Goal: Transaction & Acquisition: Purchase product/service

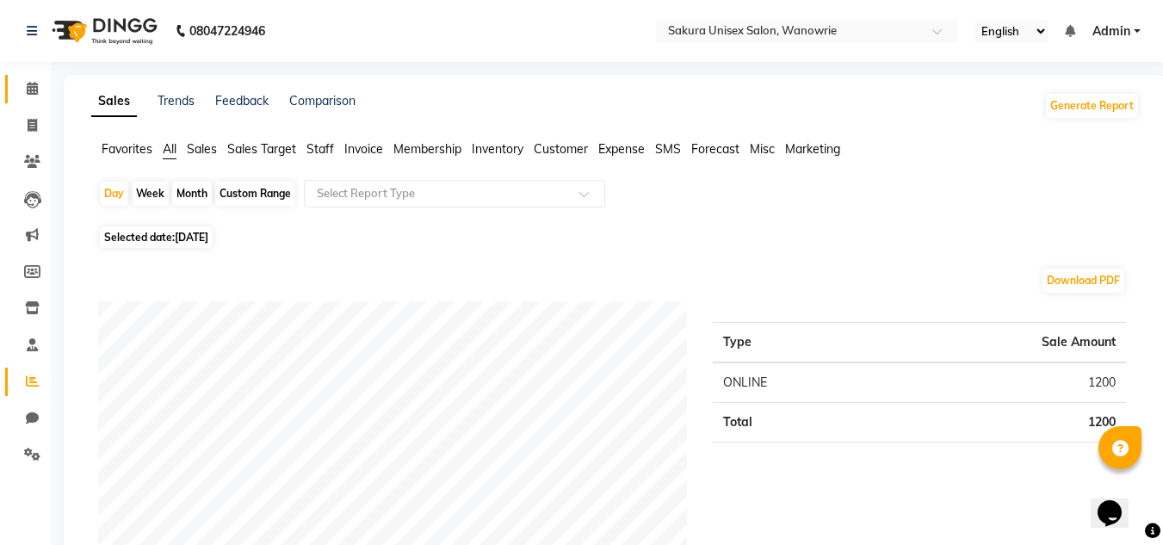
click at [40, 104] on li "Calendar" at bounding box center [26, 89] width 52 height 37
click at [41, 94] on span at bounding box center [32, 89] width 30 height 20
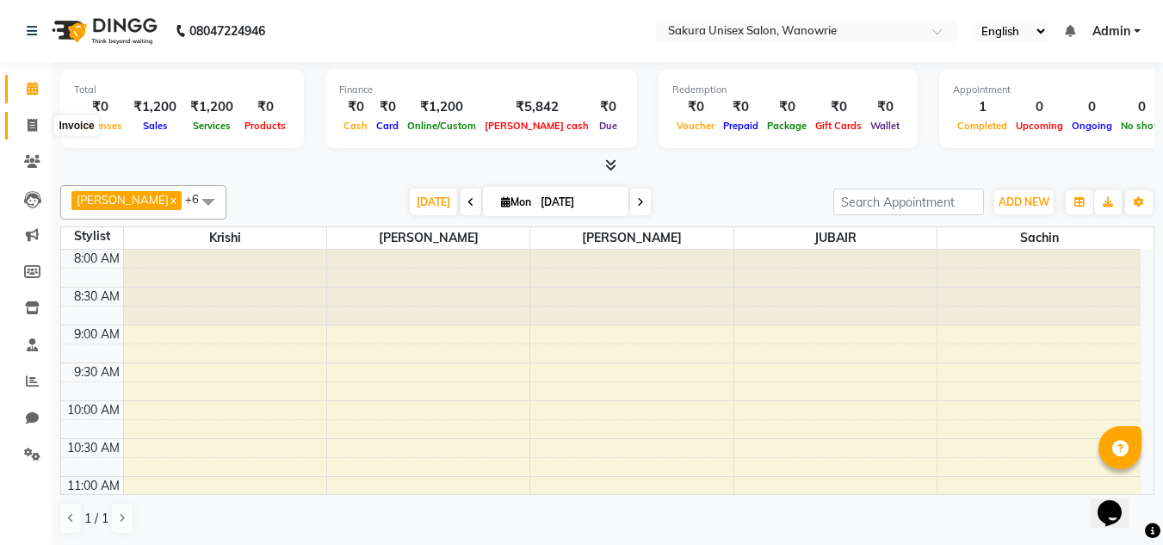
click at [30, 128] on icon at bounding box center [32, 125] width 9 height 13
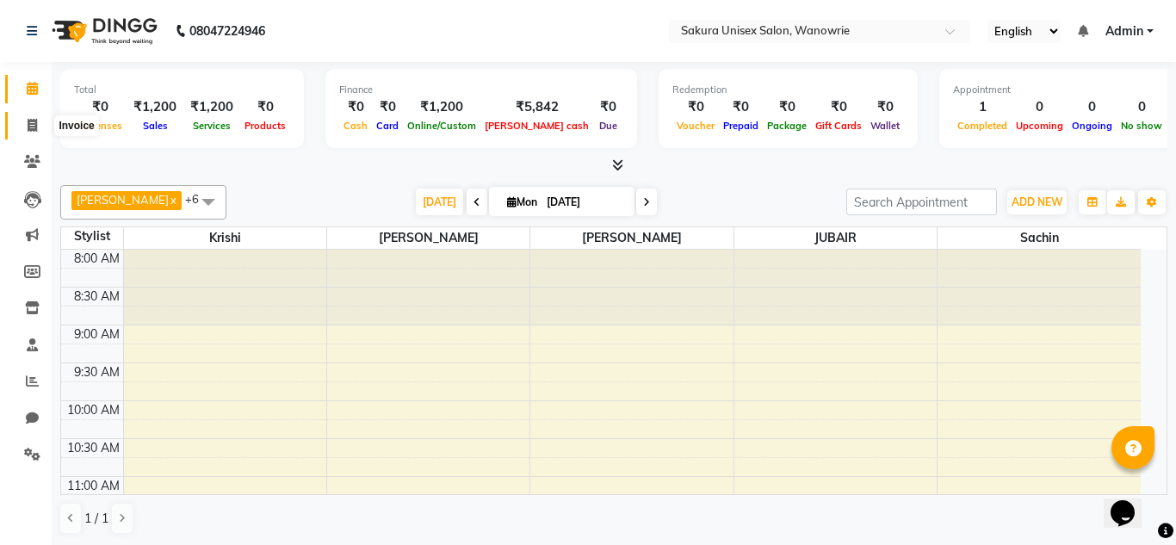
select select "7662"
select select "service"
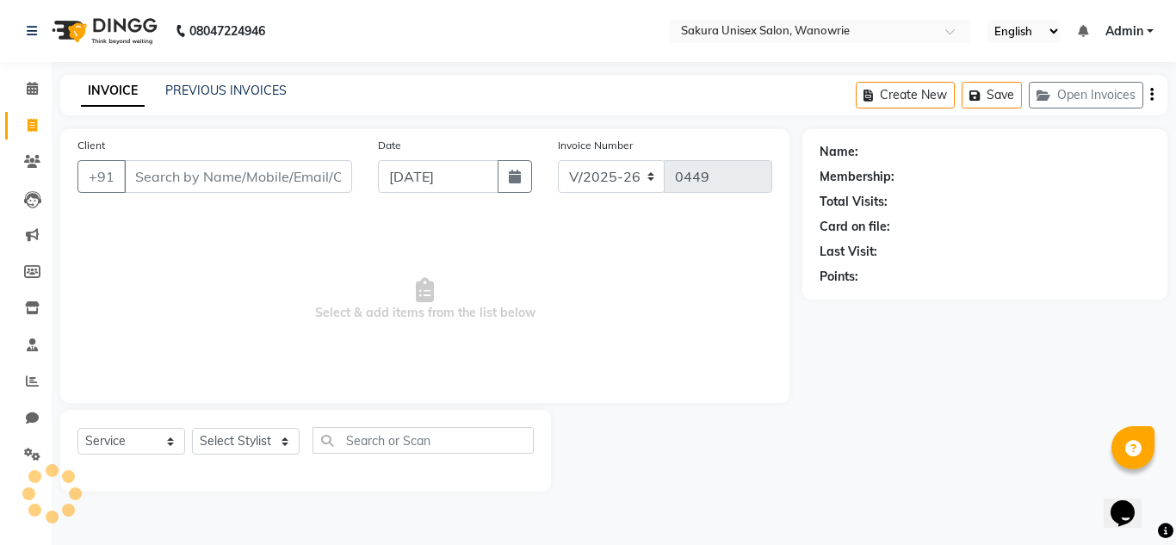
click at [174, 185] on input "Client" at bounding box center [238, 176] width 228 height 33
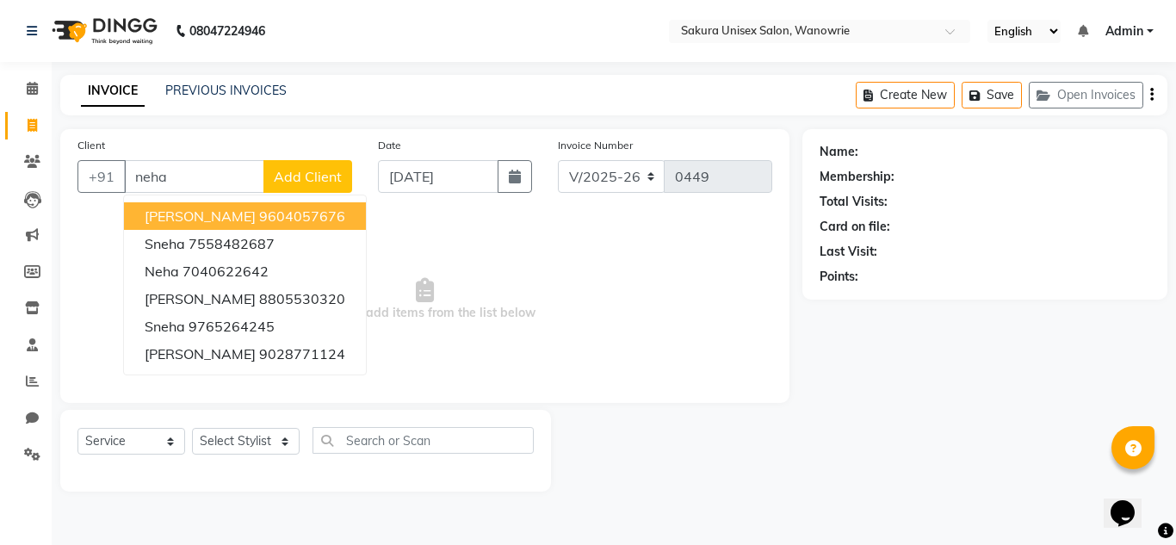
click at [183, 219] on span "neha kedari" at bounding box center [200, 215] width 111 height 17
type input "9604057676"
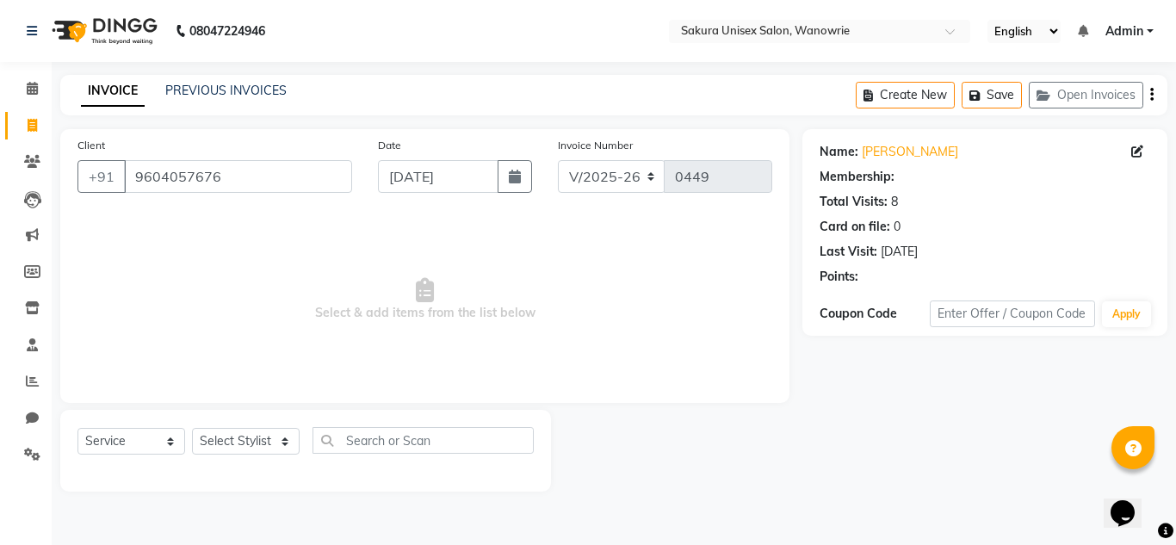
select select "1: Object"
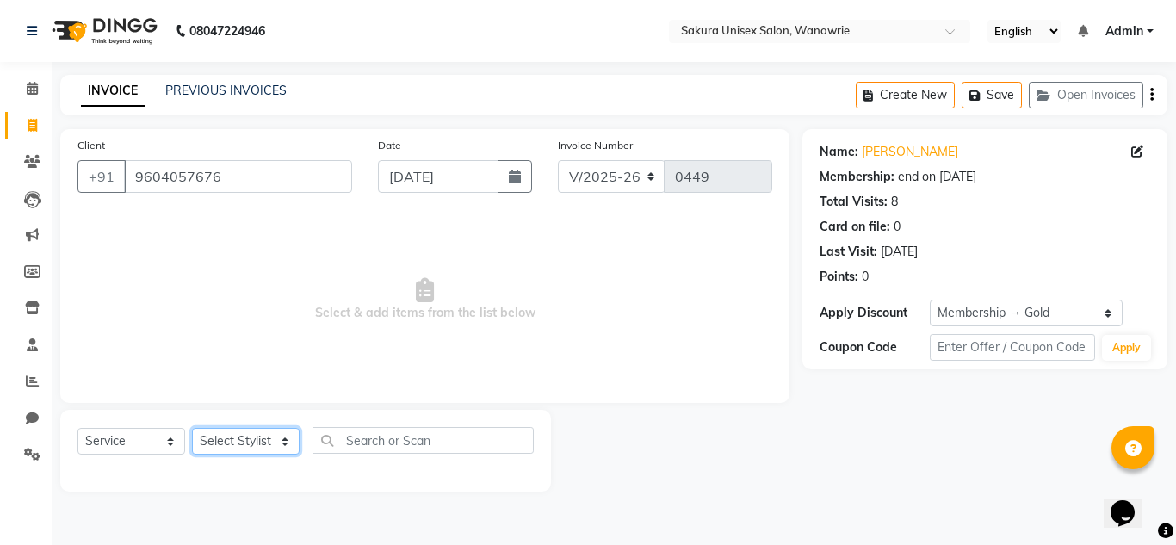
click at [220, 445] on select "Select Stylist almaz ashu chaitanya JUBAIR KOMAL krishi sachin" at bounding box center [246, 441] width 108 height 27
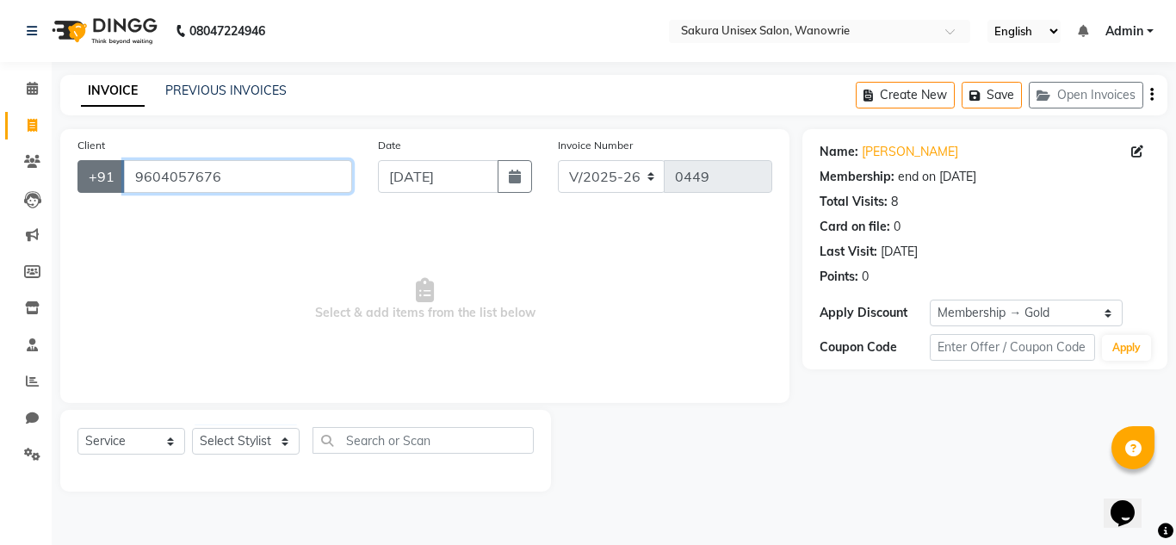
drag, startPoint x: 244, startPoint y: 179, endPoint x: 82, endPoint y: 186, distance: 162.9
click at [83, 183] on div "+91 9604057676" at bounding box center [214, 176] width 275 height 33
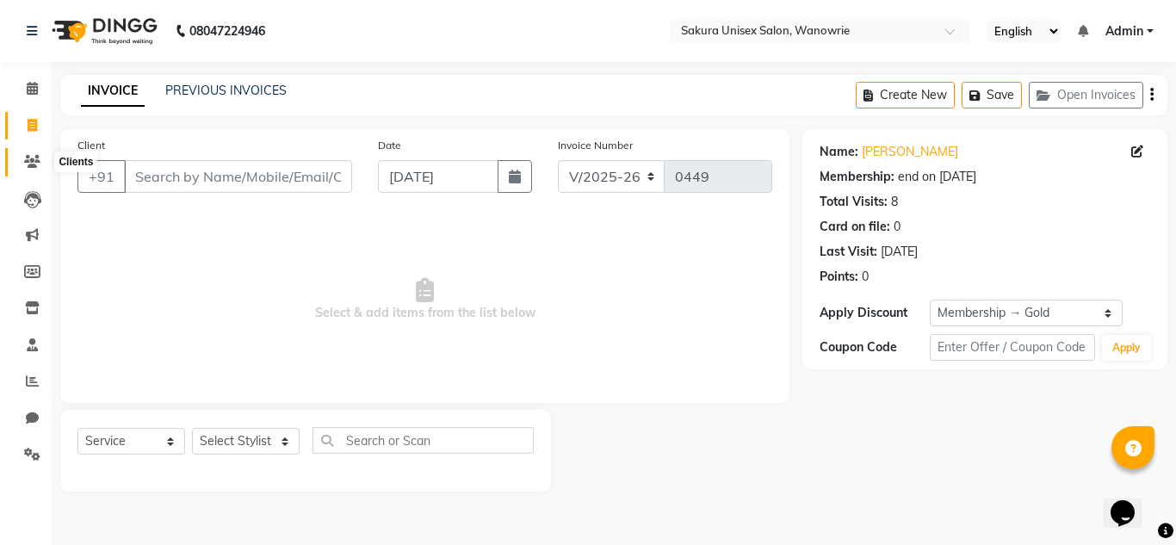
click at [33, 169] on span at bounding box center [32, 162] width 30 height 20
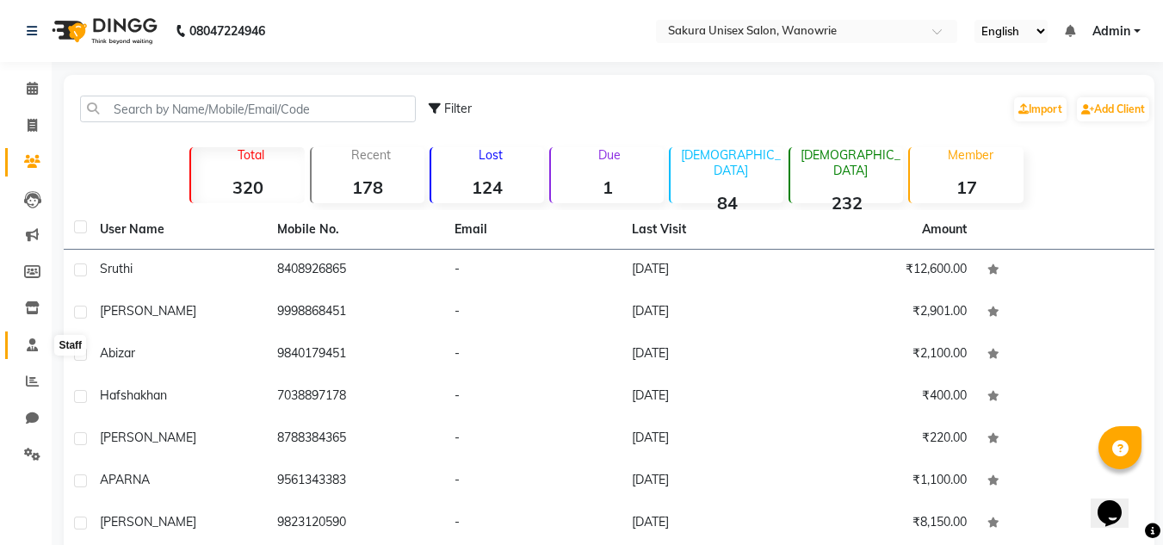
drag, startPoint x: 40, startPoint y: 338, endPoint x: 71, endPoint y: 331, distance: 32.8
click at [39, 339] on span at bounding box center [32, 346] width 30 height 20
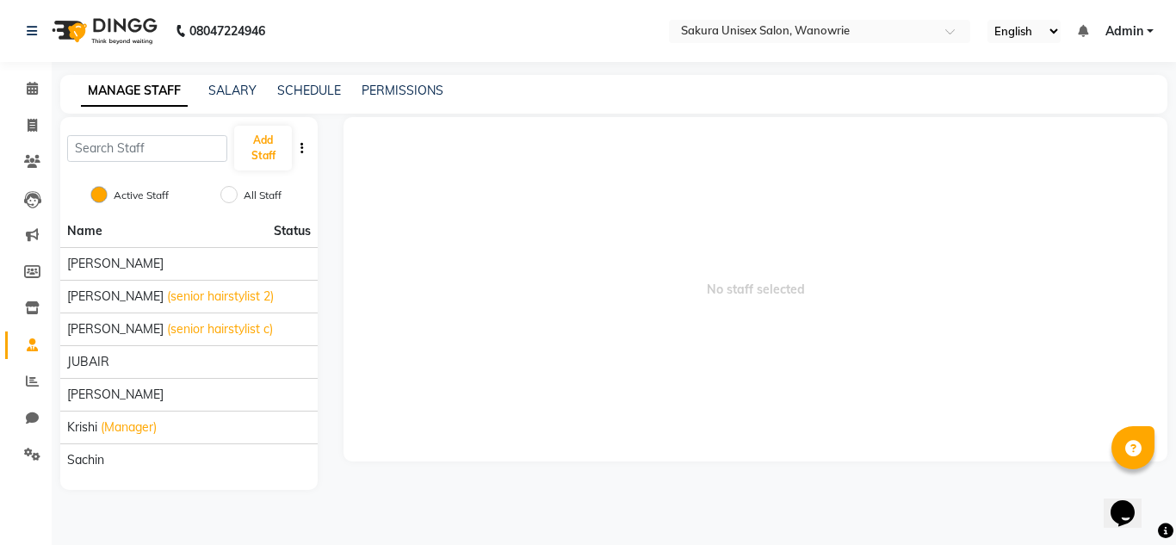
drag, startPoint x: 168, startPoint y: 320, endPoint x: 764, endPoint y: 325, distance: 595.7
click at [764, 325] on span "No staff selected" at bounding box center [755, 289] width 824 height 344
click at [232, 196] on input "All Staff" at bounding box center [228, 194] width 17 height 17
radio input "true"
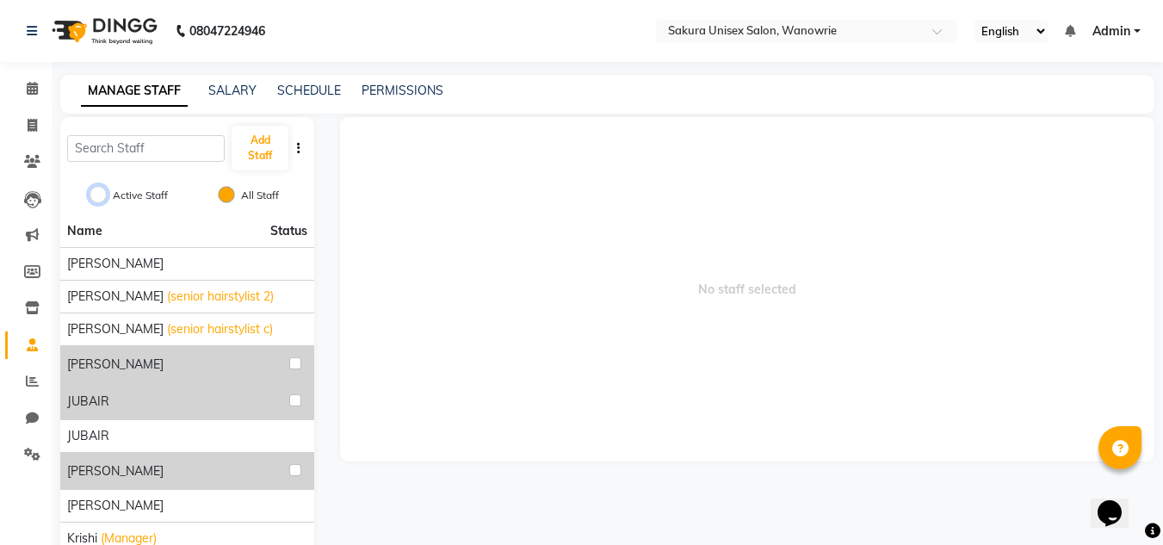
click at [92, 192] on input "Active Staff" at bounding box center [98, 194] width 17 height 17
radio input "true"
radio input "false"
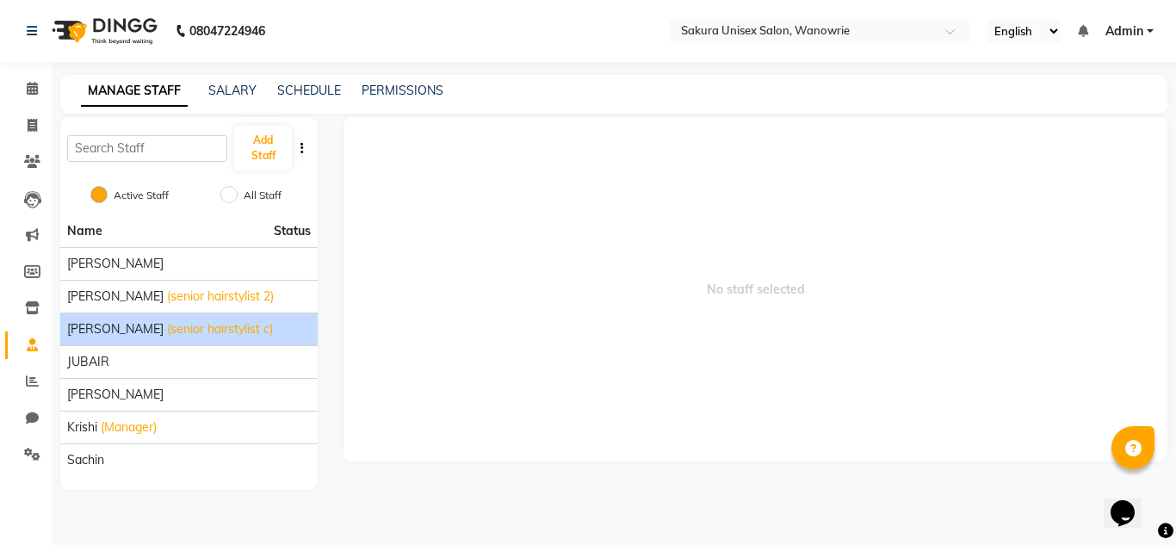
click at [251, 331] on div "chaitanya (senior hairstylist c)" at bounding box center [189, 329] width 244 height 18
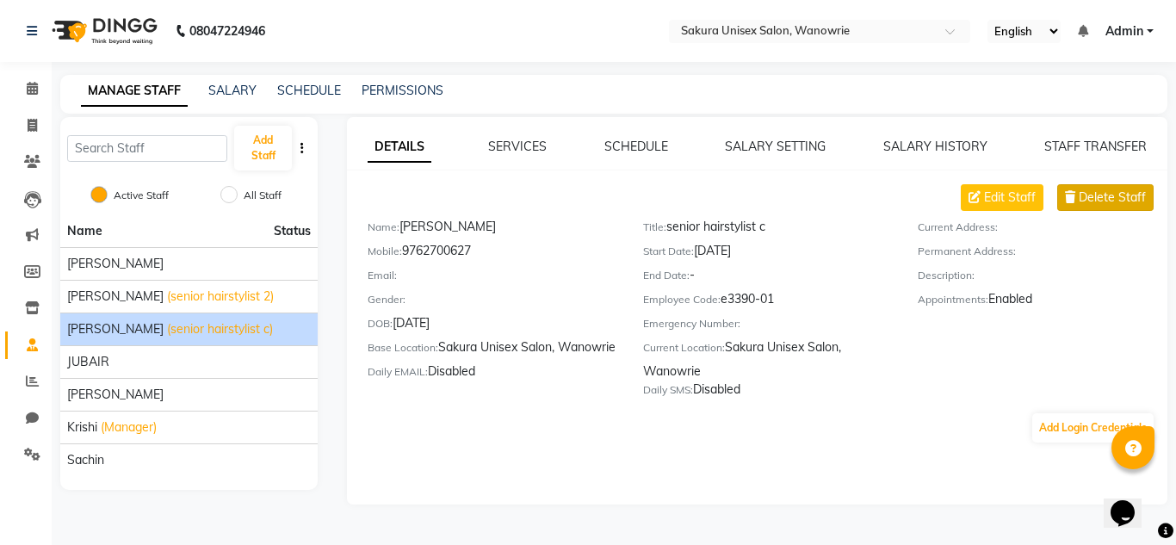
click at [1126, 205] on span "Delete Staff" at bounding box center [1112, 198] width 67 height 18
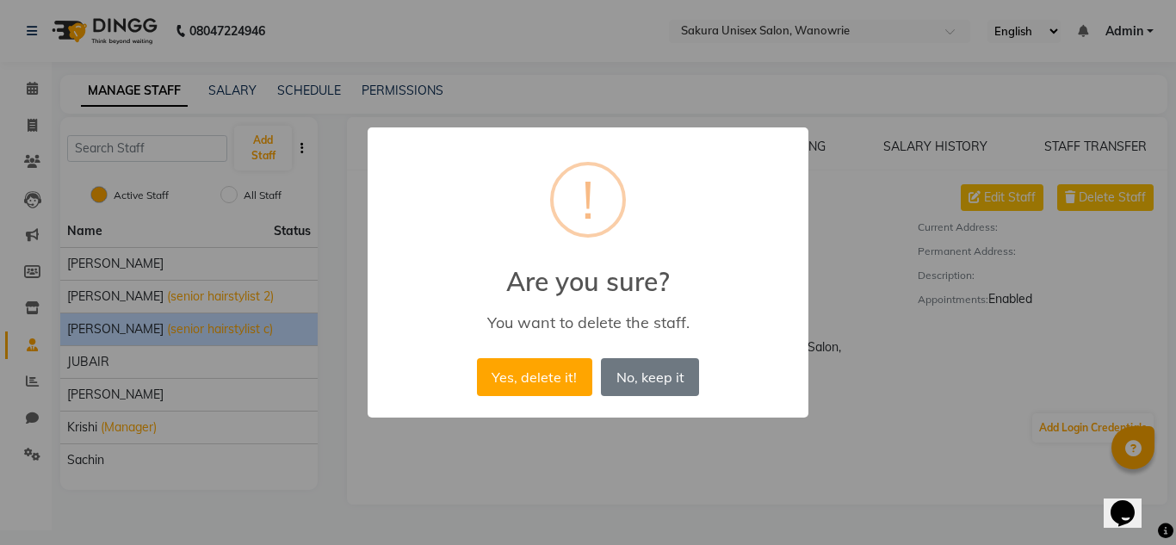
click at [557, 373] on button "Yes, delete it!" at bounding box center [534, 377] width 115 height 38
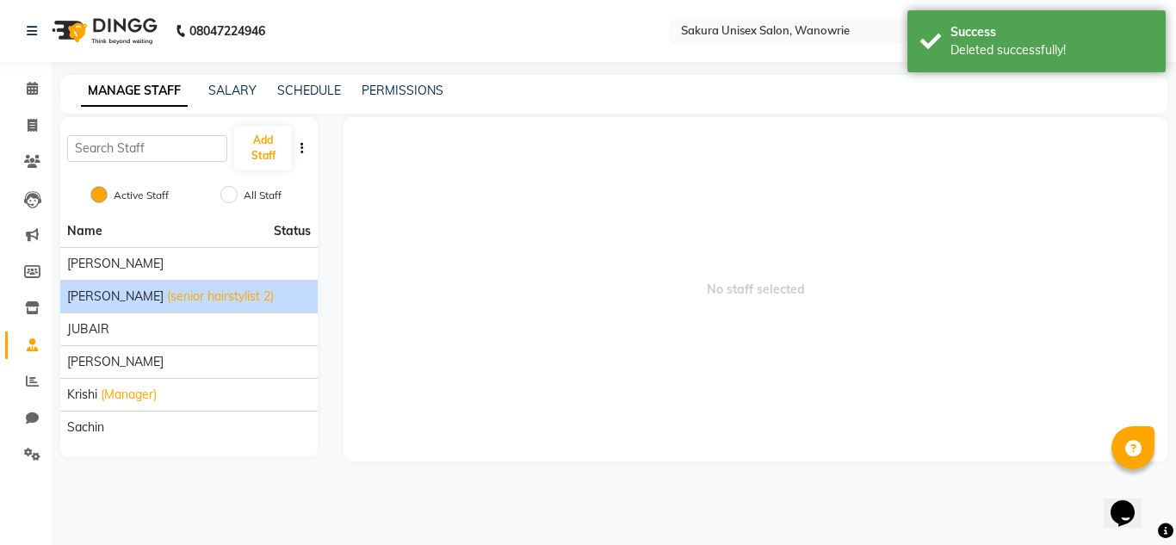
drag, startPoint x: 127, startPoint y: 295, endPoint x: 138, endPoint y: 292, distance: 11.7
click at [167, 294] on span "(senior hairstylist 2)" at bounding box center [220, 297] width 107 height 18
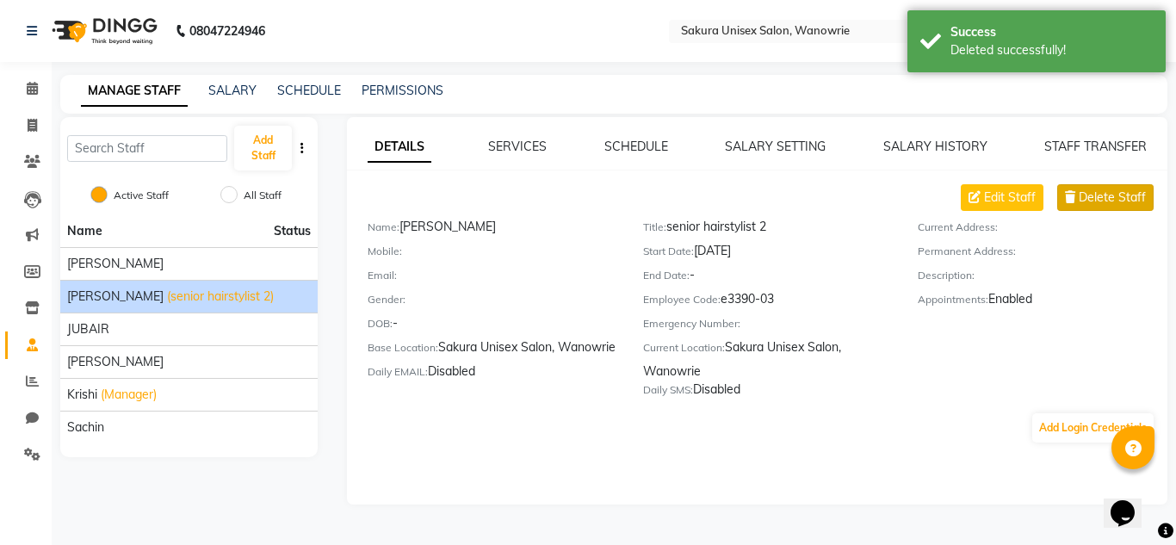
click at [1099, 195] on span "Delete Staff" at bounding box center [1112, 198] width 67 height 18
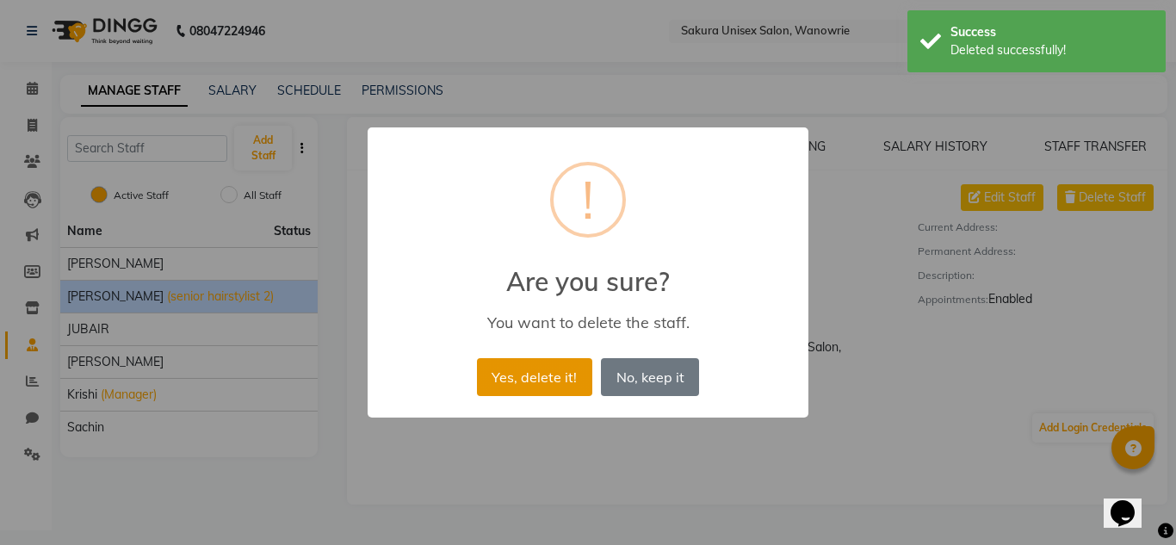
click at [529, 371] on button "Yes, delete it!" at bounding box center [534, 377] width 115 height 38
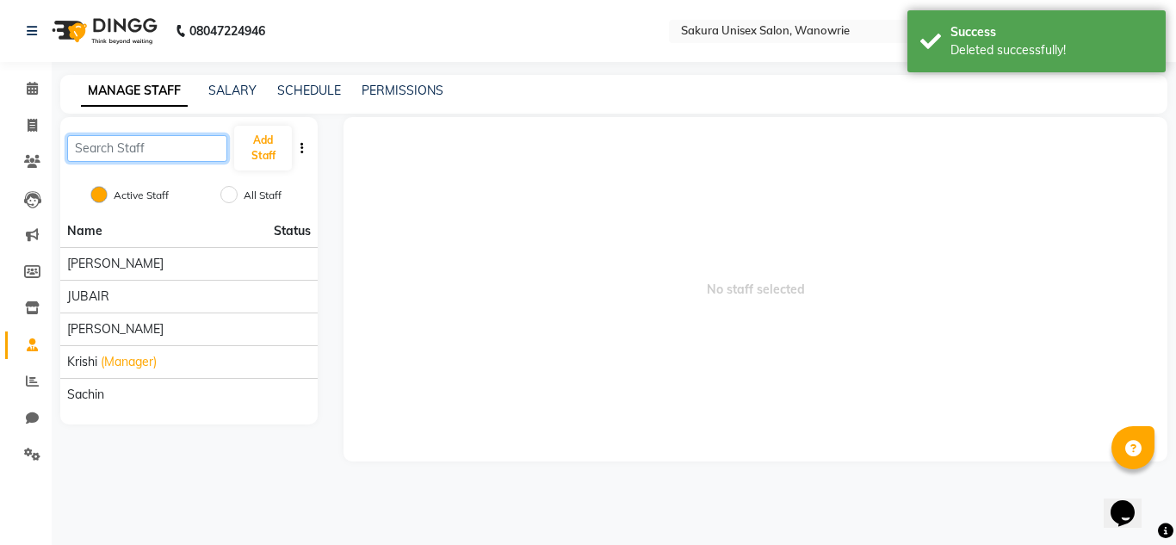
click at [121, 141] on input "text" at bounding box center [147, 148] width 160 height 27
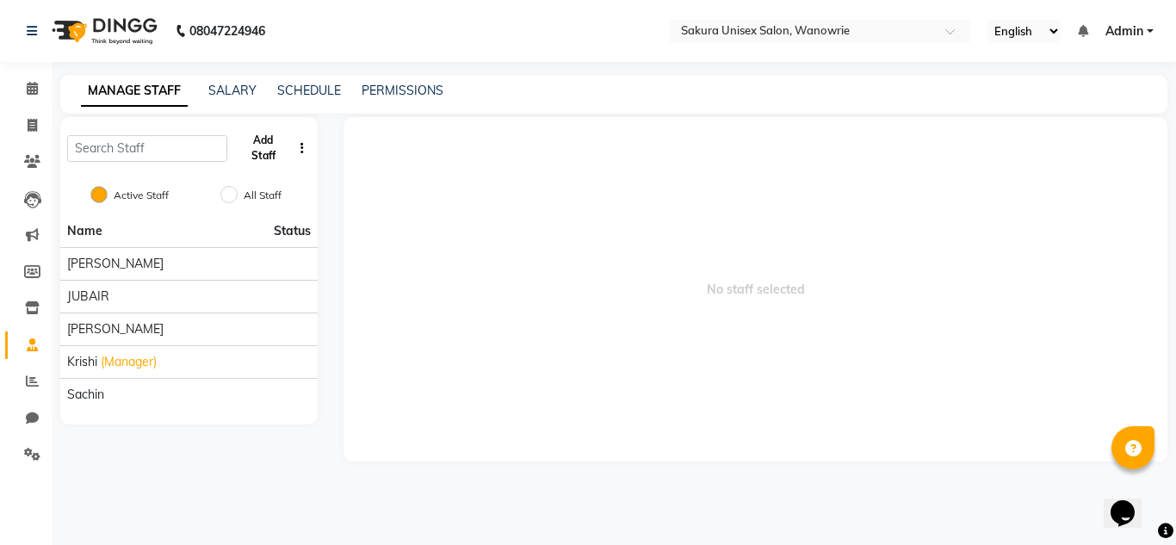
click at [253, 154] on button "Add Staff" at bounding box center [263, 148] width 58 height 45
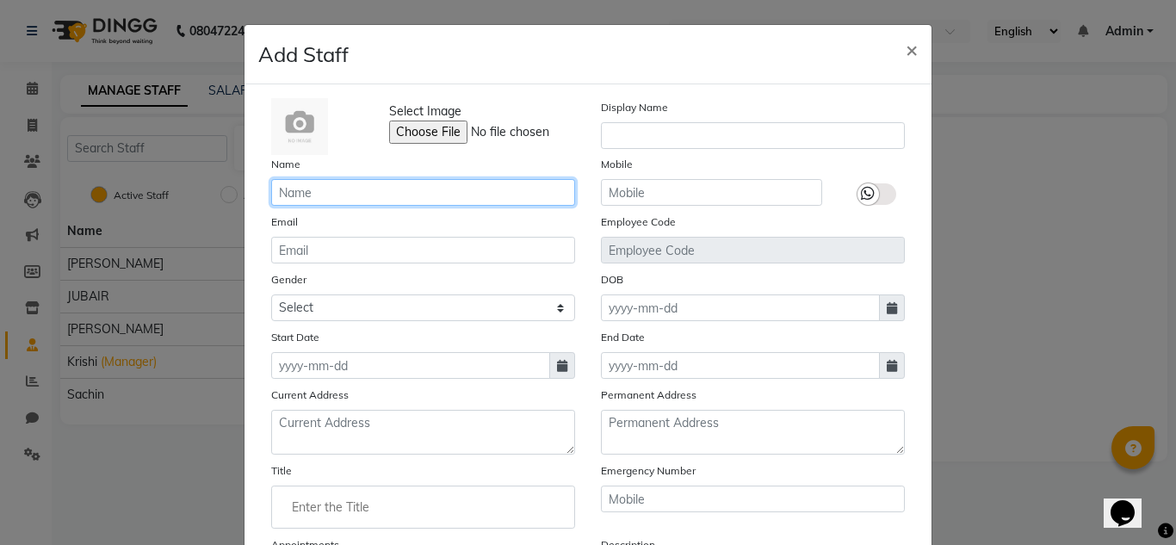
click at [463, 191] on input "text" at bounding box center [423, 192] width 304 height 27
type input "[PERSON_NAME]"
click at [549, 369] on span at bounding box center [562, 365] width 26 height 27
select select "9"
select select "2025"
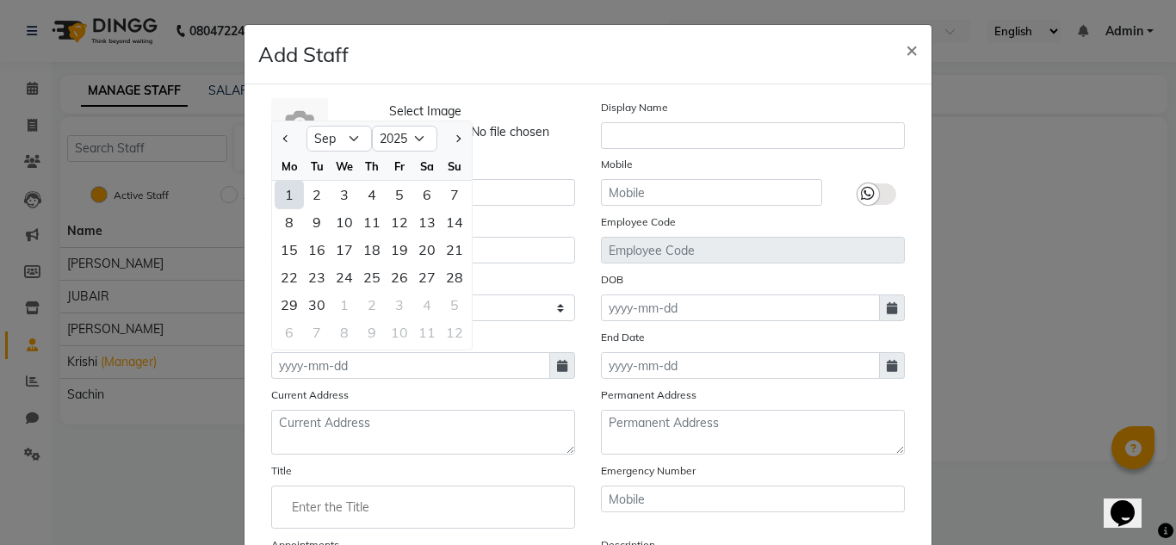
click at [276, 196] on div "1" at bounding box center [289, 195] width 28 height 28
type input "[DATE]"
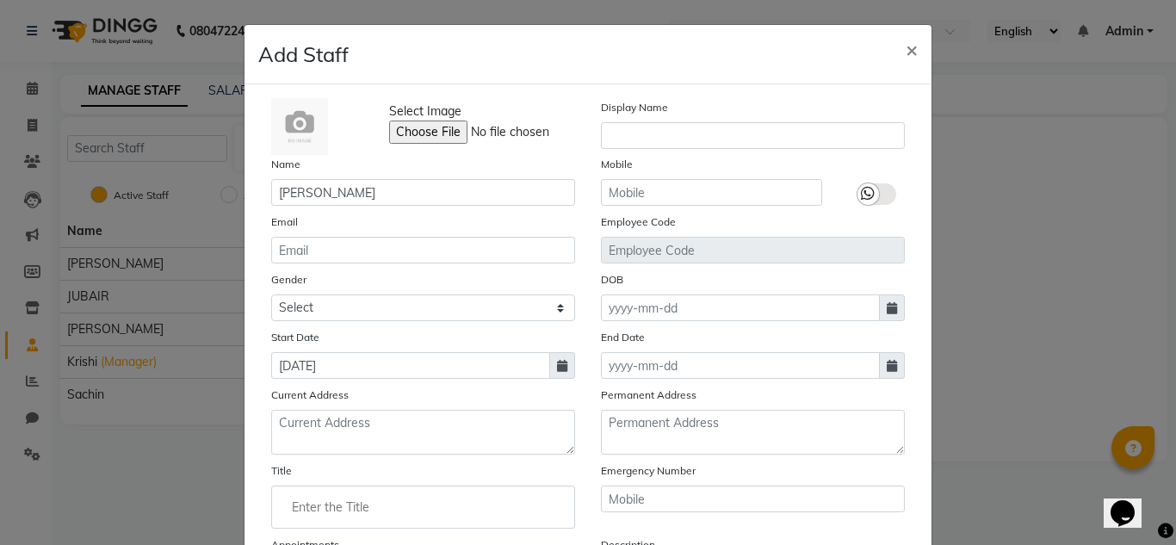
scroll to position [172, 0]
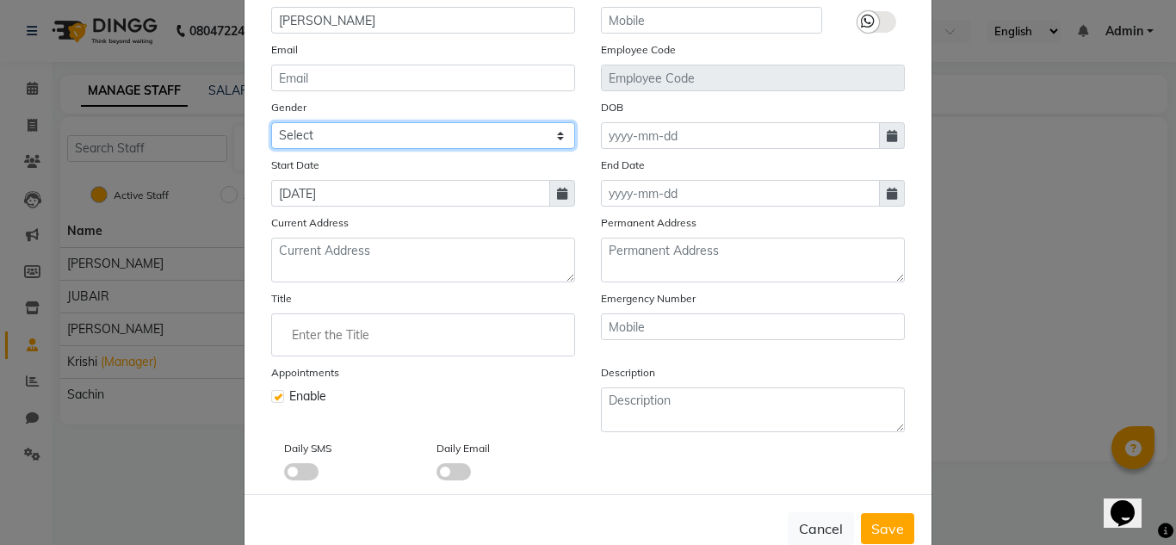
click at [313, 143] on select "Select Male Female Other Prefer Not To Say" at bounding box center [423, 135] width 304 height 27
select select "female"
click at [271, 122] on select "Select Male Female Other Prefer Not To Say" at bounding box center [423, 135] width 304 height 27
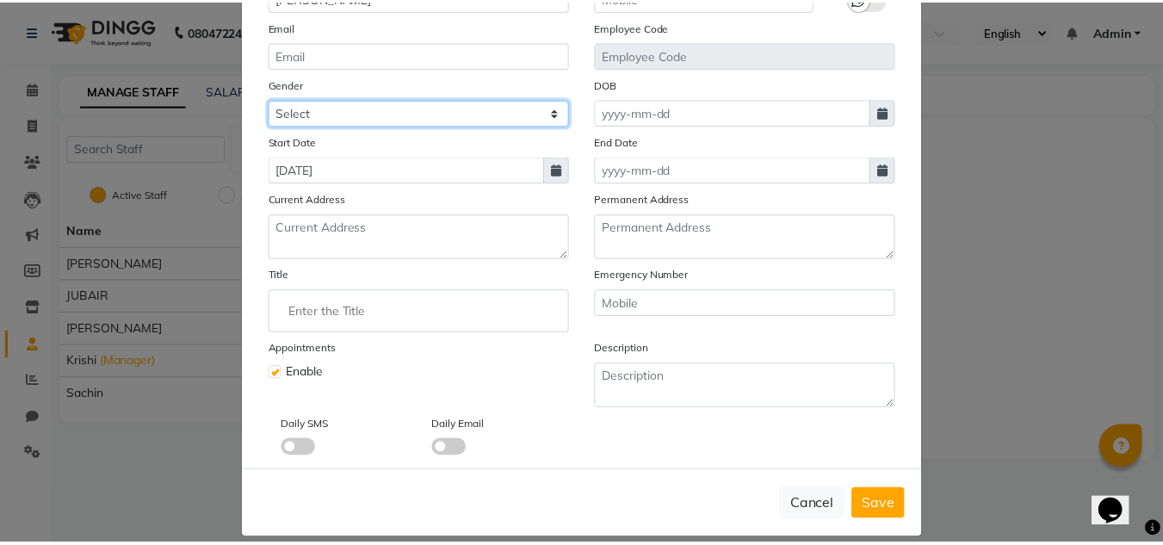
scroll to position [214, 0]
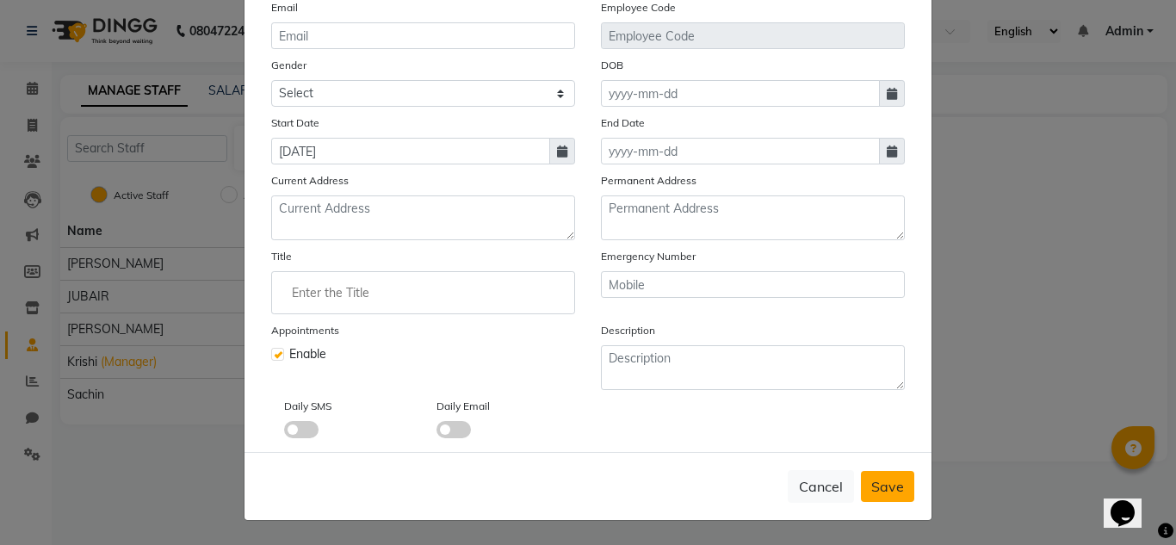
click at [888, 477] on button "Save" at bounding box center [887, 486] width 53 height 31
select select
checkbox input "false"
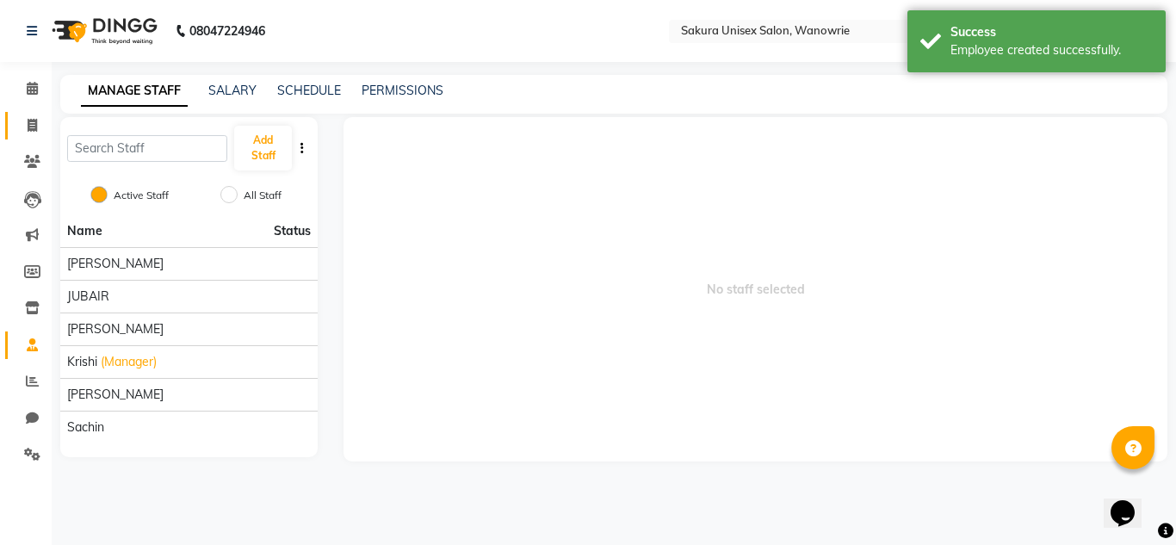
click at [27, 114] on link "Invoice" at bounding box center [25, 126] width 41 height 28
select select "service"
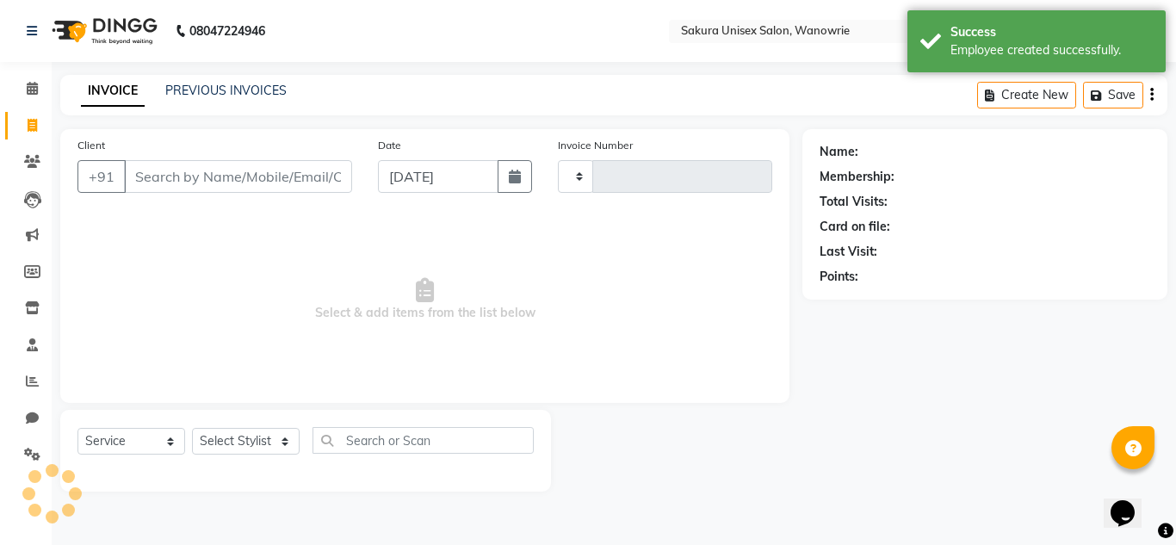
type input "0449"
select select "7662"
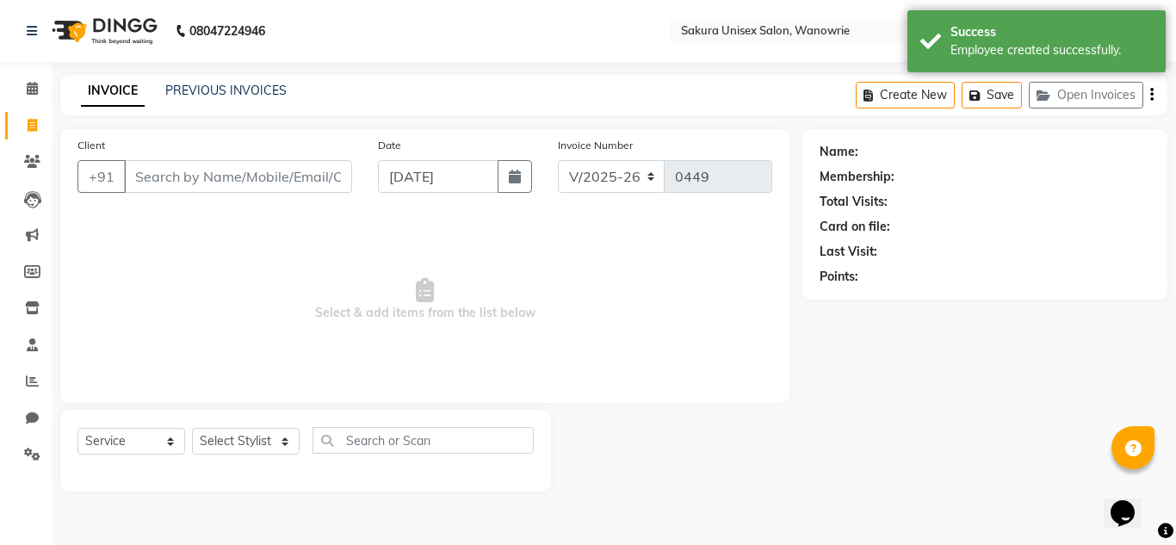
click at [233, 181] on input "Client" at bounding box center [238, 176] width 228 height 33
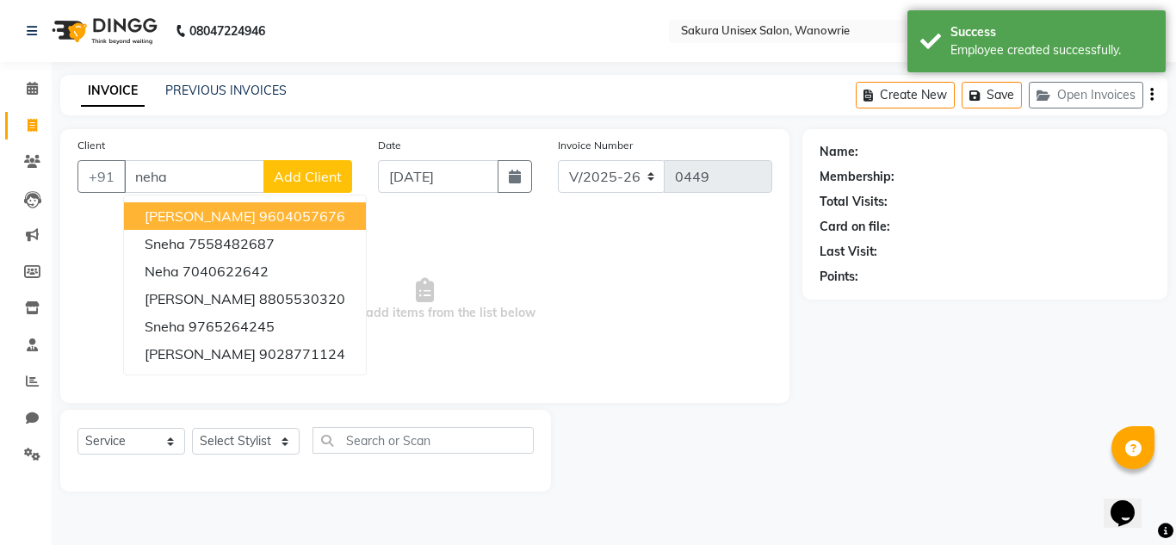
click at [259, 213] on ngb-highlight "9604057676" at bounding box center [302, 215] width 86 height 17
type input "9604057676"
select select "1: Object"
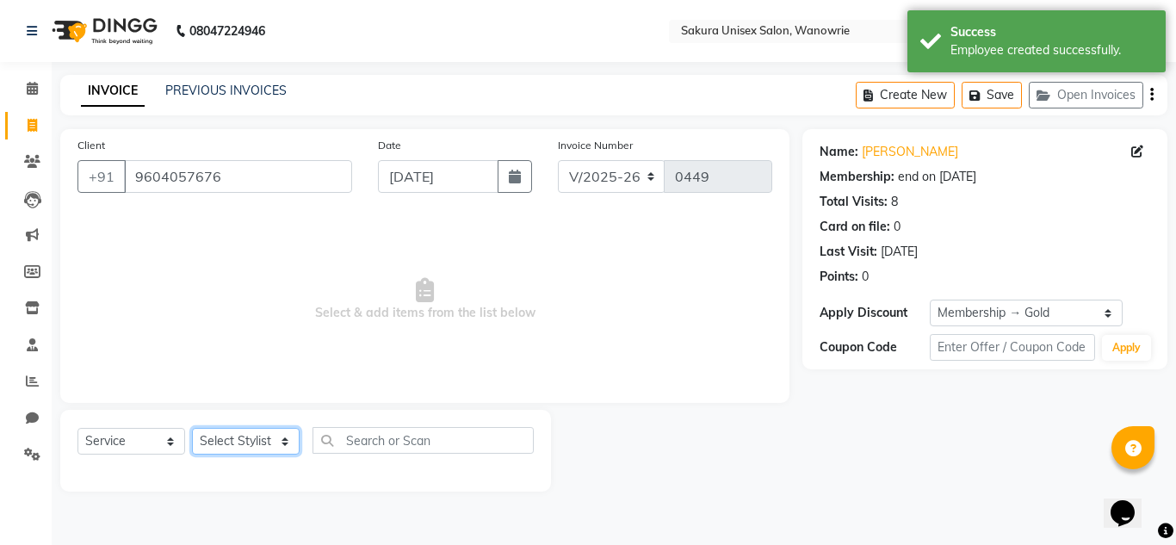
click at [237, 447] on select "Select Stylist [PERSON_NAME] [PERSON_NAME] krishi [PERSON_NAME] sachin" at bounding box center [246, 441] width 108 height 27
select select "75574"
click at [192, 428] on select "Select Stylist [PERSON_NAME] [PERSON_NAME] krishi [PERSON_NAME] sachin" at bounding box center [246, 441] width 108 height 27
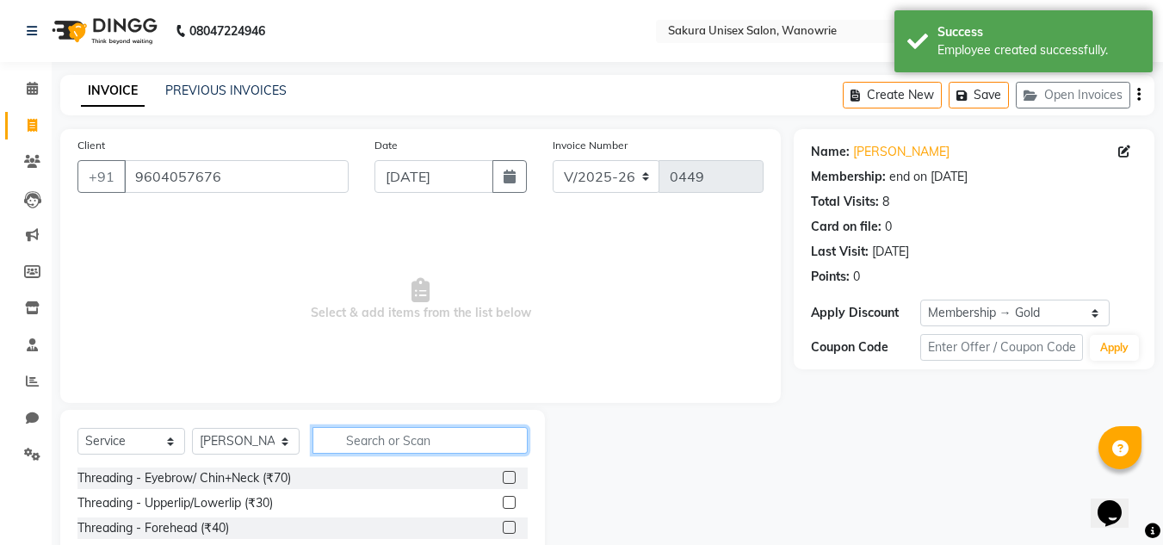
click at [417, 442] on input "text" at bounding box center [420, 440] width 215 height 27
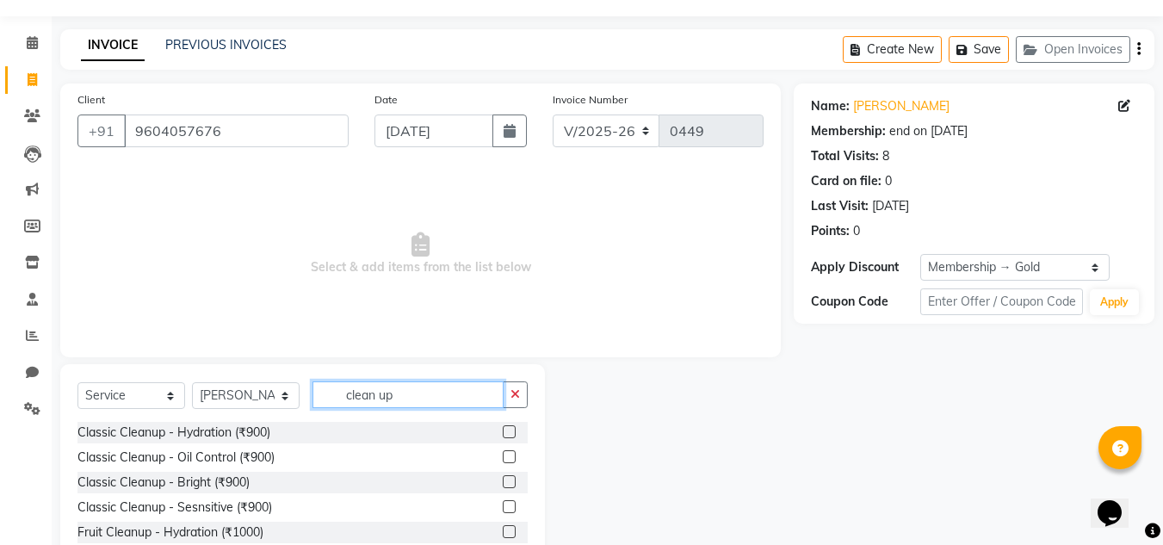
scroll to position [86, 0]
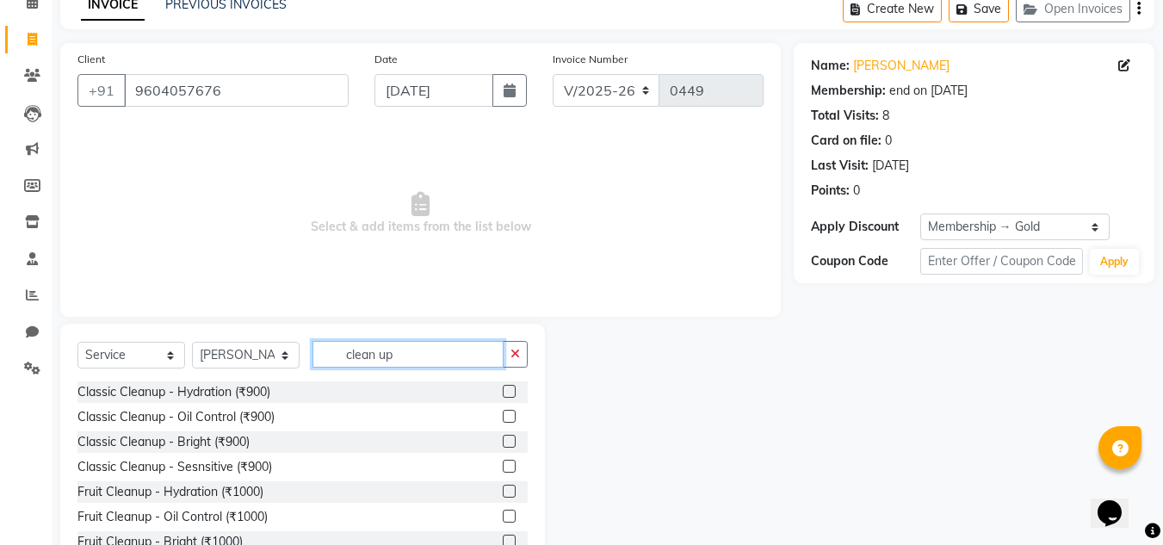
type input "clean up"
click at [503, 437] on label at bounding box center [509, 441] width 13 height 13
click at [503, 437] on input "checkbox" at bounding box center [508, 441] width 11 height 11
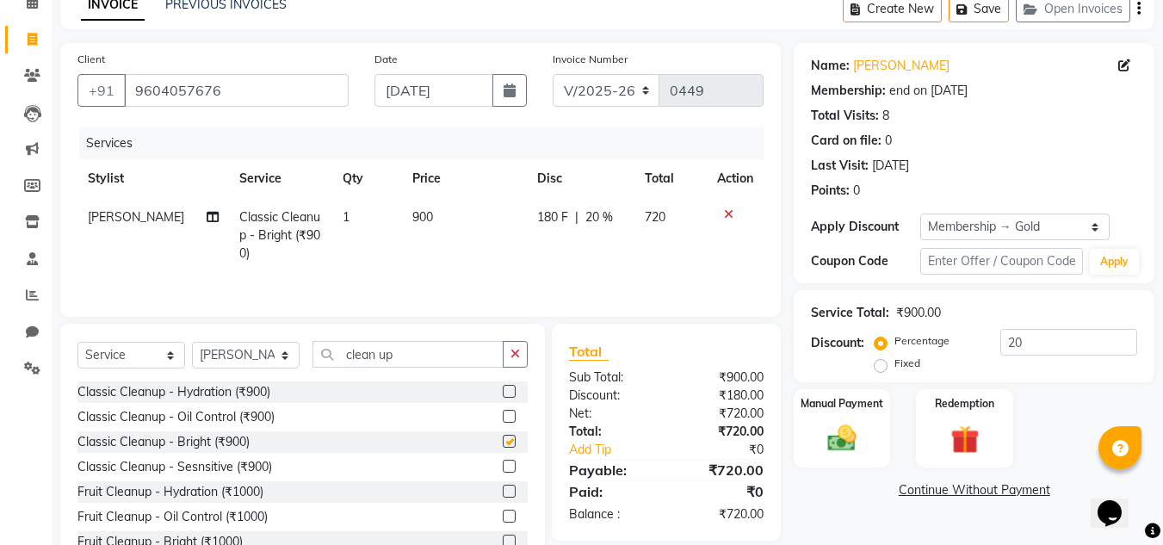
checkbox input "false"
click at [511, 351] on icon "button" at bounding box center [515, 354] width 9 height 12
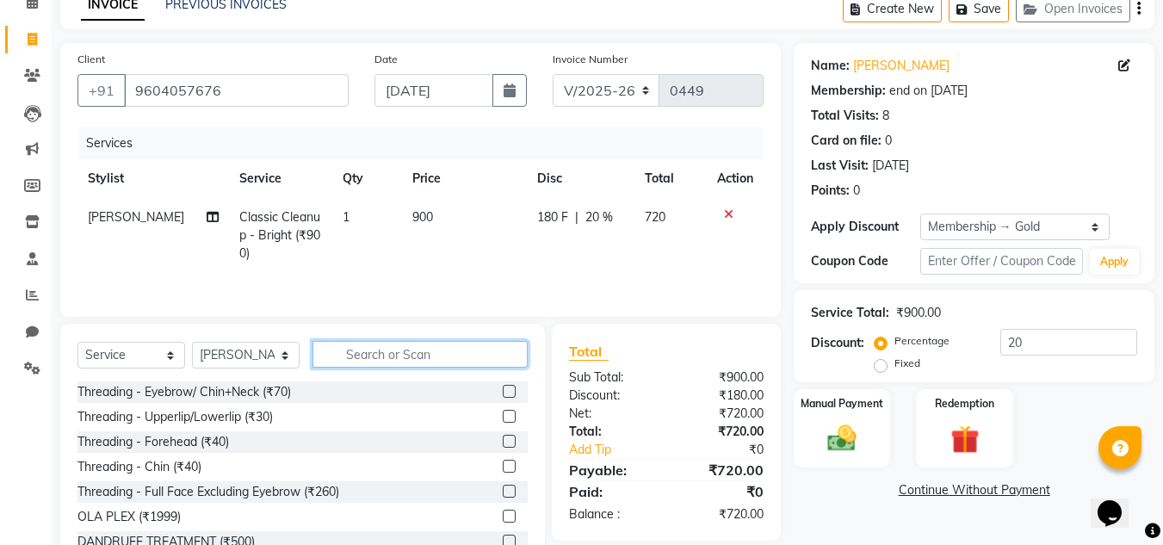
click at [484, 356] on input "text" at bounding box center [420, 354] width 215 height 27
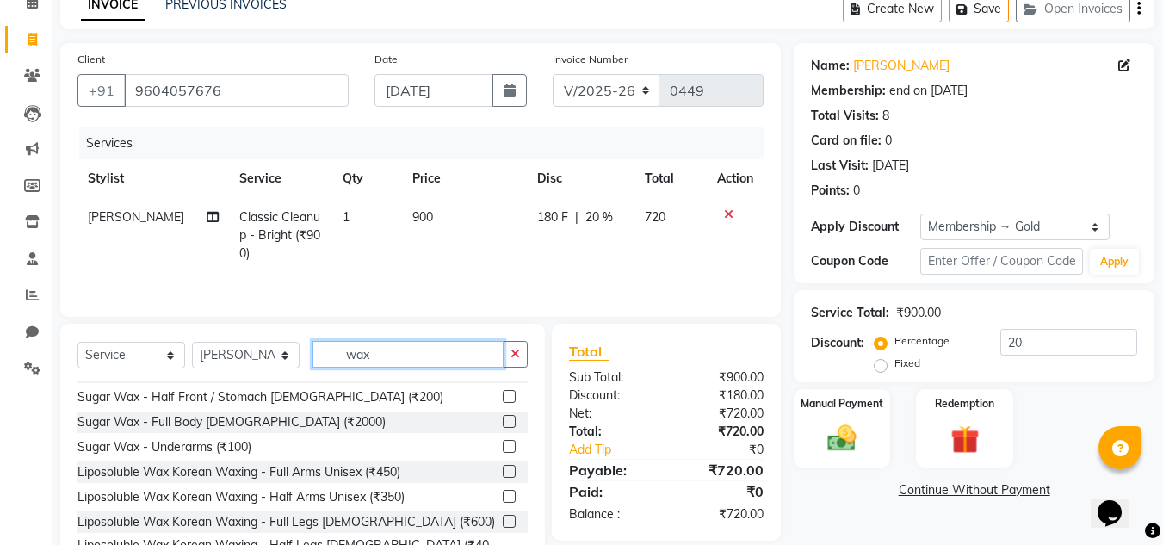
scroll to position [258, 0]
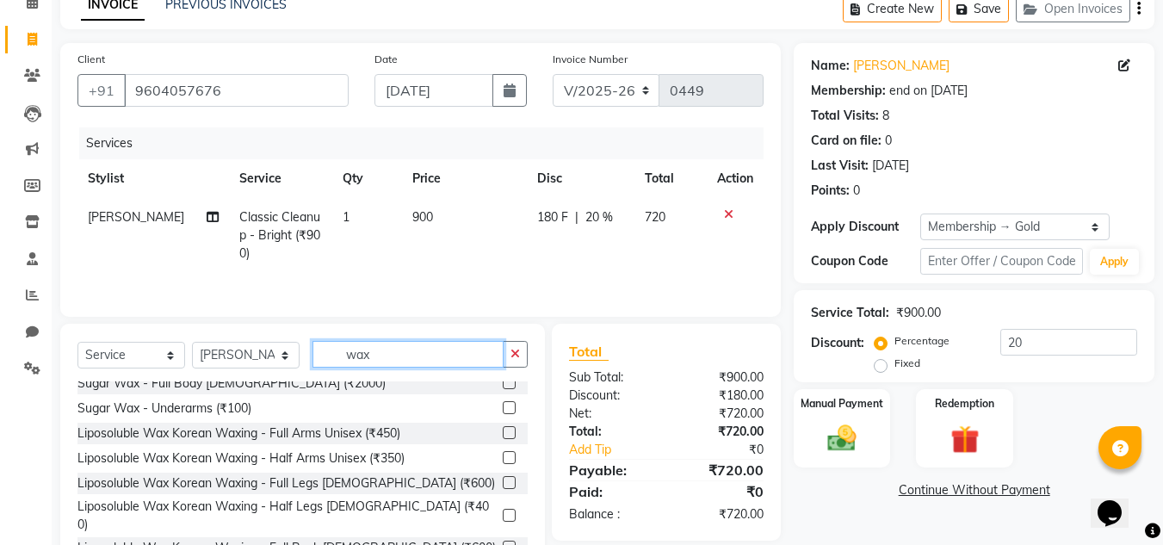
type input "wax"
click at [503, 430] on label at bounding box center [509, 432] width 13 height 13
click at [503, 430] on input "checkbox" at bounding box center [508, 433] width 11 height 11
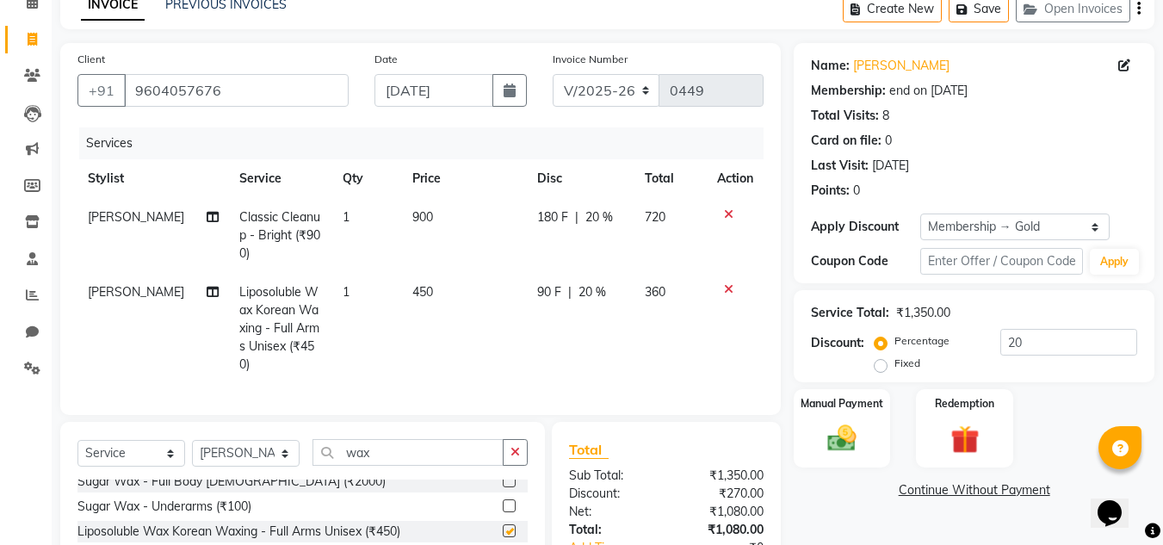
checkbox input "false"
click at [506, 447] on button "button" at bounding box center [515, 452] width 25 height 27
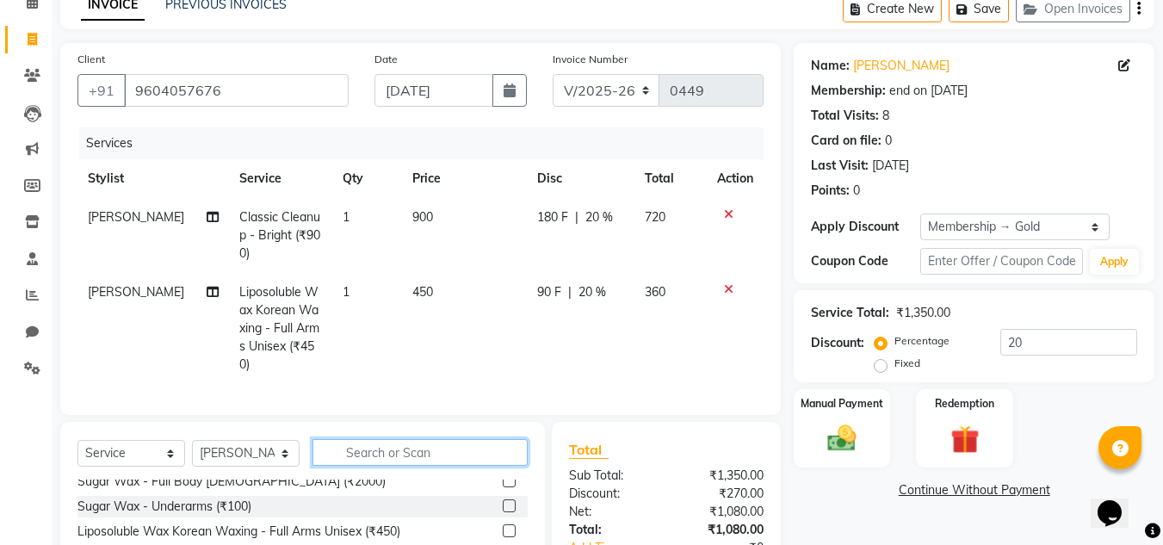
click at [493, 450] on input "text" at bounding box center [420, 452] width 215 height 27
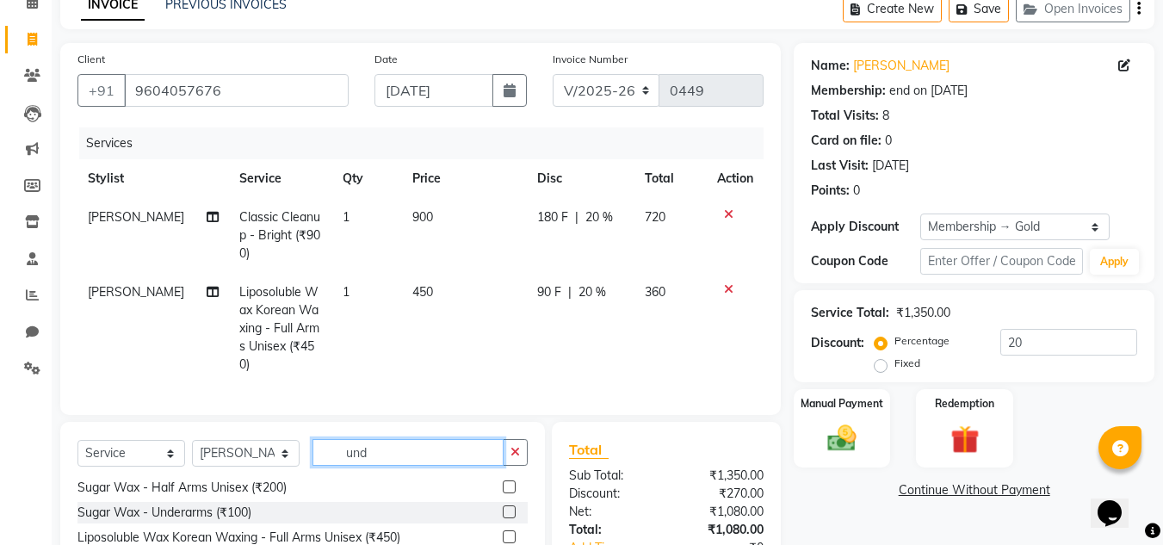
scroll to position [0, 0]
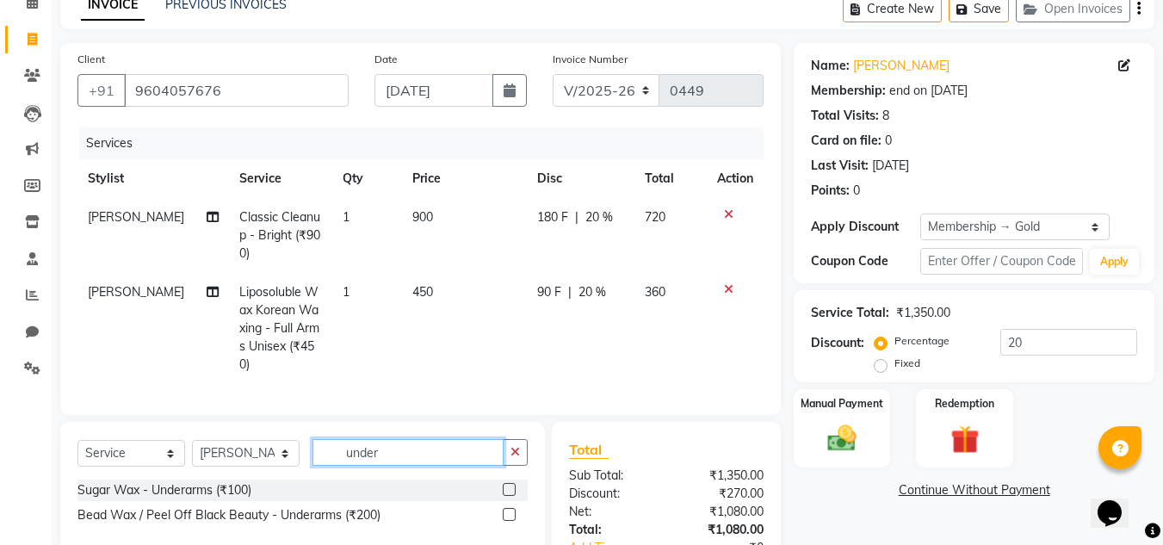
type input "under"
click at [510, 508] on label at bounding box center [509, 514] width 13 height 13
click at [510, 510] on input "checkbox" at bounding box center [508, 515] width 11 height 11
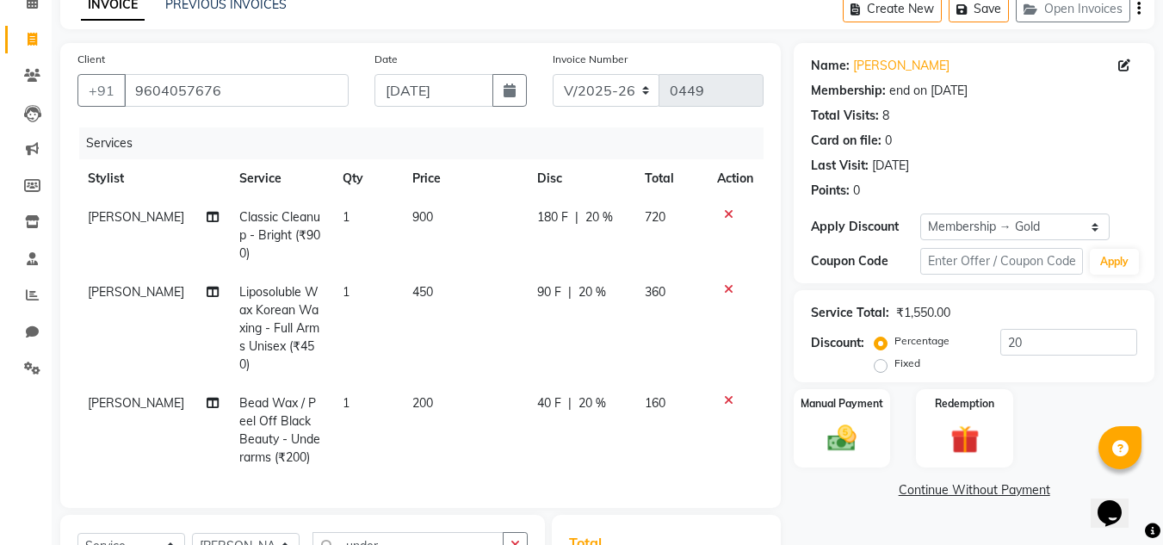
checkbox input "false"
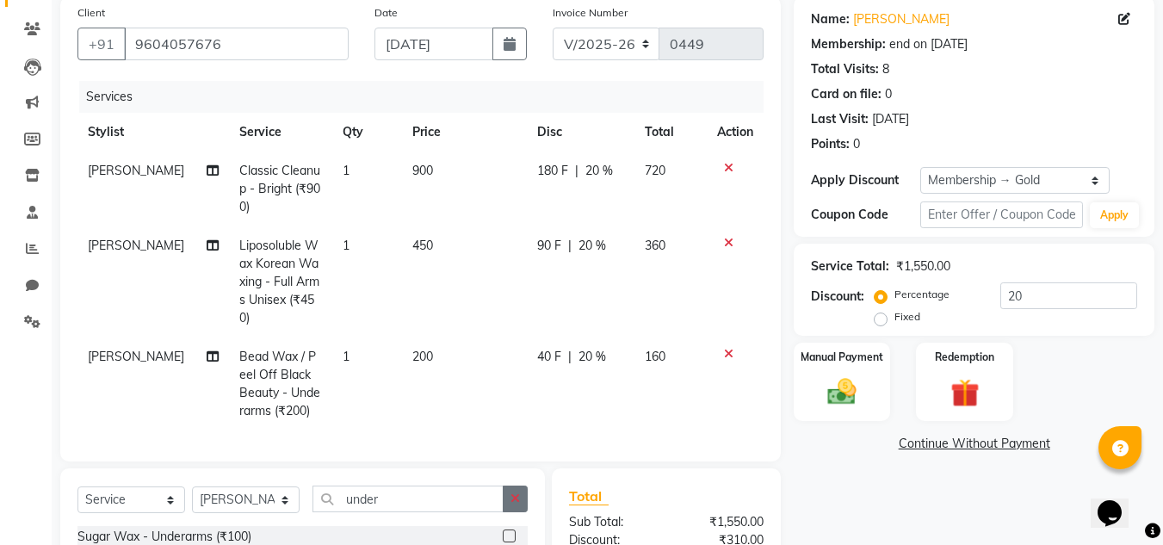
scroll to position [172, 0]
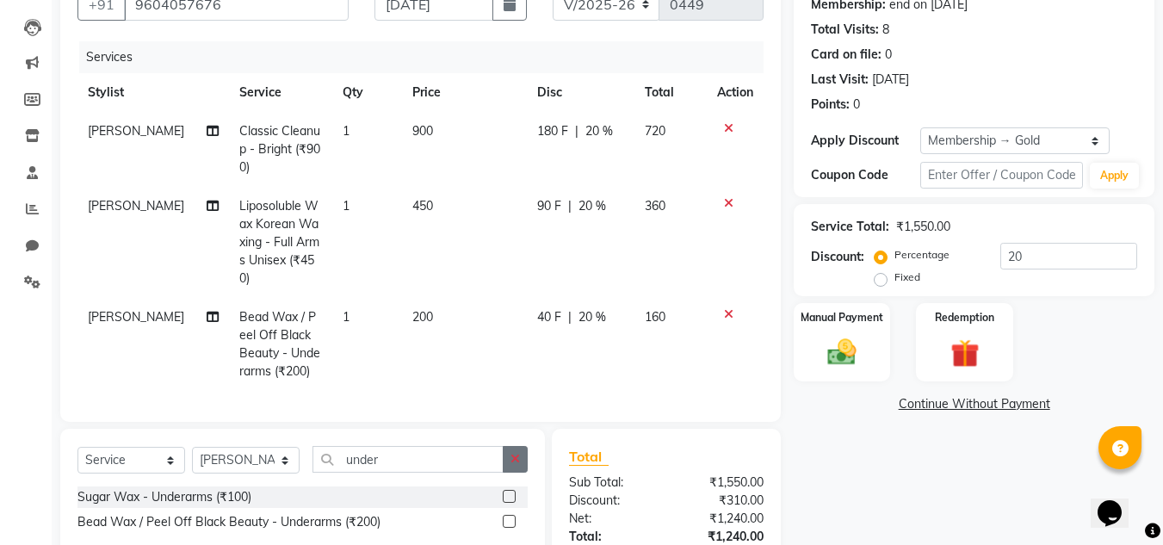
click at [524, 446] on button "button" at bounding box center [515, 459] width 25 height 27
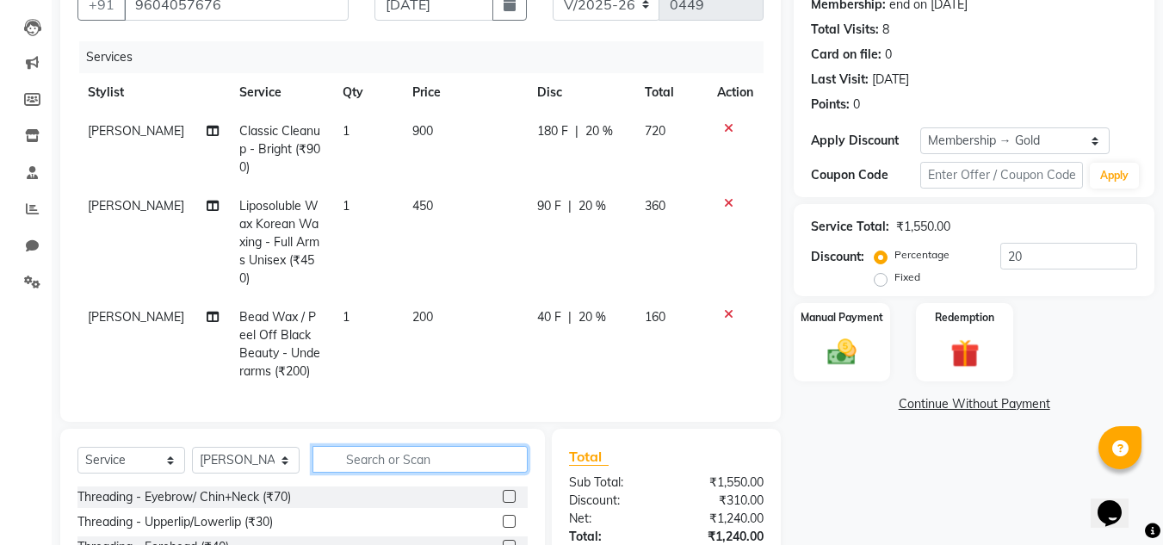
click at [501, 455] on input "text" at bounding box center [420, 459] width 215 height 27
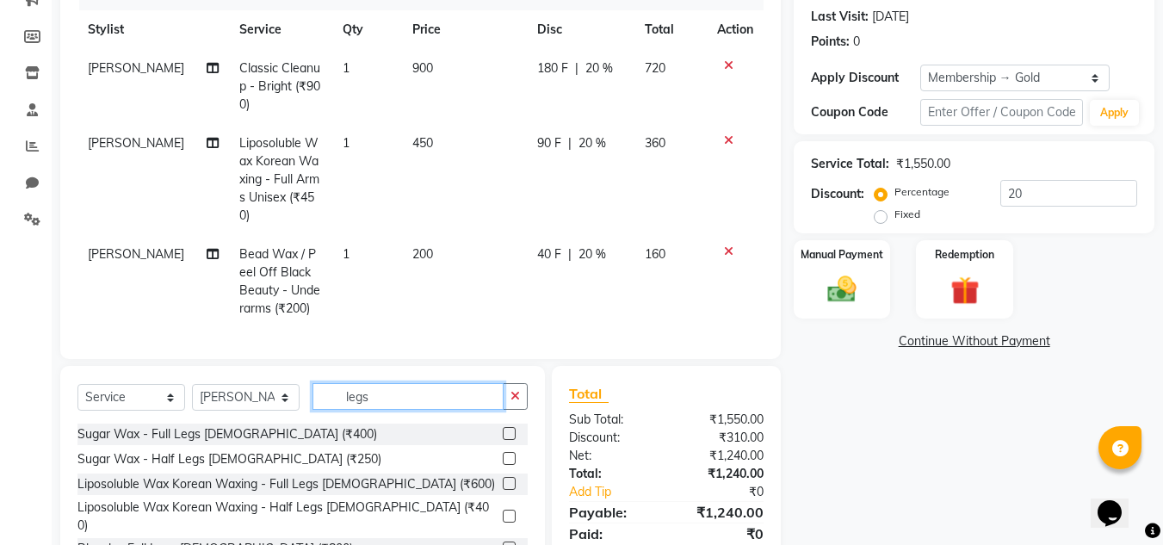
scroll to position [331, 0]
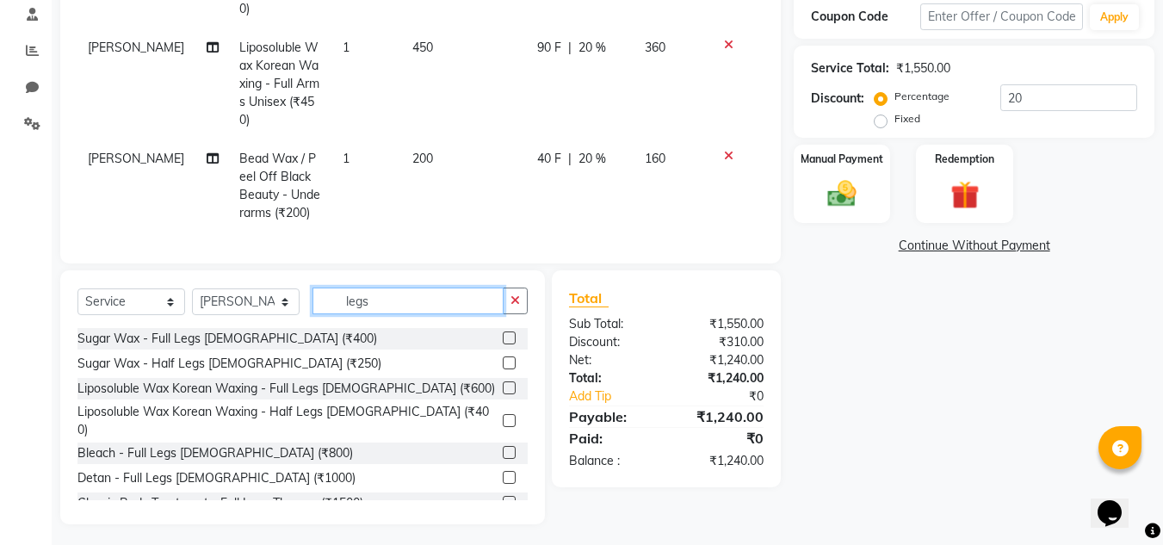
type input "legs"
click at [503, 414] on label at bounding box center [509, 420] width 13 height 13
click at [503, 416] on input "checkbox" at bounding box center [508, 421] width 11 height 11
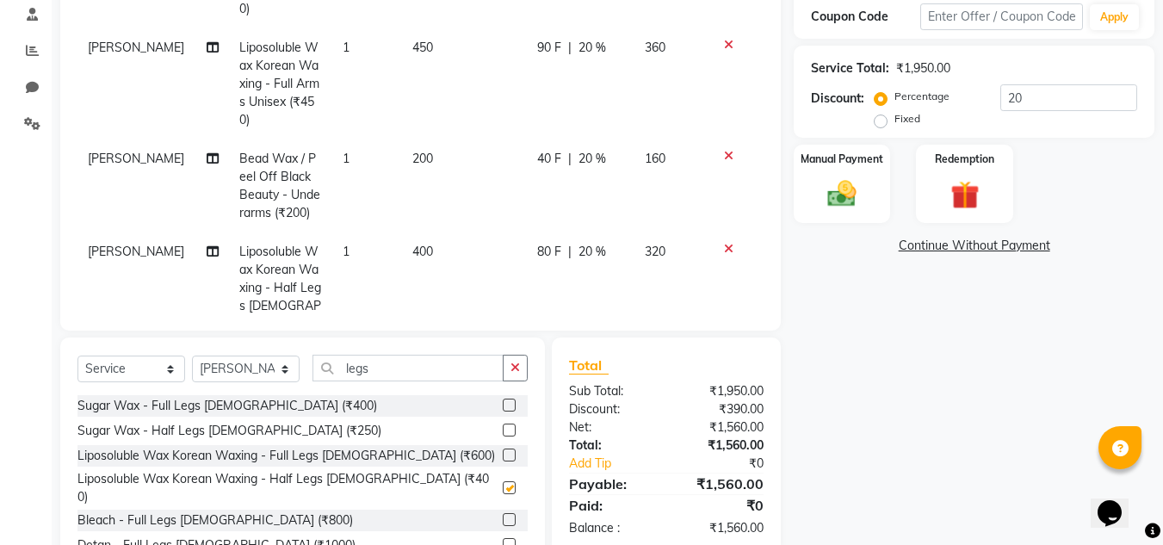
checkbox input "false"
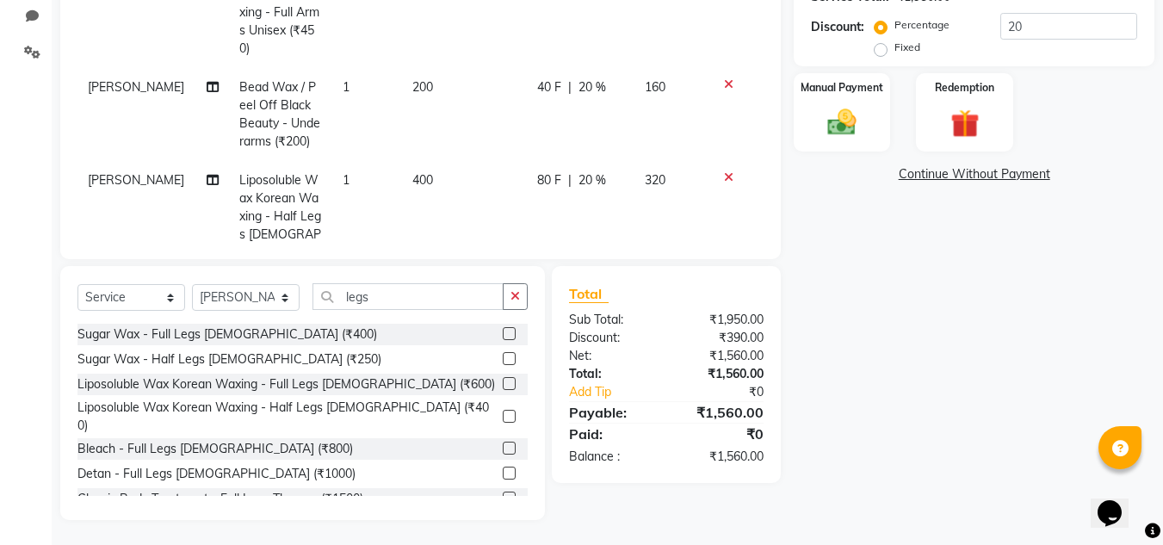
scroll to position [403, 0]
click at [517, 294] on icon "button" at bounding box center [515, 295] width 9 height 12
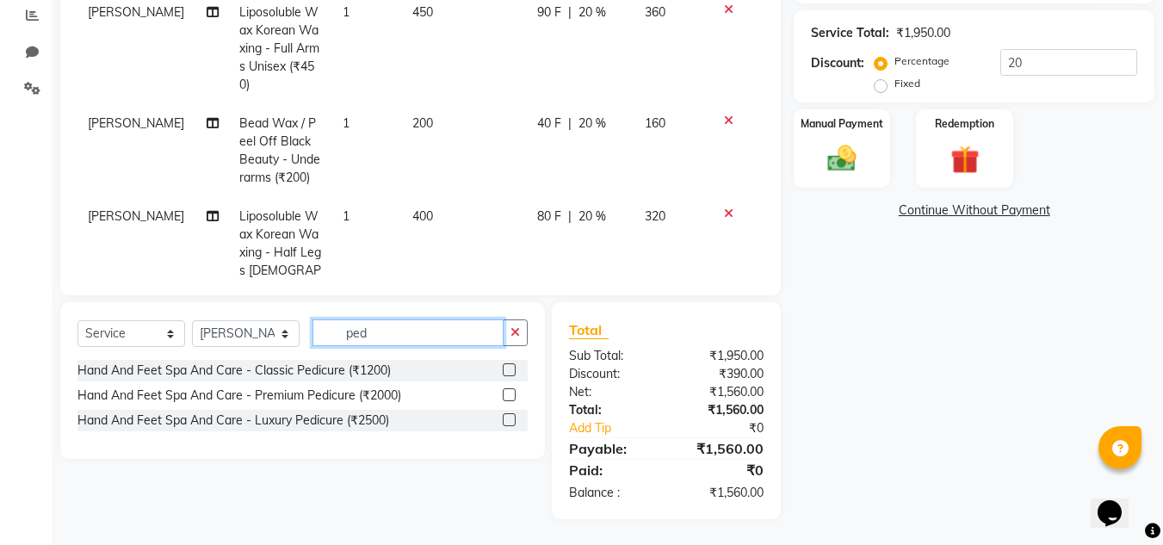
scroll to position [366, 0]
type input "ped"
click at [507, 370] on label at bounding box center [509, 369] width 13 height 13
click at [507, 370] on input "checkbox" at bounding box center [508, 370] width 11 height 11
checkbox input "false"
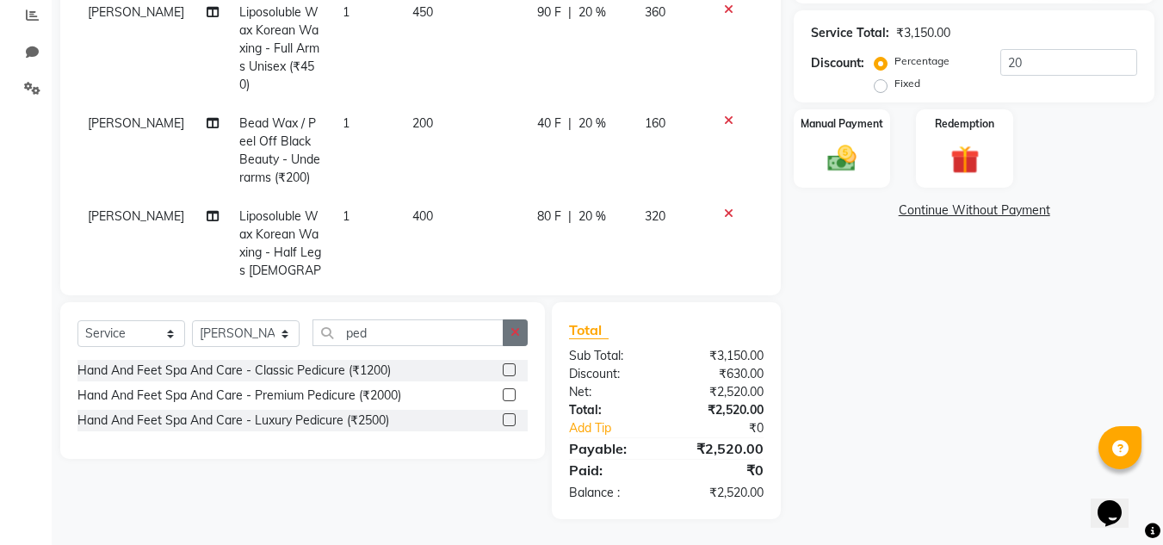
click at [511, 331] on icon "button" at bounding box center [515, 332] width 9 height 12
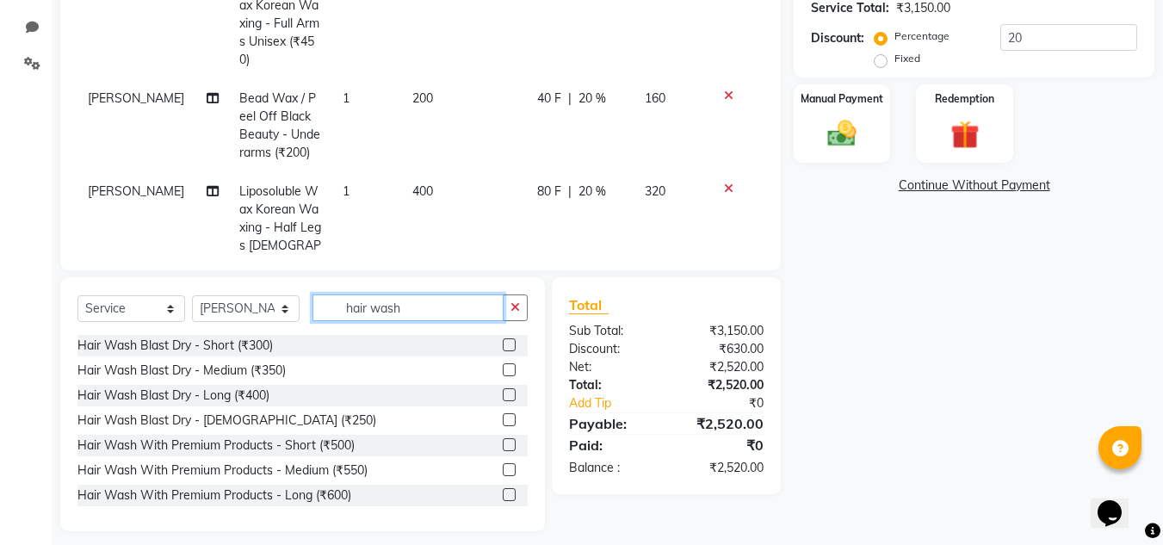
scroll to position [403, 0]
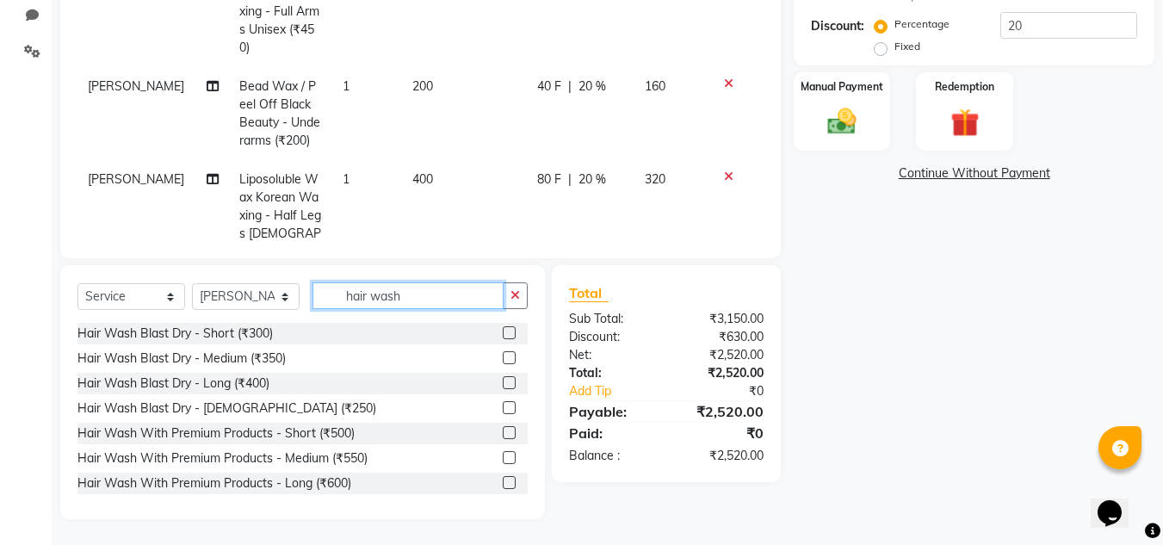
type input "hair wash"
click at [503, 362] on label at bounding box center [509, 357] width 13 height 13
click at [503, 362] on input "checkbox" at bounding box center [508, 358] width 11 height 11
checkbox input "false"
click at [508, 296] on button "button" at bounding box center [515, 295] width 25 height 27
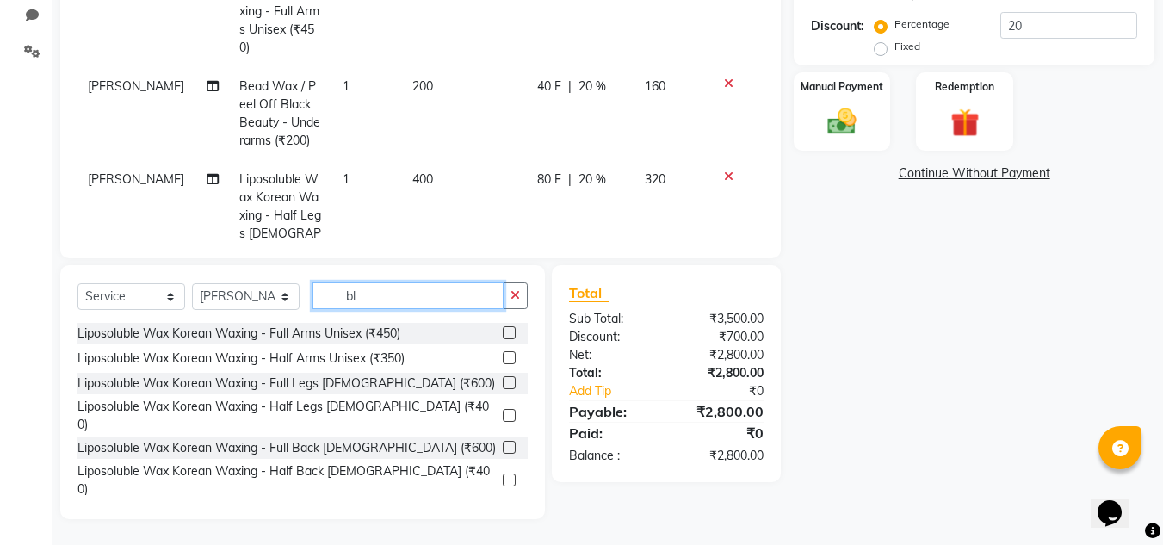
type input "b"
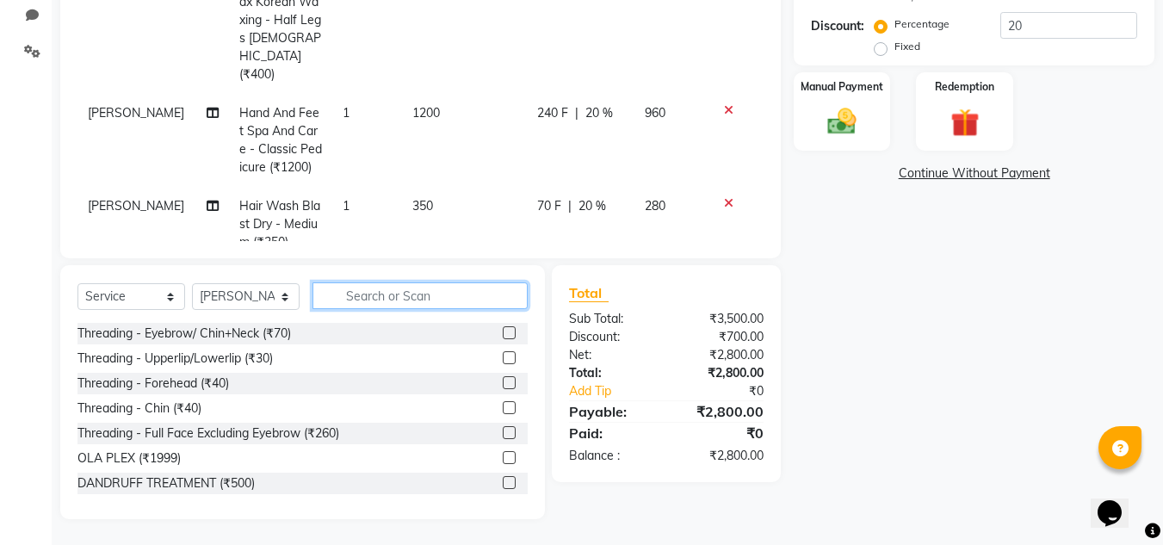
scroll to position [225, 0]
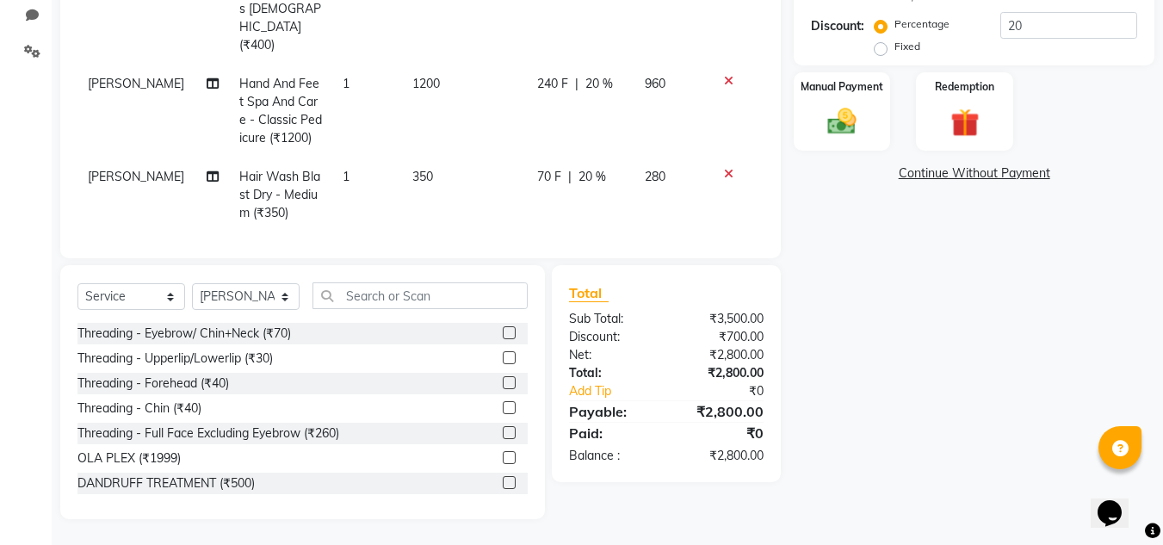
click at [412, 169] on span "350" at bounding box center [422, 176] width 21 height 15
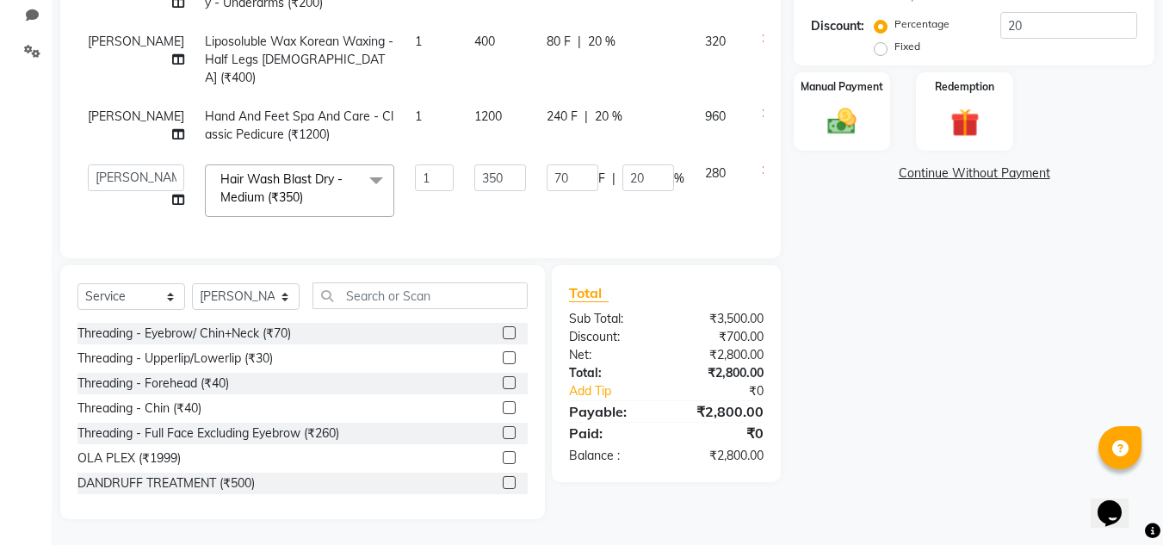
scroll to position [24, 0]
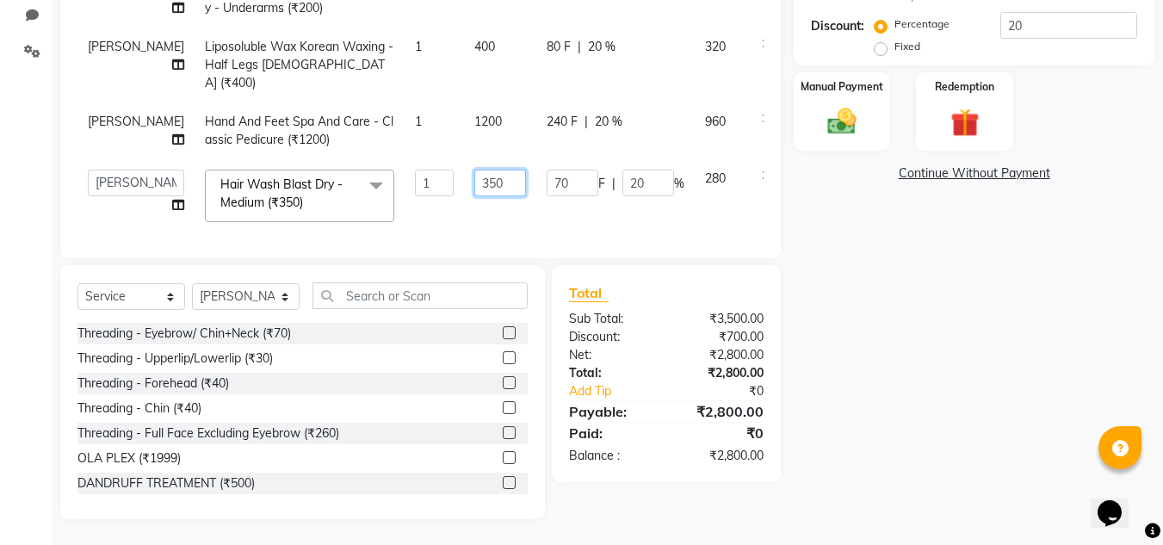
click at [474, 170] on input "350" at bounding box center [500, 183] width 52 height 27
type input "3"
type input "600"
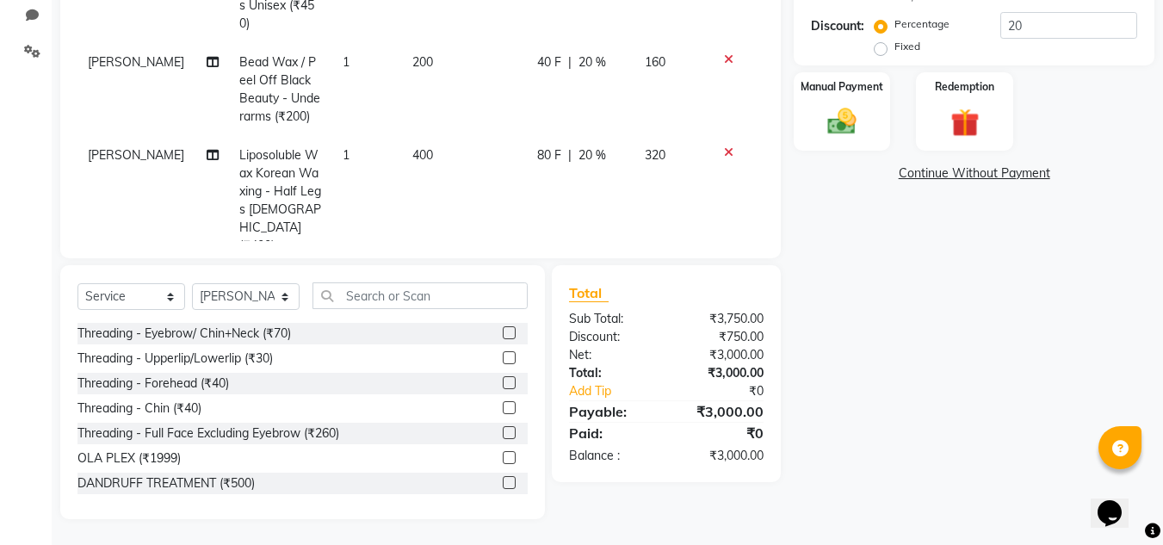
click at [876, 303] on div "Name: Neha Kedari Membership: end on 01-03-2026 Total Visits: 8 Card on file: 0…" at bounding box center [981, 122] width 374 height 793
click at [501, 279] on div "Select Service Product Membership Package Voucher Prepaid Gift Card Select Styl…" at bounding box center [302, 392] width 485 height 254
click at [499, 297] on input "text" at bounding box center [420, 295] width 215 height 27
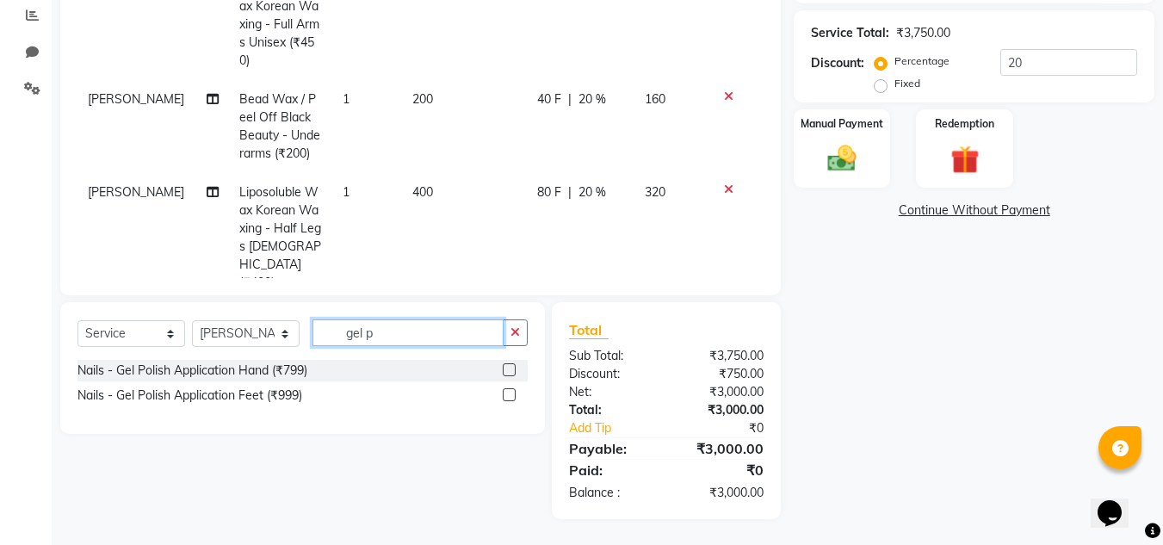
scroll to position [366, 0]
type input "gel pol"
click at [512, 368] on label at bounding box center [509, 369] width 13 height 13
click at [512, 368] on input "checkbox" at bounding box center [508, 370] width 11 height 11
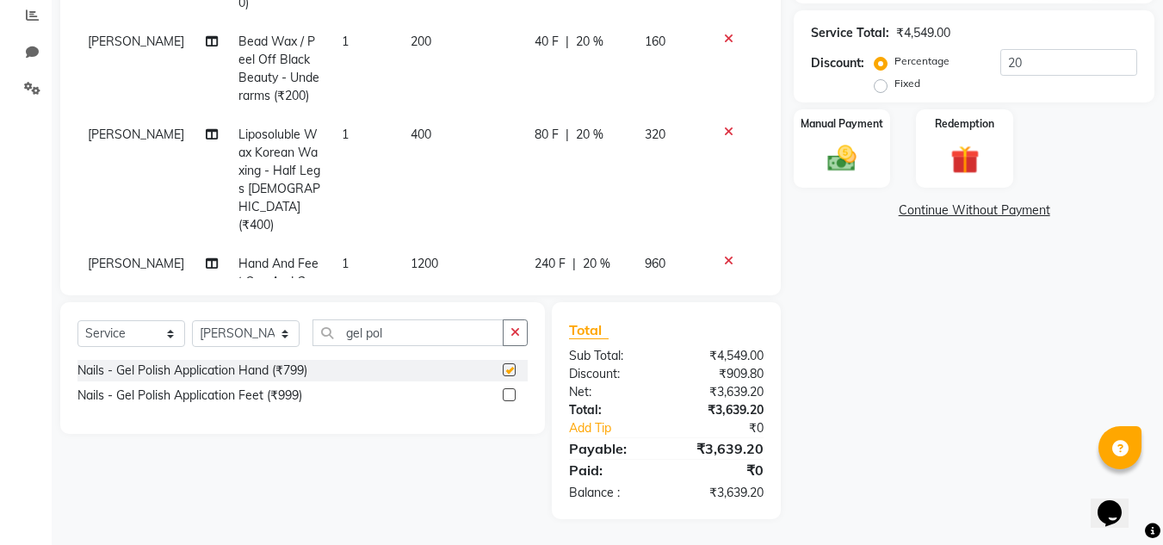
checkbox input "false"
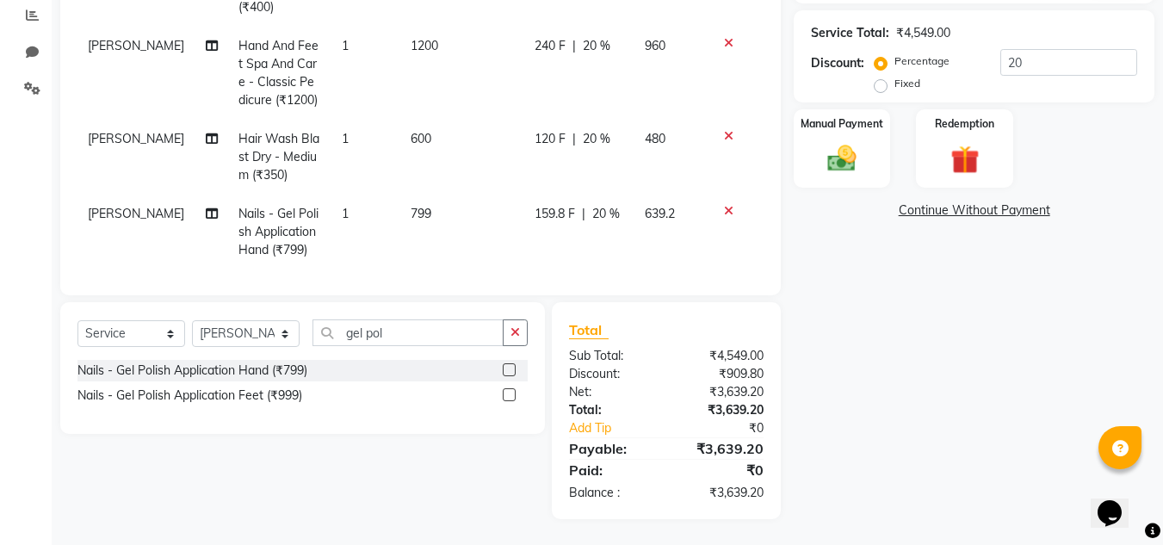
click at [411, 206] on span "799" at bounding box center [421, 213] width 21 height 15
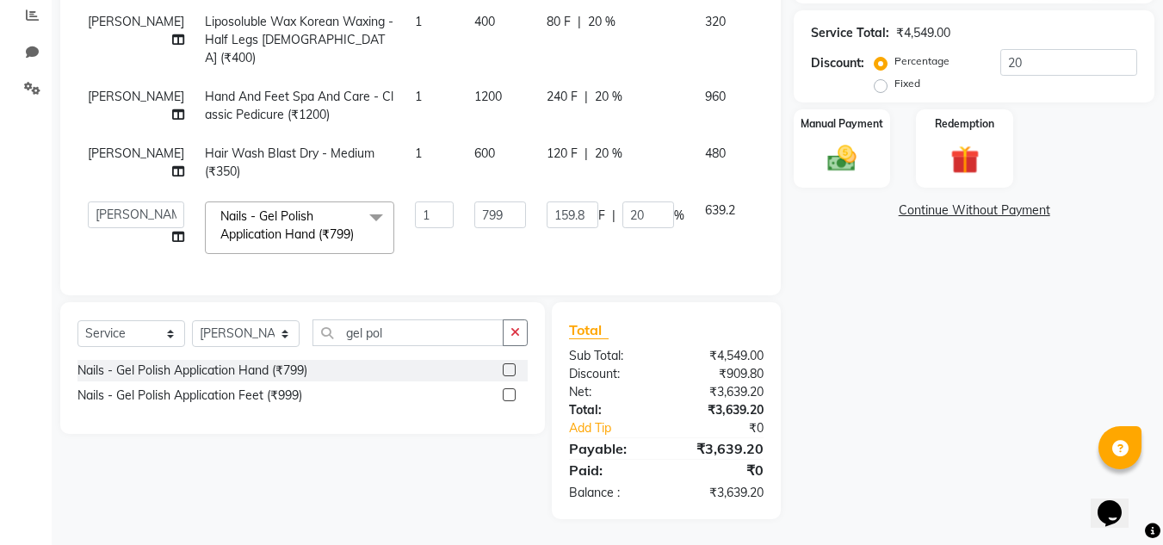
scroll to position [99, 0]
click at [474, 201] on input "799" at bounding box center [500, 214] width 52 height 27
type input "7"
type input "600"
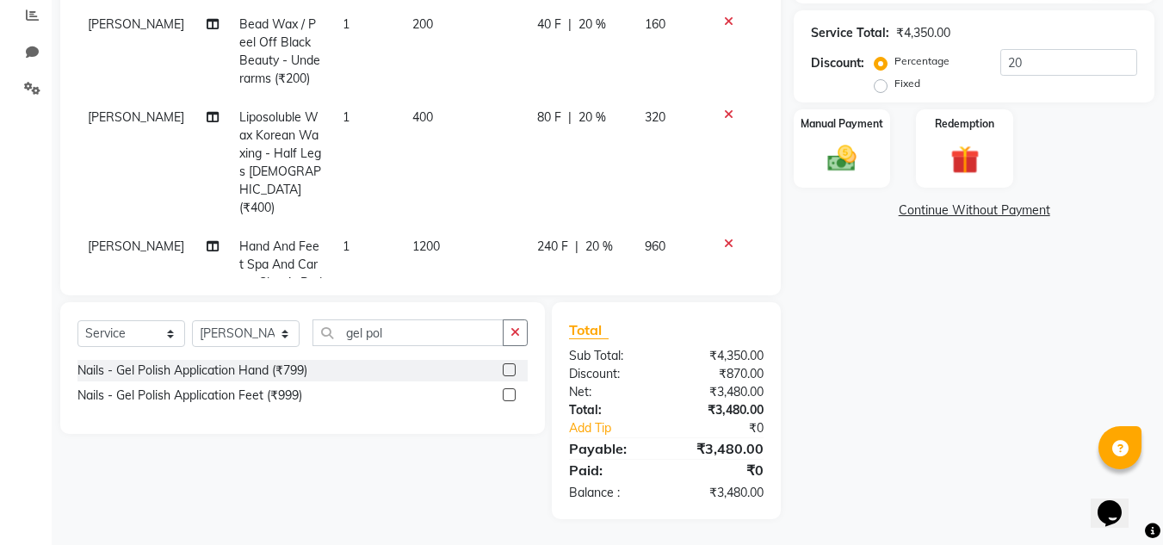
click at [828, 266] on div "Name: Neha Kedari Membership: end on 01-03-2026 Total Visits: 8 Card on file: 0…" at bounding box center [981, 141] width 374 height 756
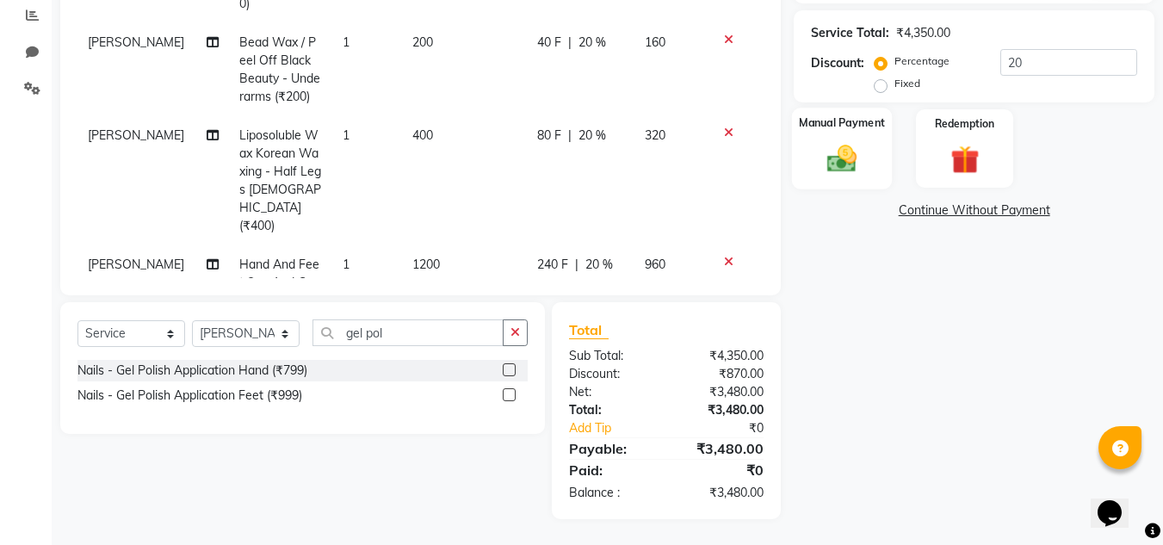
click at [845, 157] on img at bounding box center [842, 158] width 48 height 34
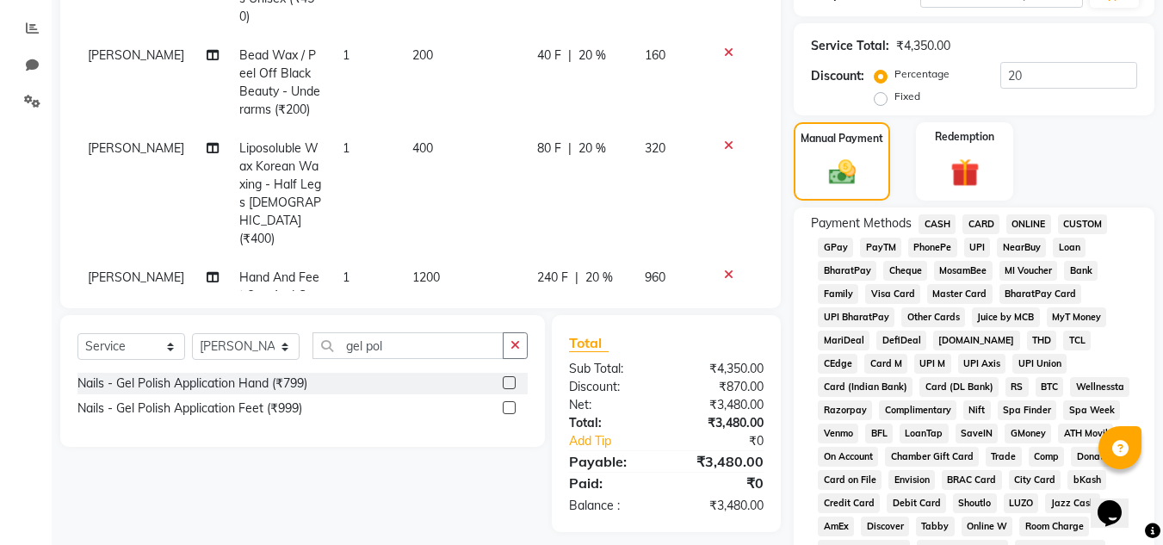
scroll to position [280, 0]
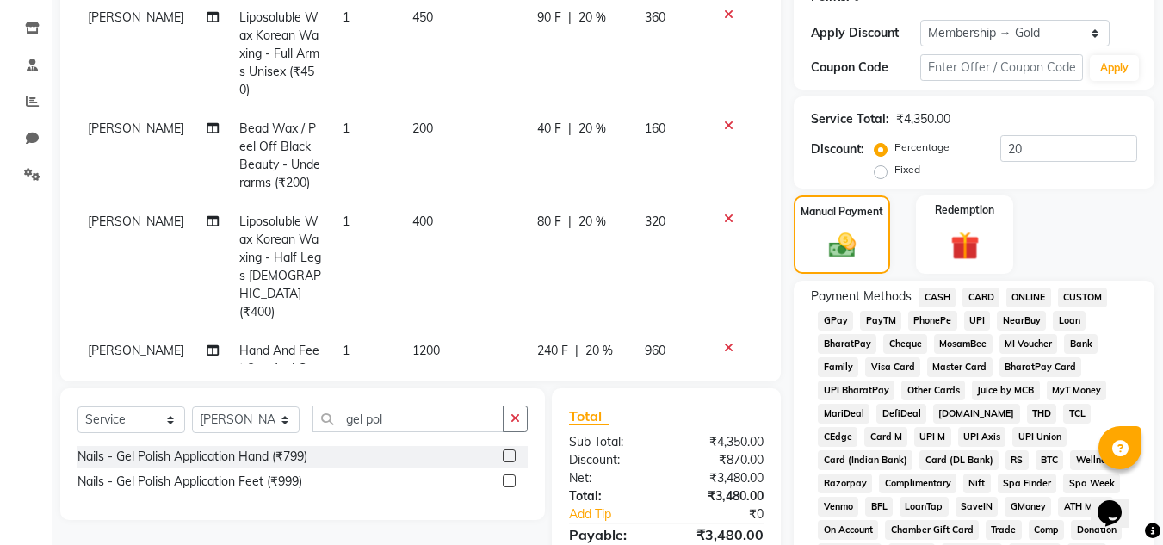
click at [889, 172] on div "Fixed" at bounding box center [899, 169] width 42 height 21
click at [894, 173] on label "Fixed" at bounding box center [907, 169] width 26 height 15
click at [882, 173] on input "Fixed" at bounding box center [884, 170] width 12 height 12
radio input "true"
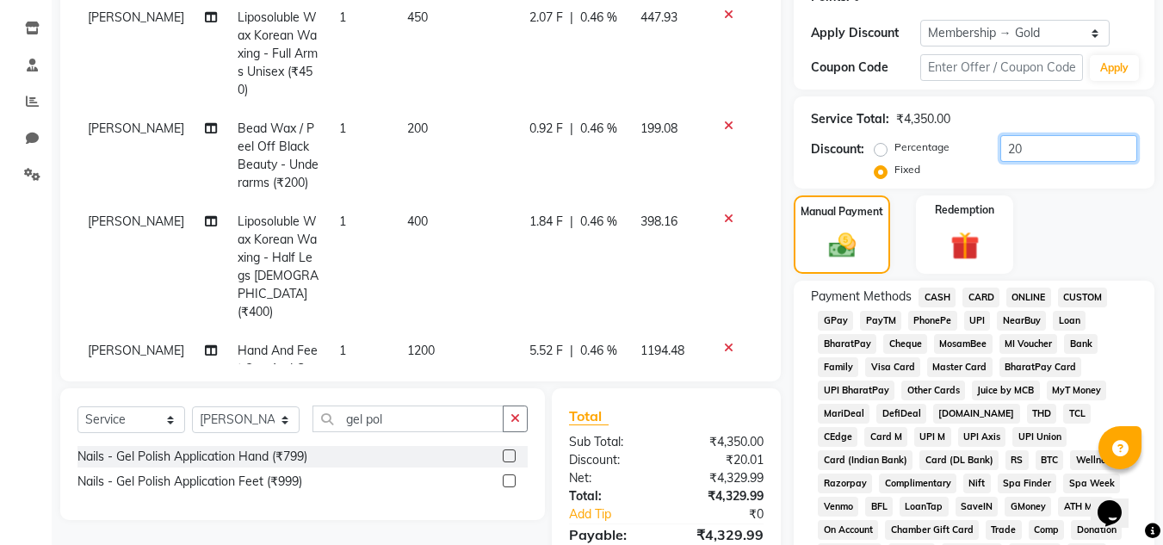
click at [1072, 148] on input "20" at bounding box center [1068, 148] width 137 height 27
drag, startPoint x: 1049, startPoint y: 146, endPoint x: 991, endPoint y: 163, distance: 60.0
click at [991, 163] on div "Percentage Fixed 20" at bounding box center [1007, 158] width 259 height 46
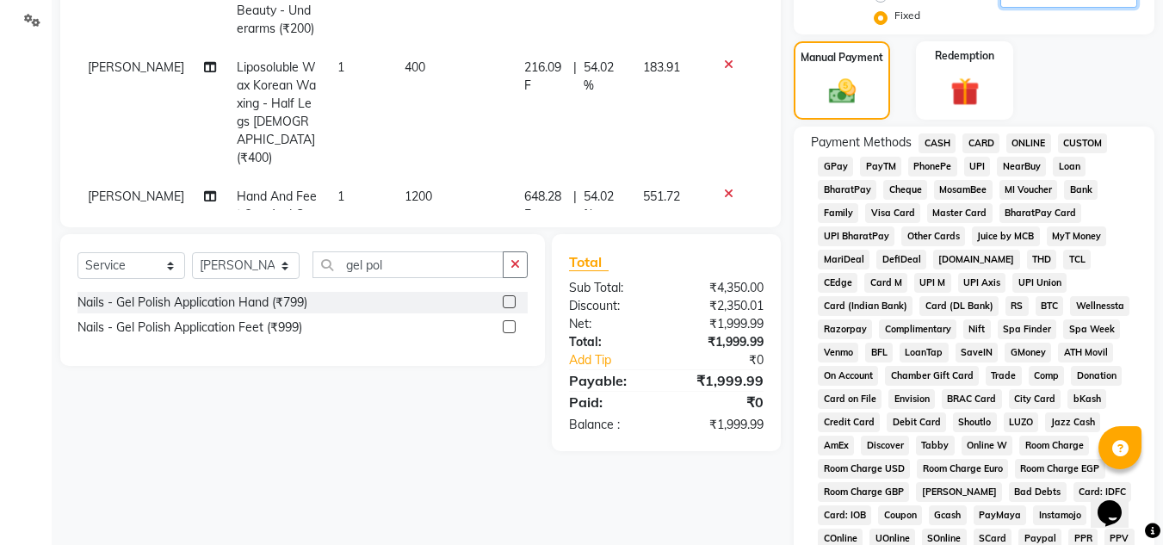
scroll to position [452, 0]
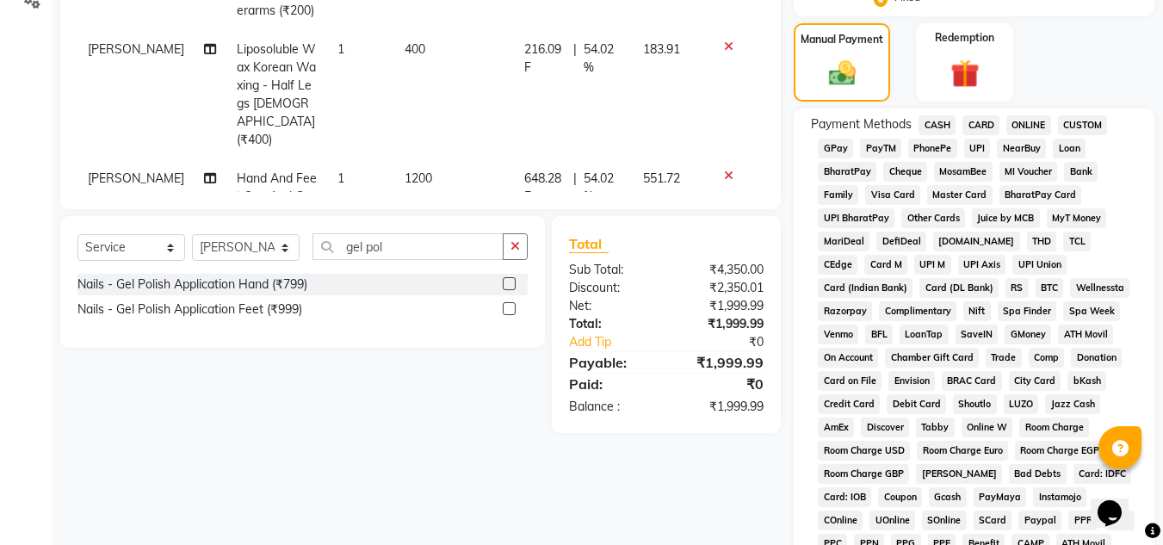
type input "2350"
click at [924, 121] on span "CASH" at bounding box center [937, 125] width 37 height 20
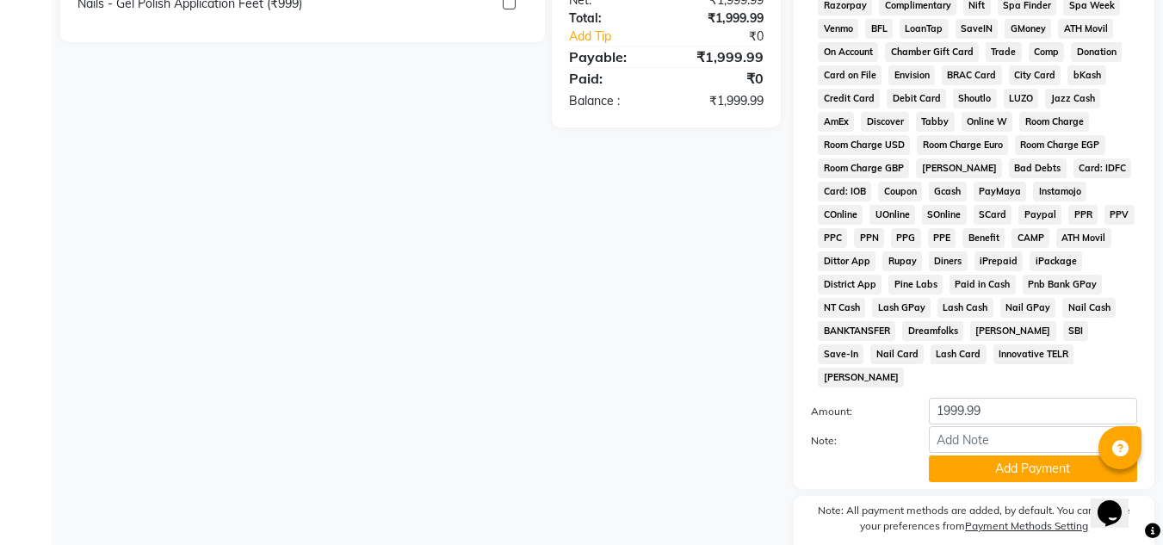
scroll to position [805, 0]
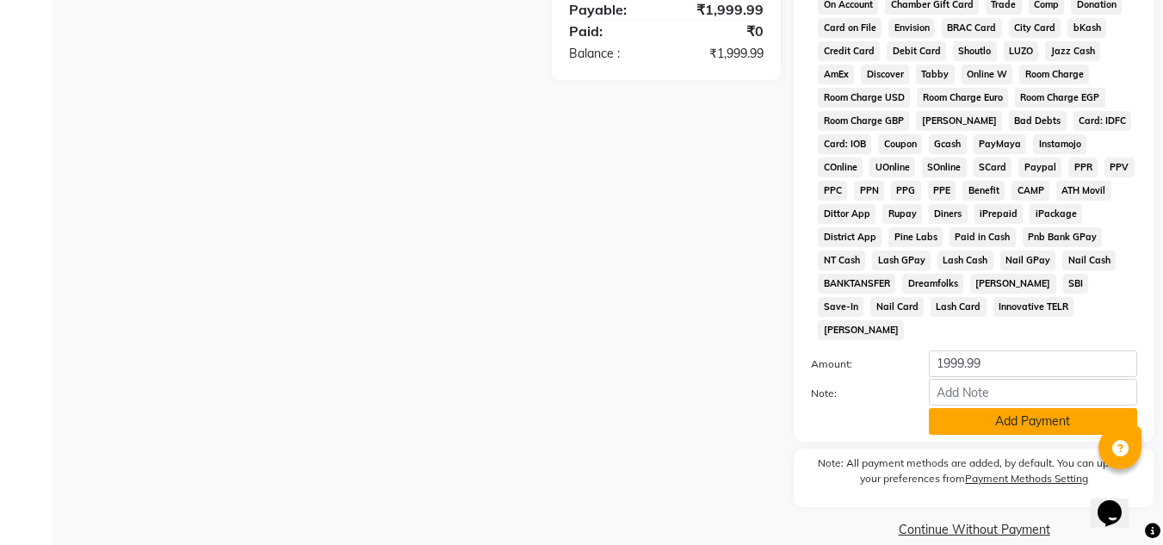
click at [987, 408] on button "Add Payment" at bounding box center [1033, 421] width 208 height 27
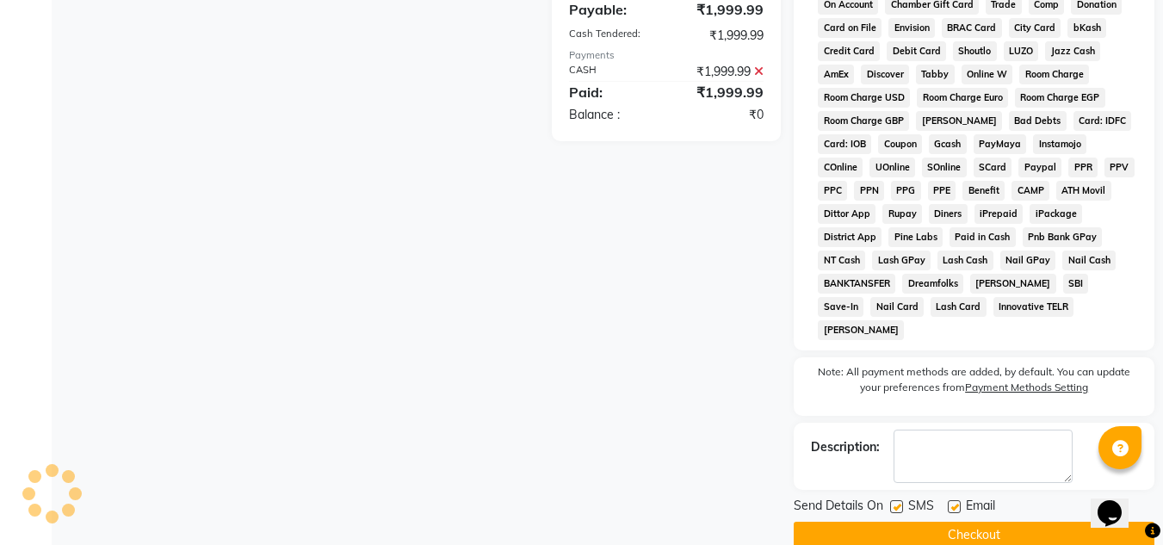
click at [977, 522] on button "Checkout" at bounding box center [974, 535] width 361 height 27
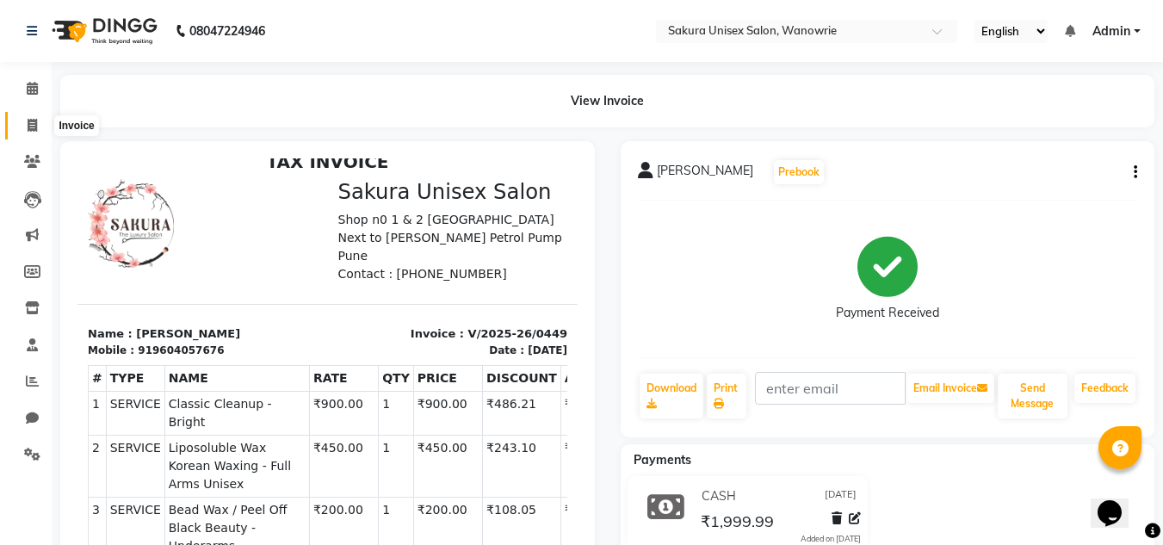
click at [36, 117] on span at bounding box center [32, 126] width 30 height 20
select select "7662"
select select "service"
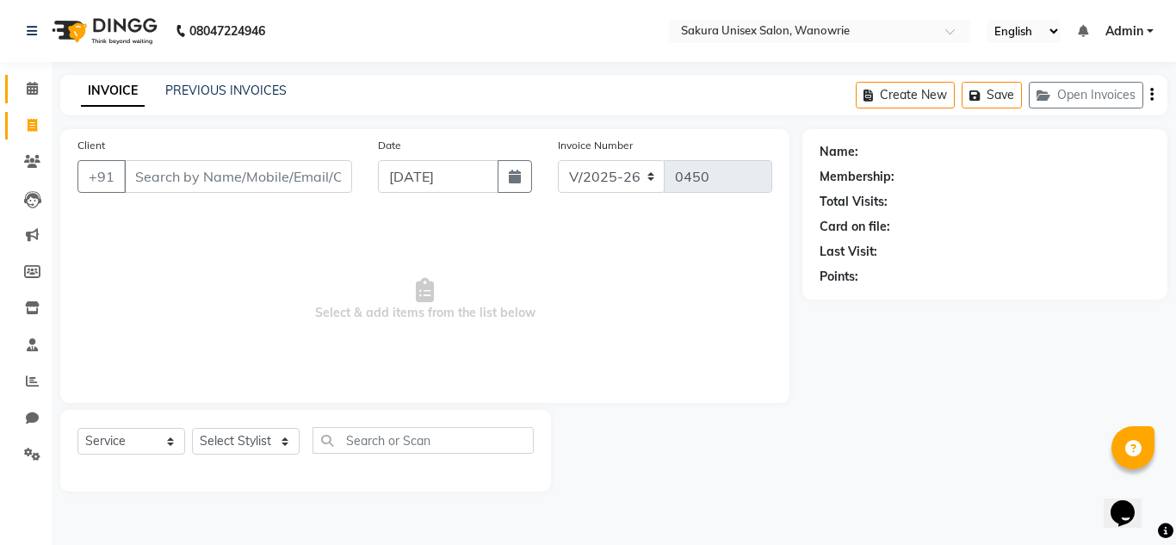
click at [38, 100] on link "Calendar" at bounding box center [25, 89] width 41 height 28
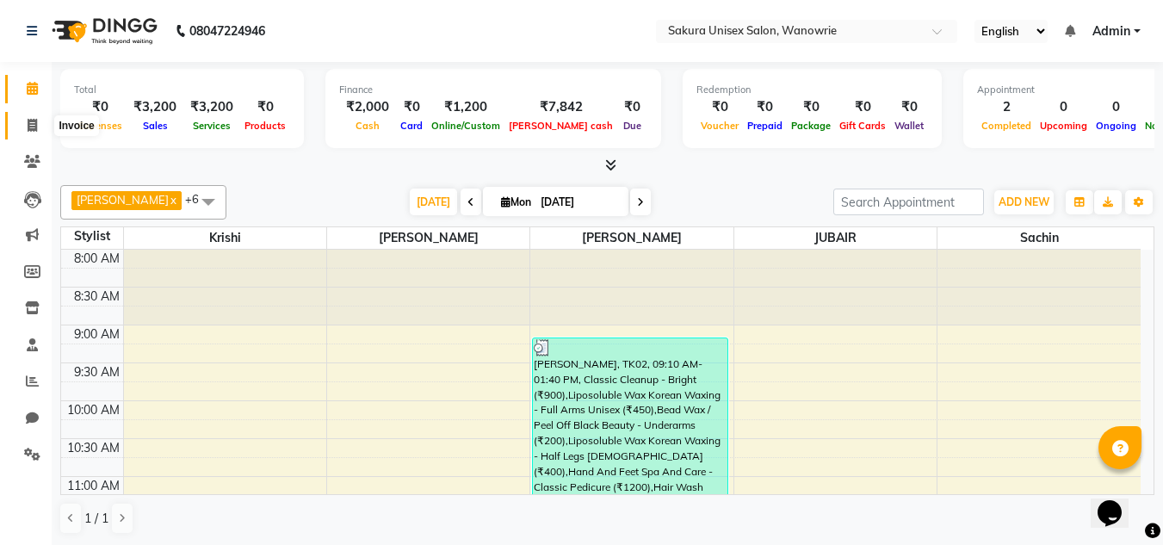
click at [37, 127] on icon at bounding box center [32, 125] width 9 height 13
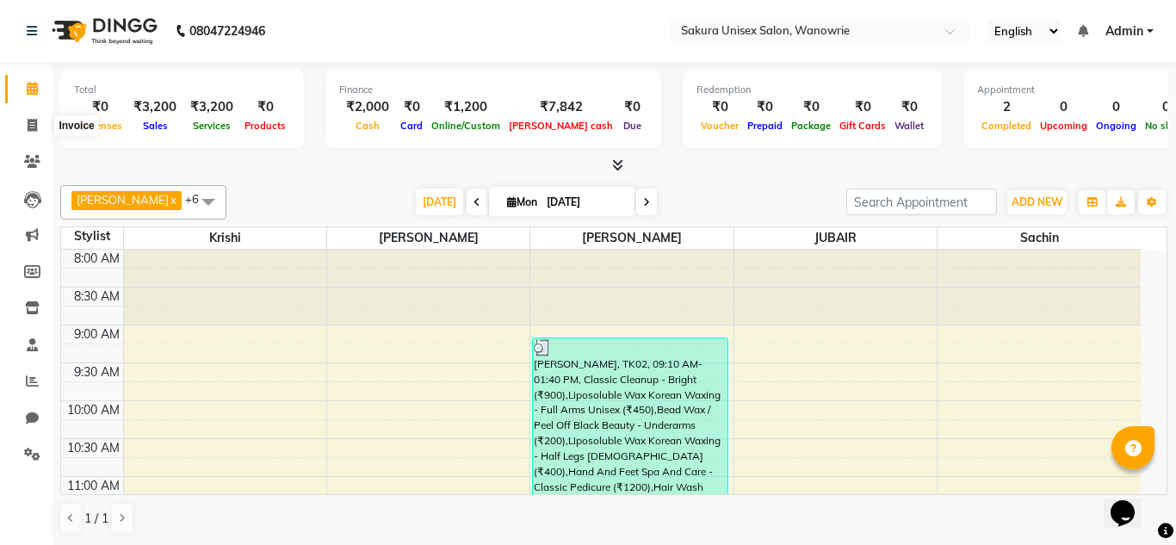
select select "7662"
select select "service"
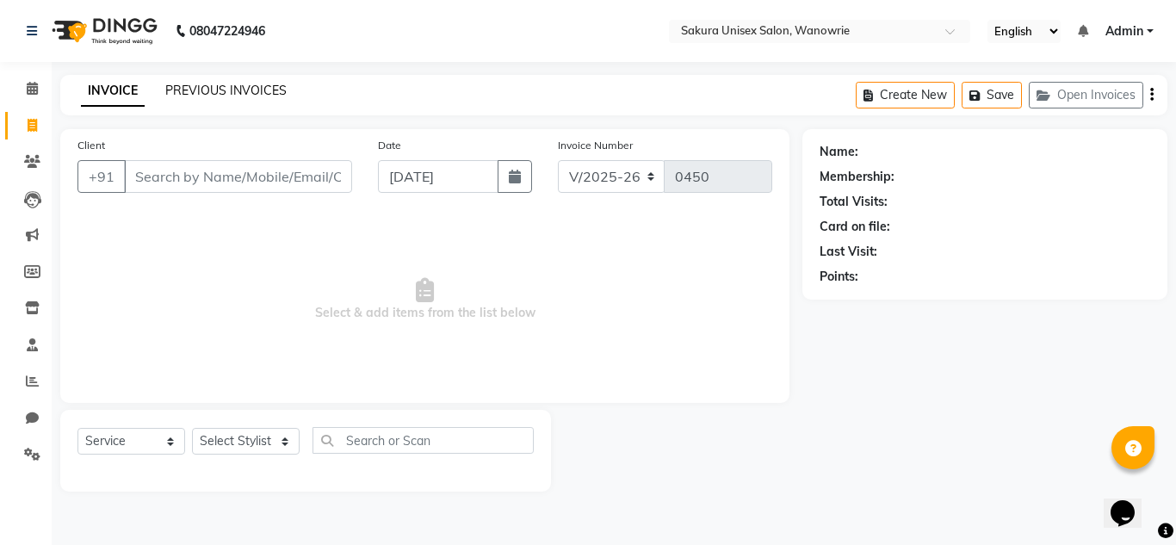
click at [231, 84] on link "PREVIOUS INVOICES" at bounding box center [225, 90] width 121 height 15
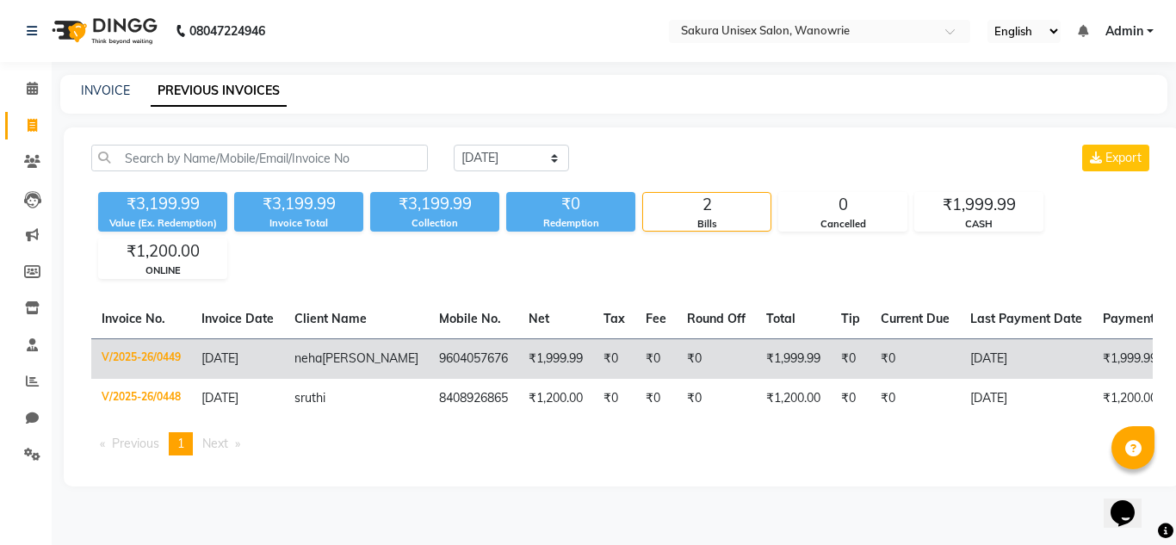
click at [330, 360] on span "kedari" at bounding box center [370, 357] width 96 height 15
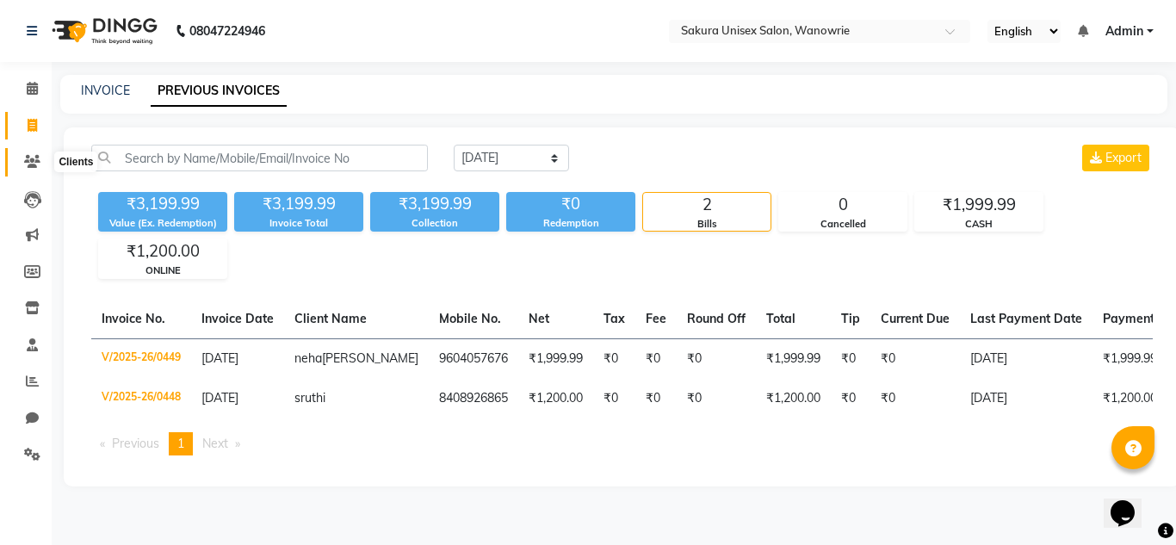
click at [25, 162] on icon at bounding box center [32, 161] width 16 height 13
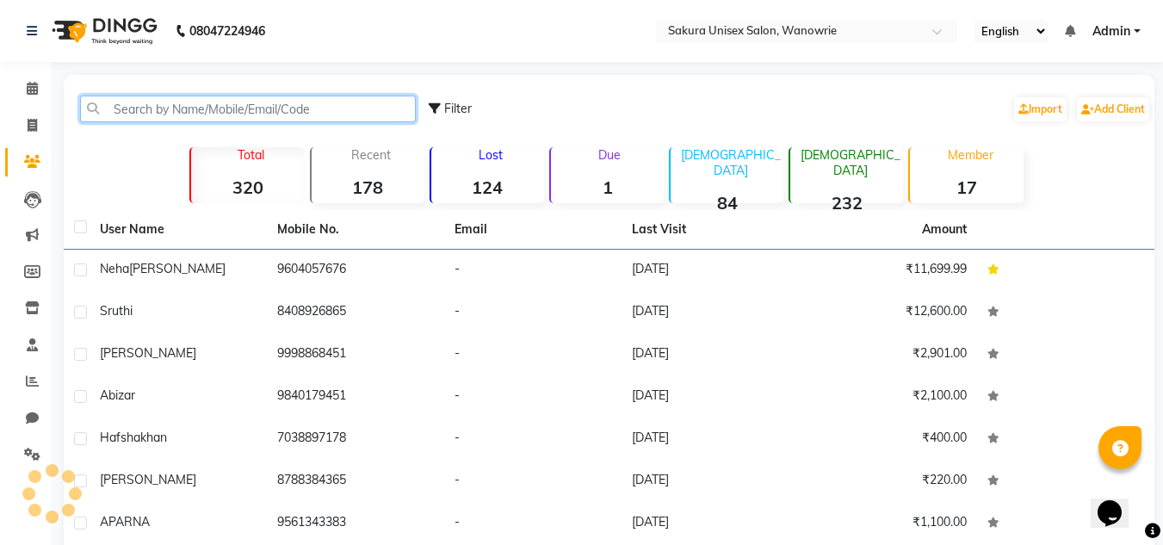
click at [197, 112] on input "text" at bounding box center [248, 109] width 336 height 27
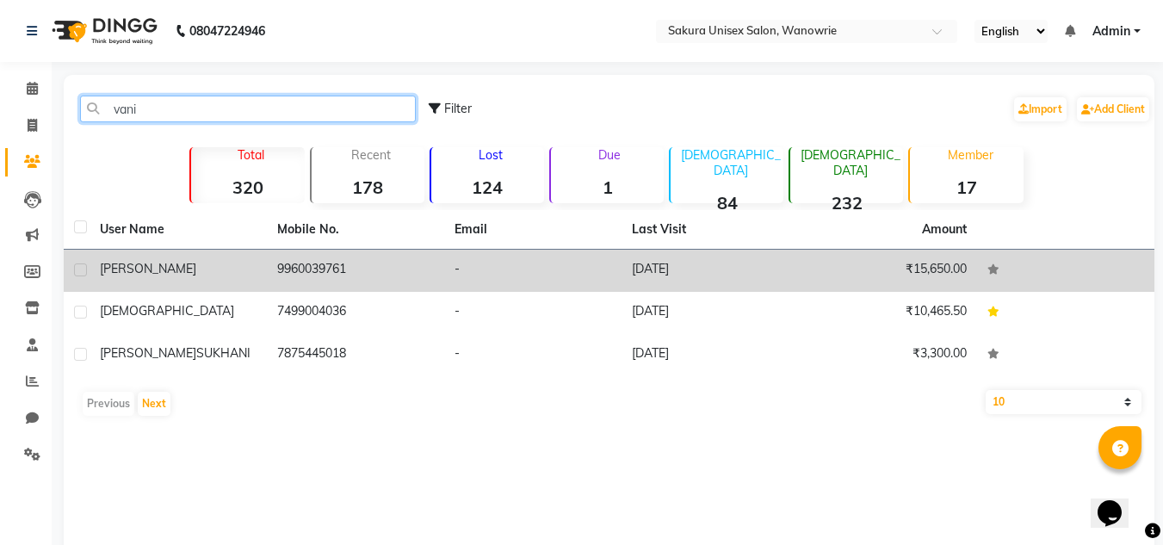
type input "vani"
click at [191, 275] on div "vanita jadhav" at bounding box center [178, 269] width 157 height 18
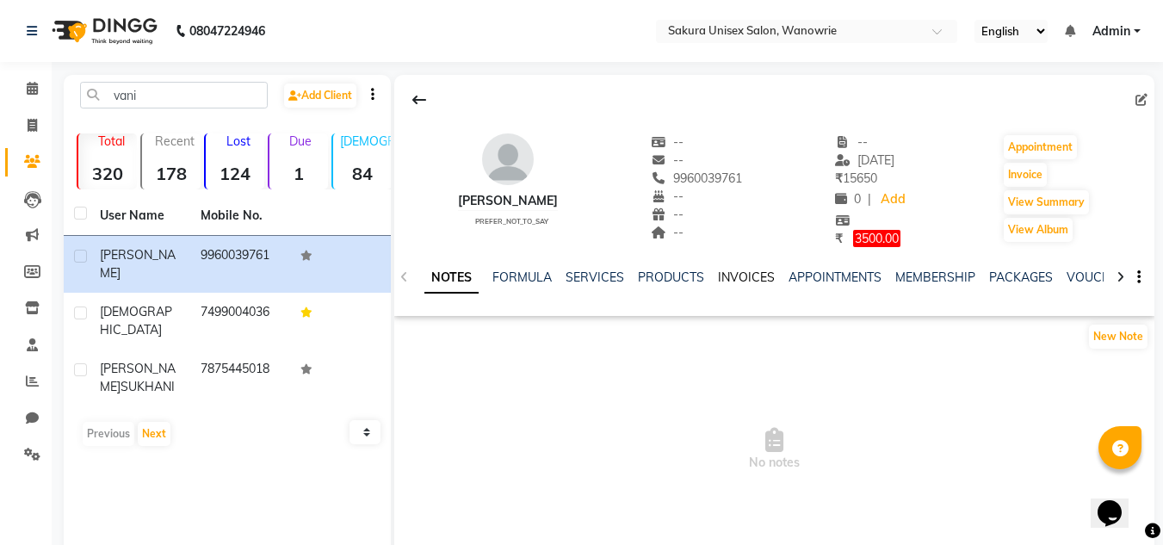
click at [746, 275] on link "INVOICES" at bounding box center [746, 276] width 57 height 15
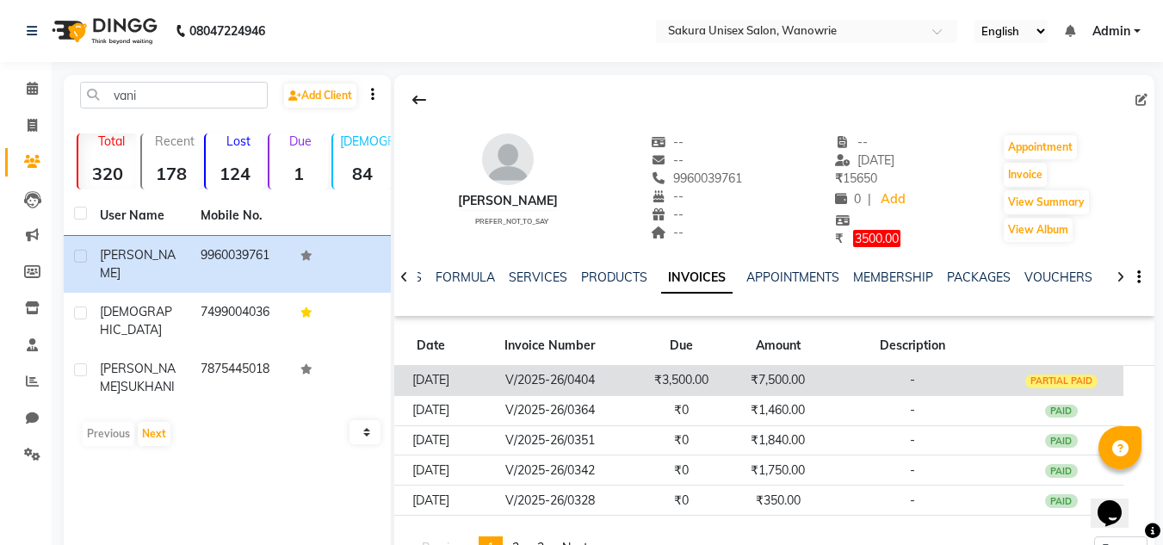
click at [784, 388] on td "₹7,500.00" at bounding box center [777, 380] width 97 height 30
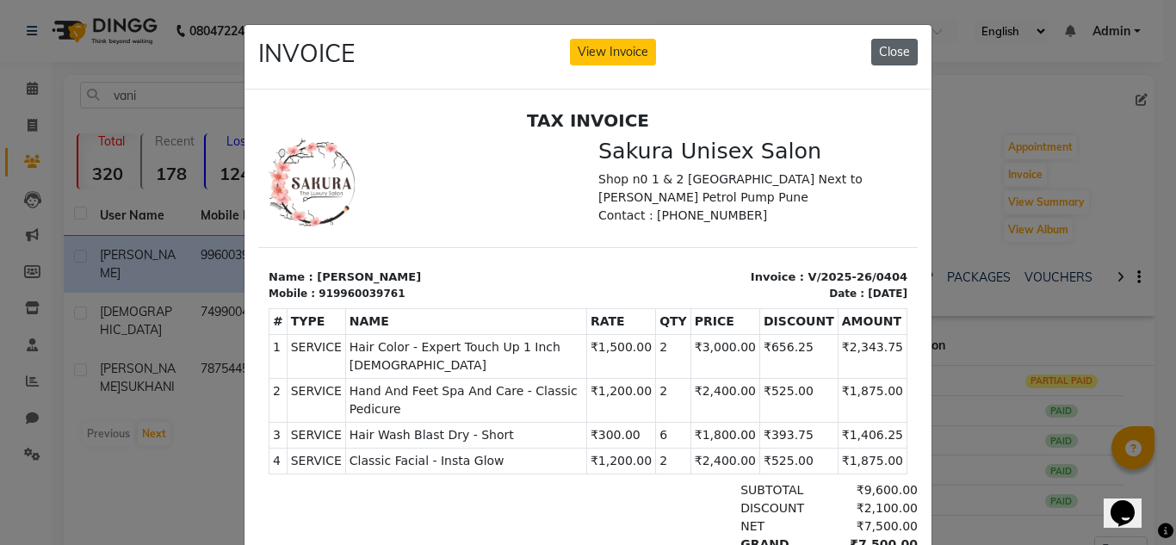
click at [871, 46] on button "Close" at bounding box center [894, 52] width 46 height 27
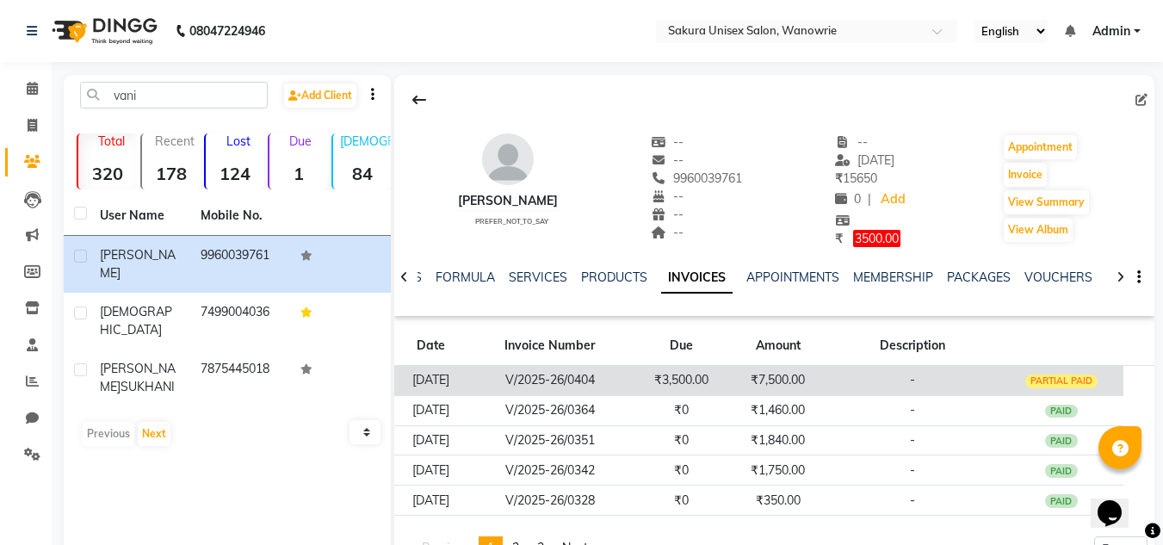
click at [783, 374] on td "₹7,500.00" at bounding box center [777, 380] width 97 height 30
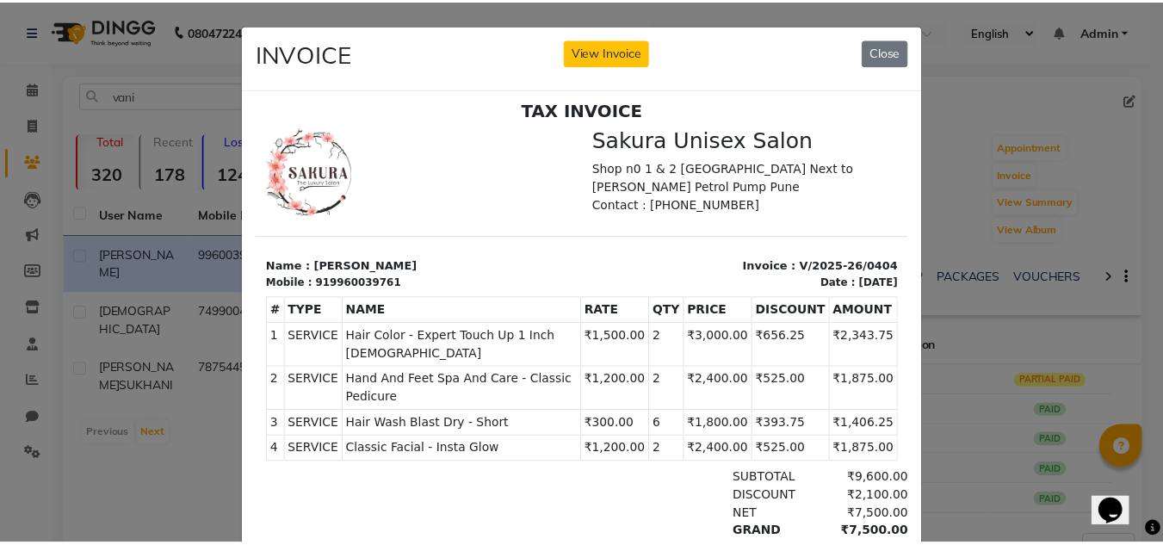
scroll to position [14, 0]
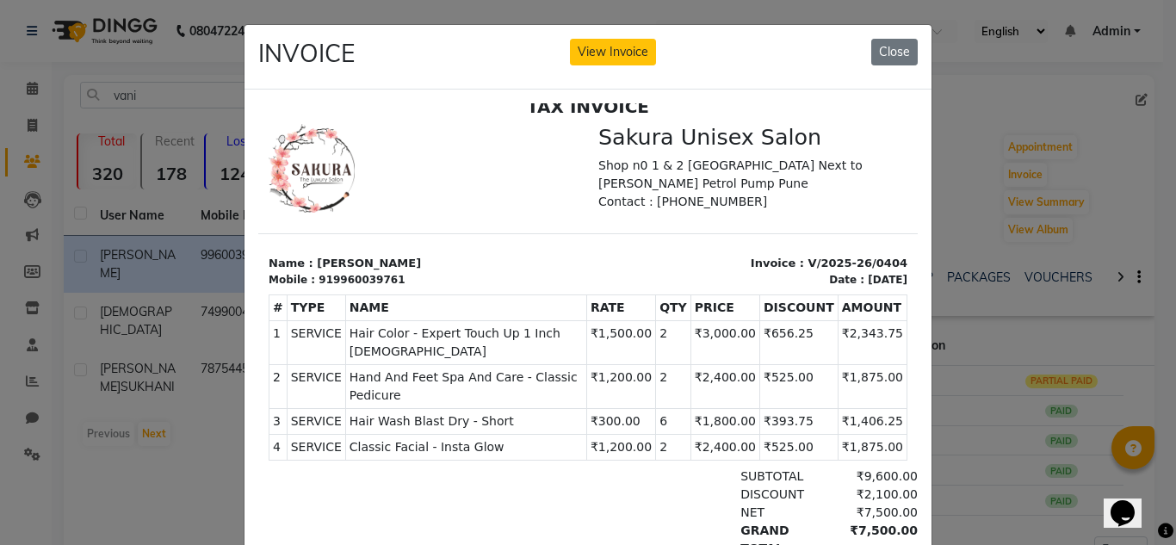
click at [863, 40] on div "INVOICE View Invoice Close" at bounding box center [587, 57] width 687 height 65
click at [874, 46] on button "Close" at bounding box center [894, 52] width 46 height 27
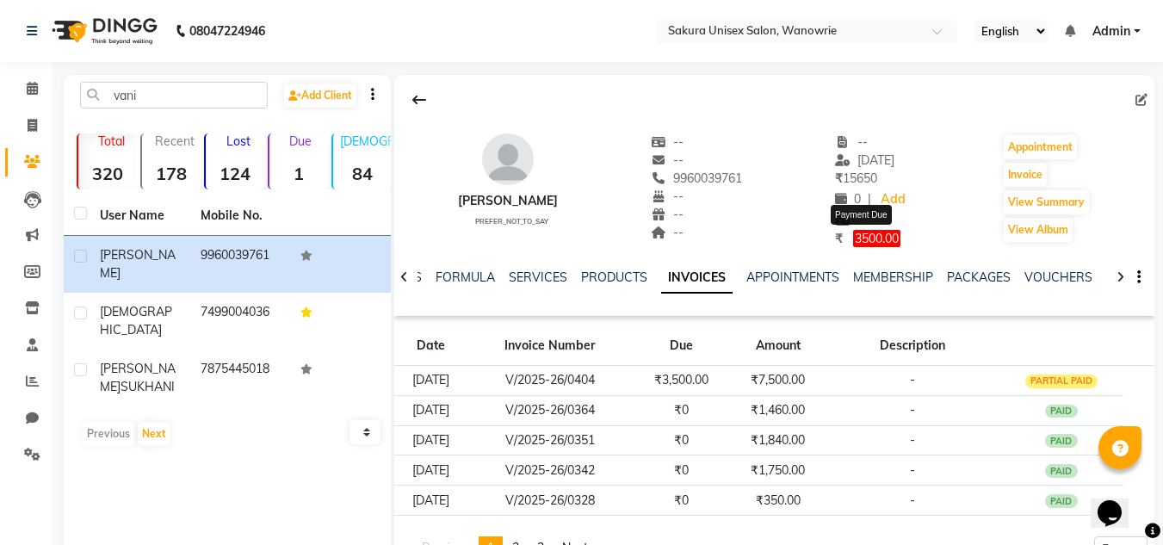
click at [882, 242] on span "3500.00" at bounding box center [876, 238] width 47 height 17
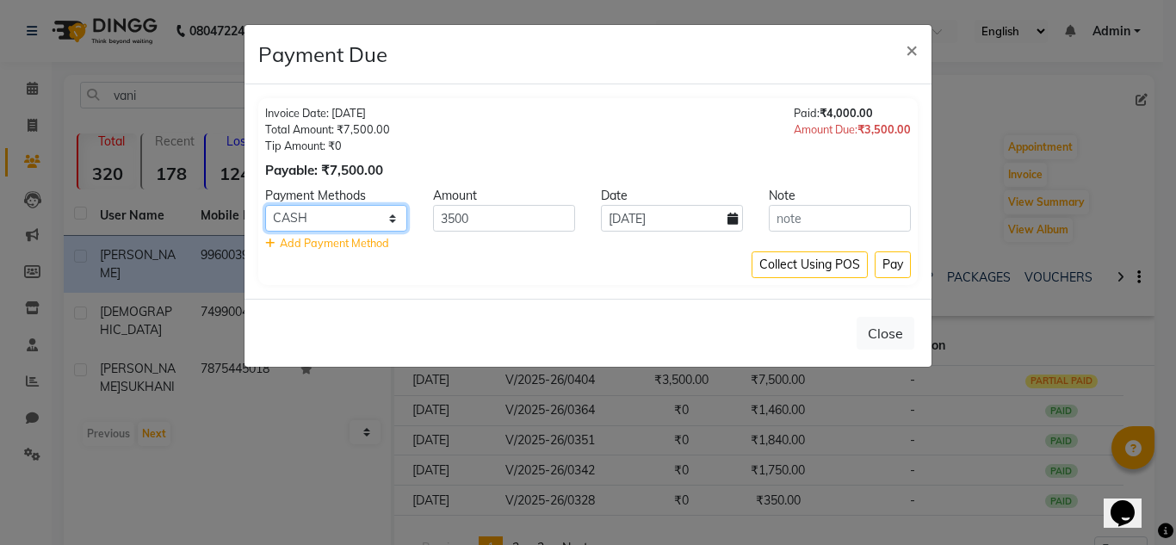
click at [382, 218] on select "CASH CARD ONLINE CUSTOM GPay PayTM PhonePe UPI NearBuy Loan BharatPay Cheque Mo…" at bounding box center [336, 218] width 142 height 27
select select "2"
click at [265, 205] on select "CASH CARD ONLINE CUSTOM GPay PayTM PhonePe UPI NearBuy Loan BharatPay Cheque Mo…" at bounding box center [336, 218] width 142 height 27
click at [807, 306] on div "Close" at bounding box center [587, 333] width 687 height 68
click at [875, 270] on button "Pay" at bounding box center [893, 264] width 36 height 27
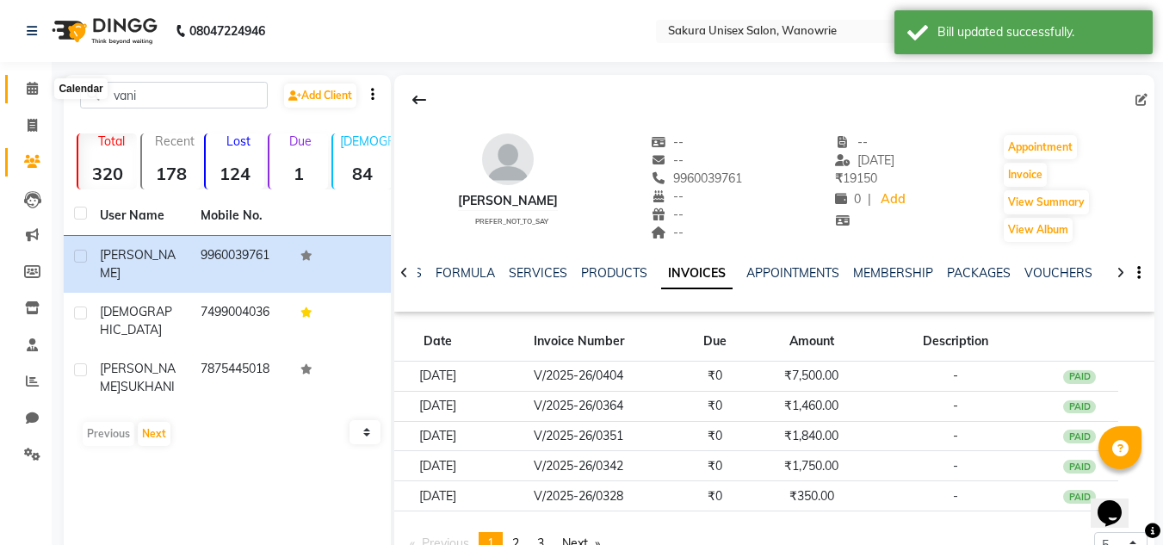
click at [32, 92] on icon at bounding box center [32, 88] width 11 height 13
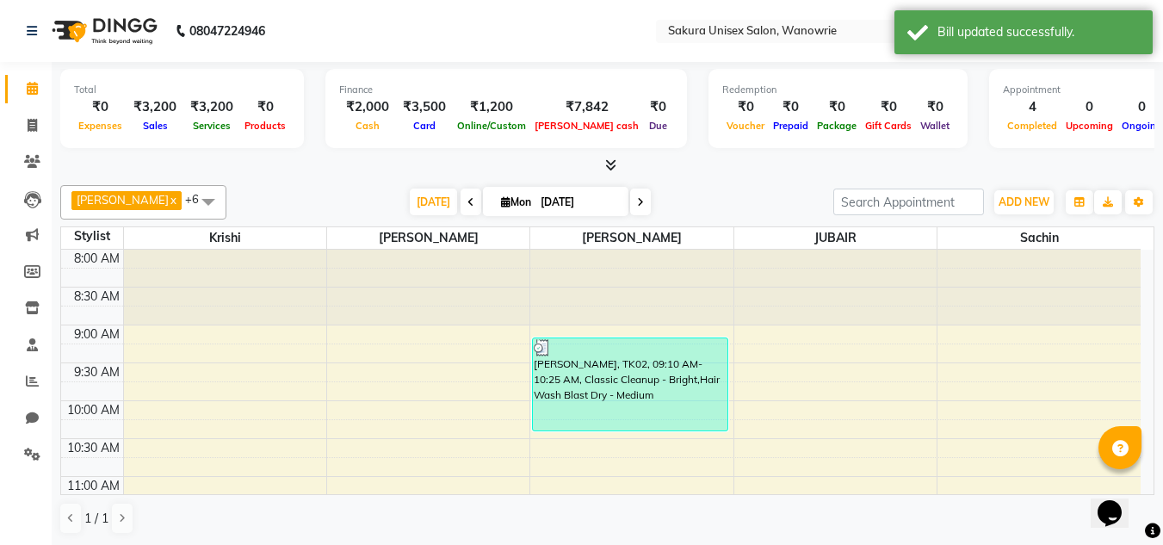
click at [609, 160] on icon at bounding box center [610, 164] width 11 height 13
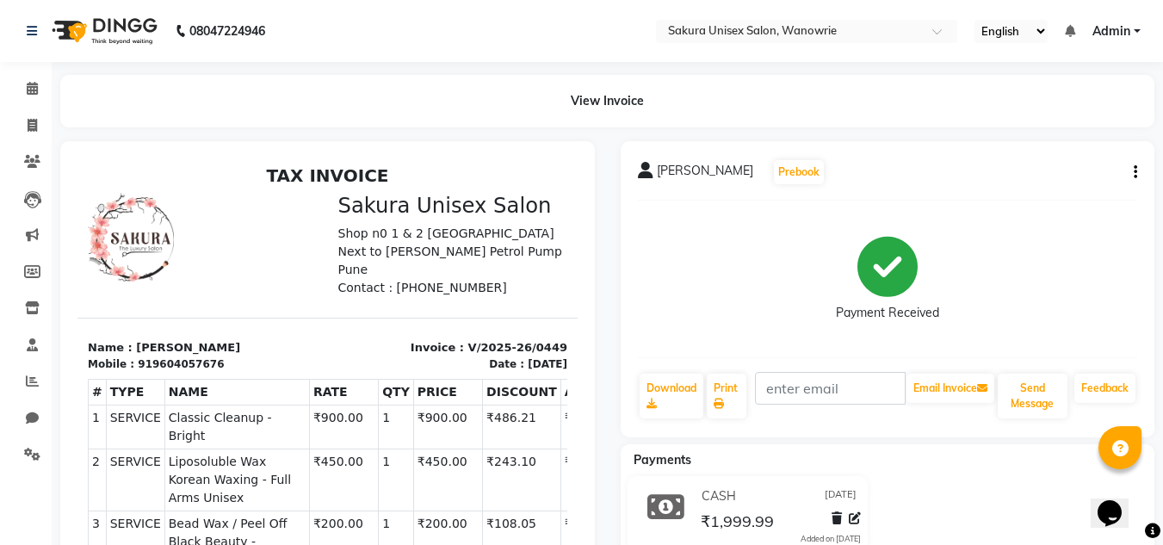
click at [1135, 173] on icon "button" at bounding box center [1135, 172] width 3 height 1
click at [1030, 194] on div "Edit Invoice" at bounding box center [1050, 194] width 118 height 22
select select "service"
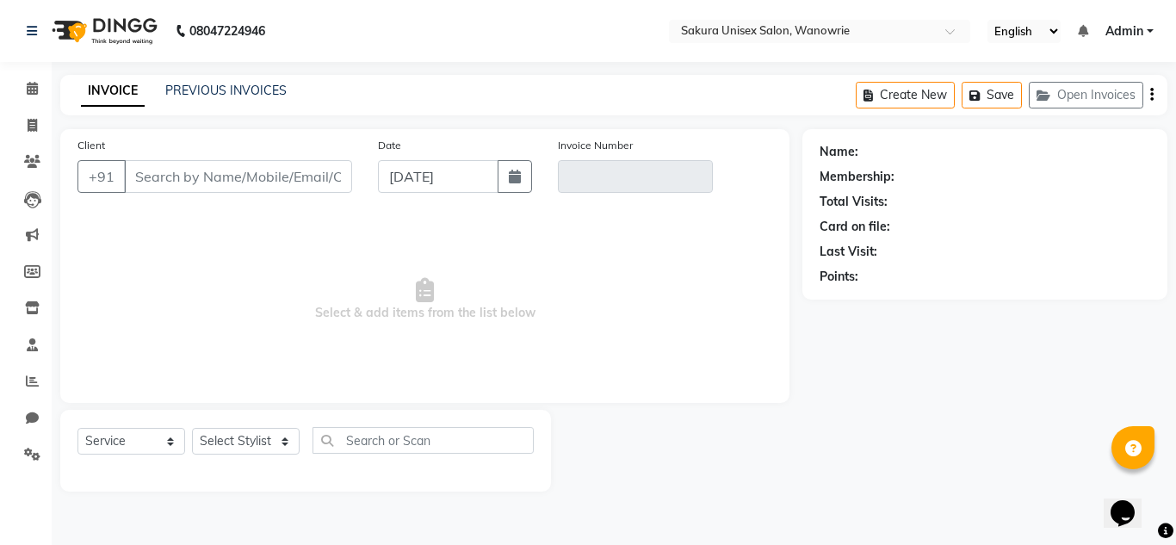
type input "9604057676"
type input "V/2025-26/0449"
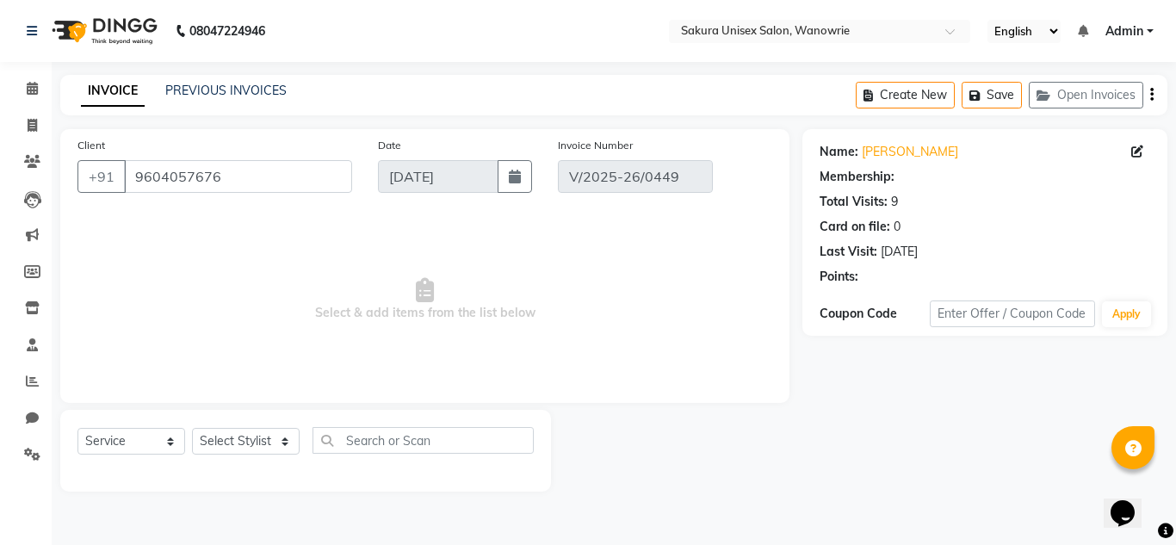
select select "select"
select select "1: Object"
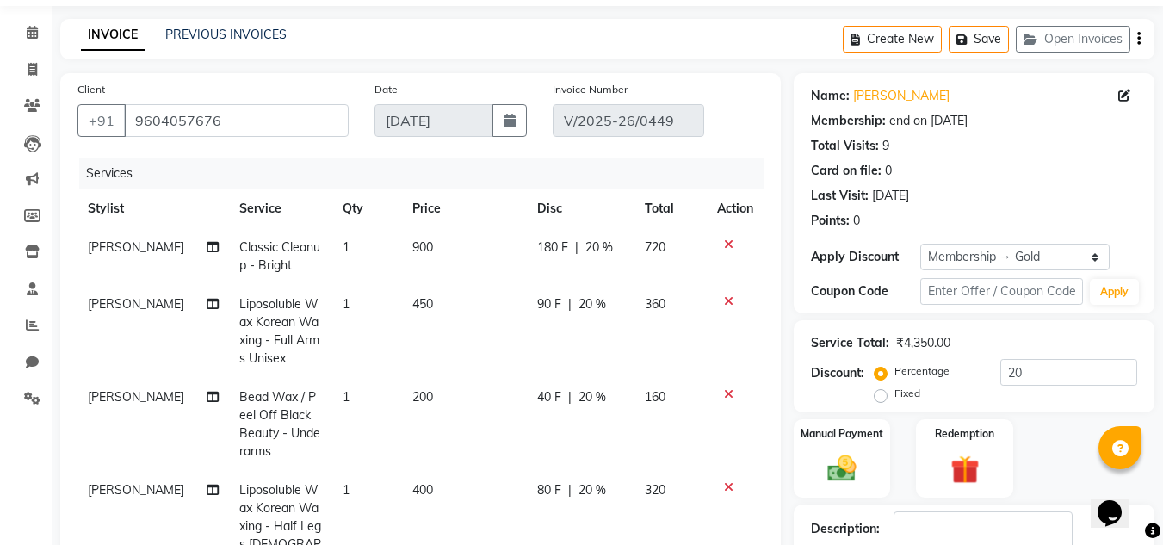
scroll to position [86, 0]
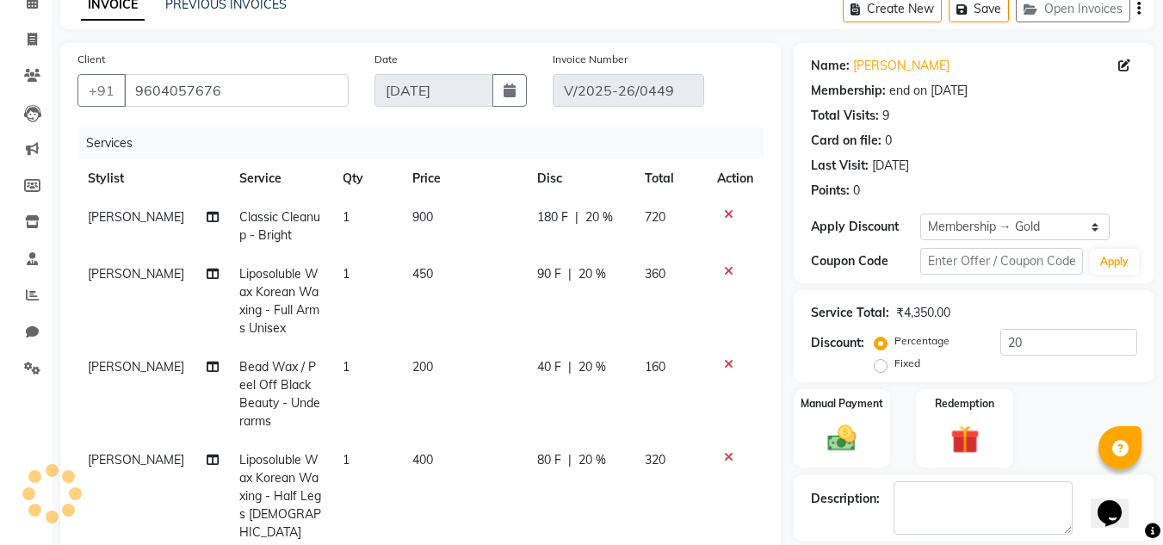
click at [115, 265] on td "[PERSON_NAME]" at bounding box center [153, 301] width 152 height 93
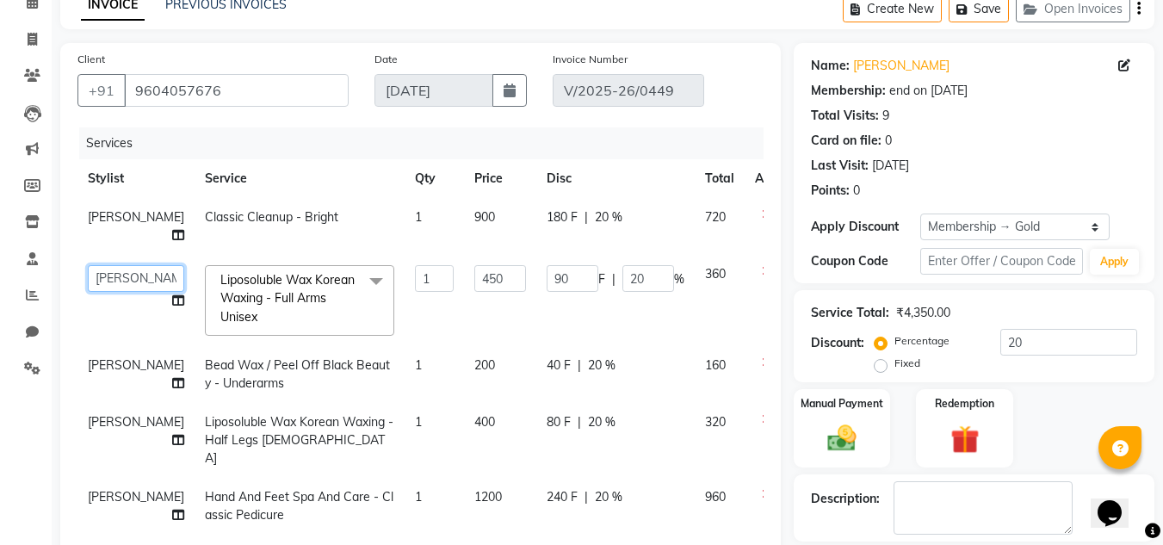
click at [110, 269] on select "[PERSON_NAME] [PERSON_NAME] krishi [PERSON_NAME] sachin" at bounding box center [136, 278] width 96 height 27
select select "90493"
click at [106, 366] on span "[PERSON_NAME]" at bounding box center [136, 364] width 96 height 15
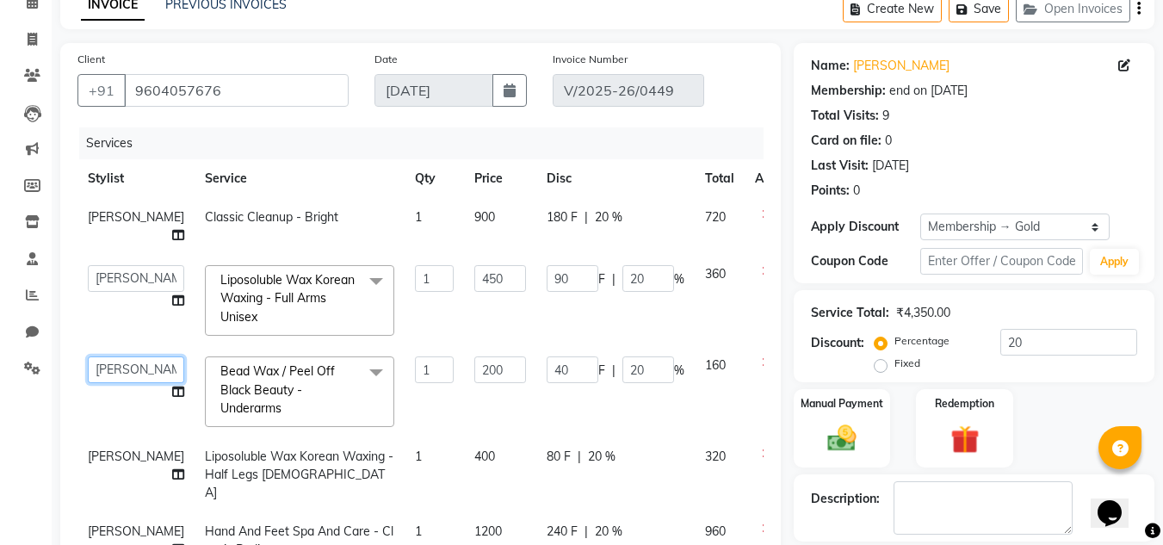
click at [106, 364] on select "[PERSON_NAME] [PERSON_NAME] krishi [PERSON_NAME] sachin" at bounding box center [136, 369] width 96 height 27
select select "90493"
click at [106, 460] on span "[PERSON_NAME]" at bounding box center [136, 456] width 96 height 15
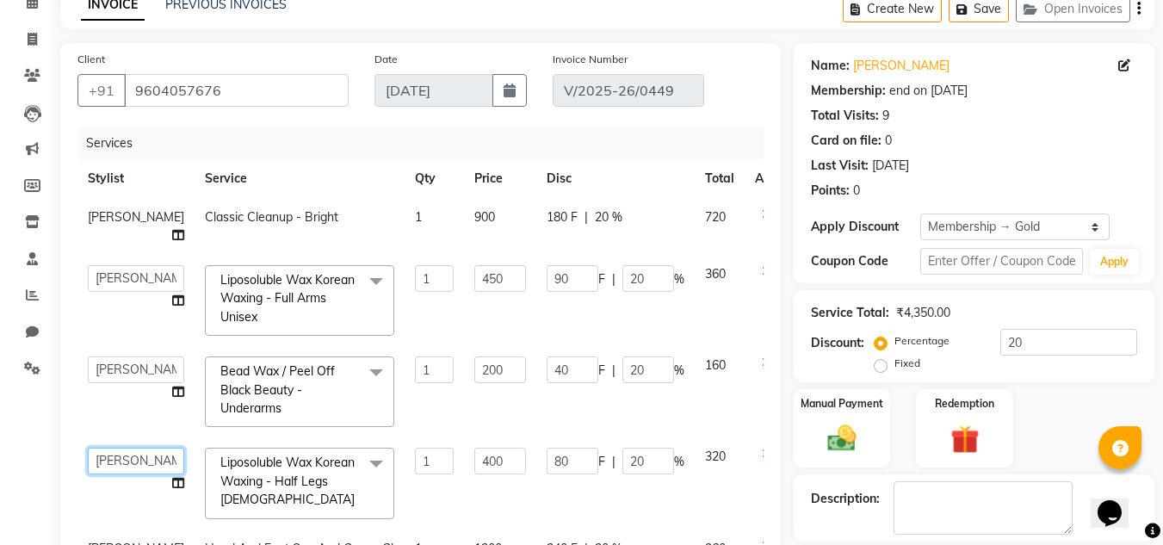
click at [106, 461] on select "[PERSON_NAME] [PERSON_NAME] krishi [PERSON_NAME] sachin" at bounding box center [136, 461] width 96 height 27
select select "90493"
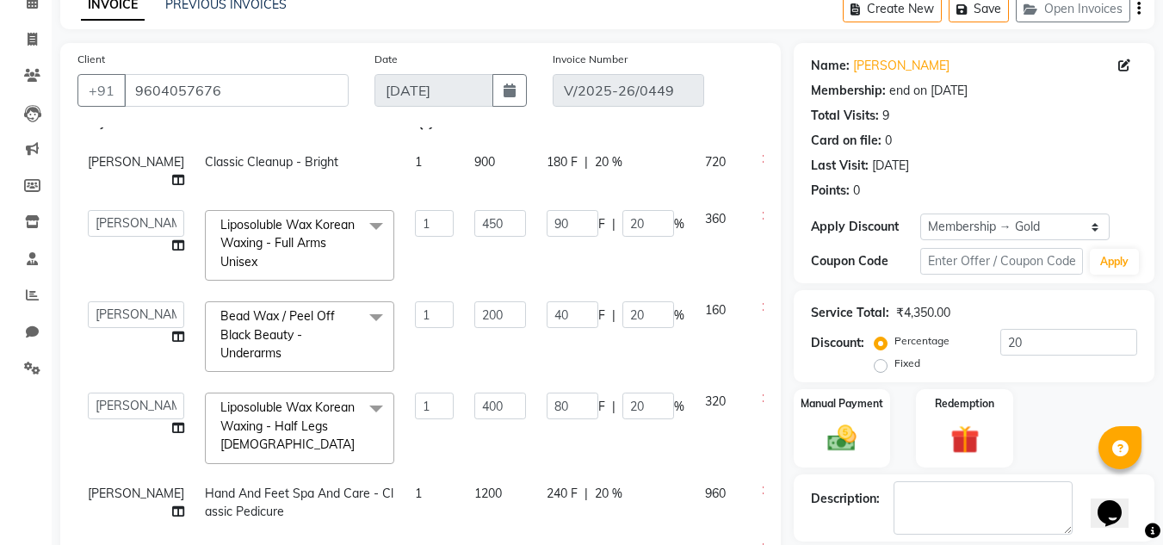
scroll to position [169, 0]
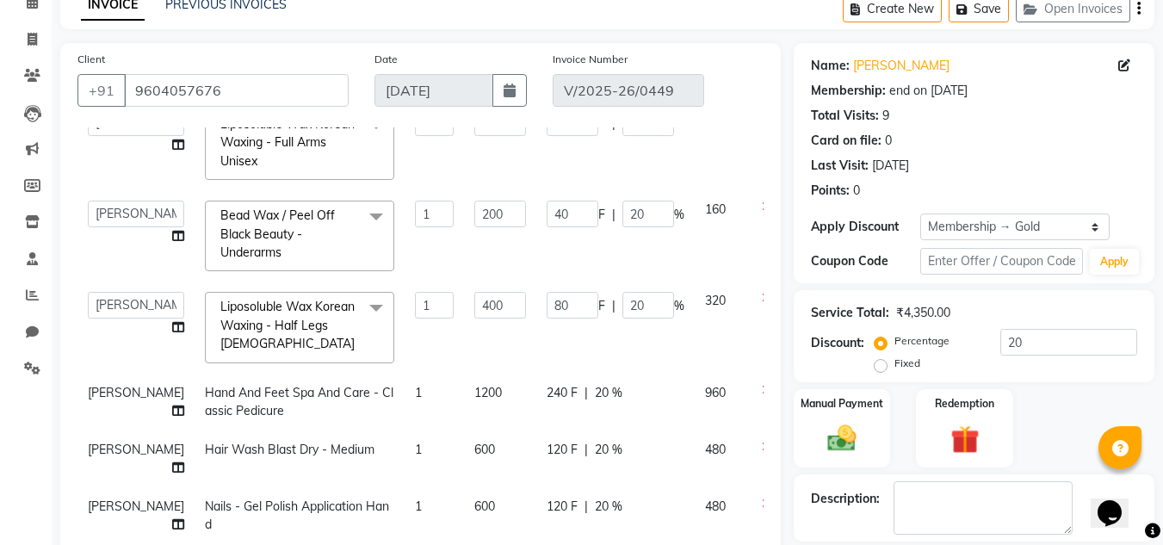
click at [95, 498] on span "[PERSON_NAME]" at bounding box center [136, 505] width 96 height 15
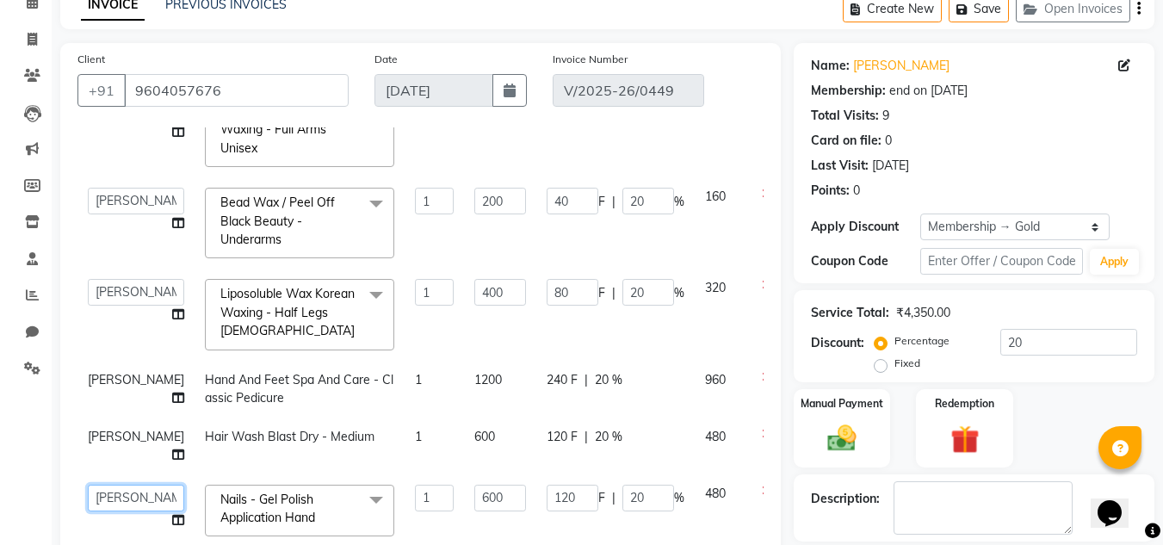
click at [97, 493] on select "[PERSON_NAME] [PERSON_NAME] krishi [PERSON_NAME] sachin" at bounding box center [136, 498] width 96 height 27
select select "70210"
click at [101, 435] on span "[PERSON_NAME]" at bounding box center [136, 436] width 96 height 15
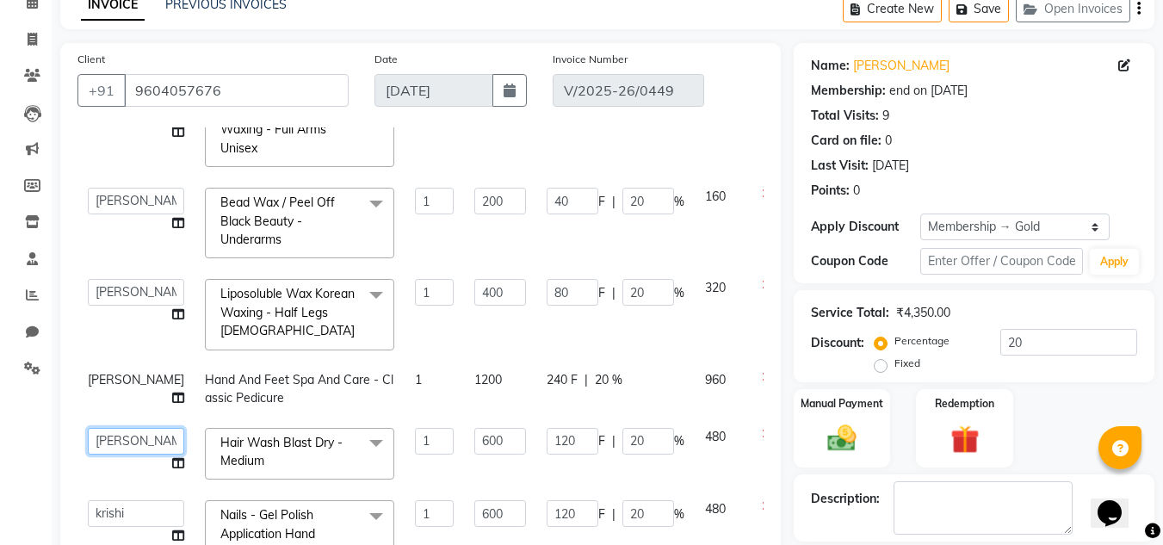
click at [103, 445] on select "[PERSON_NAME] [PERSON_NAME] krishi [PERSON_NAME] sachin" at bounding box center [136, 441] width 96 height 27
click at [172, 457] on icon at bounding box center [178, 463] width 12 height 12
select select "75574"
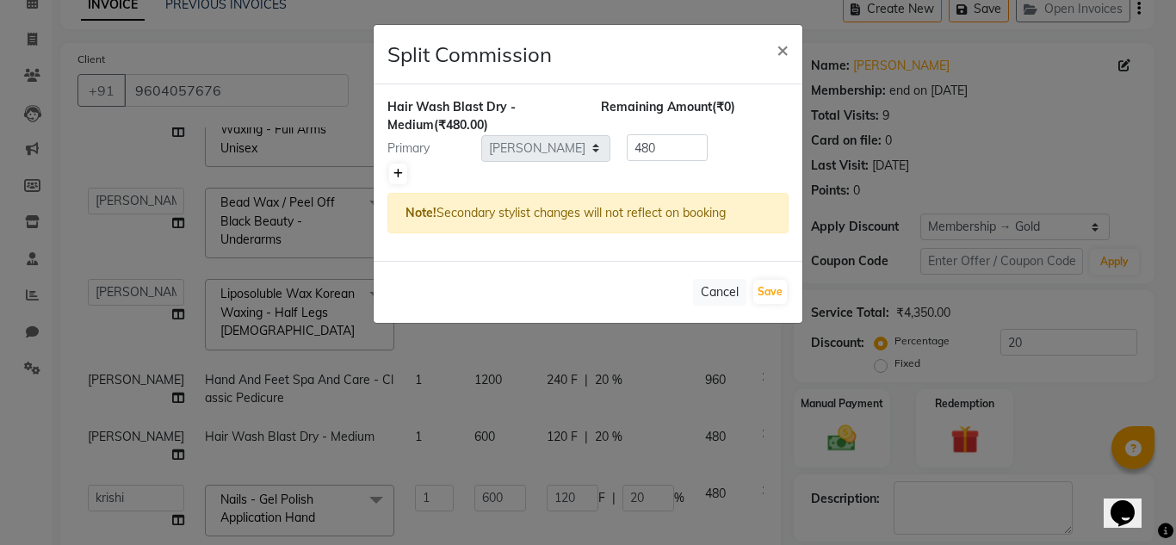
click at [396, 172] on icon at bounding box center [397, 174] width 9 height 10
type input "240"
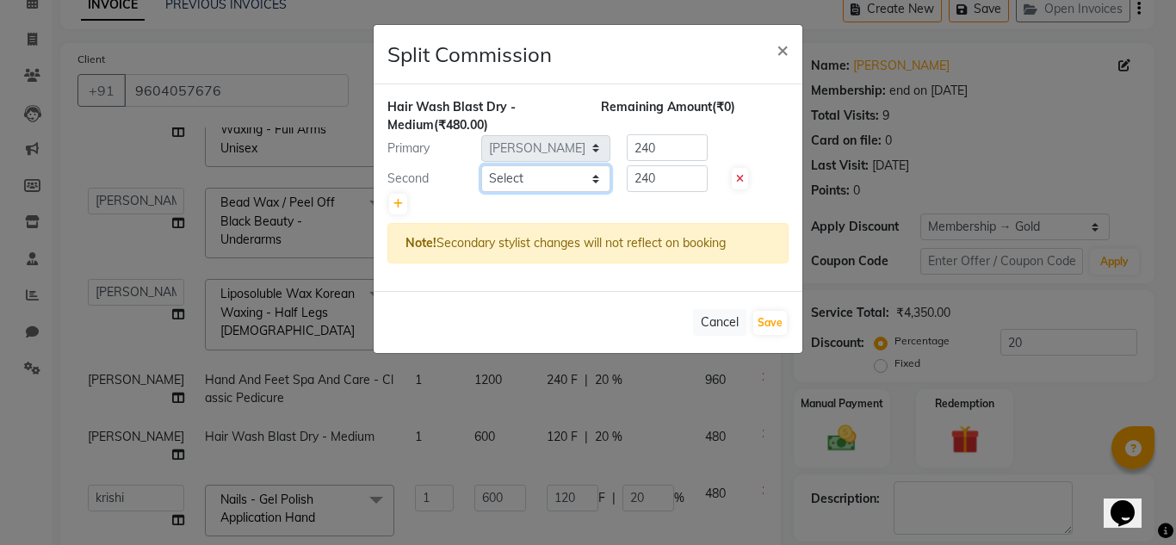
click at [572, 185] on select "Select [PERSON_NAME] [PERSON_NAME] krishi [PERSON_NAME] sachin" at bounding box center [545, 178] width 129 height 27
select select "87943"
click at [481, 165] on select "Select [PERSON_NAME] [PERSON_NAME] krishi [PERSON_NAME] sachin" at bounding box center [545, 178] width 129 height 27
click at [761, 315] on button "Save" at bounding box center [770, 323] width 34 height 24
select select "Select"
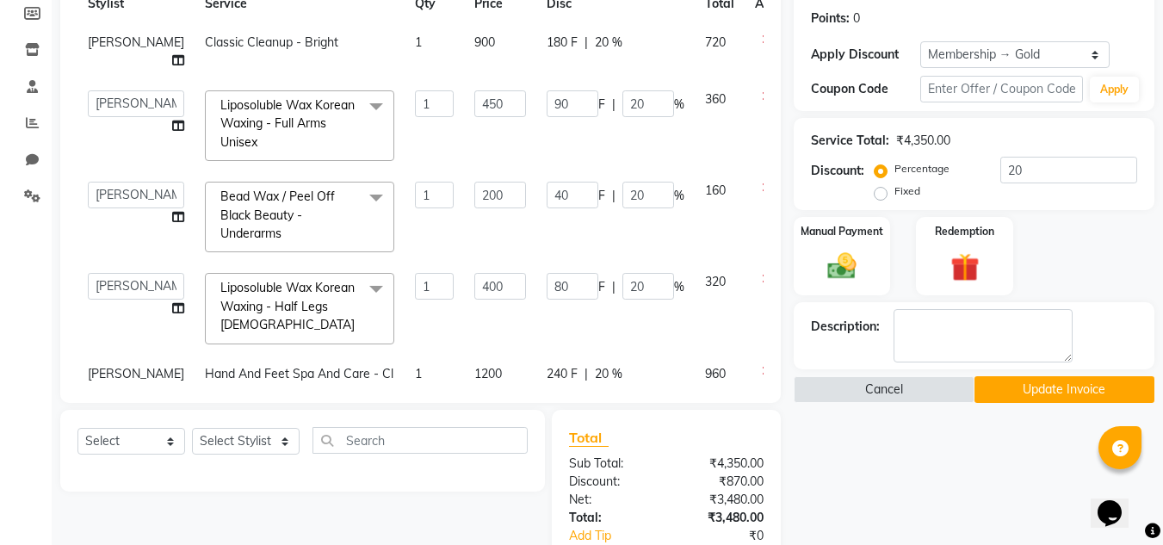
scroll to position [0, 0]
click at [1065, 395] on button "Update Invoice" at bounding box center [1065, 389] width 180 height 27
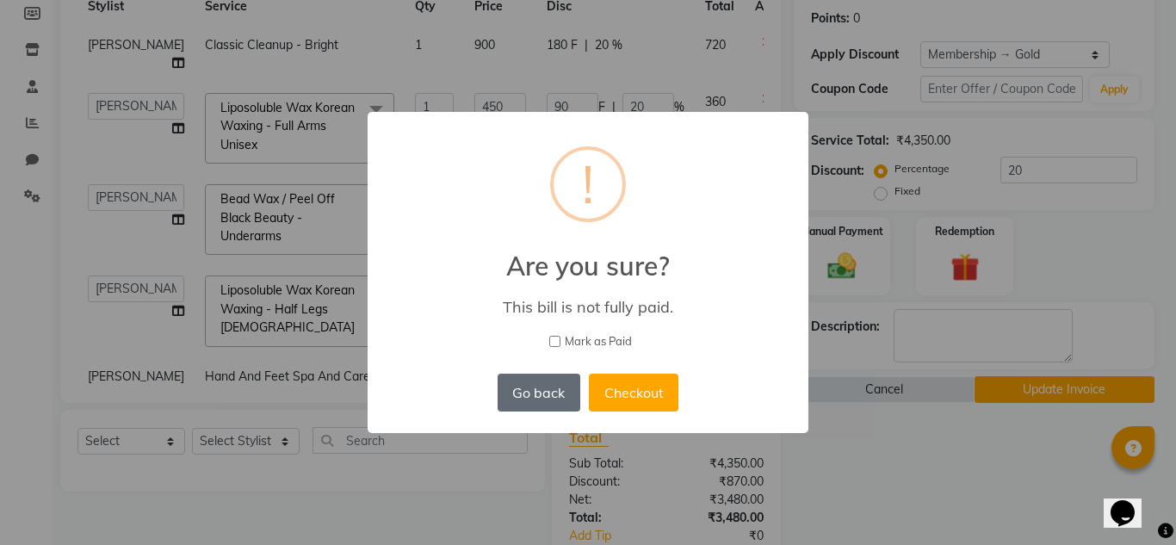
click at [572, 389] on button "Go back" at bounding box center [539, 393] width 83 height 38
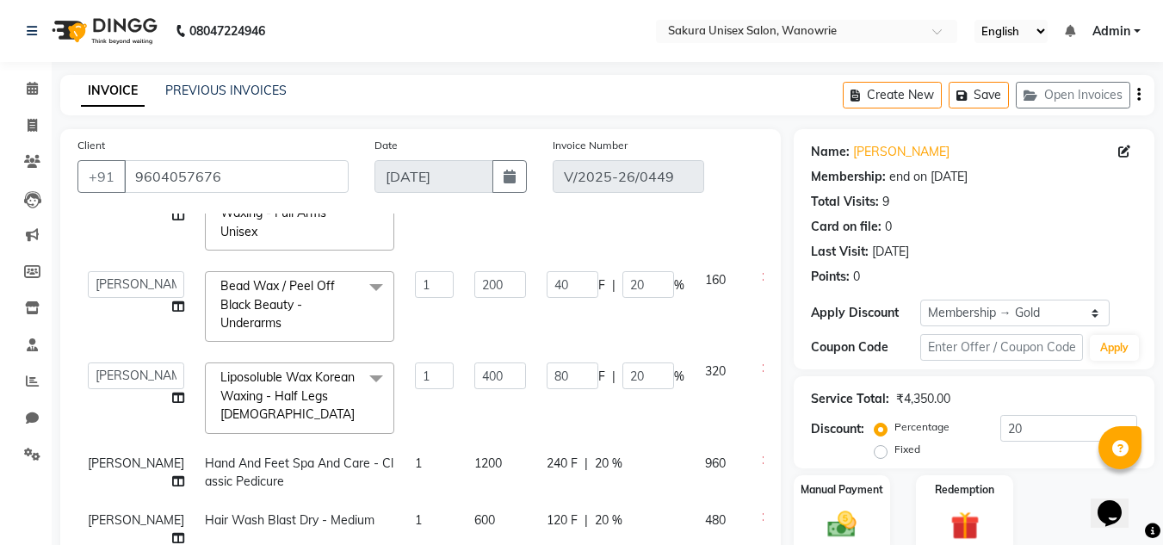
scroll to position [184, 0]
click at [89, 455] on span "[PERSON_NAME]" at bounding box center [136, 462] width 96 height 15
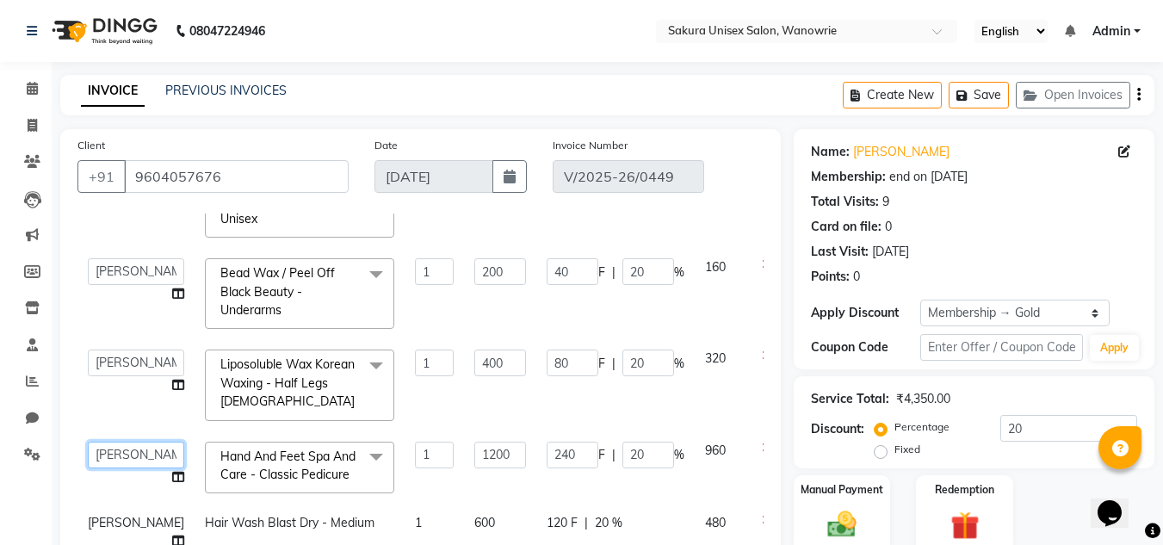
click at [90, 446] on select "[PERSON_NAME] [PERSON_NAME] krishi [PERSON_NAME] sachin" at bounding box center [136, 455] width 96 height 27
select select "90493"
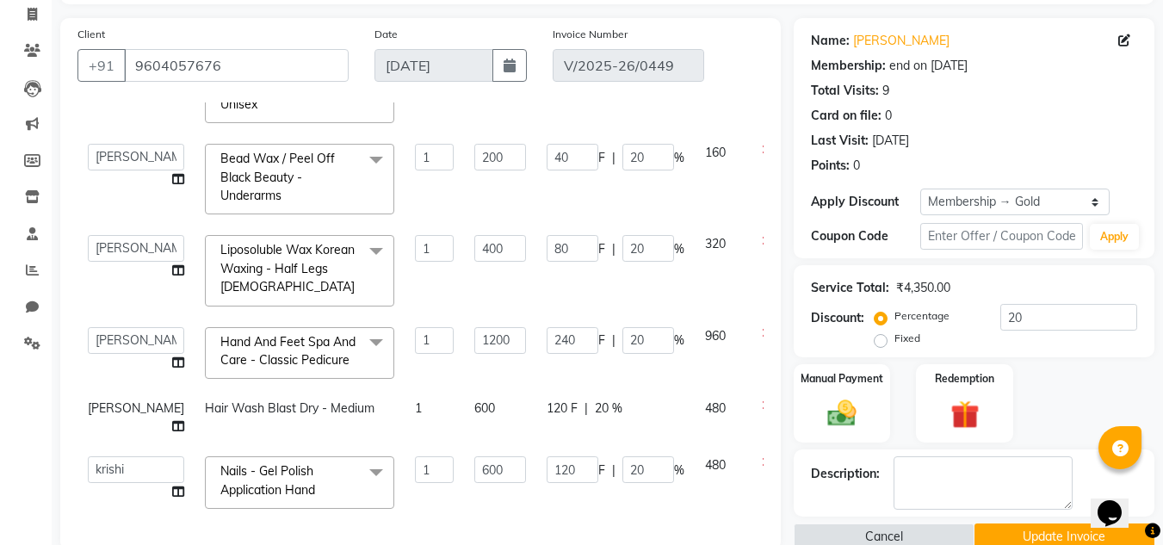
scroll to position [258, 0]
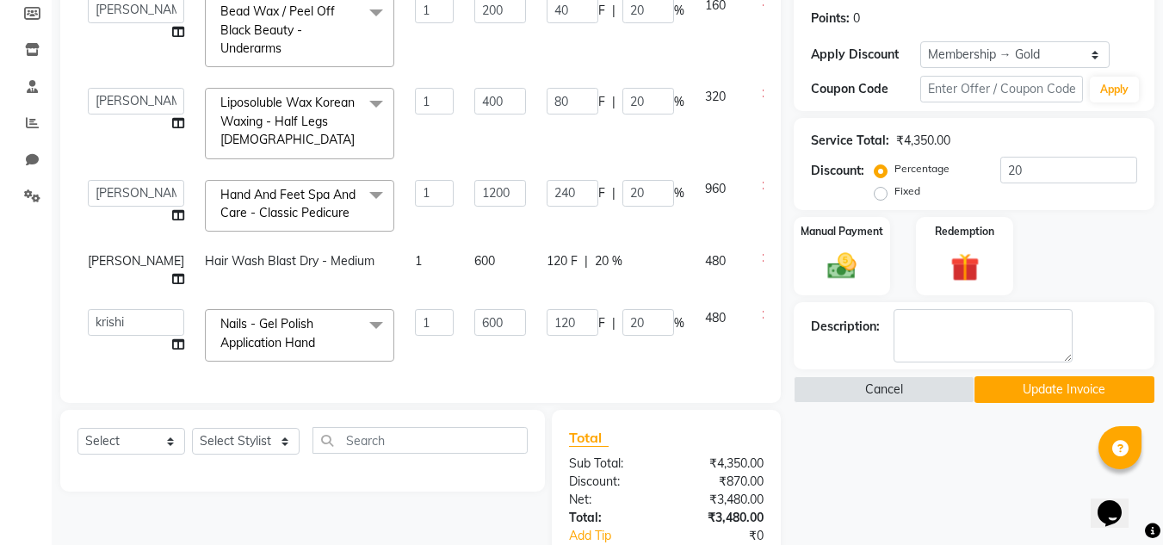
click at [1074, 382] on button "Update Invoice" at bounding box center [1065, 389] width 180 height 27
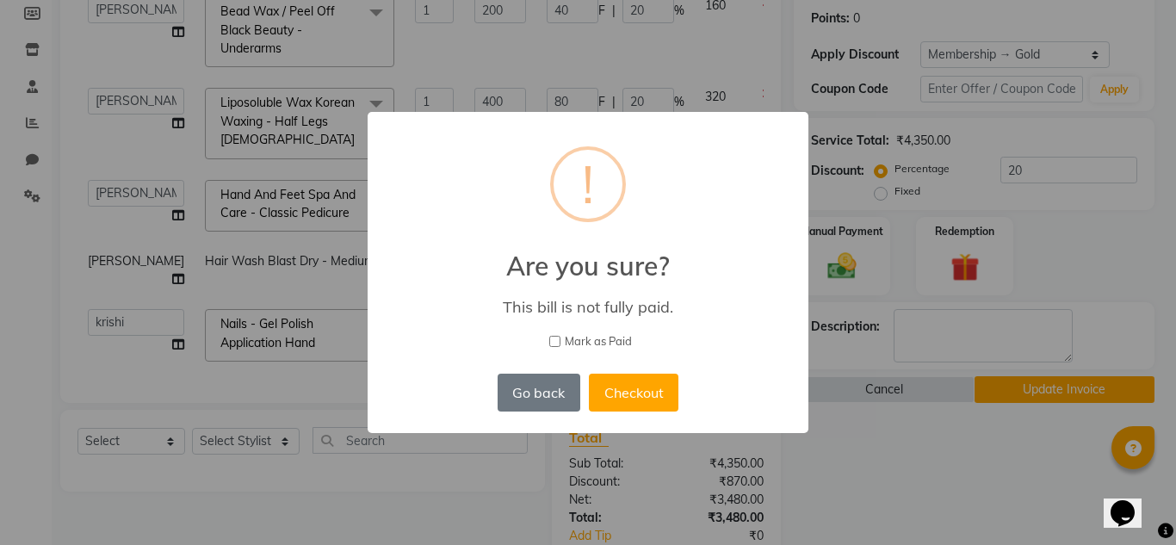
click at [553, 339] on input "Mark as Paid" at bounding box center [554, 341] width 11 height 11
checkbox input "true"
click at [561, 378] on button "Go back" at bounding box center [539, 393] width 83 height 38
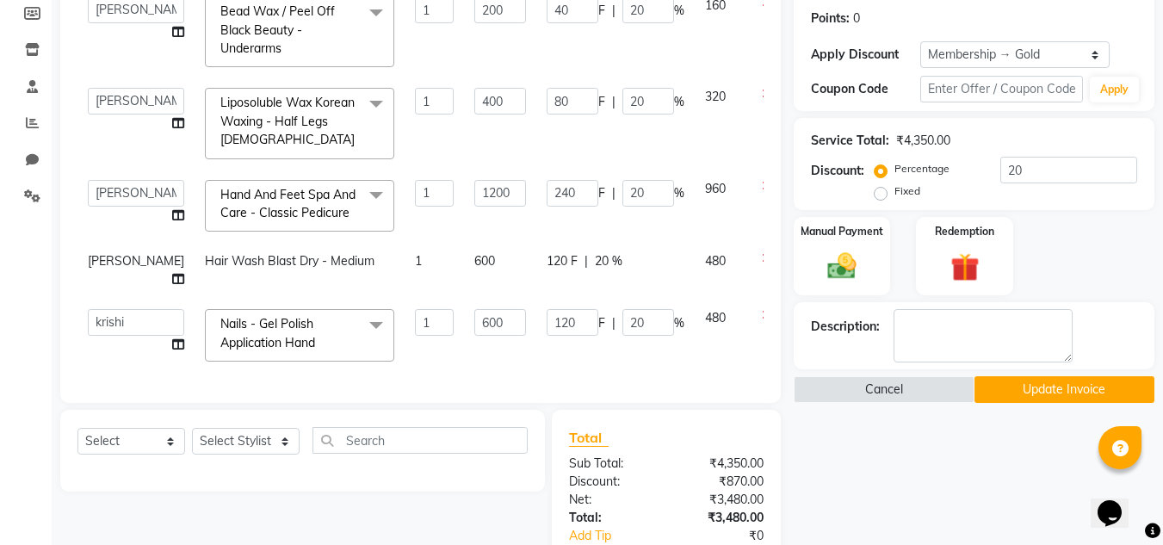
click at [894, 190] on label "Fixed" at bounding box center [907, 190] width 26 height 15
click at [881, 190] on input "Fixed" at bounding box center [884, 191] width 12 height 12
radio input "true"
type input "2.07"
type input "0.46"
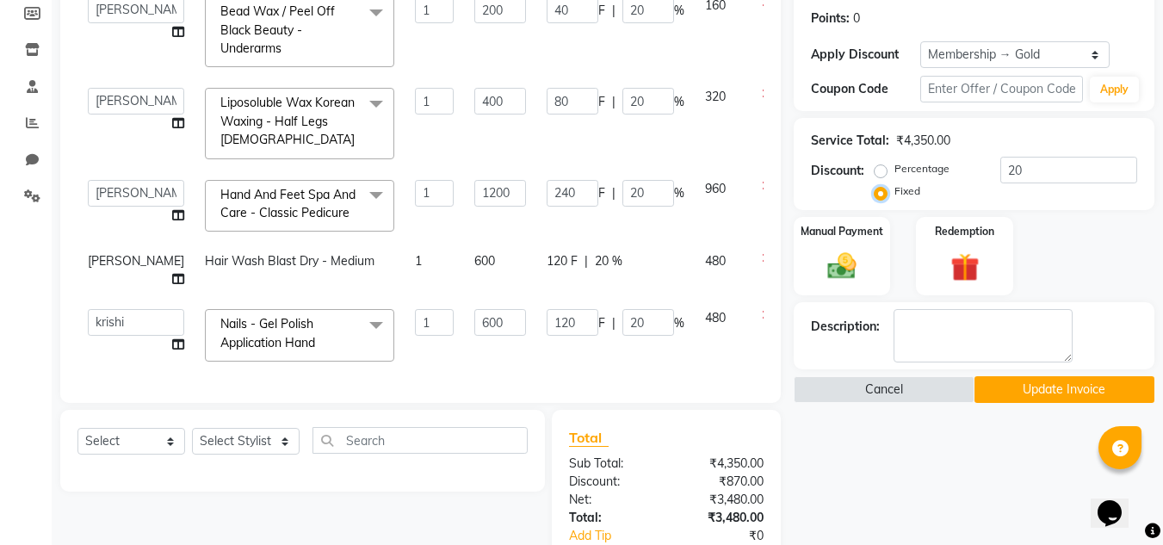
type input "0.92"
type input "0.46"
type input "1.84"
type input "0.46"
type input "2.76"
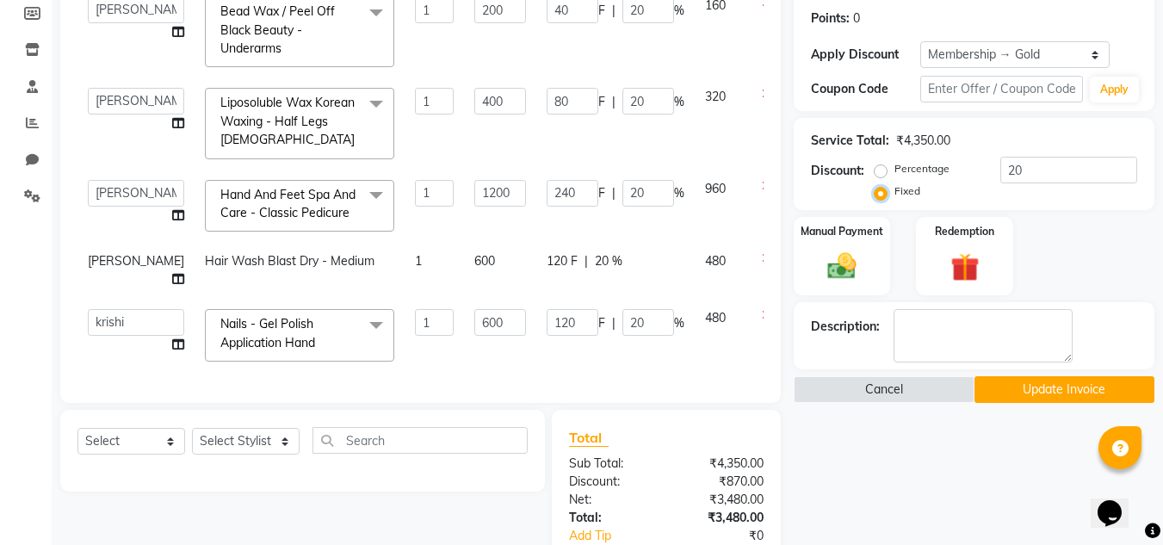
type input "0.46"
type input "5.52"
type input "0.46"
click at [1029, 173] on input "20" at bounding box center [1068, 170] width 137 height 27
drag, startPoint x: 1024, startPoint y: 170, endPoint x: 976, endPoint y: 185, distance: 49.6
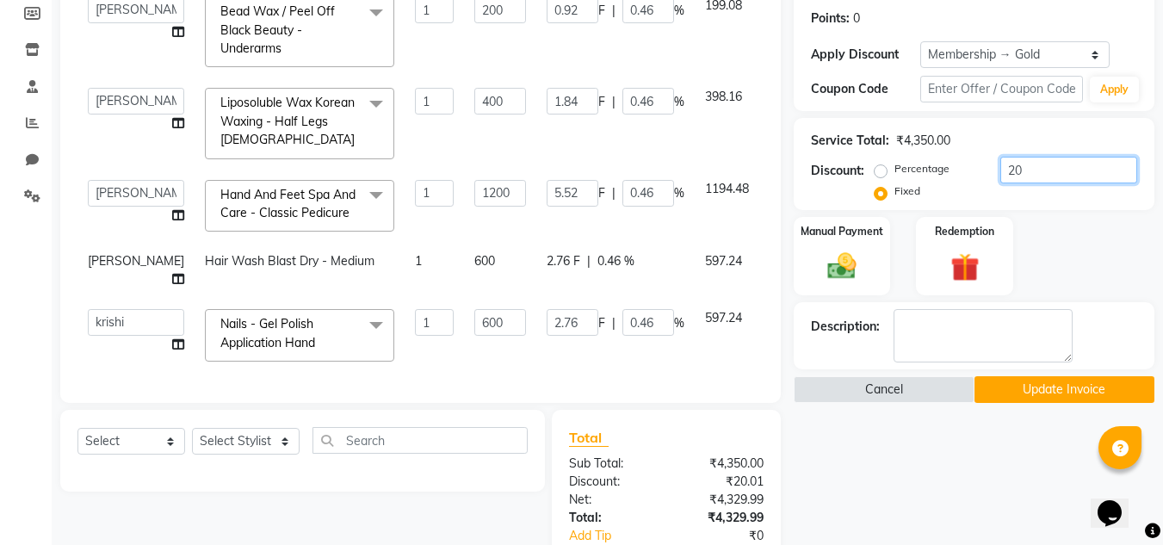
click at [976, 185] on div "Percentage Fixed 20" at bounding box center [1007, 180] width 259 height 46
type input "0"
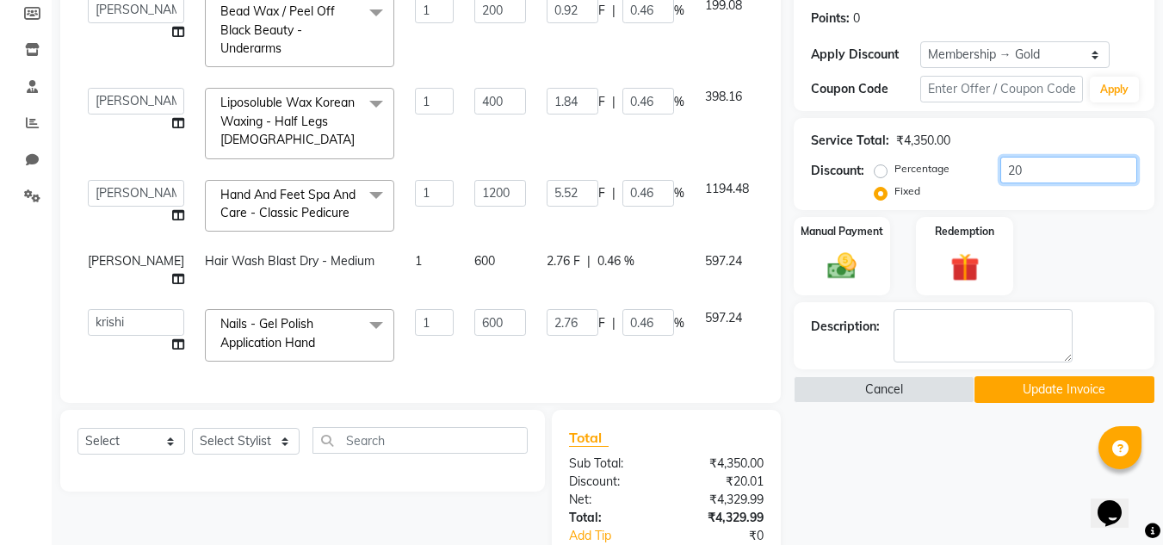
type input "0"
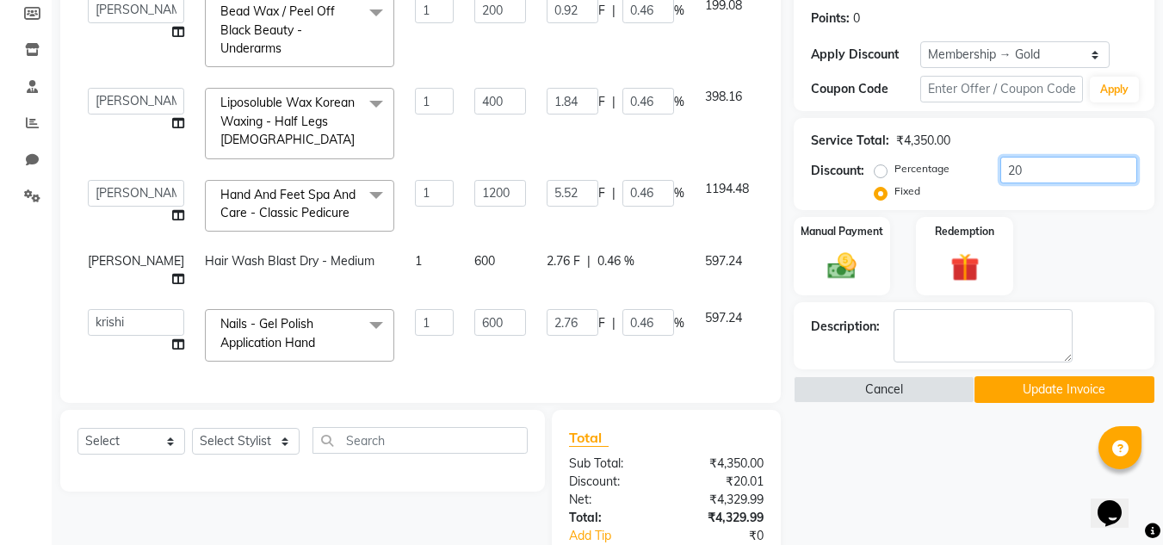
type input "0"
type input "2"
type input "0.21"
type input "0.05"
type input "0.09"
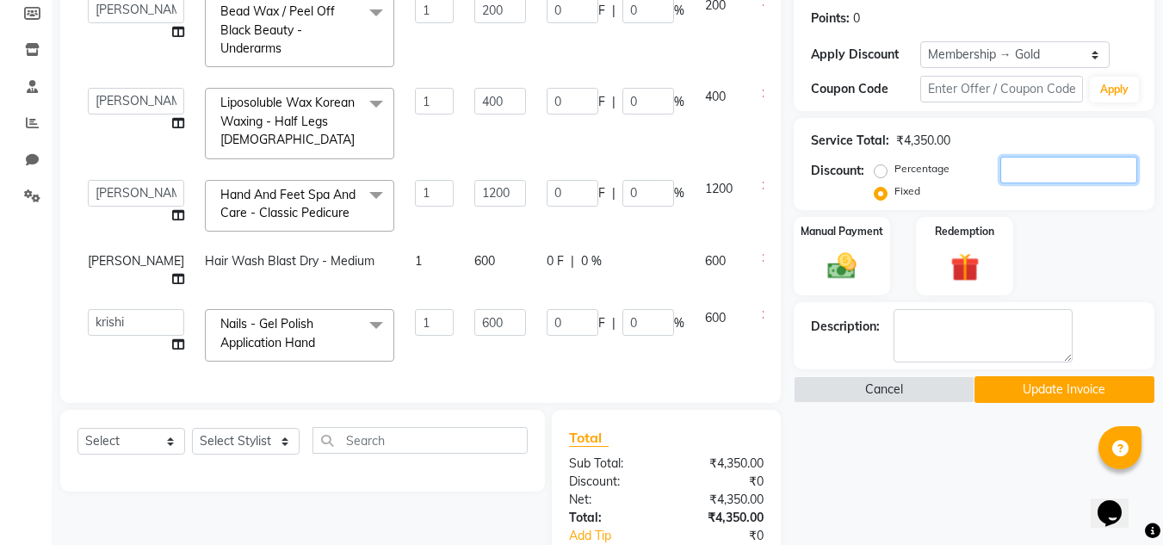
type input "0.04"
type input "0.18"
type input "0.04"
type input "0.28"
type input "0.05"
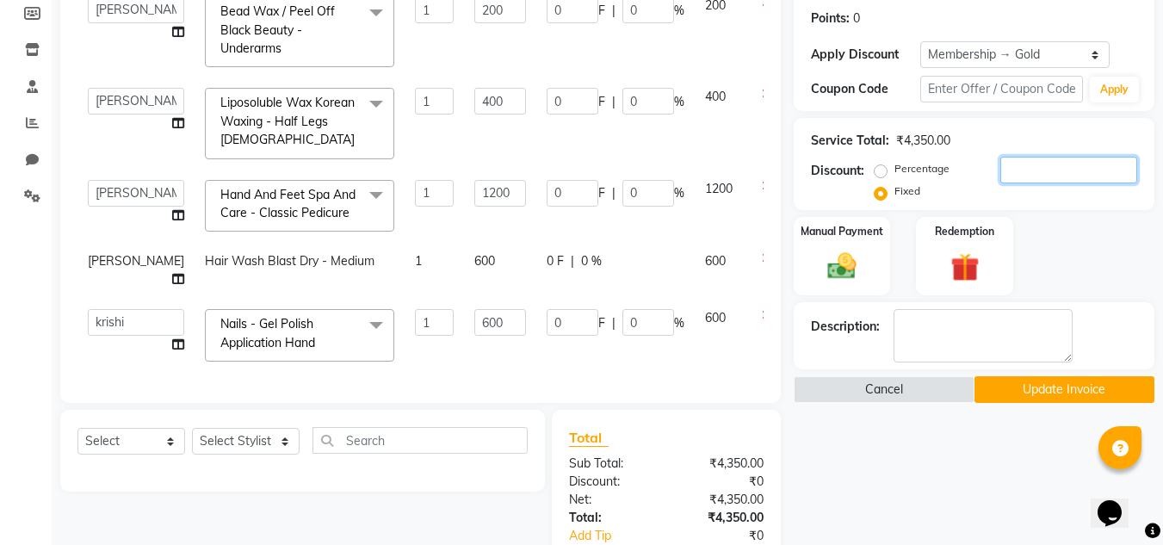
type input "0.55"
type input "0.05"
type input "23"
type input "2.38"
type input "0.53"
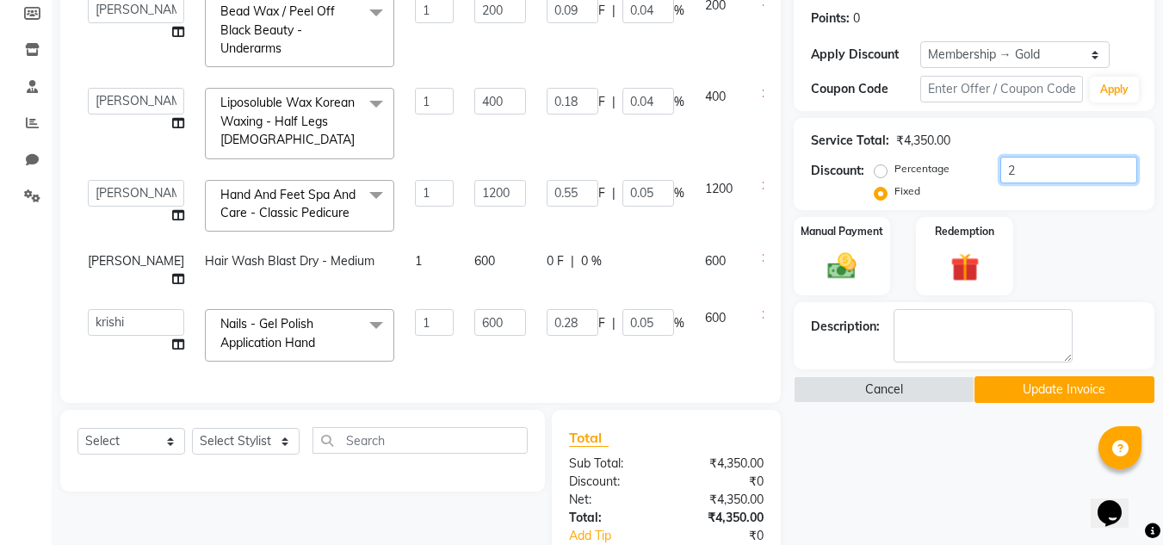
type input "1.06"
type input "0.53"
type input "2.11"
type input "0.53"
type input "3.17"
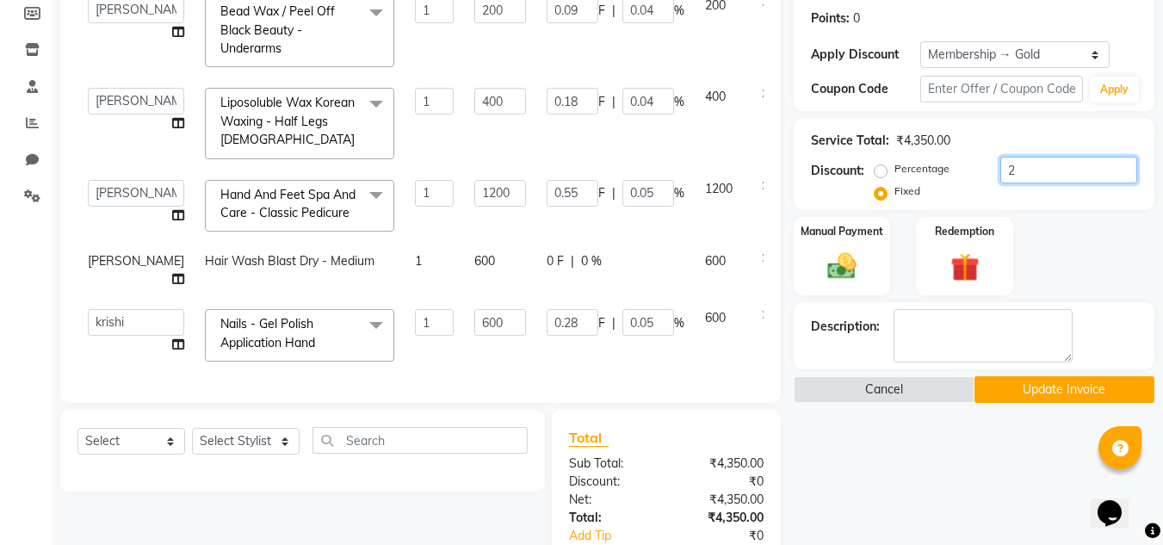
type input "0.53"
type input "6.34"
type input "0.53"
type input "235"
type input "24.31"
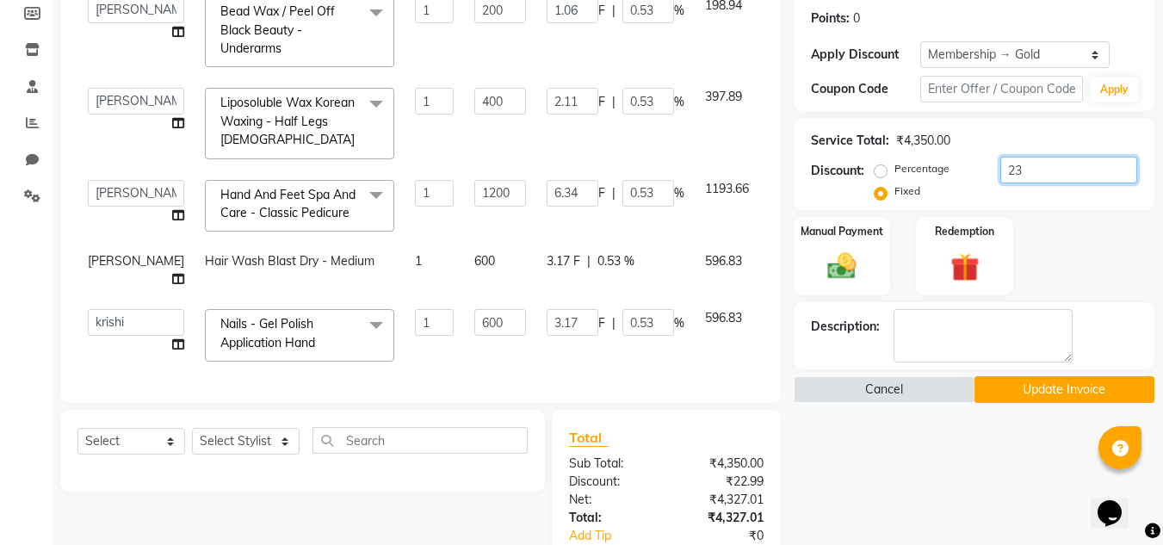
type input "5.4"
type input "10.8"
type input "5.4"
type input "21.61"
type input "5.4"
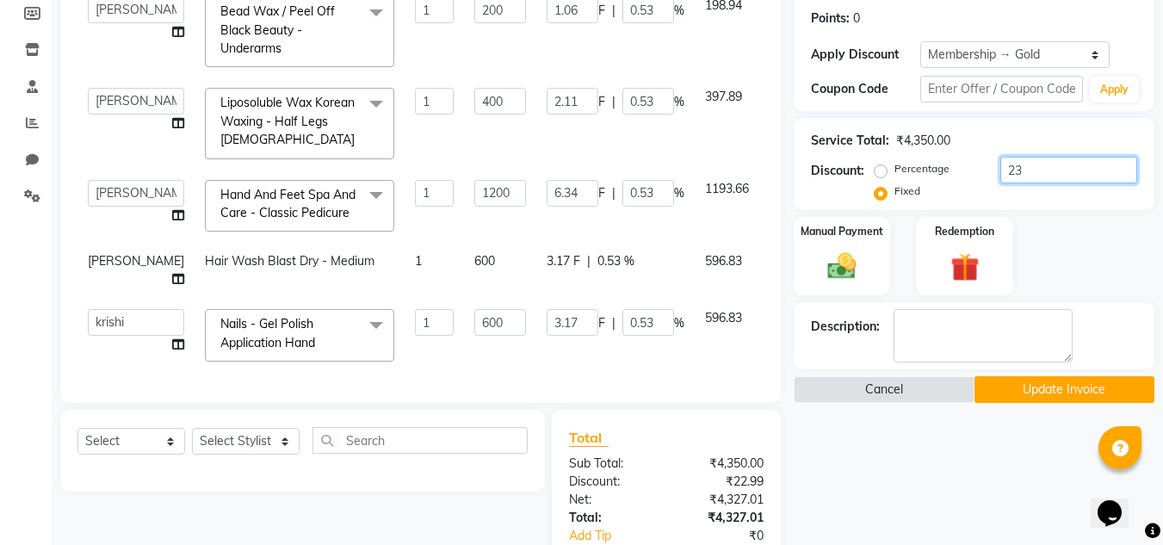
type input "32.41"
type input "5.4"
type input "64.83"
type input "5.4"
type input "2350"
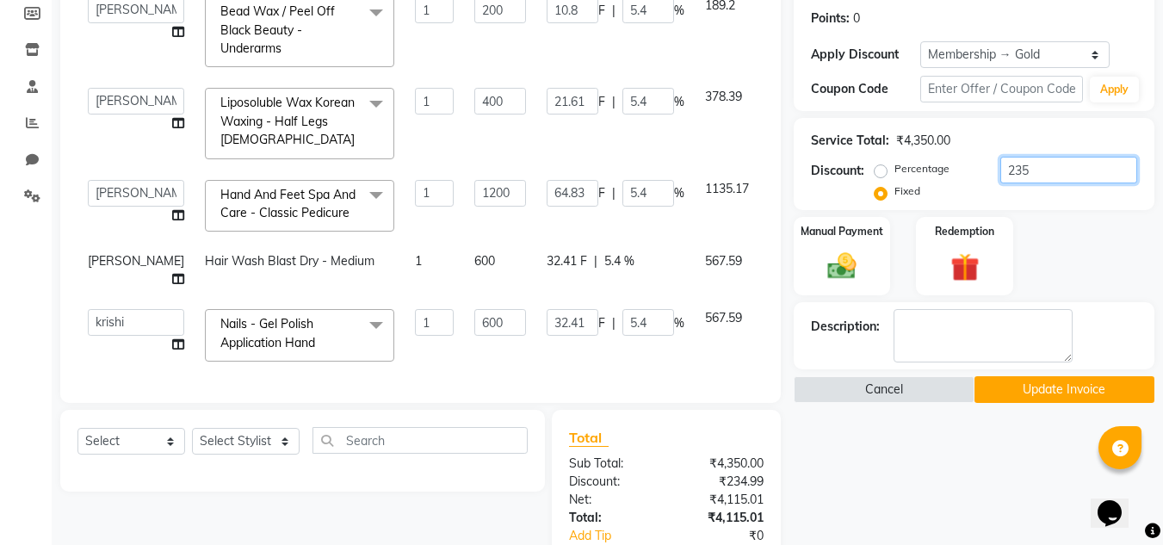
type input "243.1"
type input "54.02"
type input "108.05"
type input "54.02"
type input "216.09"
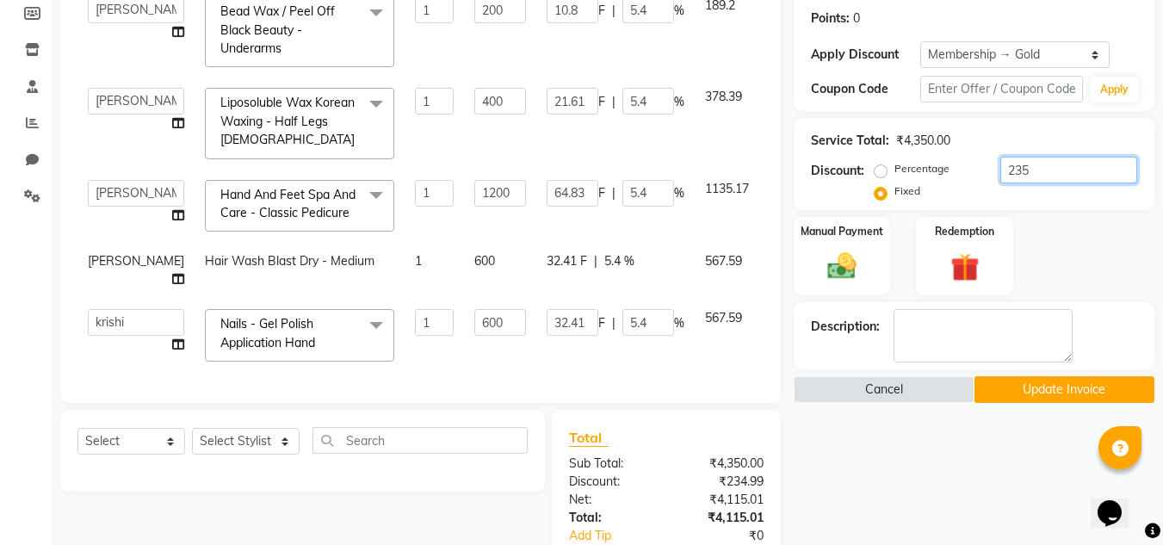
type input "54.02"
type input "324.14"
type input "54.02"
type input "648.28"
type input "54.02"
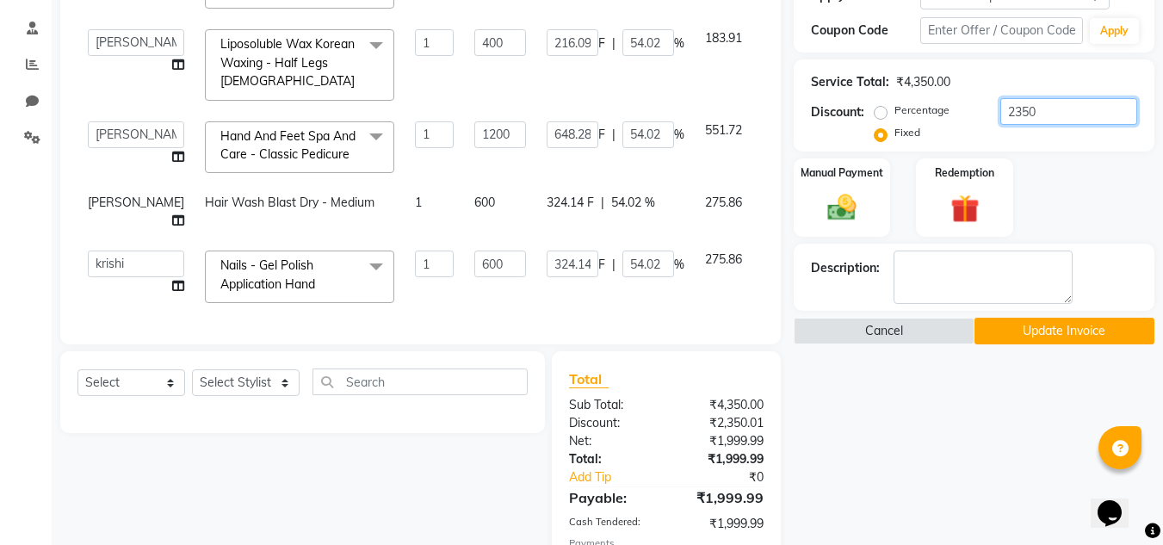
scroll to position [427, 0]
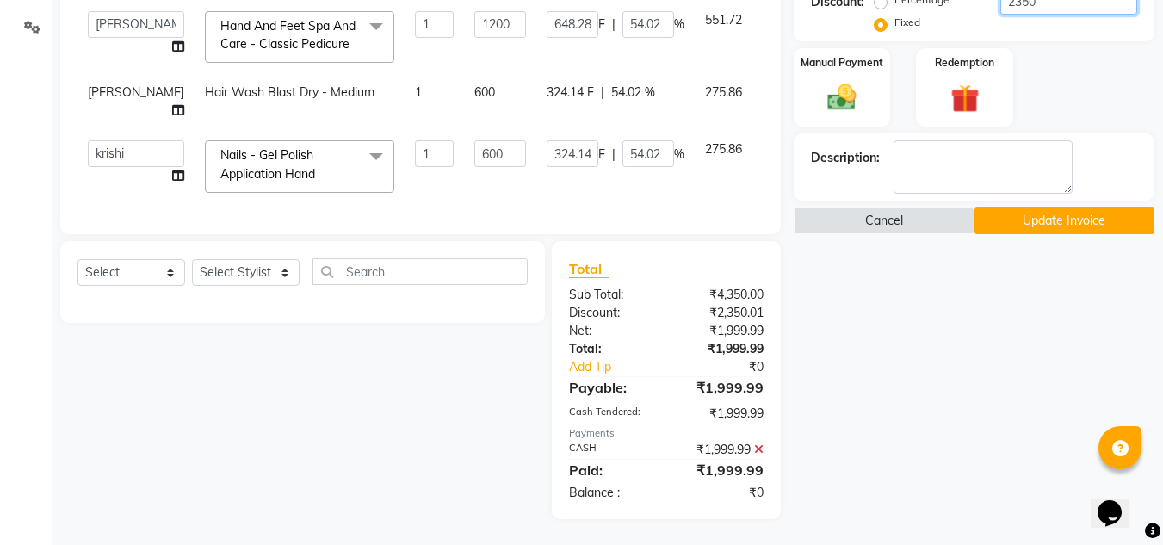
type input "2350"
click at [1019, 215] on button "Update Invoice" at bounding box center [1065, 220] width 180 height 27
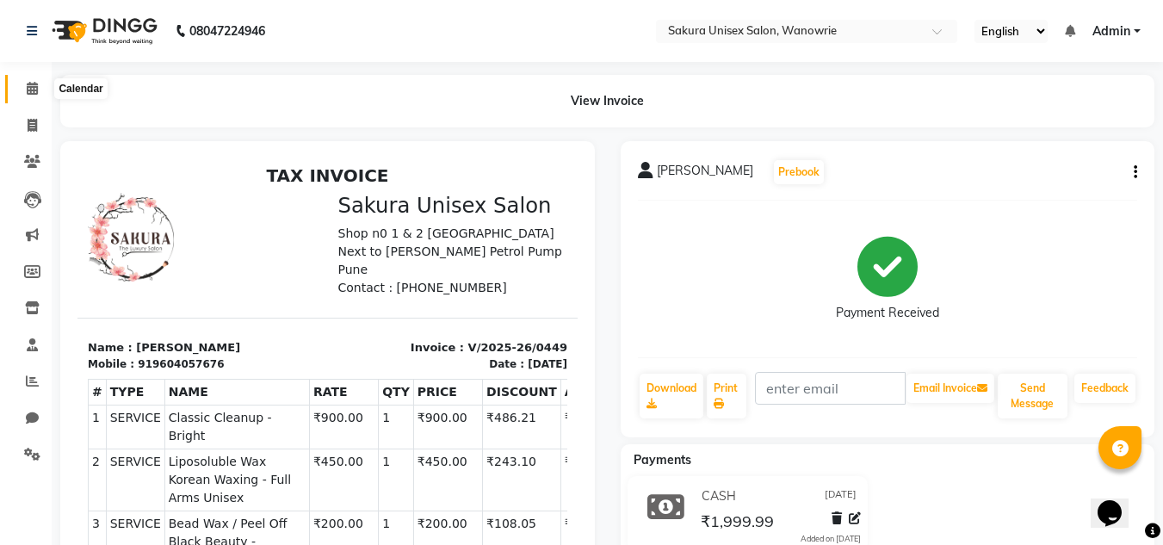
click at [33, 97] on span at bounding box center [32, 89] width 30 height 20
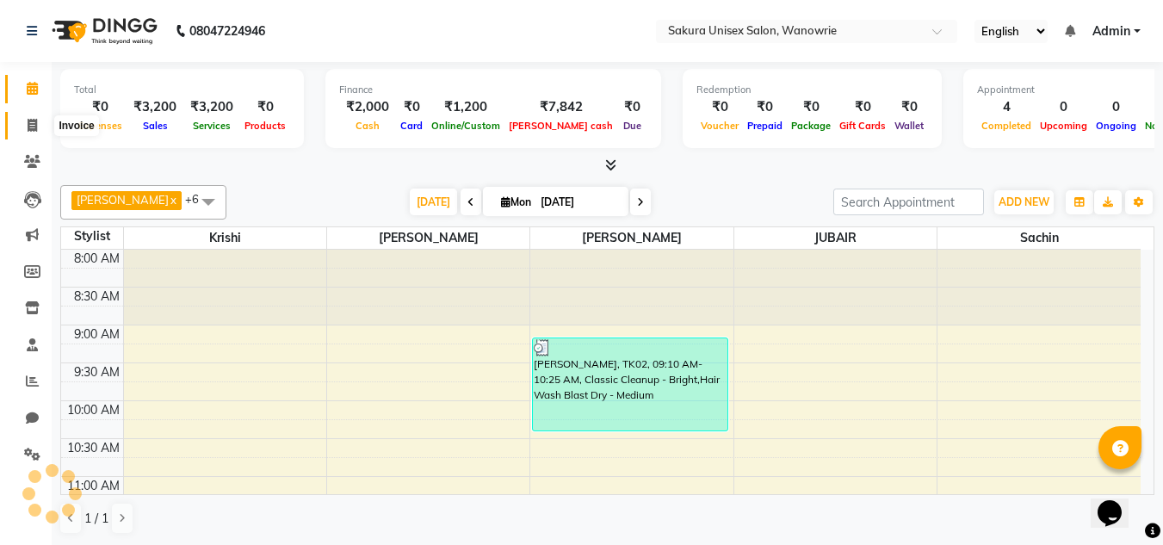
click at [24, 131] on span at bounding box center [32, 126] width 30 height 20
select select "service"
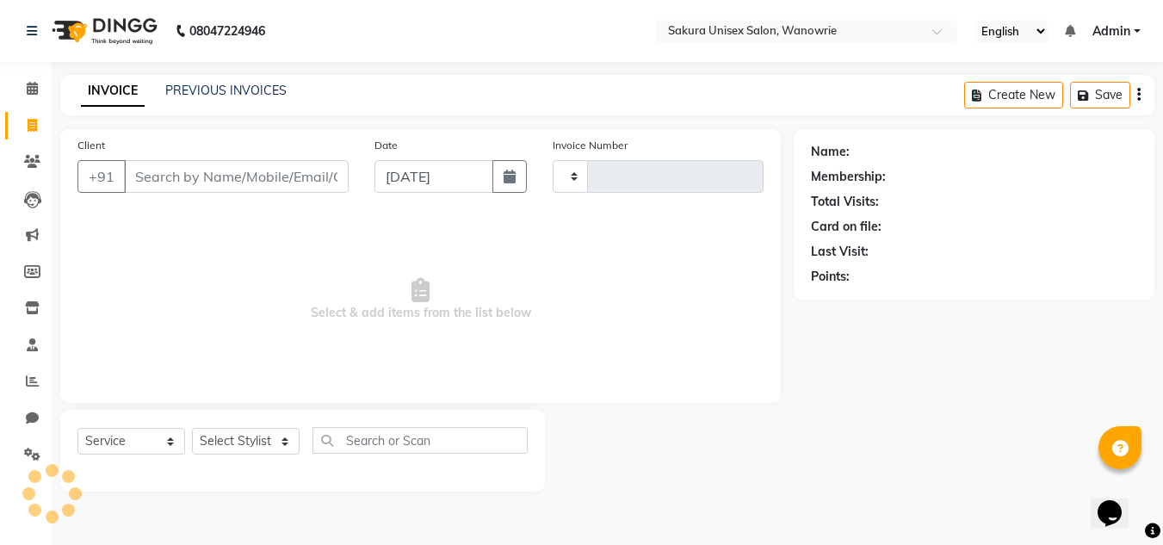
type input "0450"
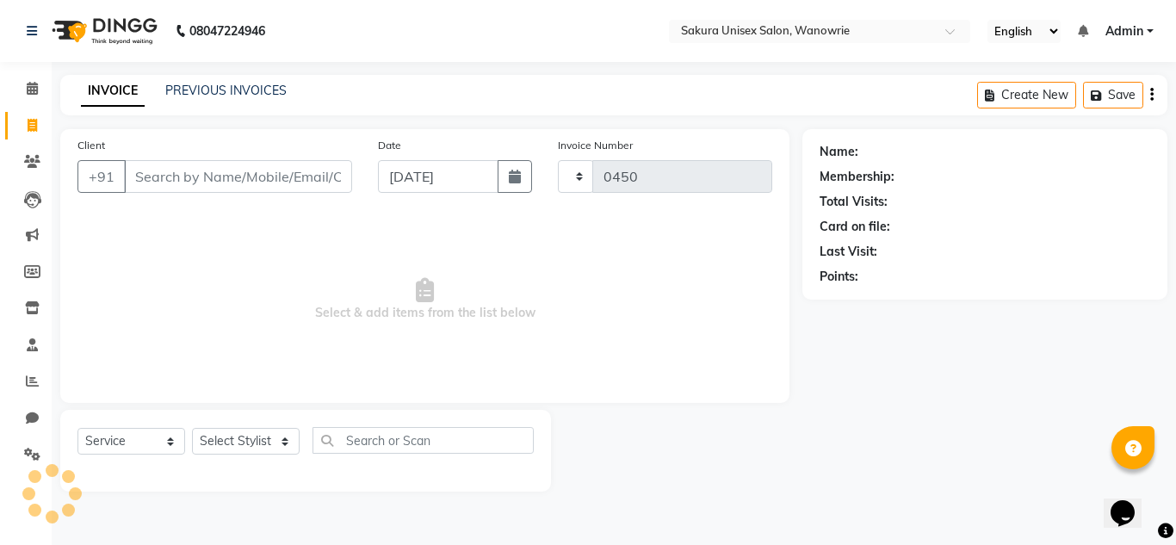
select select "7662"
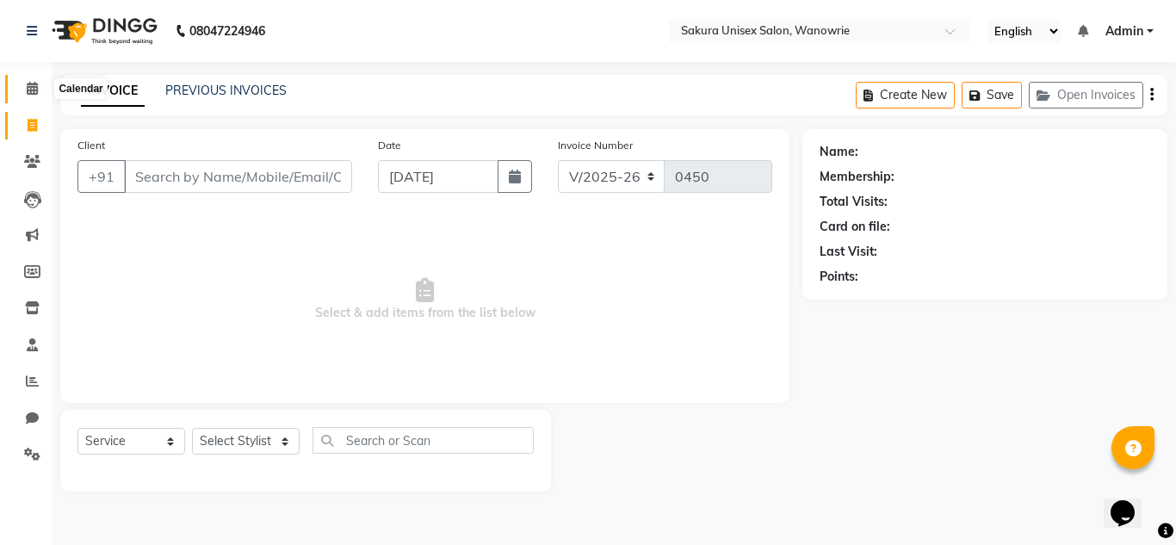
click at [32, 86] on icon at bounding box center [32, 88] width 11 height 13
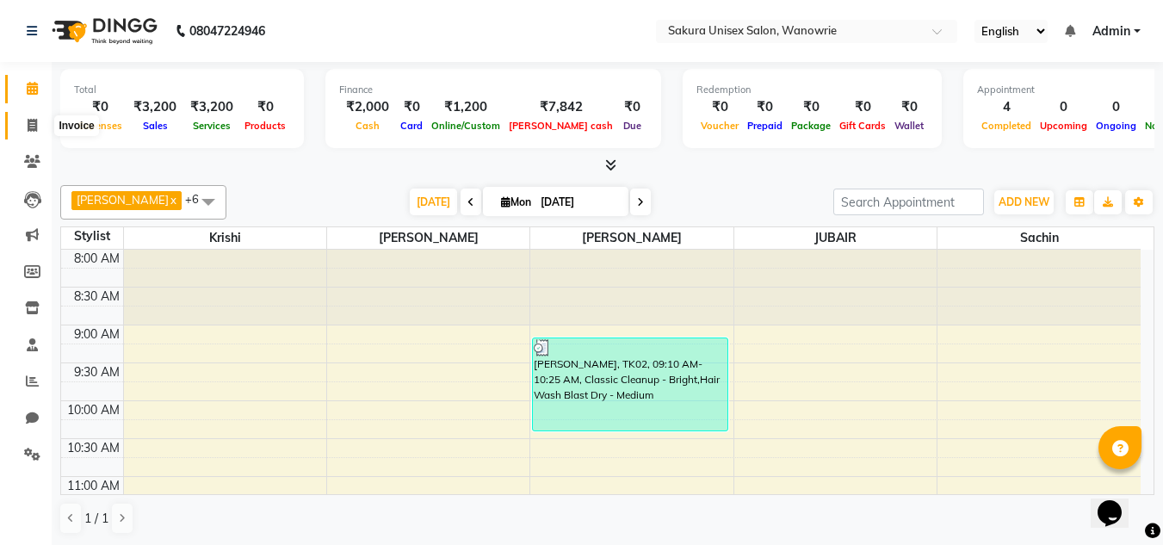
click at [26, 127] on span at bounding box center [32, 126] width 30 height 20
select select "7662"
select select "service"
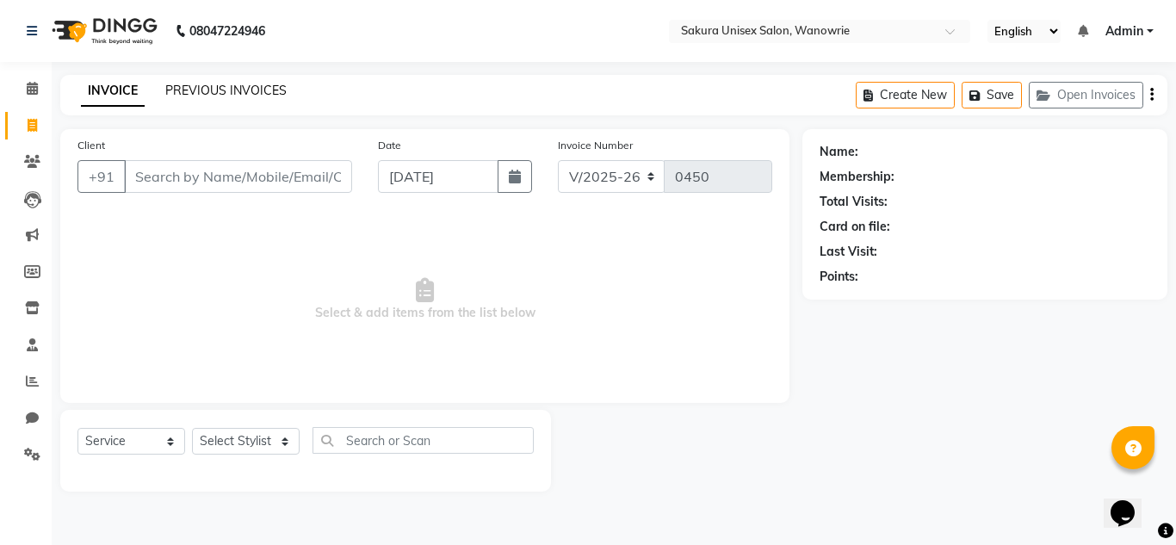
click at [214, 90] on link "PREVIOUS INVOICES" at bounding box center [225, 90] width 121 height 15
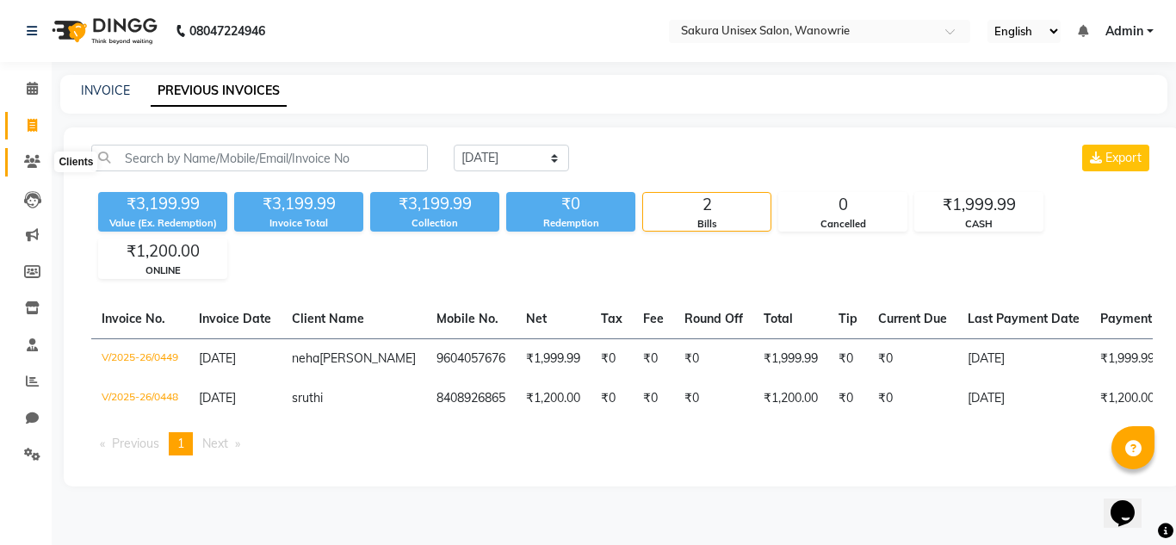
click at [20, 155] on span at bounding box center [32, 162] width 30 height 20
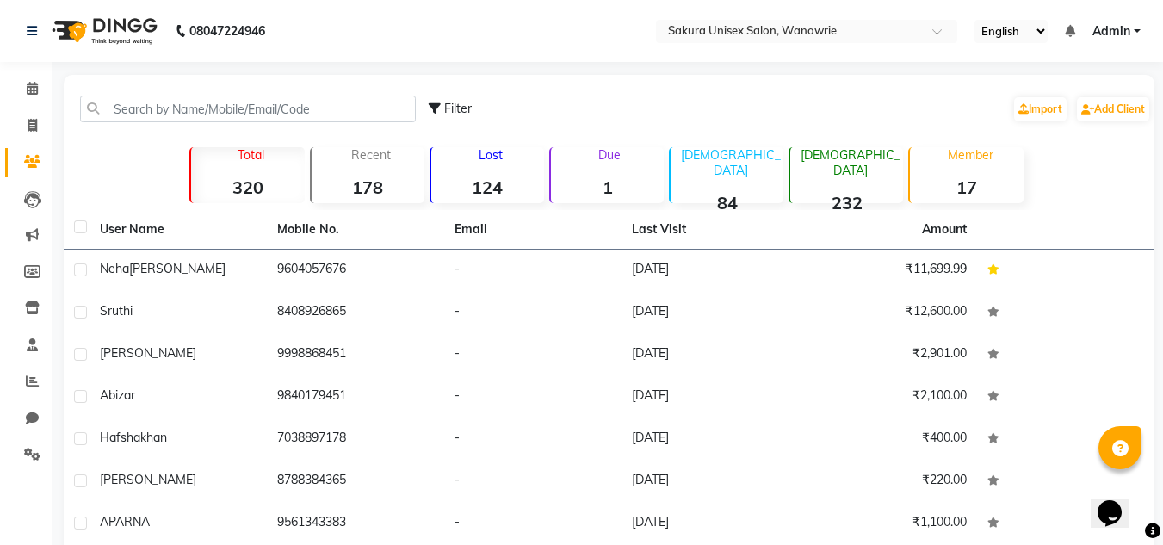
click at [168, 124] on div "Filter Import Add Client" at bounding box center [609, 109] width 1084 height 54
click at [168, 118] on input "text" at bounding box center [248, 109] width 336 height 27
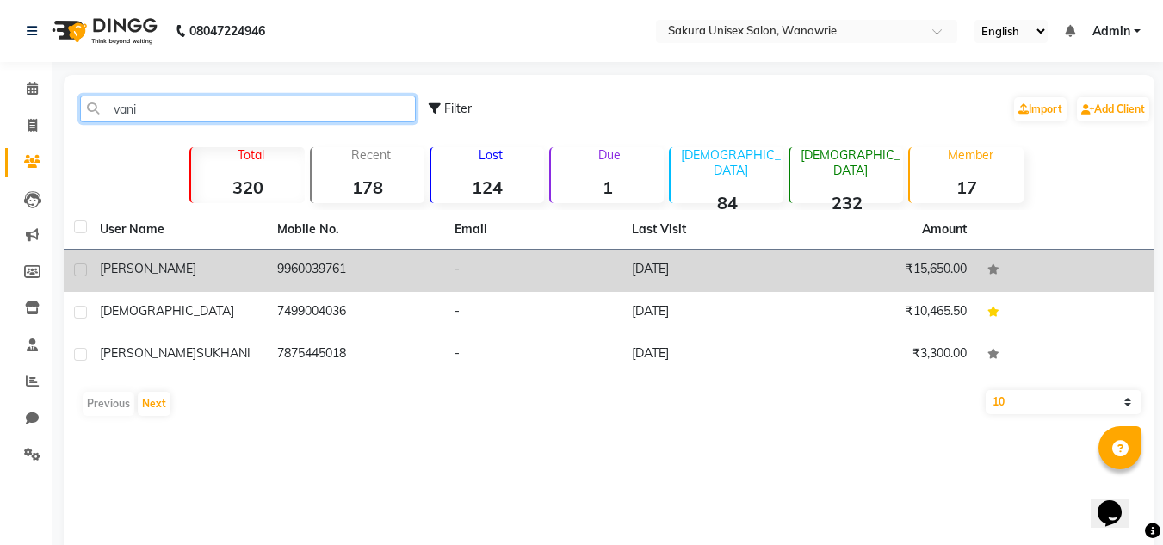
type input "vani"
click at [163, 271] on span "vanita jadhav" at bounding box center [148, 268] width 96 height 15
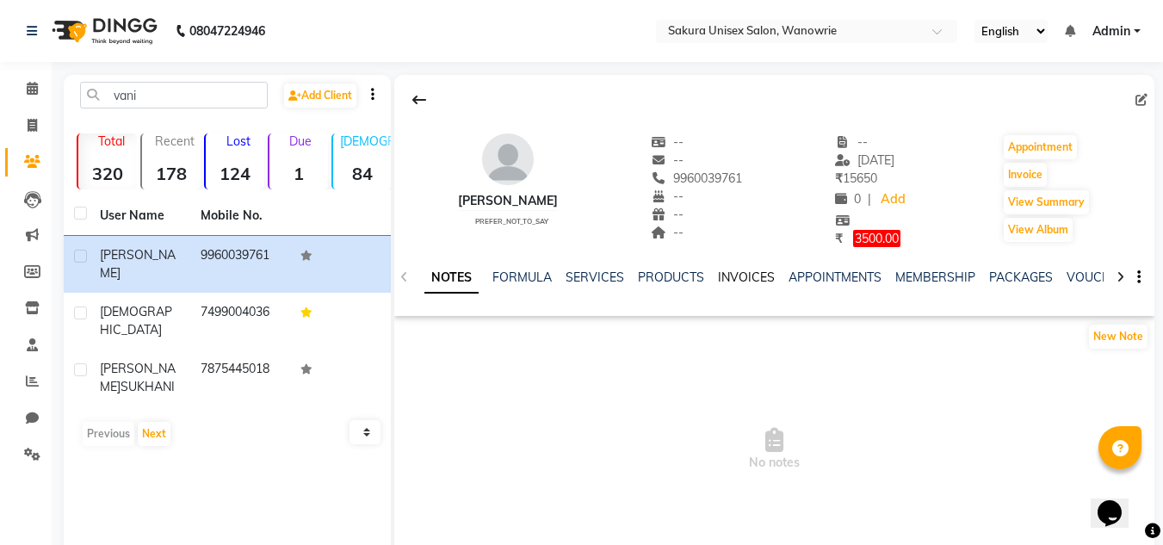
click at [746, 272] on link "INVOICES" at bounding box center [746, 276] width 57 height 15
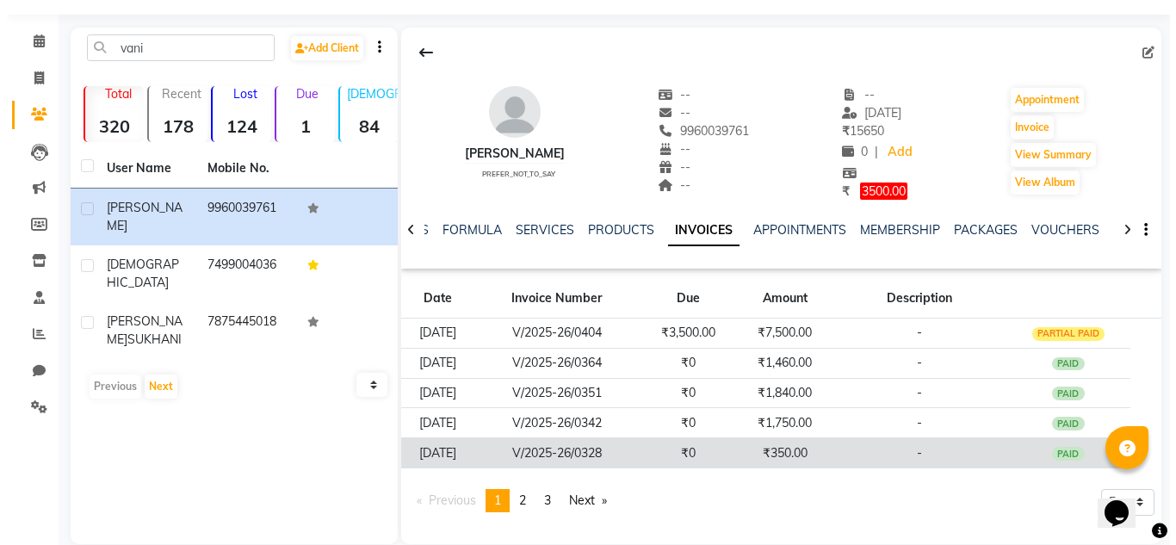
scroll to position [72, 0]
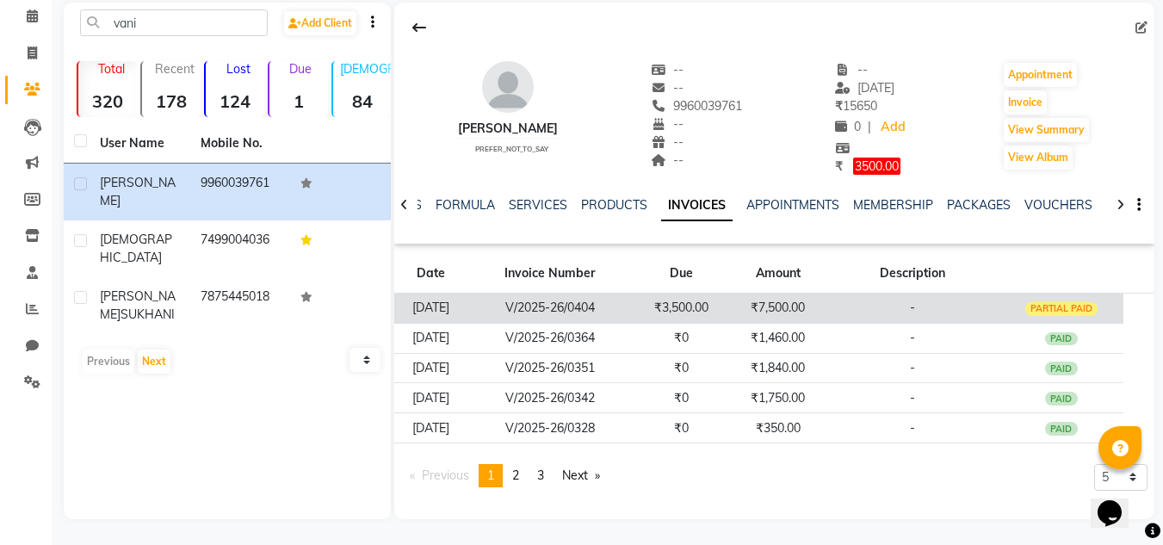
click at [1077, 310] on div "PARTIAL PAID" at bounding box center [1061, 309] width 73 height 14
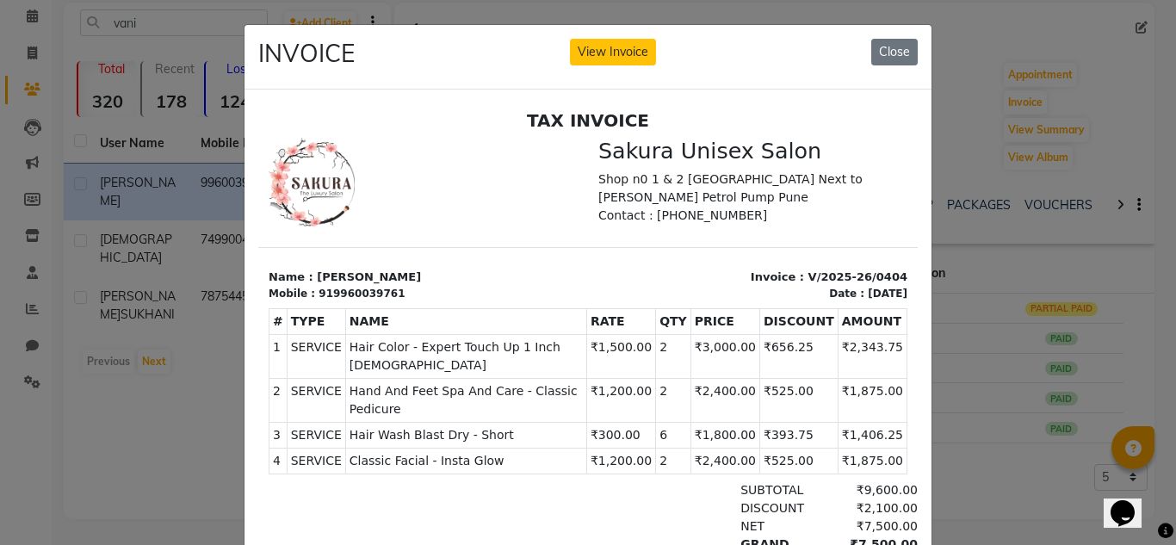
scroll to position [0, 0]
click at [612, 53] on button "View Invoice" at bounding box center [613, 52] width 86 height 27
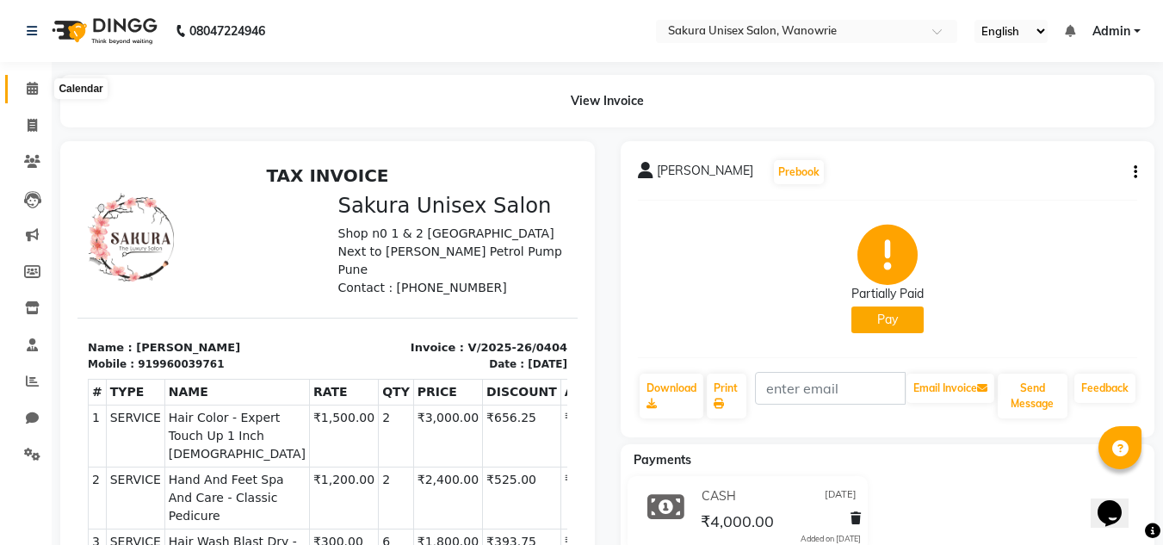
click at [20, 92] on span at bounding box center [32, 89] width 30 height 20
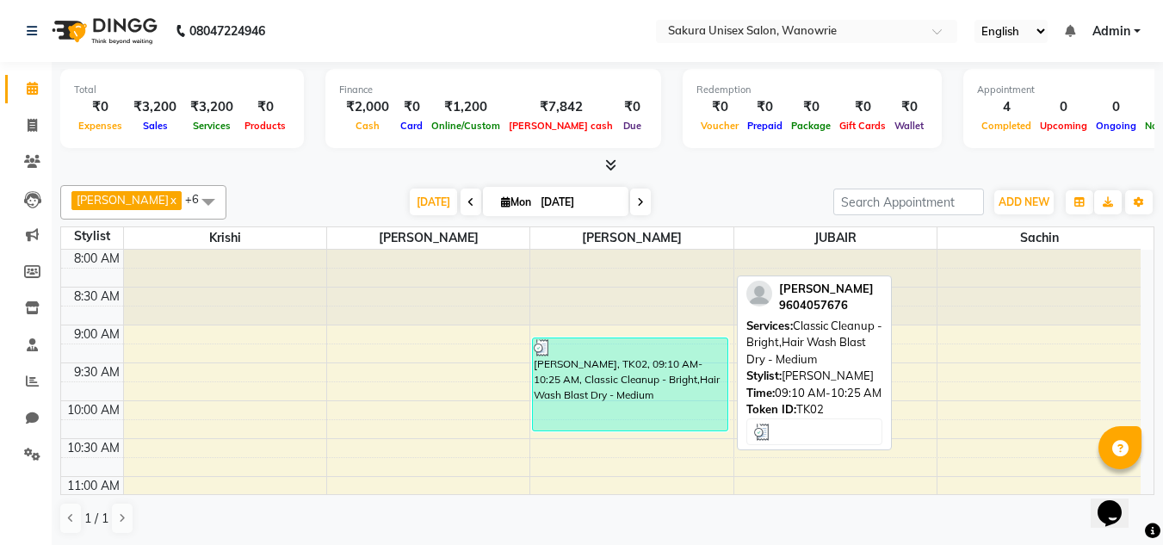
click at [621, 388] on div "neha kedari, TK02, 09:10 AM-10:25 AM, Classic Cleanup - Bright,Hair Wash Blast …" at bounding box center [630, 384] width 195 height 92
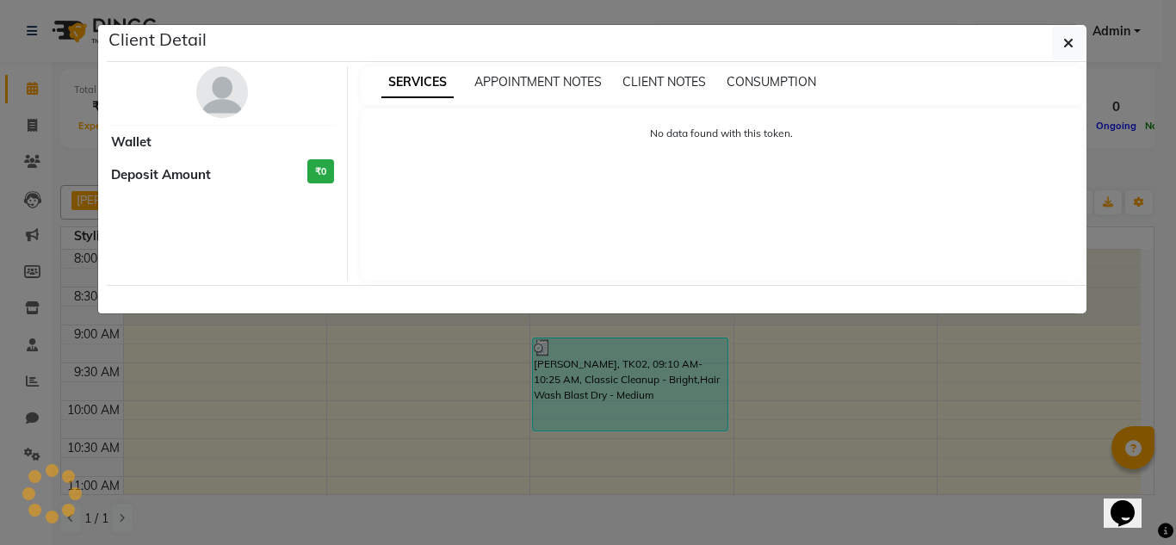
select select "3"
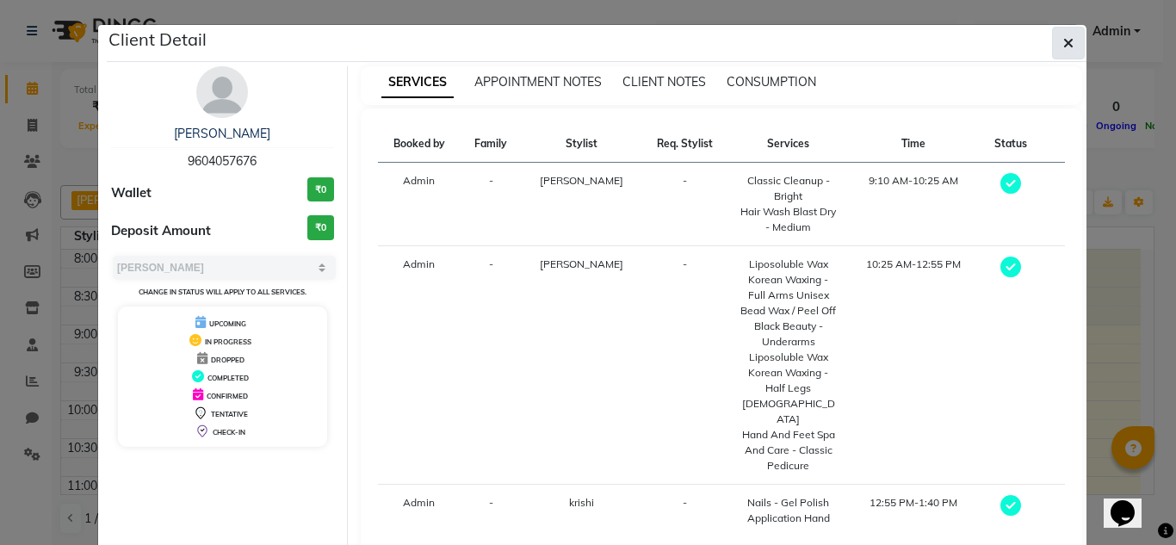
click at [1070, 27] on button "button" at bounding box center [1068, 43] width 33 height 33
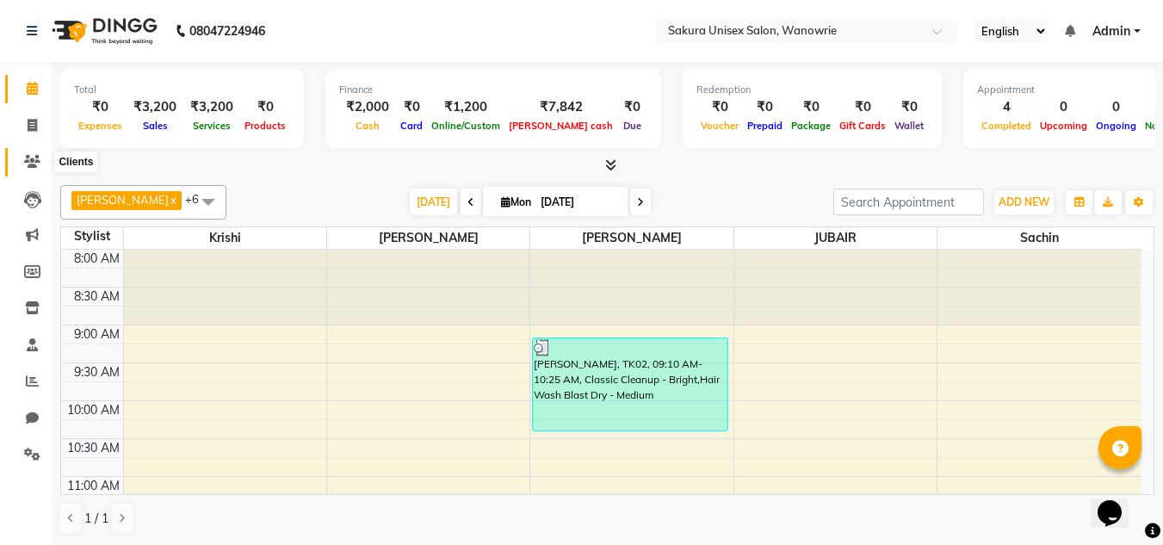
click at [32, 158] on icon at bounding box center [32, 161] width 16 height 13
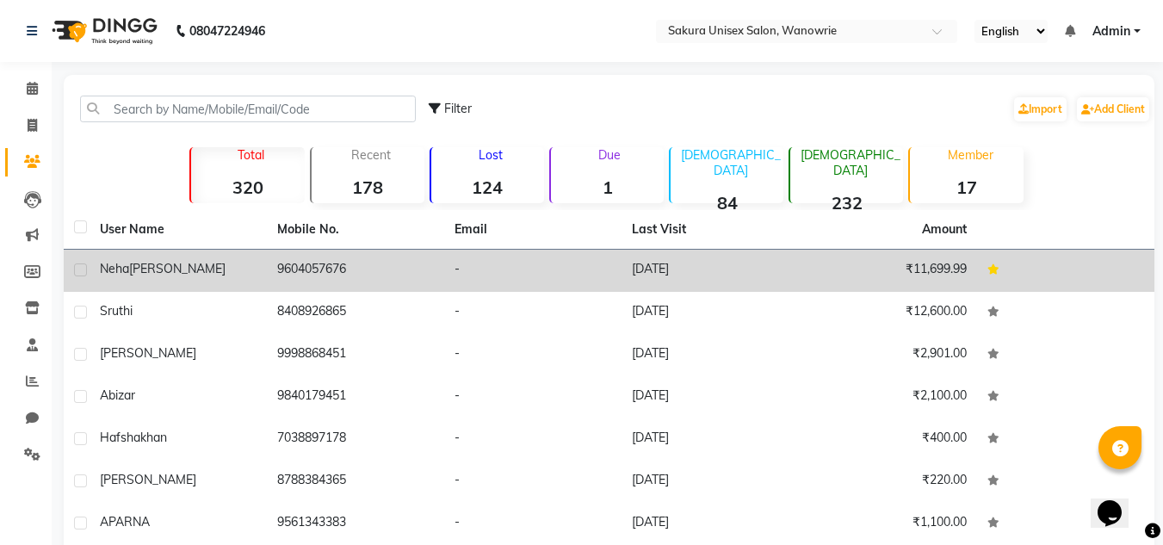
click at [274, 275] on td "9604057676" at bounding box center [355, 271] width 177 height 42
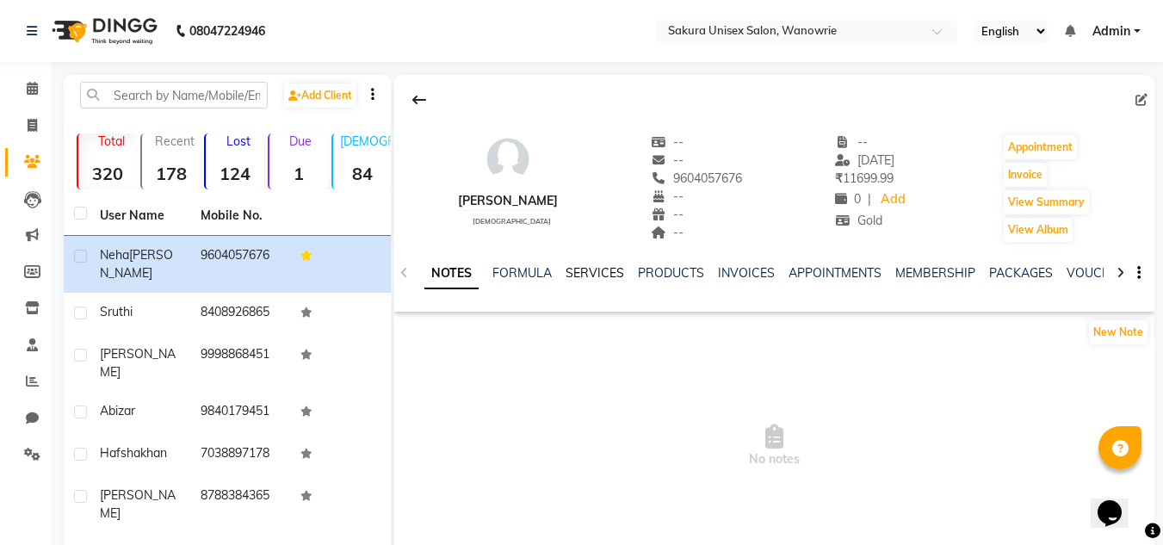
click at [581, 269] on link "SERVICES" at bounding box center [595, 272] width 59 height 15
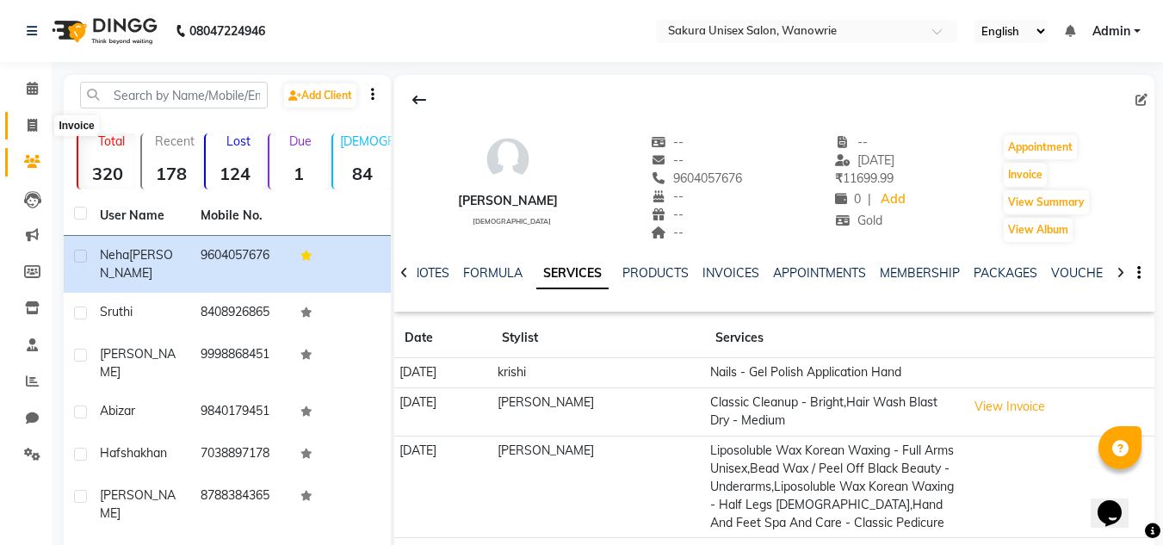
click at [45, 114] on link "Invoice" at bounding box center [25, 126] width 41 height 28
select select "service"
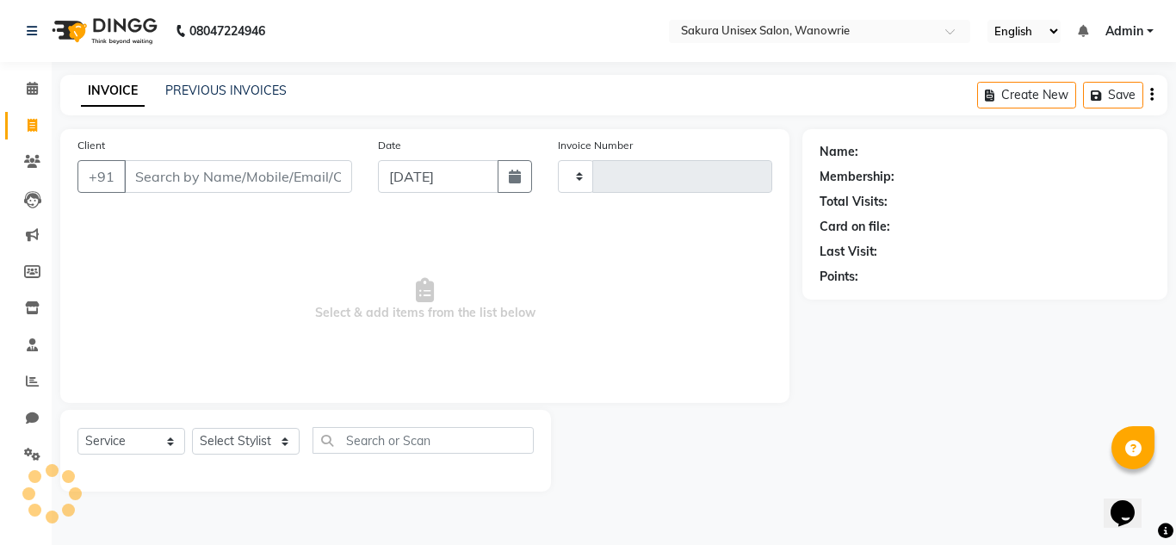
type input "0450"
select select "7662"
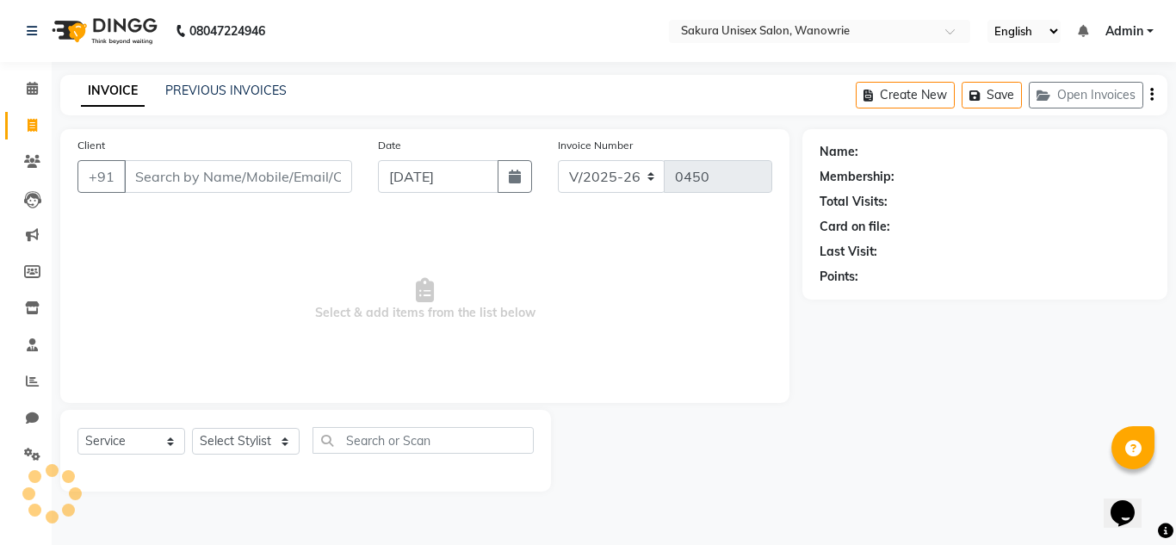
click at [219, 75] on div "INVOICE PREVIOUS INVOICES Create New Save Open Invoices" at bounding box center [613, 95] width 1107 height 40
click at [219, 81] on div "INVOICE PREVIOUS INVOICES Create New Save Open Invoices" at bounding box center [613, 95] width 1107 height 40
click at [223, 91] on link "PREVIOUS INVOICES" at bounding box center [225, 90] width 121 height 15
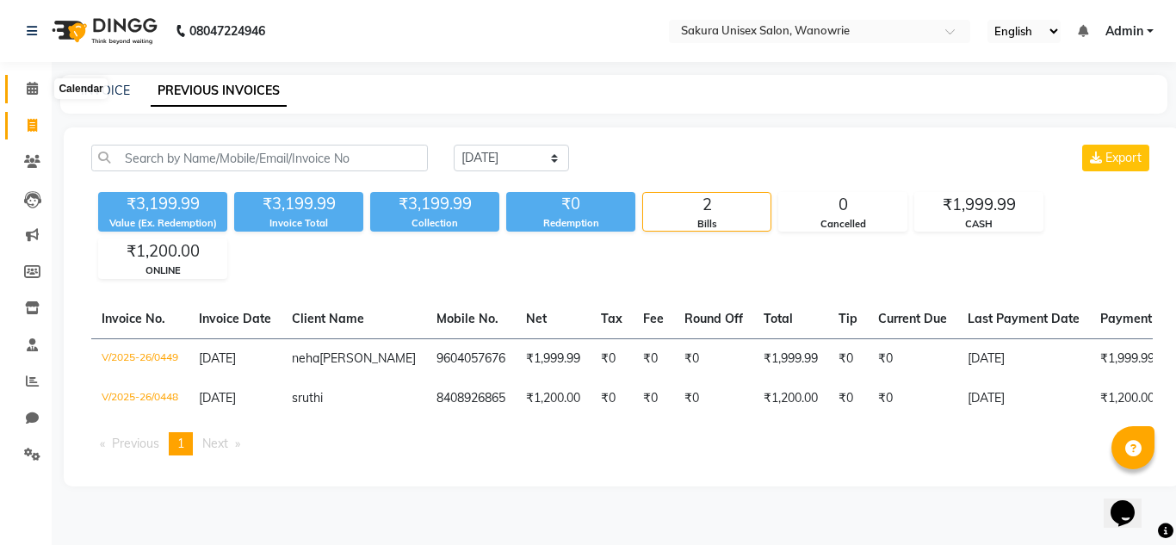
click at [39, 96] on span at bounding box center [32, 89] width 30 height 20
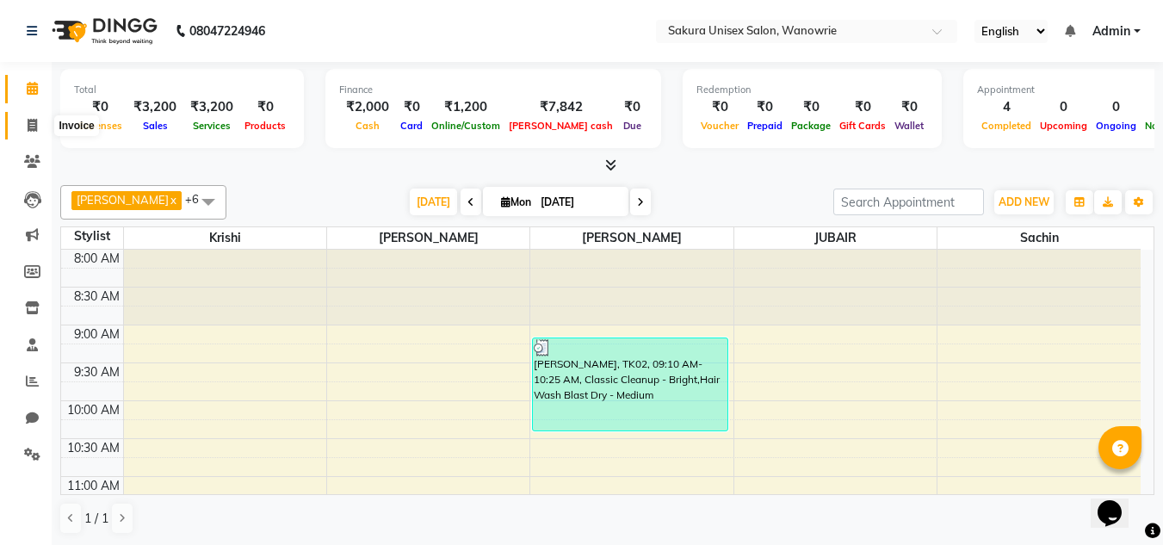
click at [25, 122] on span at bounding box center [32, 126] width 30 height 20
select select "7662"
select select "service"
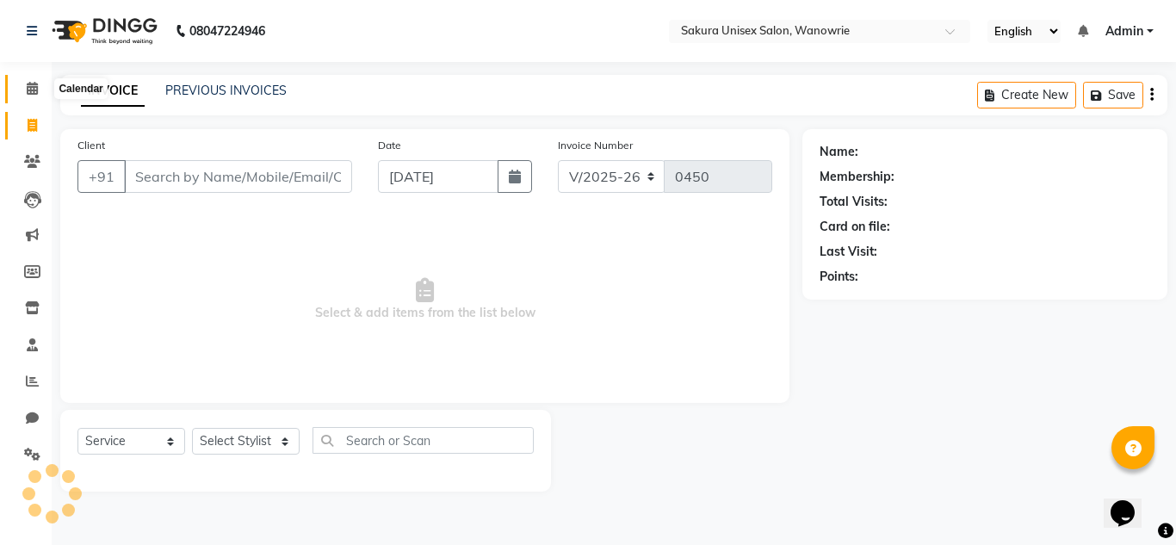
click at [41, 85] on span at bounding box center [32, 89] width 30 height 20
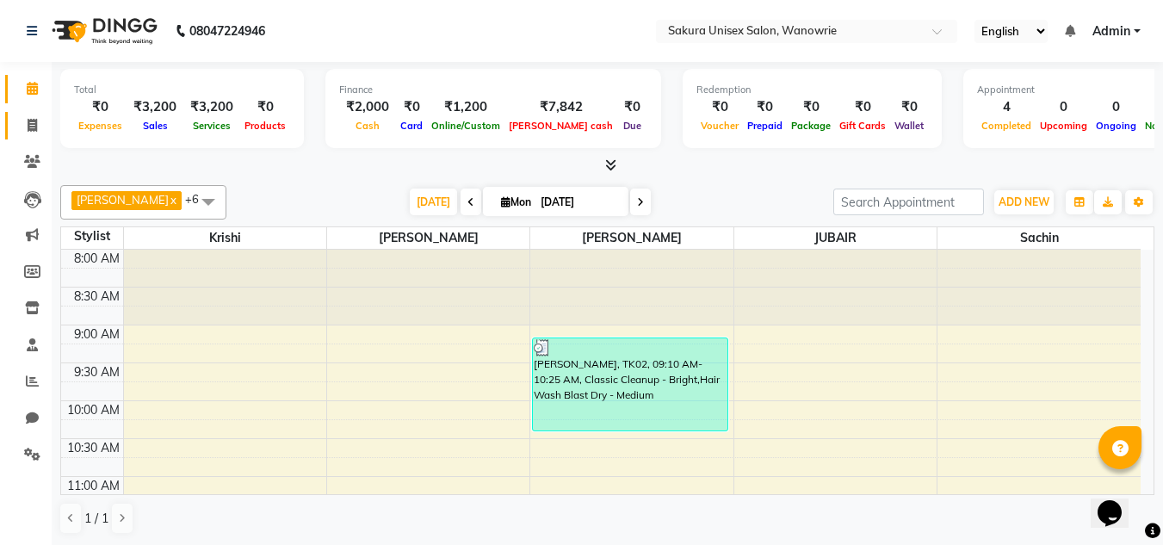
click at [17, 139] on link "Invoice" at bounding box center [25, 126] width 41 height 28
select select "service"
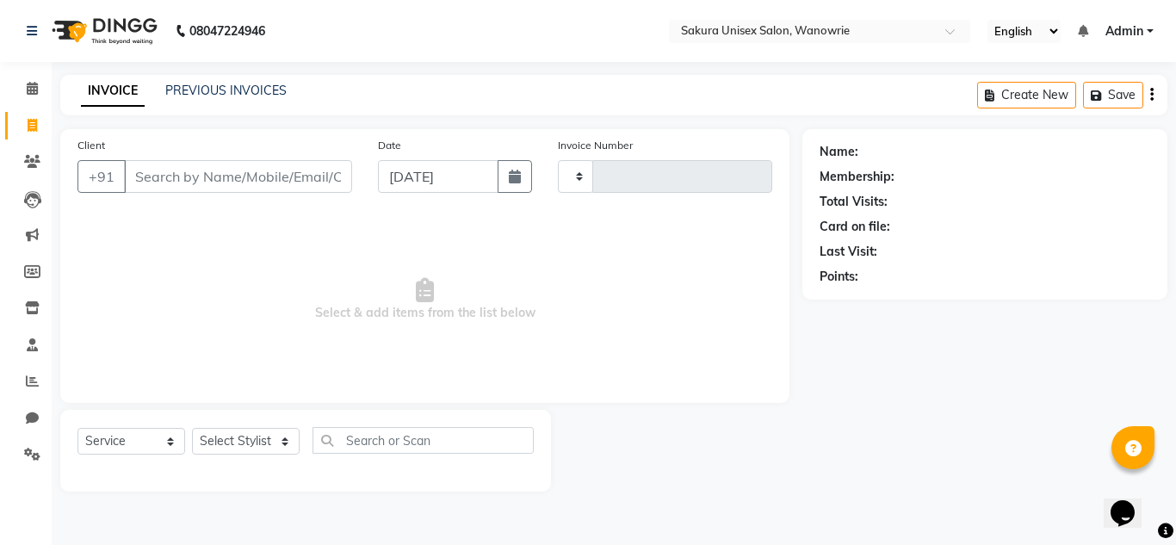
type input "0450"
select select "7662"
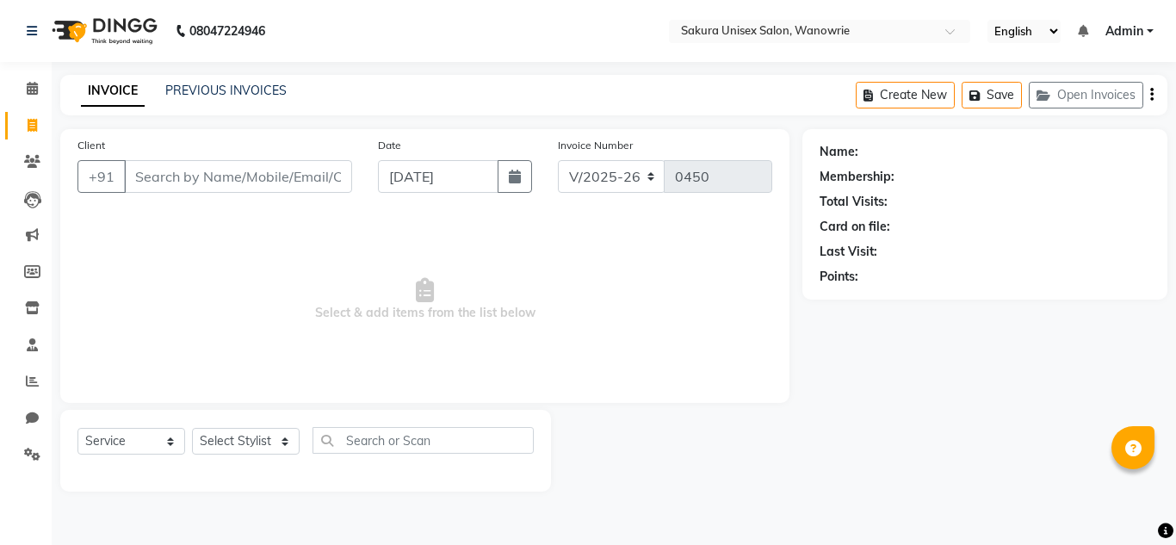
select select "7662"
select select "service"
click at [239, 171] on input "Client" at bounding box center [238, 176] width 228 height 33
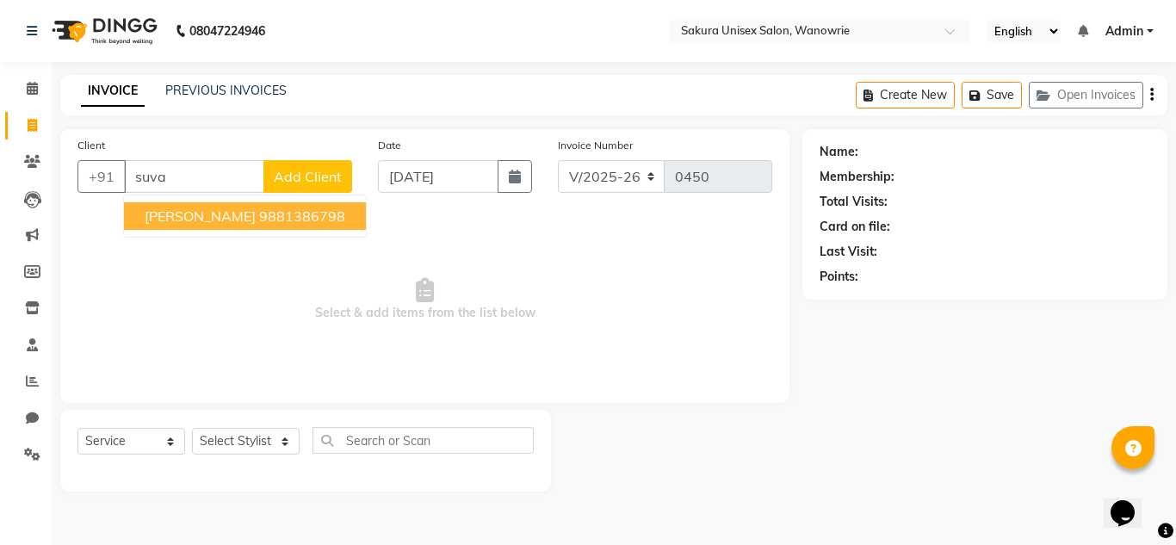
click at [254, 204] on button "[PERSON_NAME] 9881386798" at bounding box center [245, 216] width 242 height 28
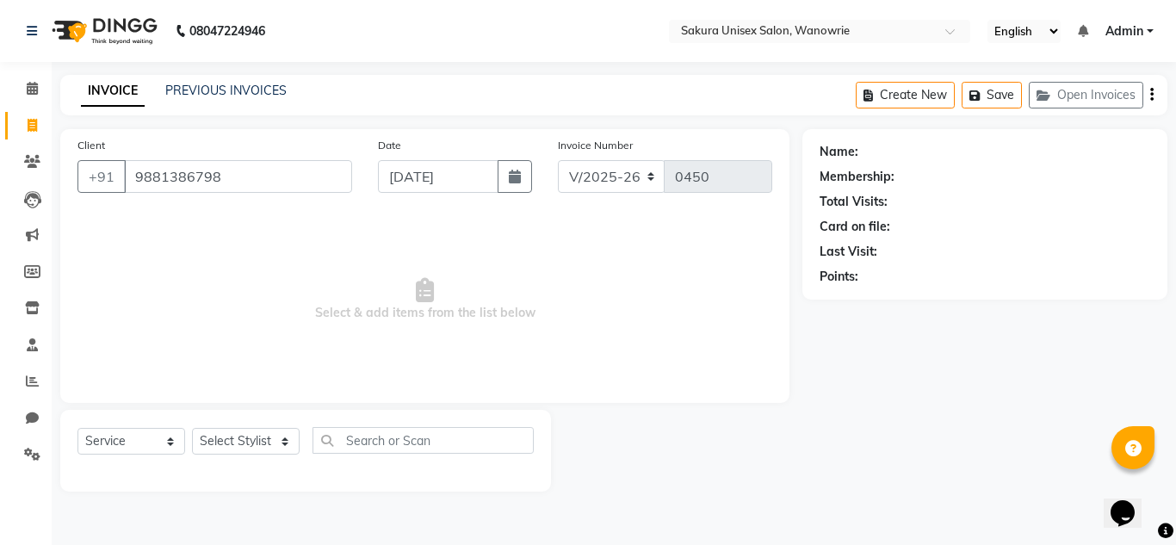
type input "9881386798"
select select "1: Object"
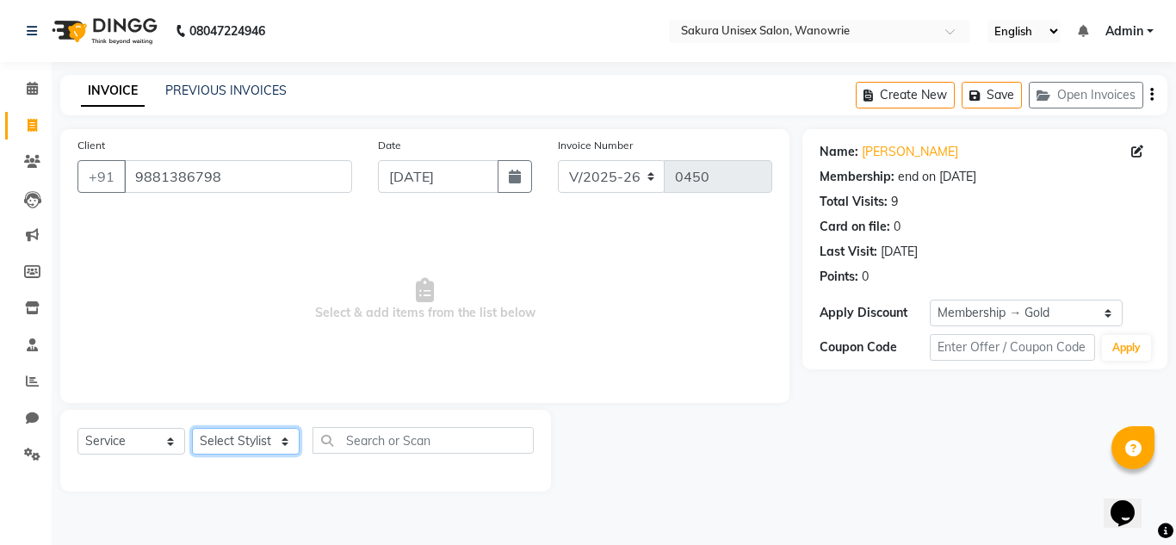
click at [254, 438] on select "Select Stylist [PERSON_NAME] [PERSON_NAME] krishi [PERSON_NAME] sachin" at bounding box center [246, 441] width 108 height 27
select select "87943"
click at [192, 428] on select "Select Stylist [PERSON_NAME] [PERSON_NAME] krishi [PERSON_NAME] sachin" at bounding box center [246, 441] width 108 height 27
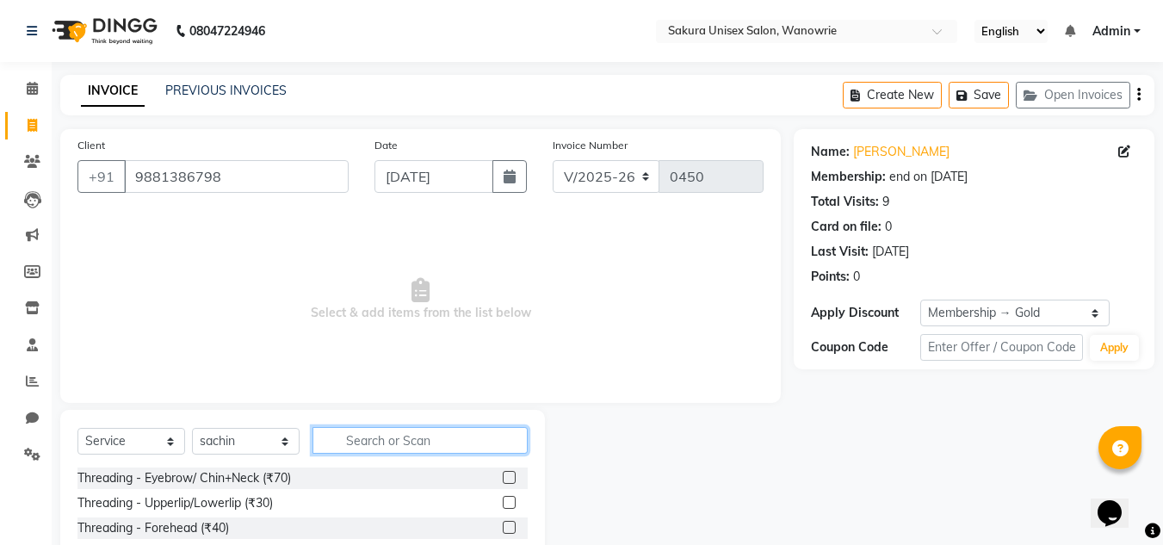
click at [331, 442] on input "text" at bounding box center [420, 440] width 215 height 27
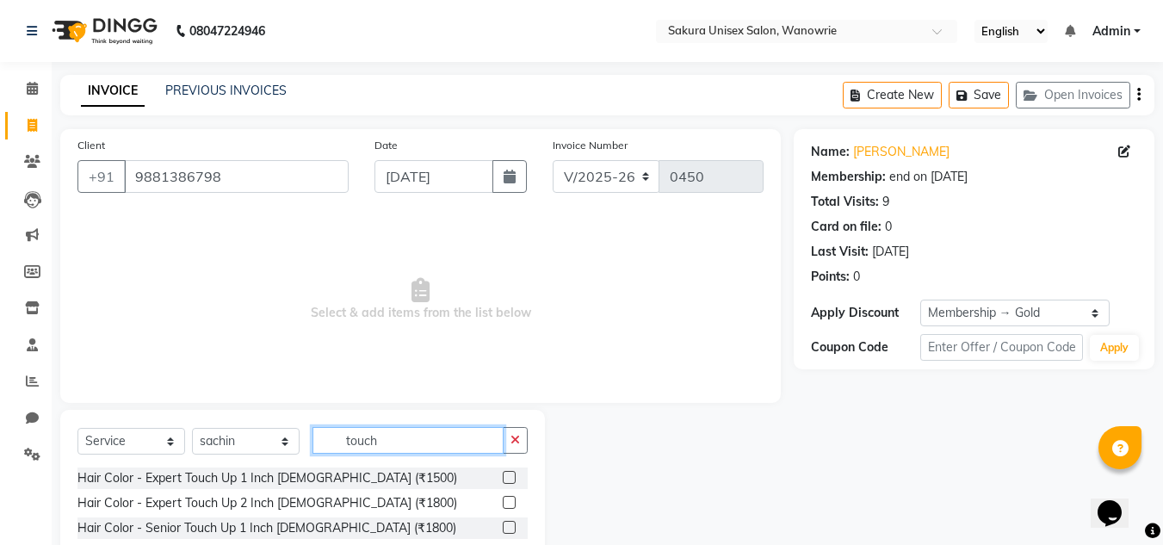
type input "touch"
click at [513, 473] on label at bounding box center [509, 477] width 13 height 13
click at [513, 473] on input "checkbox" at bounding box center [508, 478] width 11 height 11
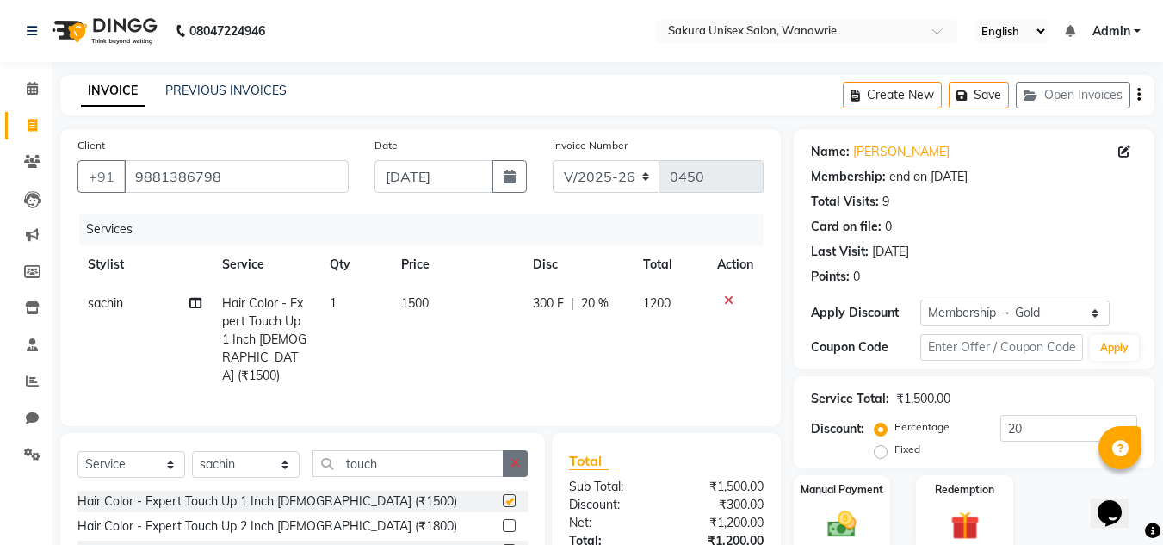
checkbox input "false"
click at [522, 460] on button "button" at bounding box center [515, 463] width 25 height 27
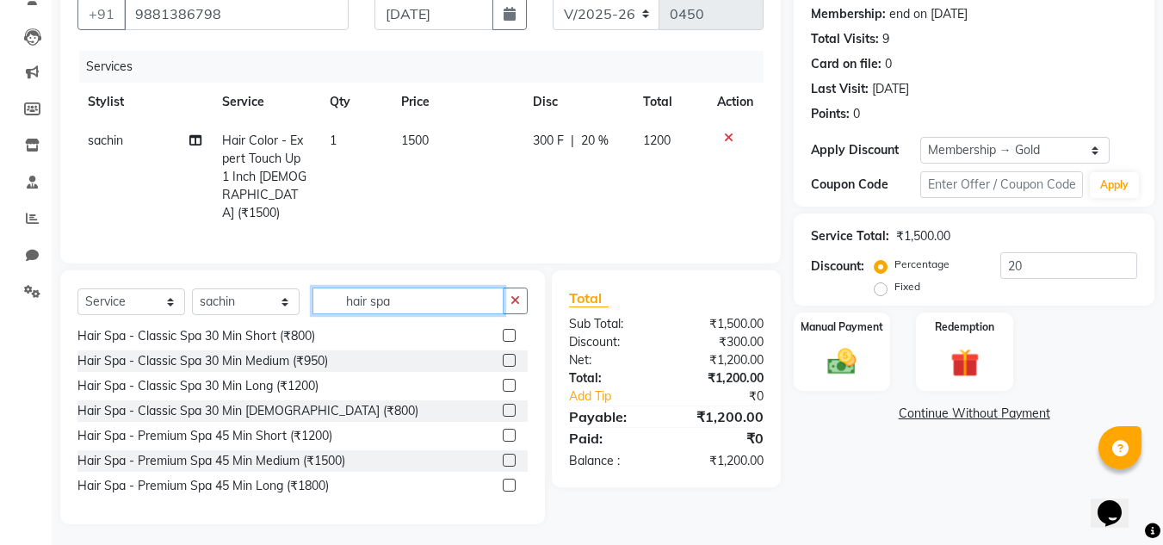
scroll to position [53, 0]
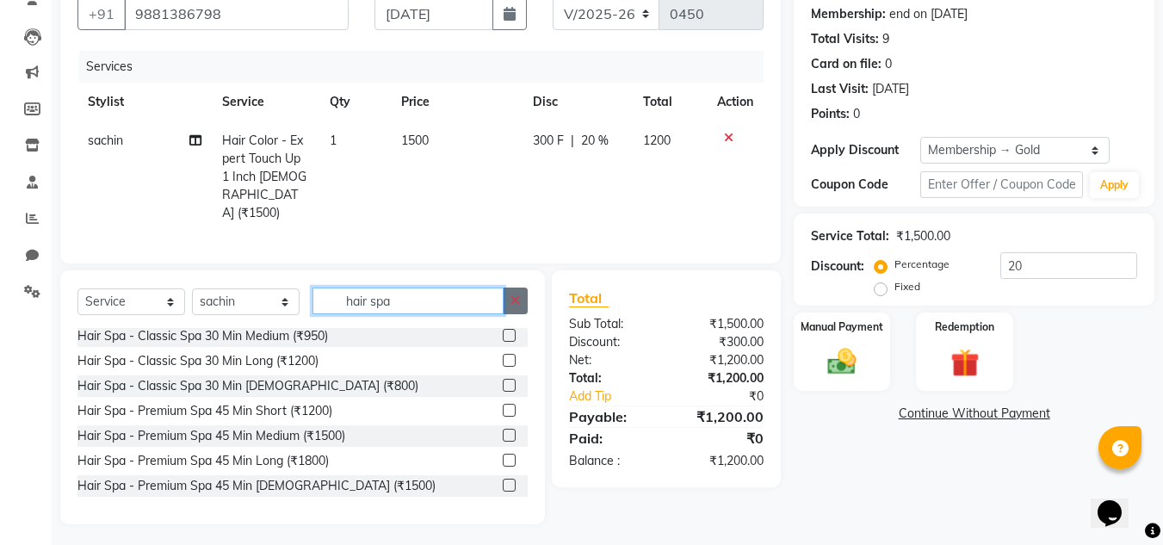
type input "hair spa"
click at [517, 295] on icon "button" at bounding box center [515, 300] width 9 height 12
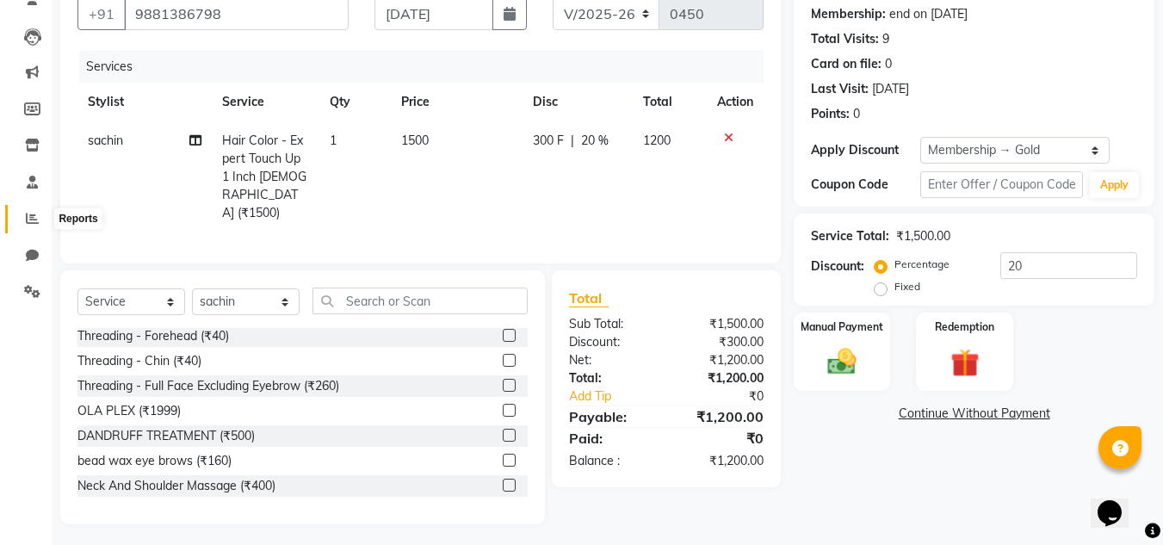
click at [31, 224] on icon at bounding box center [32, 218] width 13 height 13
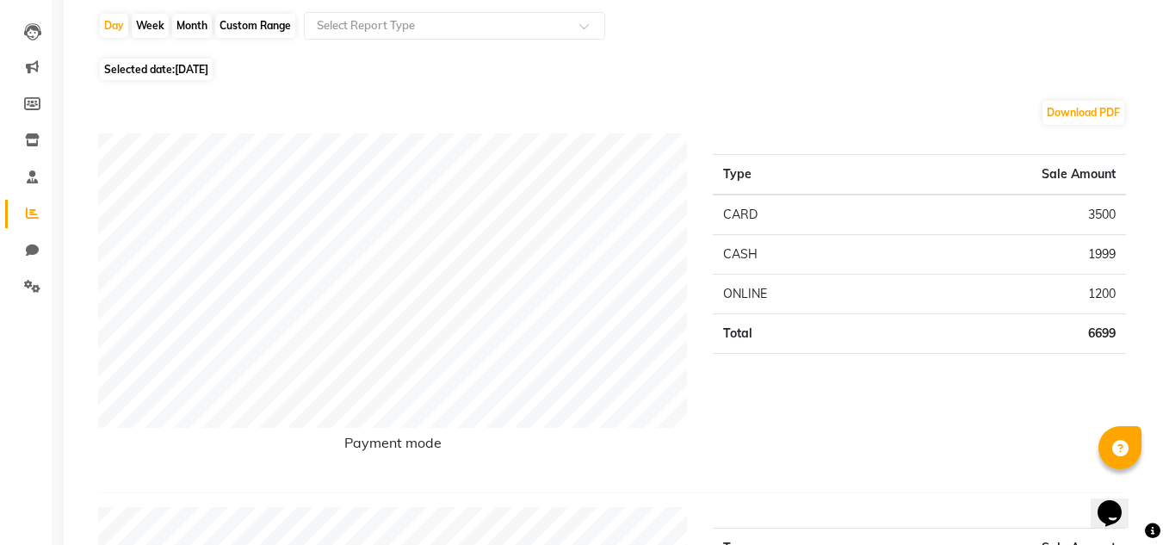
scroll to position [172, 0]
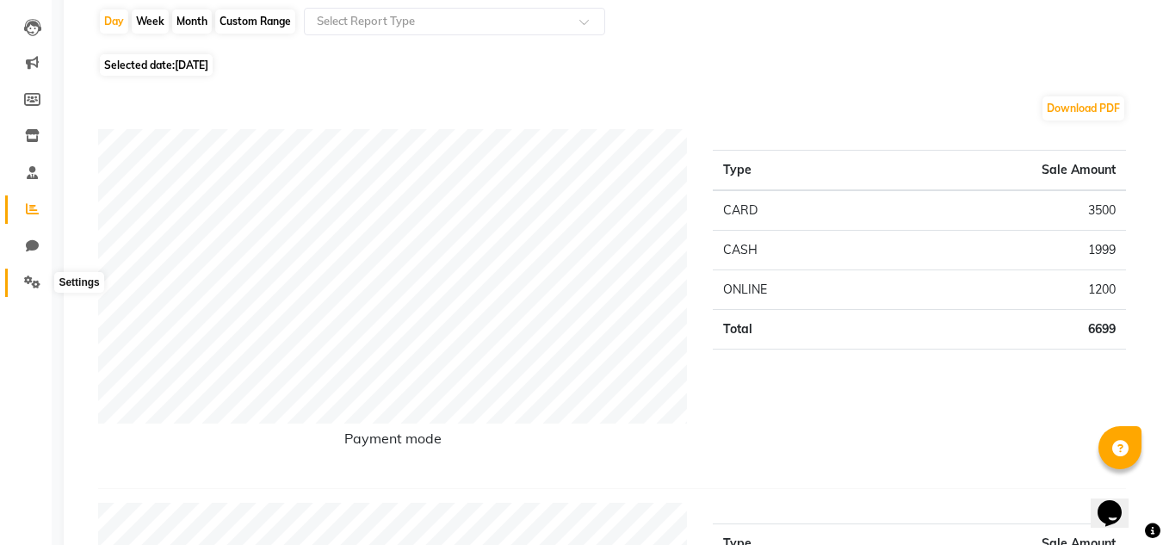
drag, startPoint x: 34, startPoint y: 278, endPoint x: 61, endPoint y: 284, distance: 27.4
click at [34, 279] on icon at bounding box center [32, 281] width 16 height 13
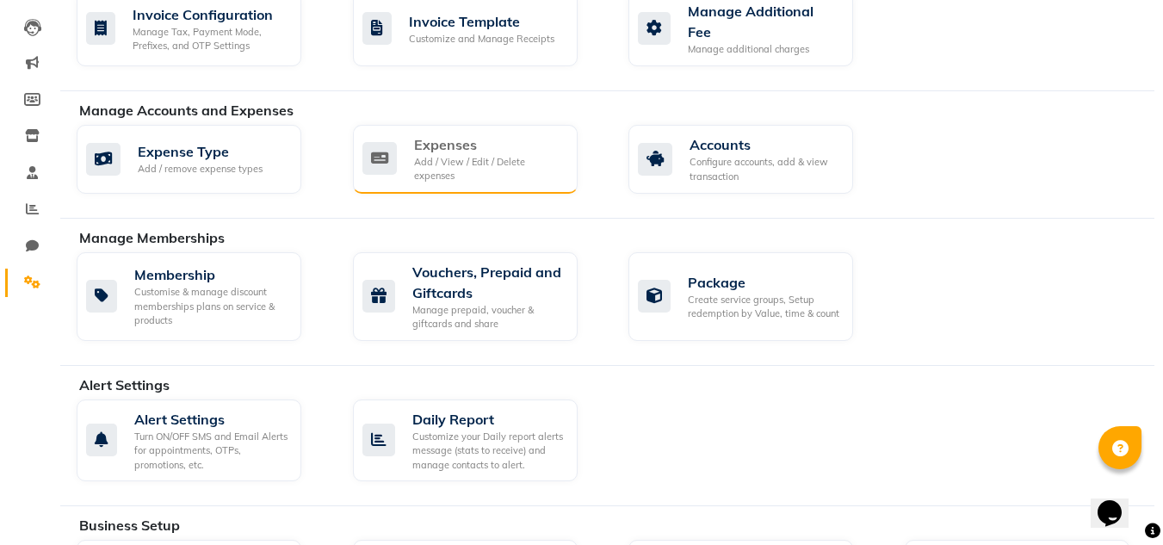
click at [414, 161] on div "Add / View / Edit / Delete expenses" at bounding box center [489, 169] width 150 height 28
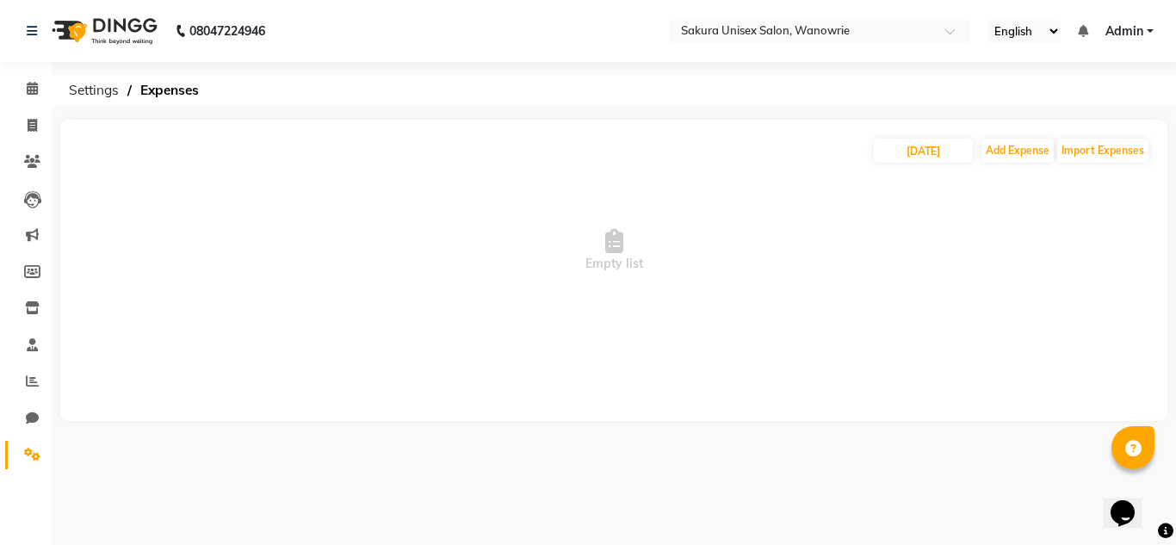
click at [39, 441] on link "Settings" at bounding box center [25, 455] width 41 height 28
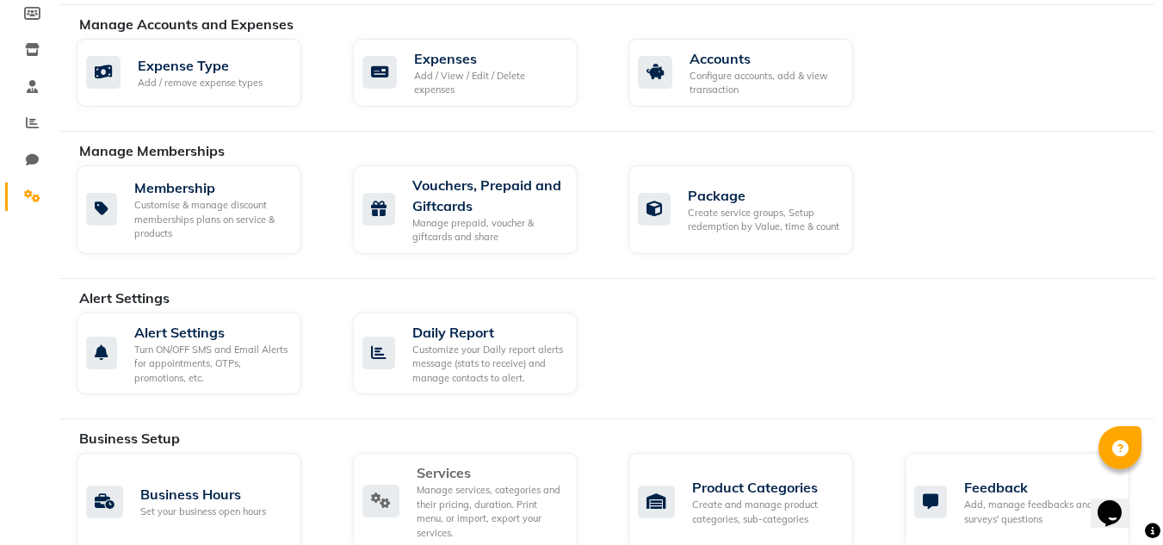
scroll to position [344, 0]
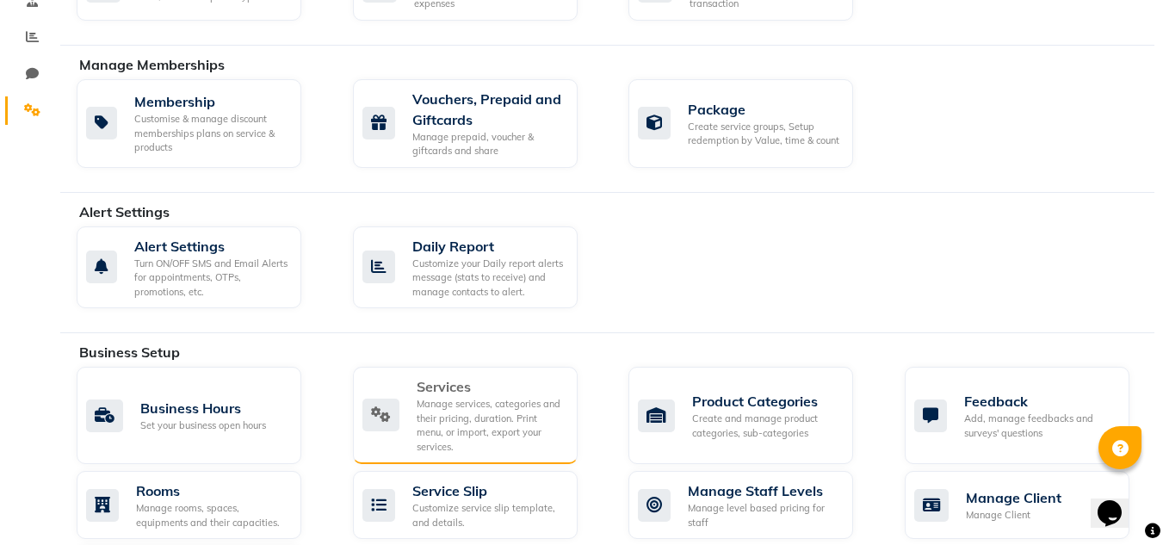
click at [464, 386] on div "Services" at bounding box center [490, 386] width 147 height 21
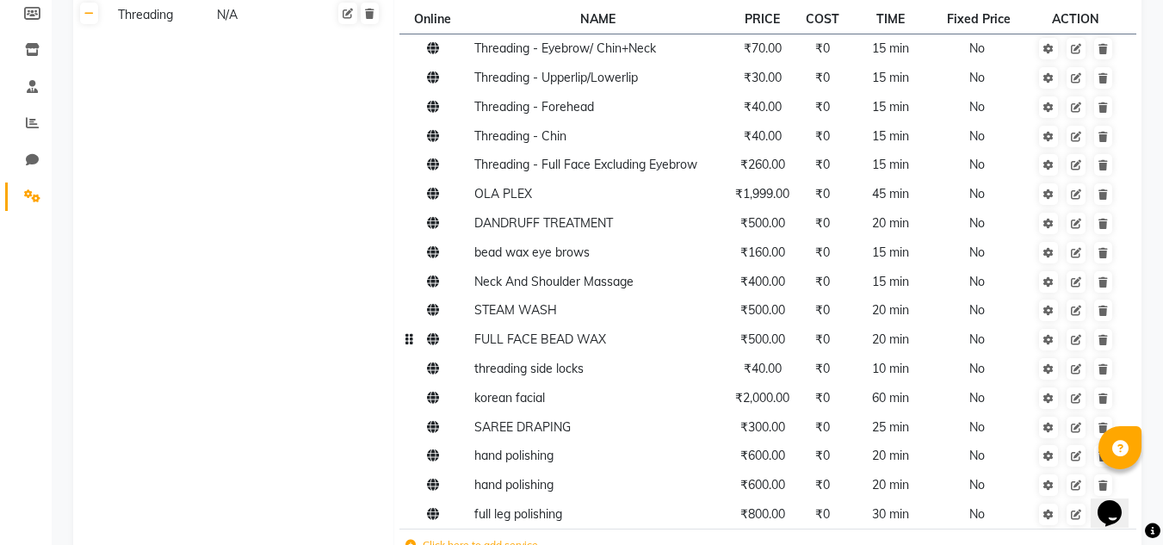
scroll to position [430, 0]
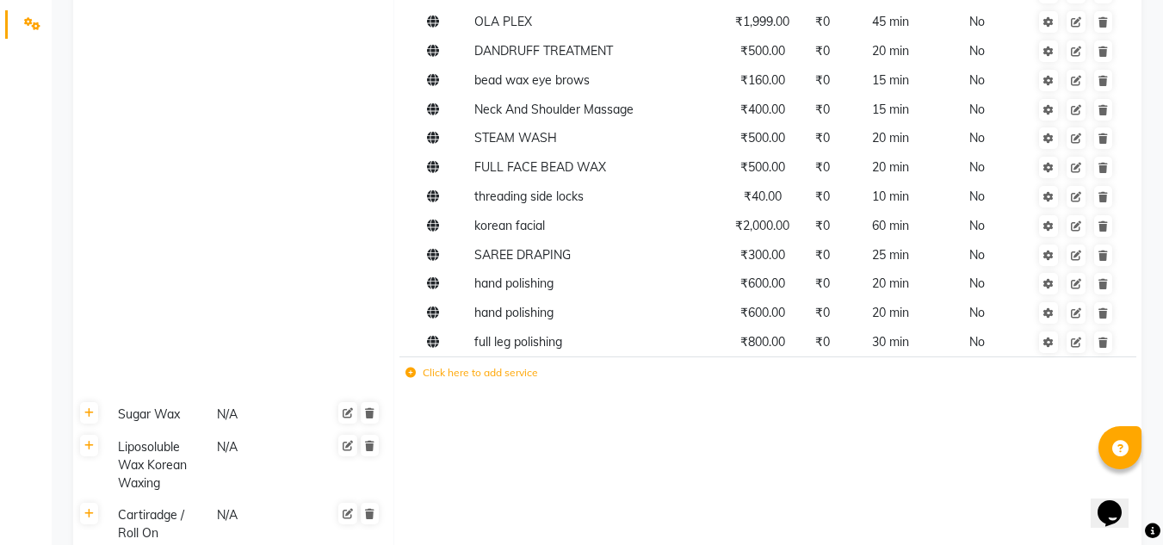
click at [523, 381] on td "Click here to add service" at bounding box center [623, 374] width 448 height 35
click at [413, 380] on label "Click here to add service" at bounding box center [471, 372] width 133 height 15
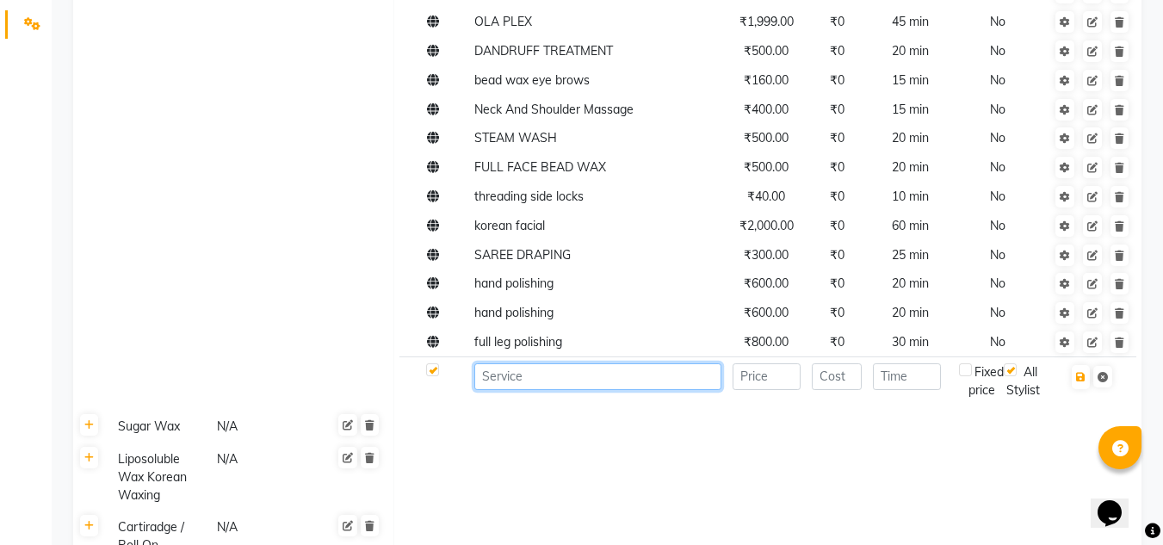
click at [530, 381] on input at bounding box center [597, 376] width 247 height 27
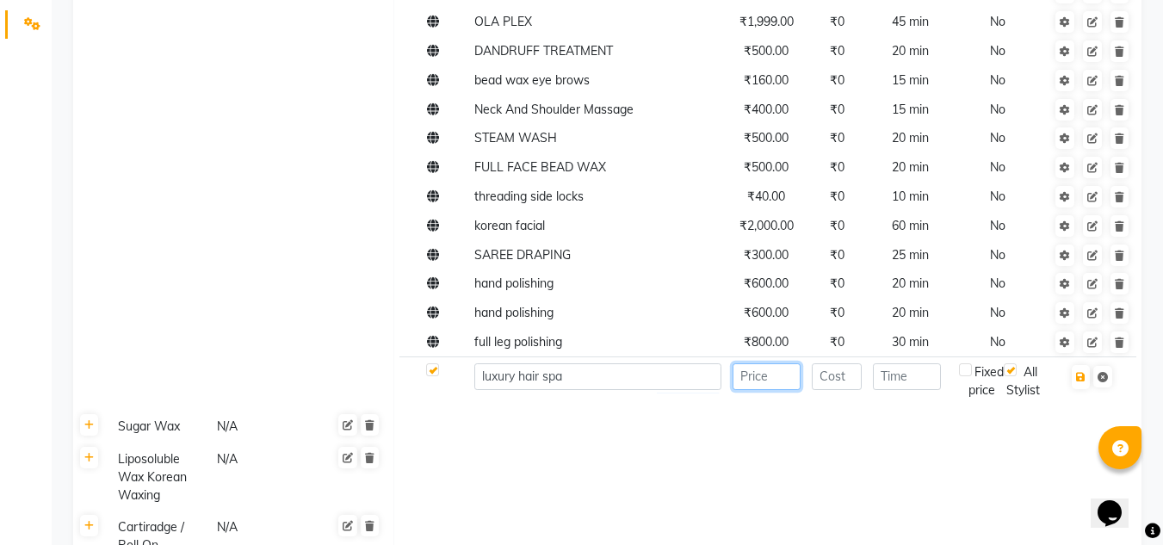
click at [746, 386] on input "number" at bounding box center [767, 376] width 68 height 27
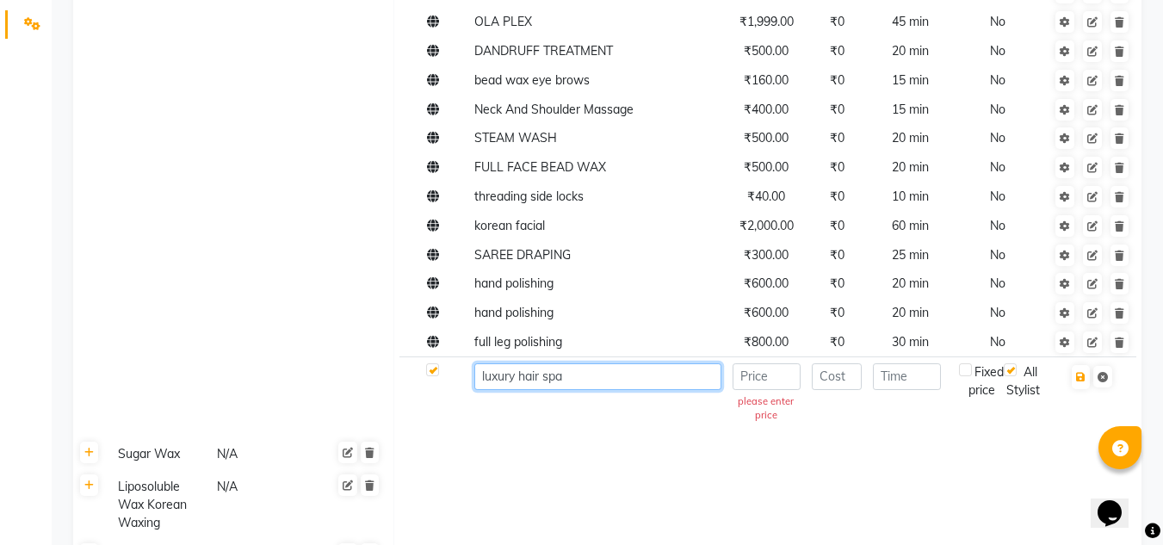
click at [599, 386] on input "luxury hair spa" at bounding box center [597, 376] width 247 height 27
type input "luxury hair spa - short"
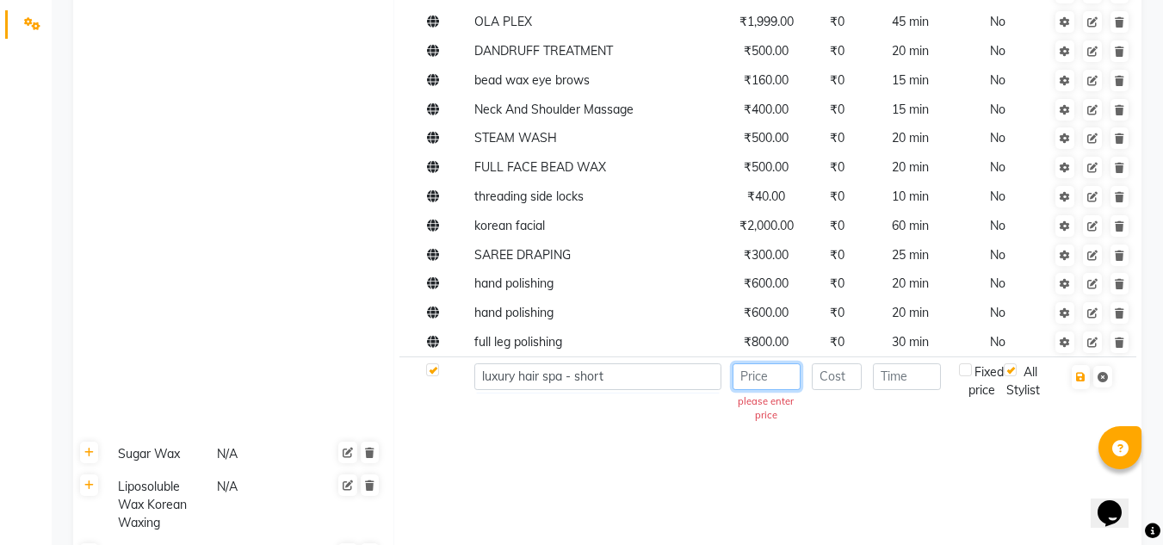
click at [783, 373] on input "number" at bounding box center [767, 376] width 68 height 27
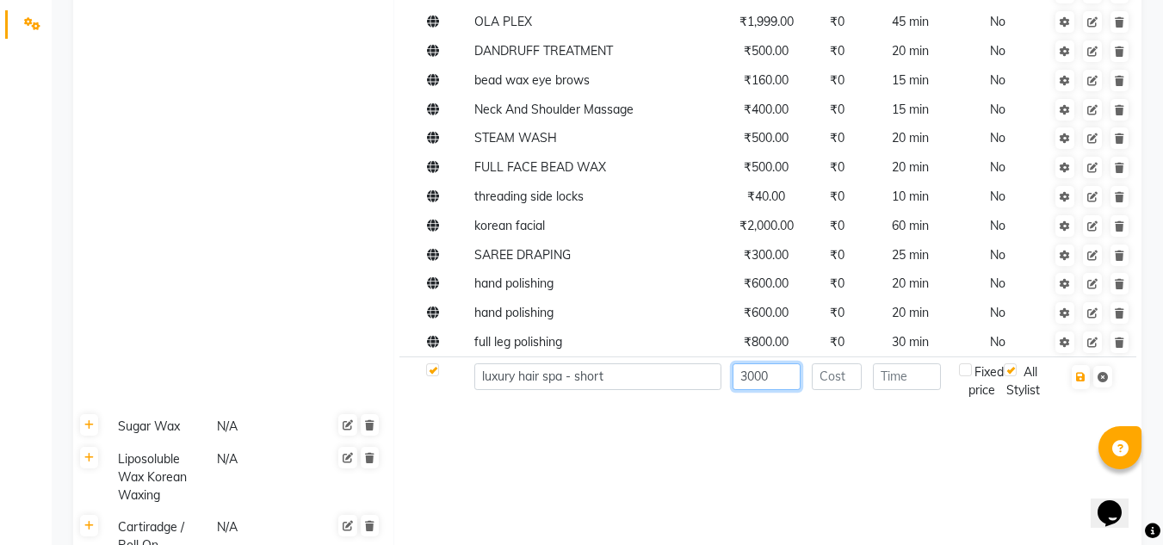
type input "3000"
drag, startPoint x: 836, startPoint y: 391, endPoint x: 841, endPoint y: 377, distance: 14.7
click at [836, 390] on td at bounding box center [837, 380] width 62 height 47
click at [856, 370] on input "number" at bounding box center [837, 376] width 51 height 27
type input "0"
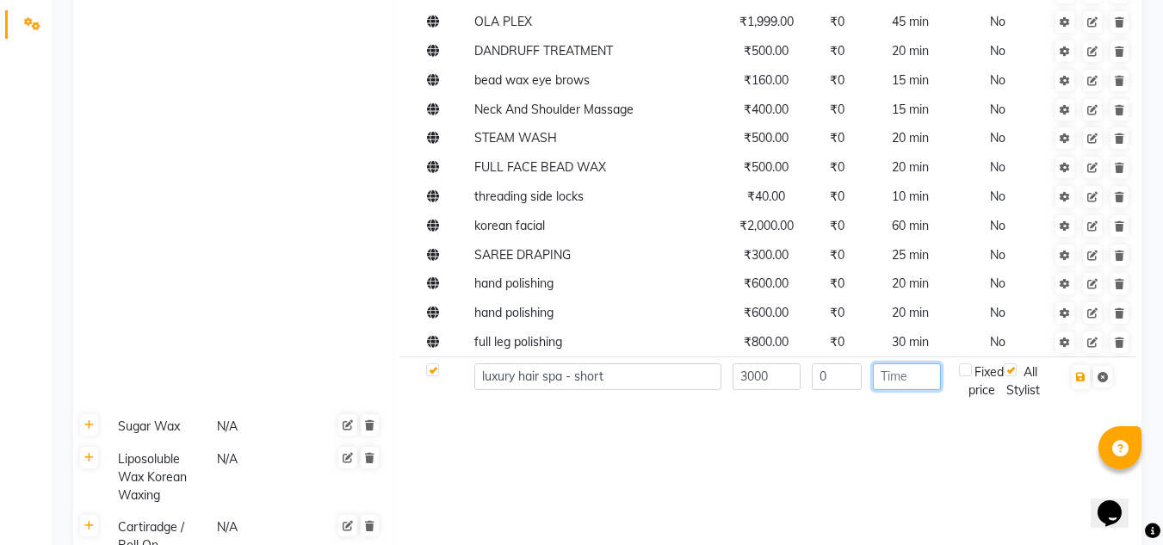
click at [920, 378] on input "number" at bounding box center [907, 376] width 68 height 27
type input "60"
click at [1078, 383] on button "button" at bounding box center [1081, 377] width 18 height 24
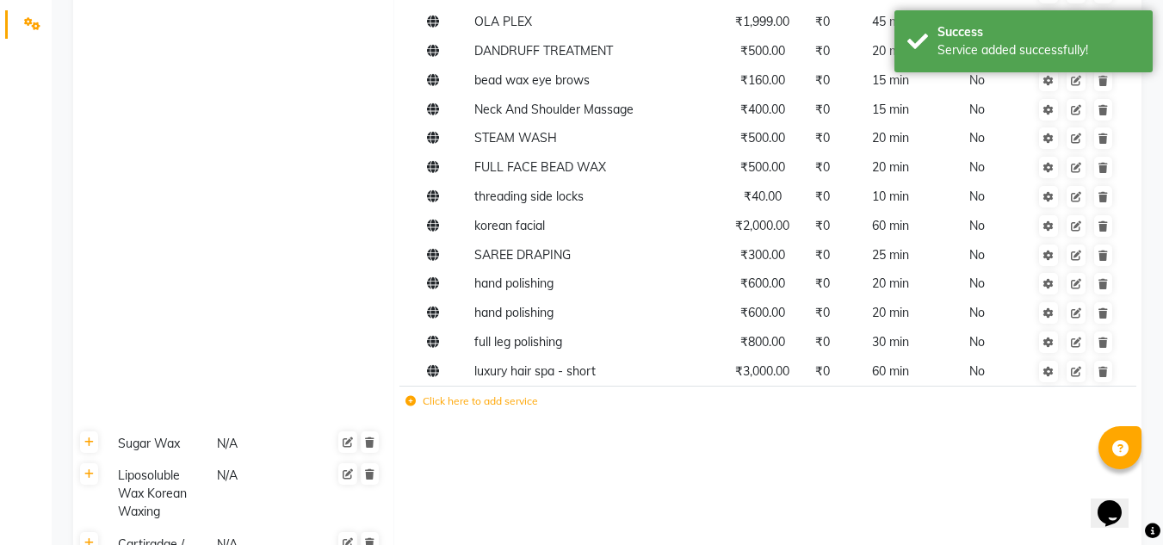
click at [445, 401] on label "Click here to add service" at bounding box center [471, 400] width 133 height 15
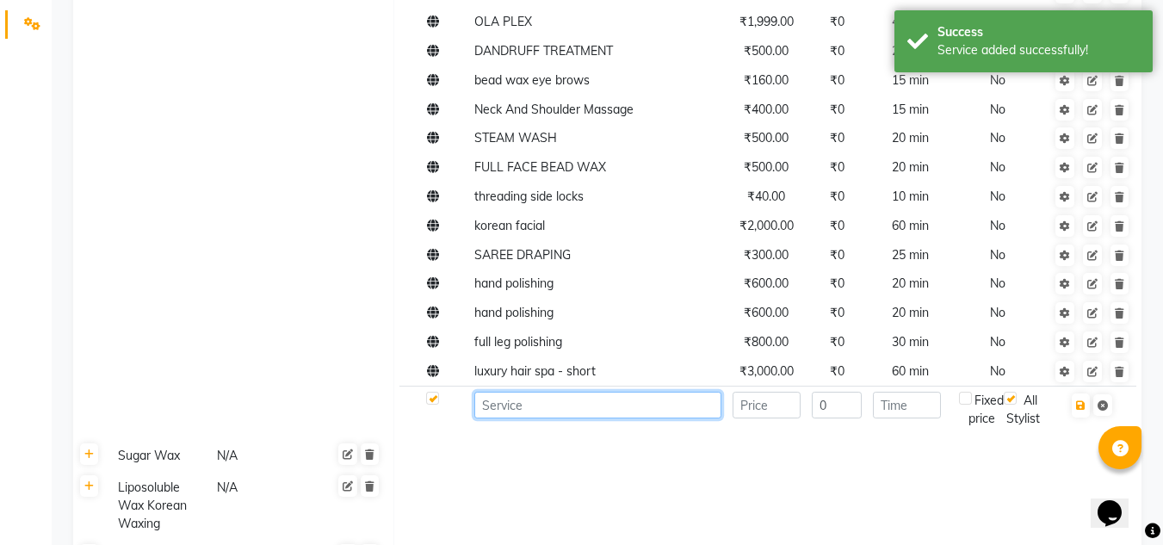
click at [529, 406] on input at bounding box center [597, 405] width 247 height 27
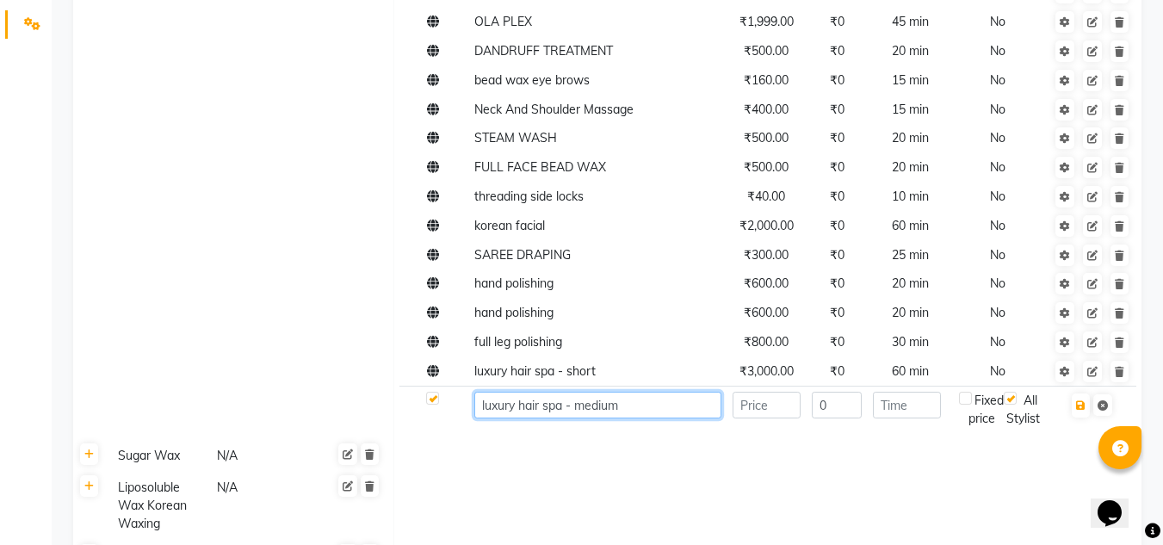
type input "luxury hair spa - medium"
click at [761, 413] on input "number" at bounding box center [767, 405] width 68 height 27
type input "3600"
click at [902, 407] on input "number" at bounding box center [907, 405] width 68 height 27
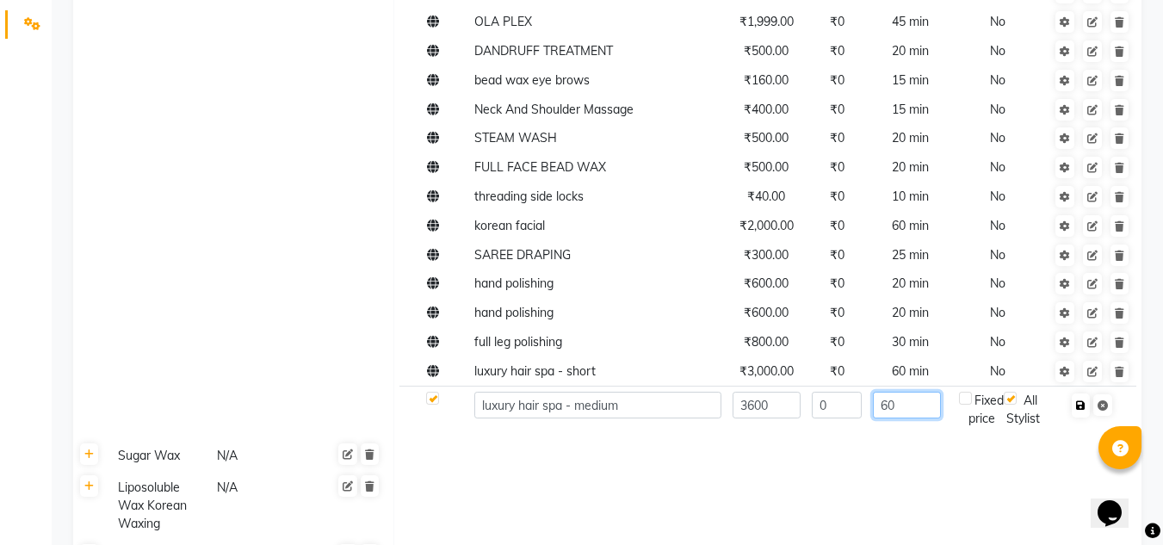
type input "60"
click at [1088, 415] on button "button" at bounding box center [1081, 405] width 18 height 24
click at [1079, 409] on icon "button" at bounding box center [1080, 405] width 9 height 10
click at [1083, 405] on icon "button" at bounding box center [1080, 405] width 9 height 10
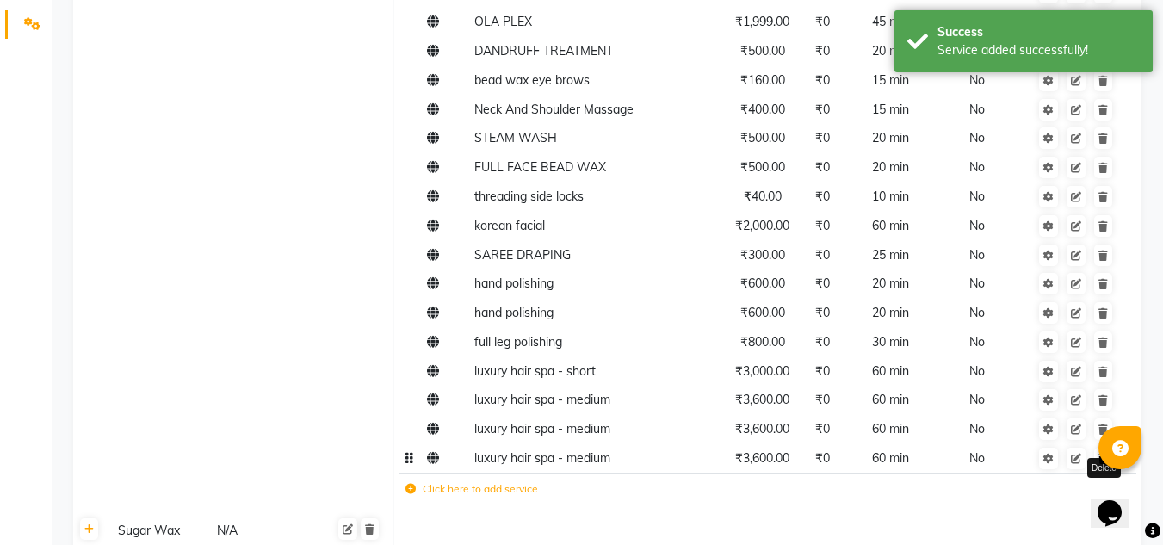
click at [1099, 462] on icon at bounding box center [1102, 459] width 9 height 10
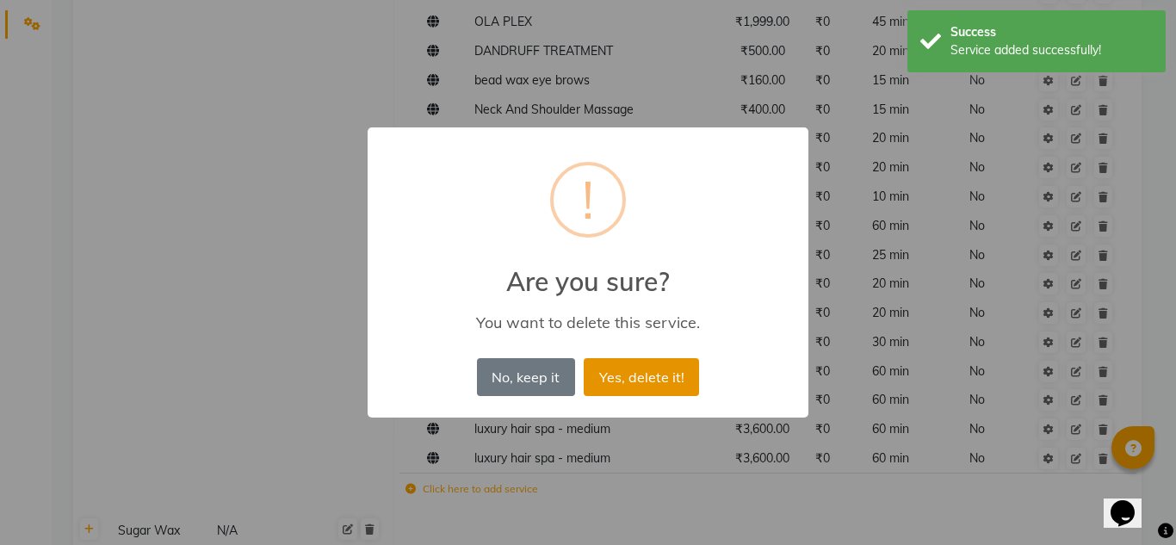
click at [634, 381] on button "Yes, delete it!" at bounding box center [641, 377] width 115 height 38
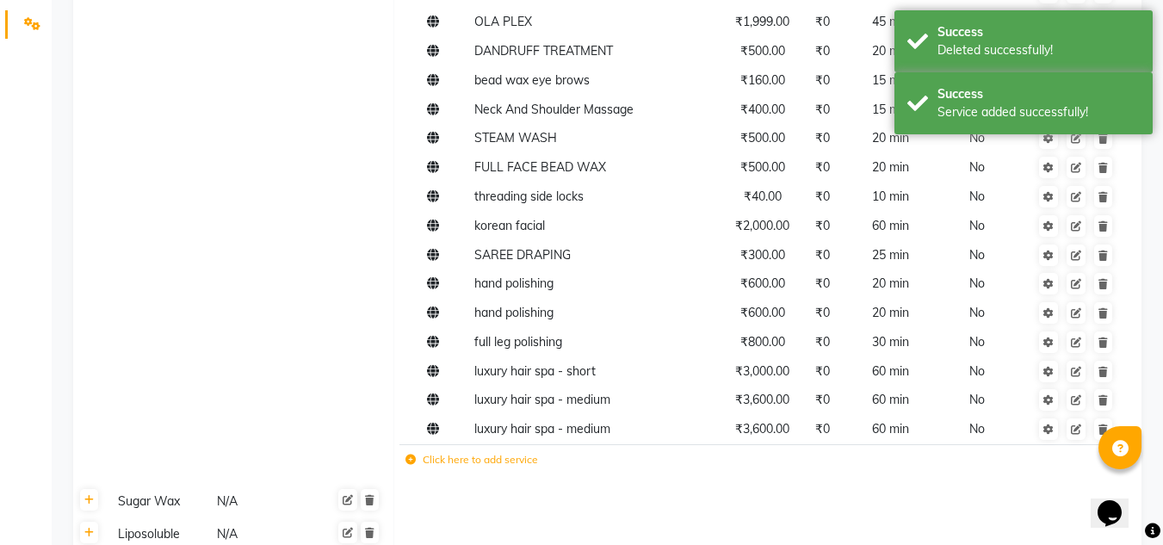
click at [515, 467] on td "Click here to add service" at bounding box center [623, 461] width 448 height 35
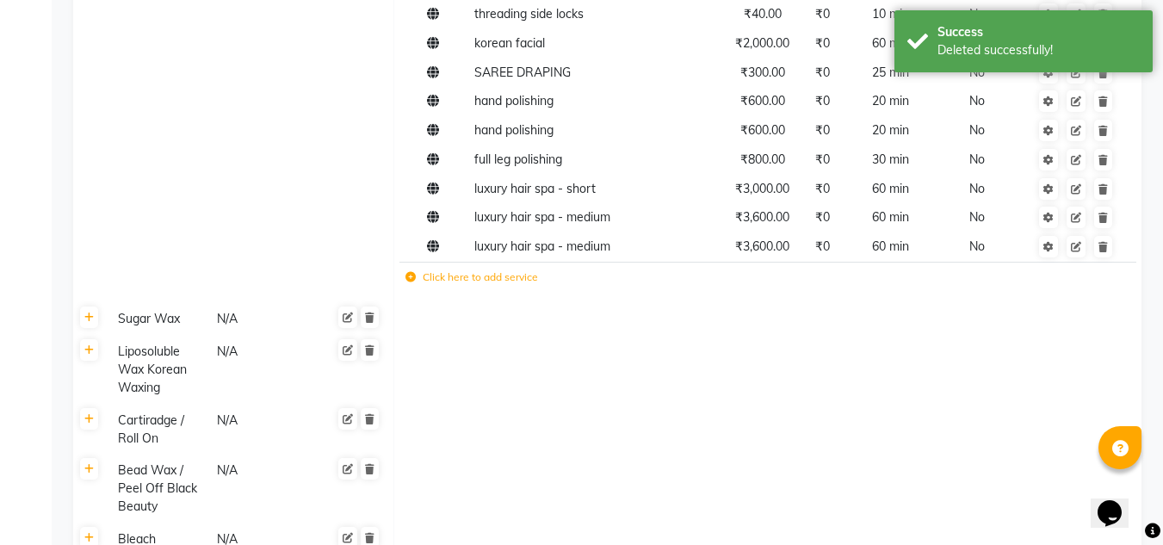
scroll to position [603, 0]
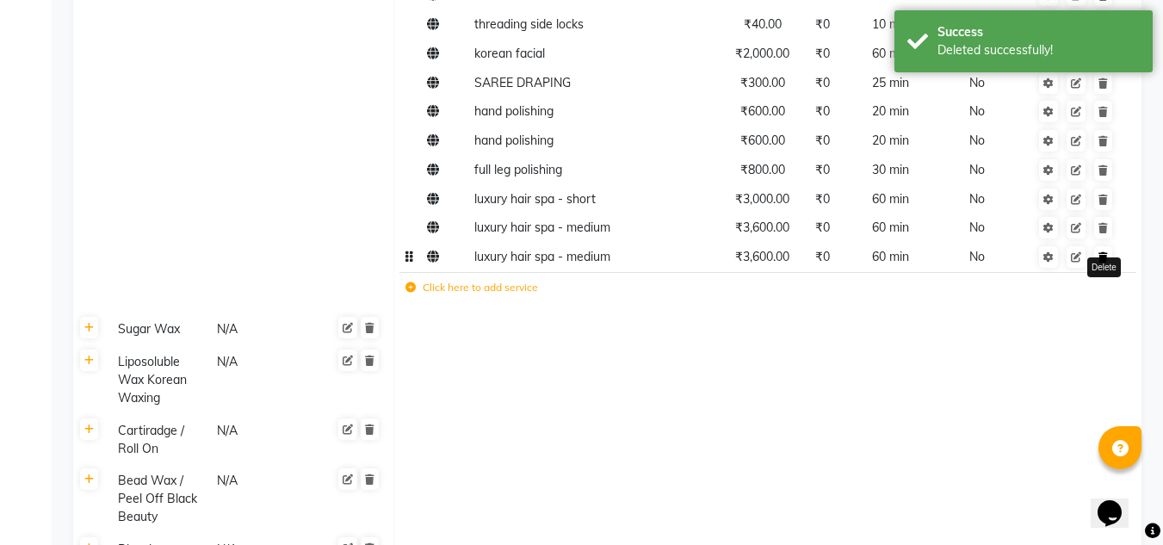
click at [1104, 259] on icon at bounding box center [1102, 257] width 9 height 10
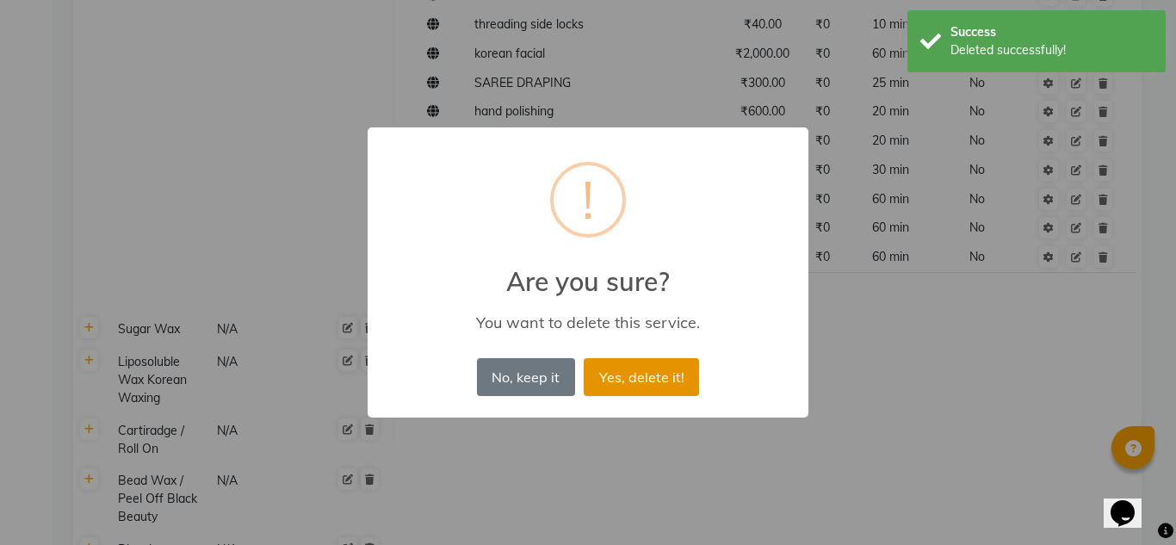
click at [676, 367] on button "Yes, delete it!" at bounding box center [641, 377] width 115 height 38
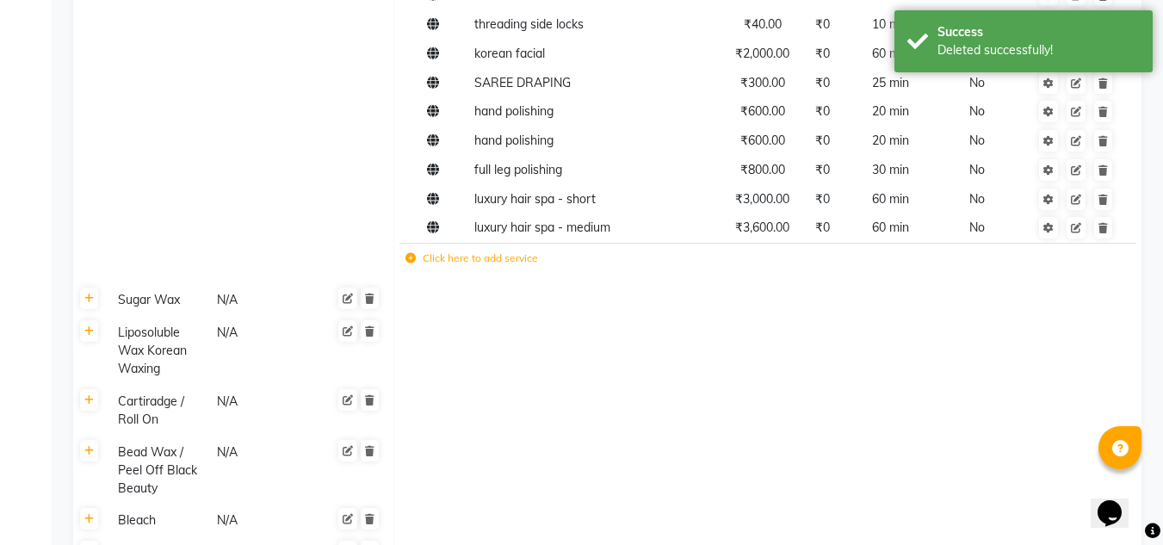
click at [498, 258] on label "Click here to add service" at bounding box center [471, 258] width 133 height 15
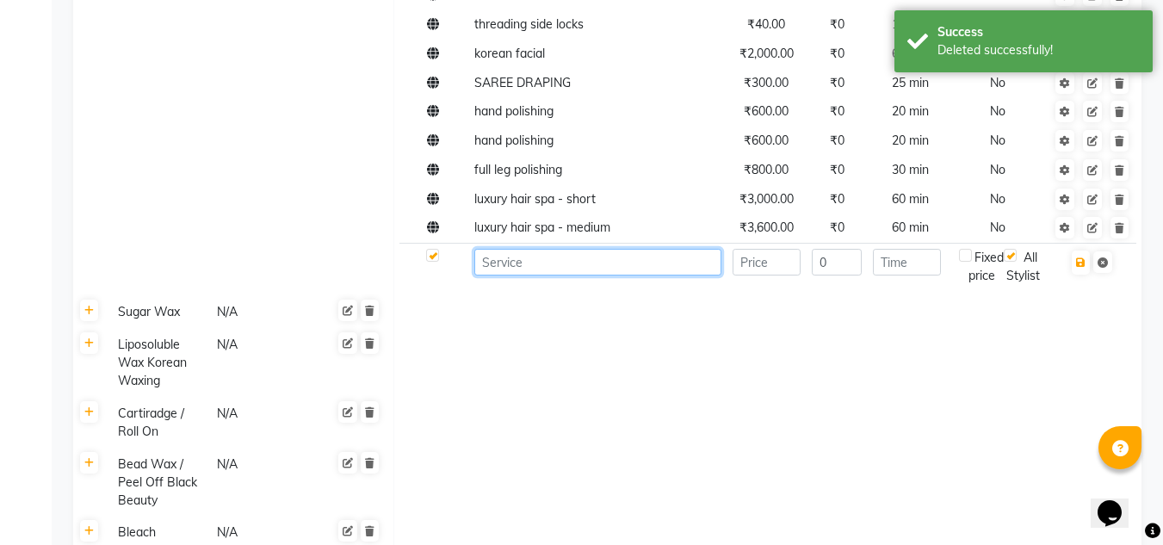
click at [545, 268] on input at bounding box center [597, 262] width 247 height 27
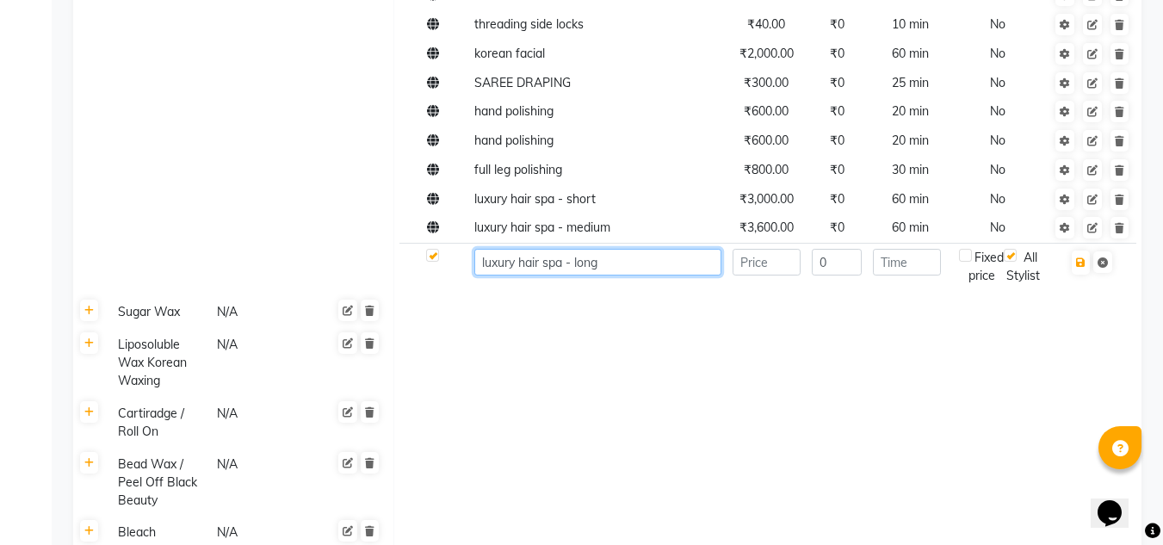
type input "luxury hair spa - long"
click at [759, 257] on input "number" at bounding box center [767, 262] width 68 height 27
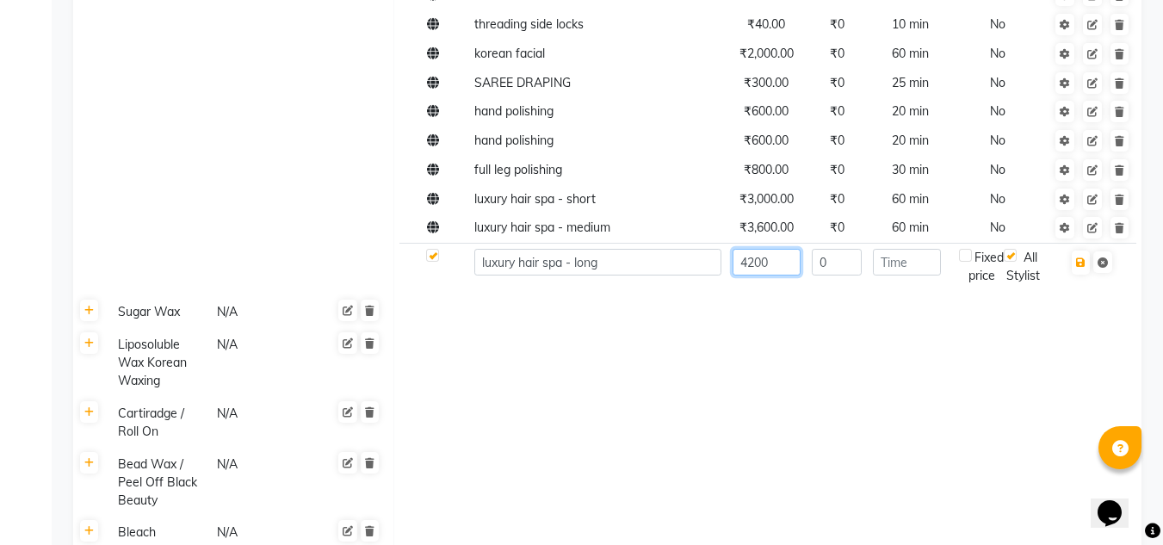
type input "4200"
click at [918, 269] on input "number" at bounding box center [907, 262] width 68 height 27
type input "75"
click at [1079, 264] on icon "button" at bounding box center [1080, 262] width 9 height 10
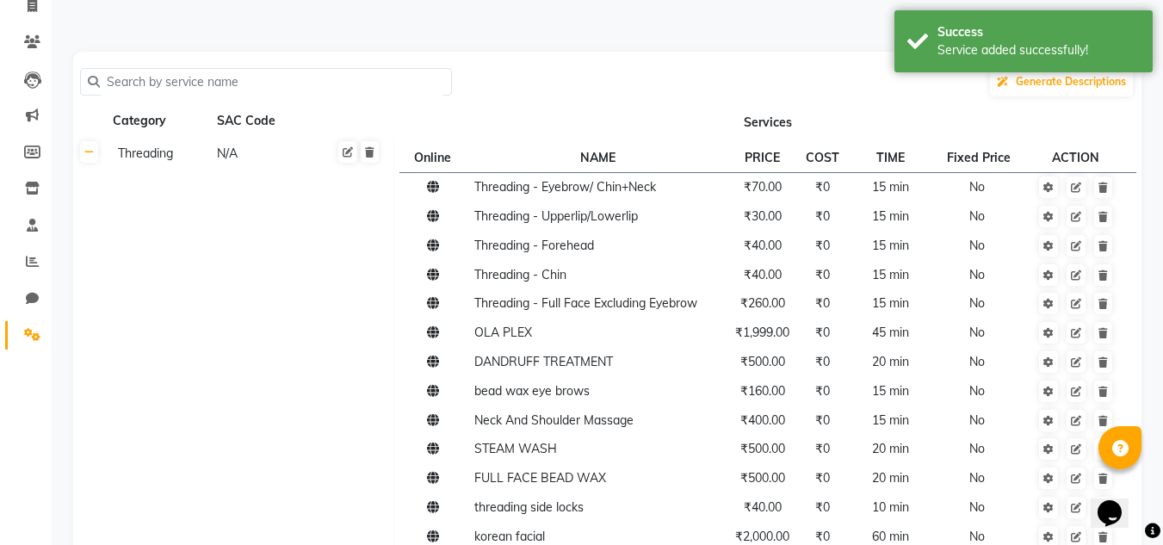
scroll to position [0, 0]
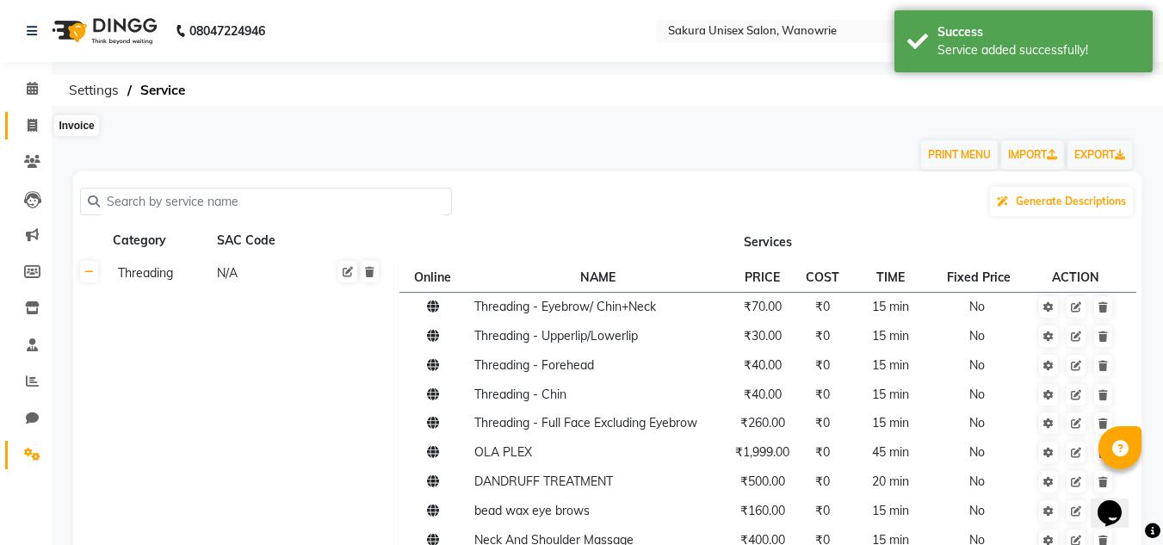
click at [28, 130] on icon at bounding box center [32, 125] width 9 height 13
select select "service"
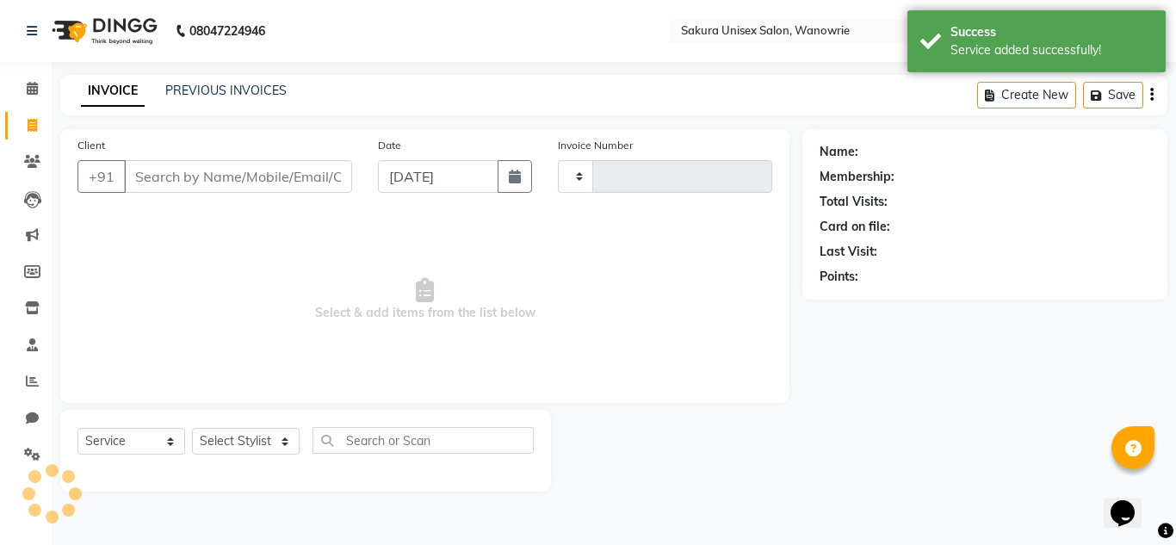
type input "0450"
select select "7662"
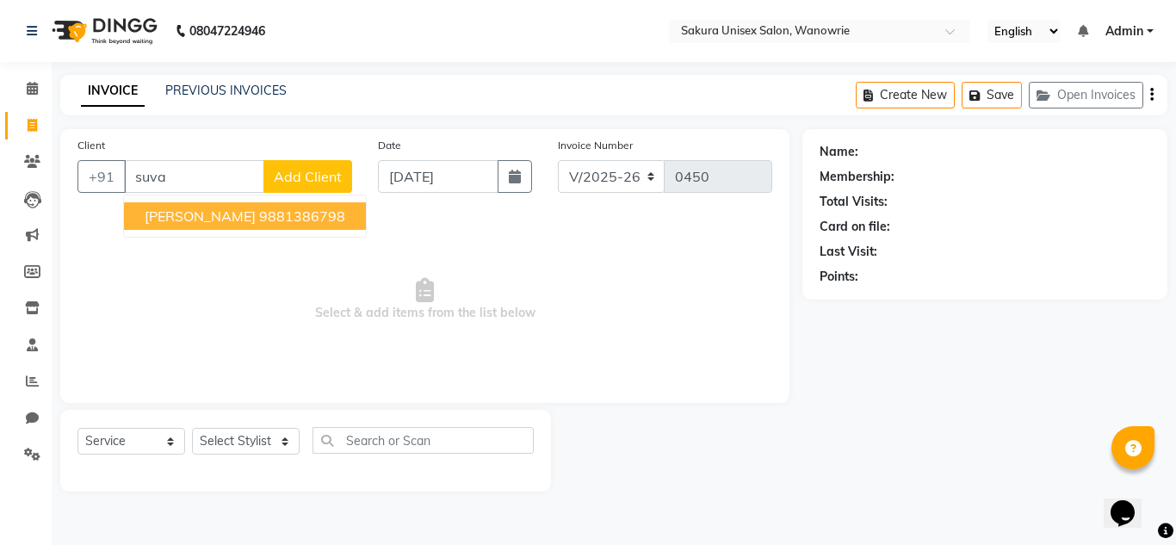
click at [211, 219] on span "[PERSON_NAME]" at bounding box center [200, 215] width 111 height 17
type input "9881386798"
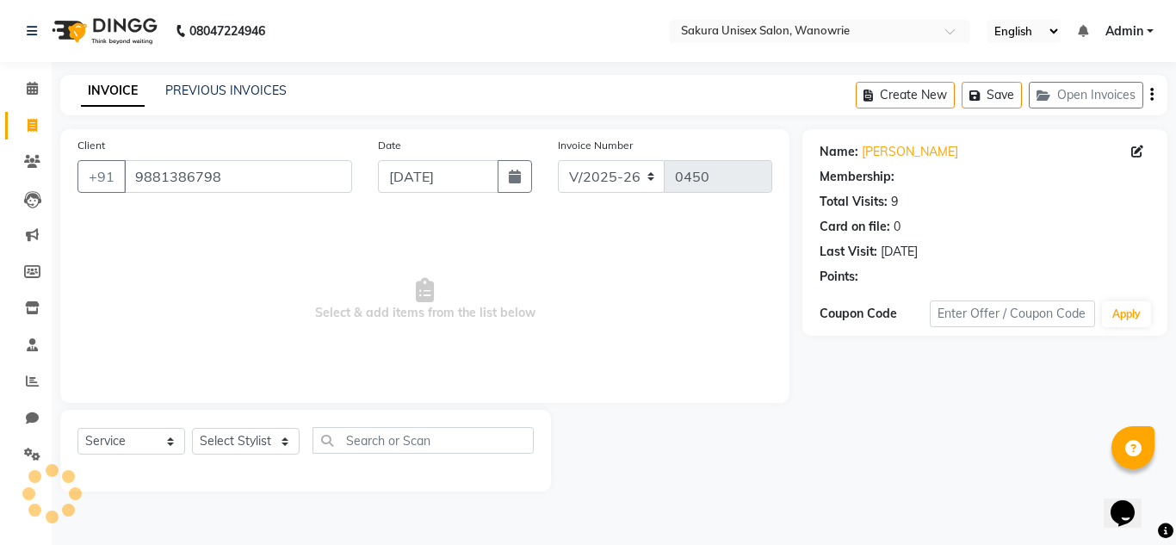
select select "1: Object"
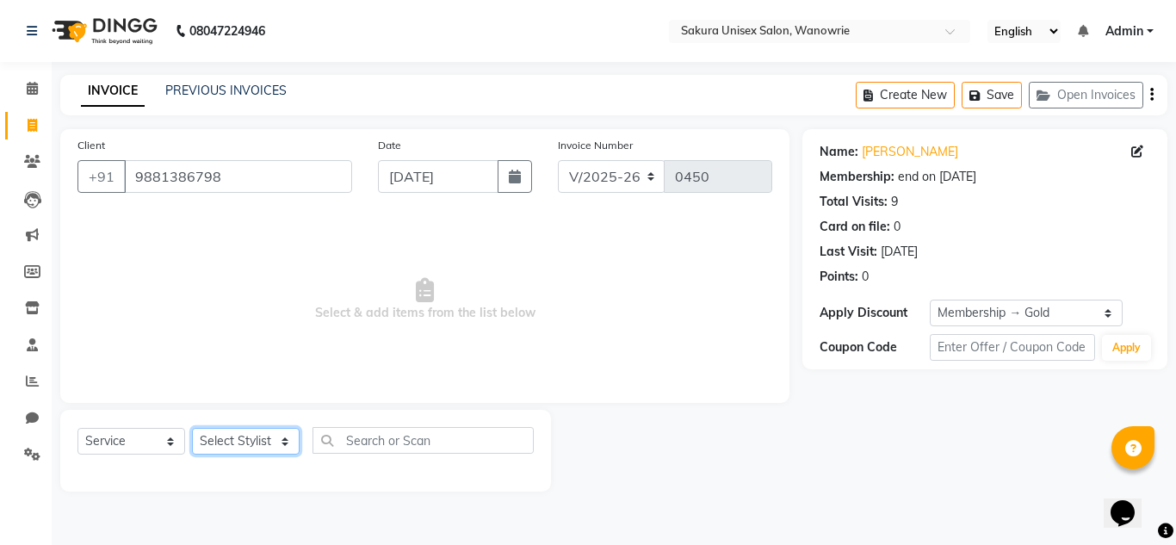
click at [249, 442] on select "Select Stylist [PERSON_NAME] [PERSON_NAME] krishi [PERSON_NAME] sachin" at bounding box center [246, 441] width 108 height 27
select select "87943"
click at [192, 428] on select "Select Stylist [PERSON_NAME] [PERSON_NAME] krishi [PERSON_NAME] sachin" at bounding box center [246, 441] width 108 height 27
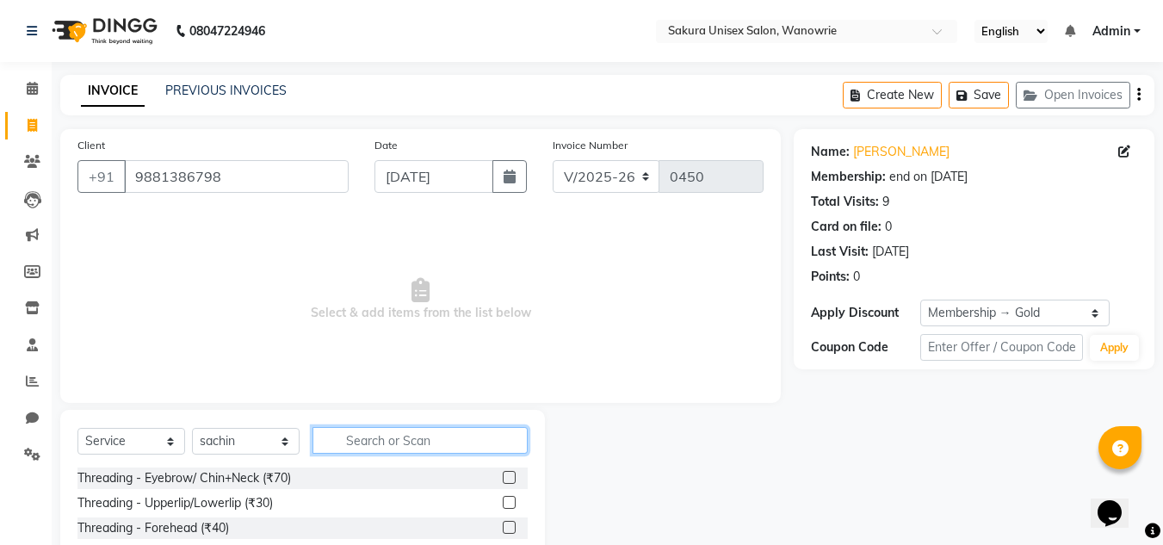
click at [437, 427] on input "text" at bounding box center [420, 440] width 215 height 27
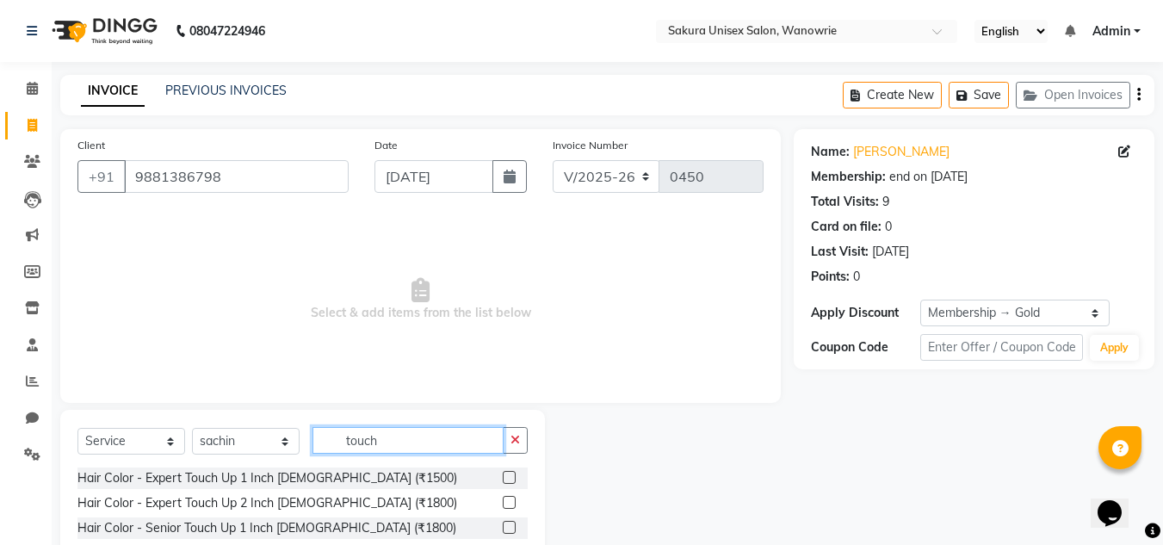
type input "touch"
click at [506, 475] on label at bounding box center [509, 477] width 13 height 13
click at [506, 475] on input "checkbox" at bounding box center [508, 478] width 11 height 11
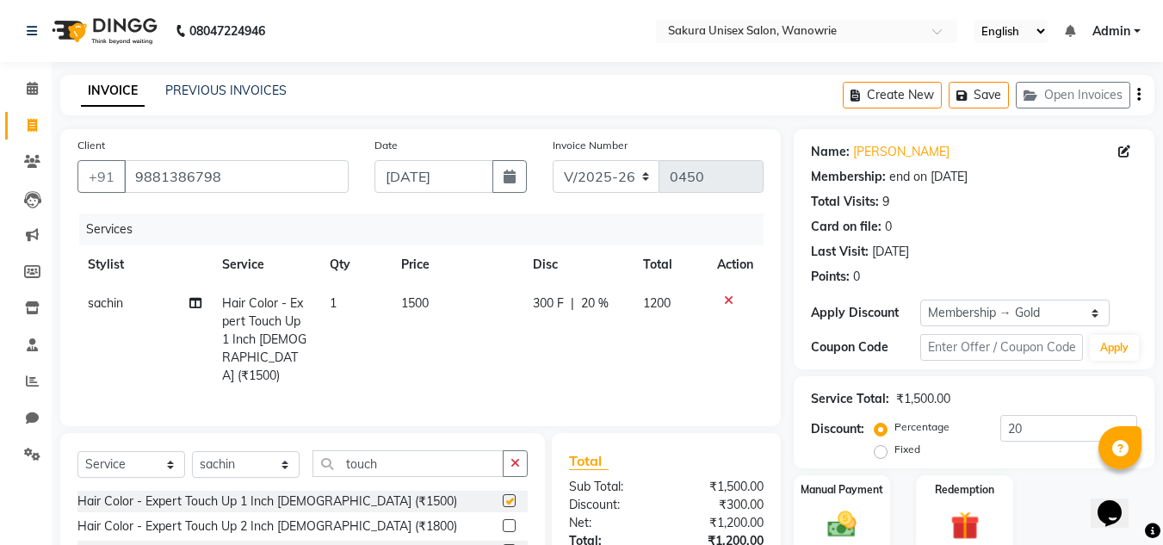
checkbox input "false"
drag, startPoint x: 523, startPoint y: 460, endPoint x: 498, endPoint y: 458, distance: 25.9
click at [523, 460] on button "button" at bounding box center [515, 463] width 25 height 27
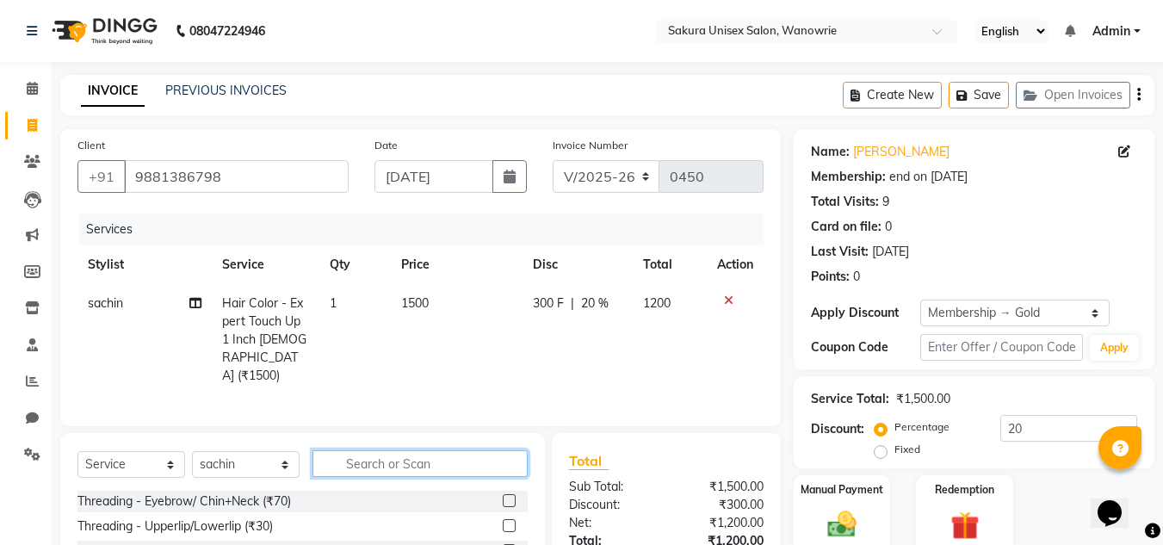
type input "h"
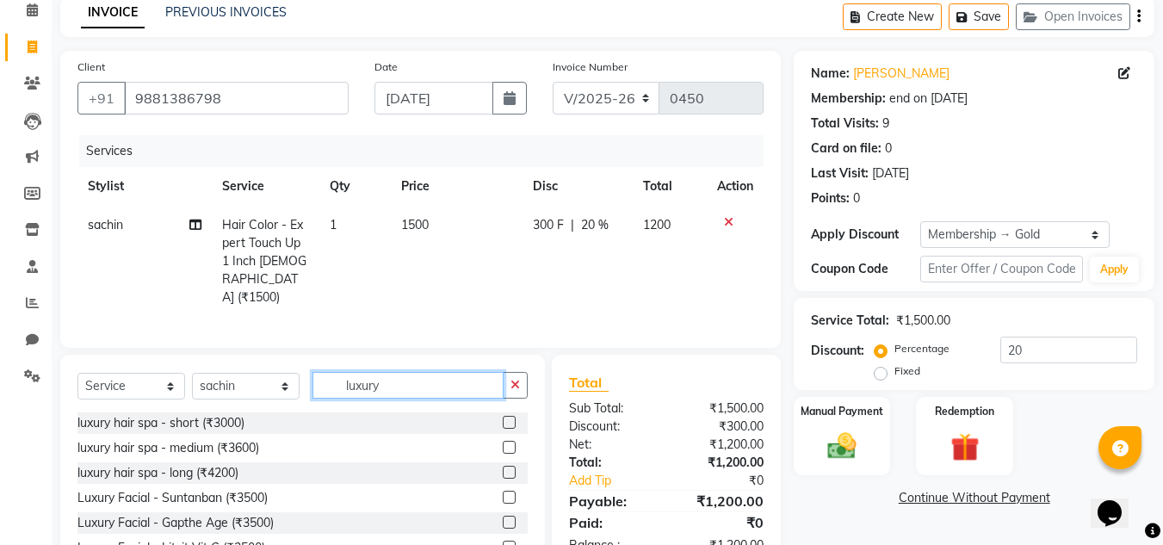
scroll to position [86, 0]
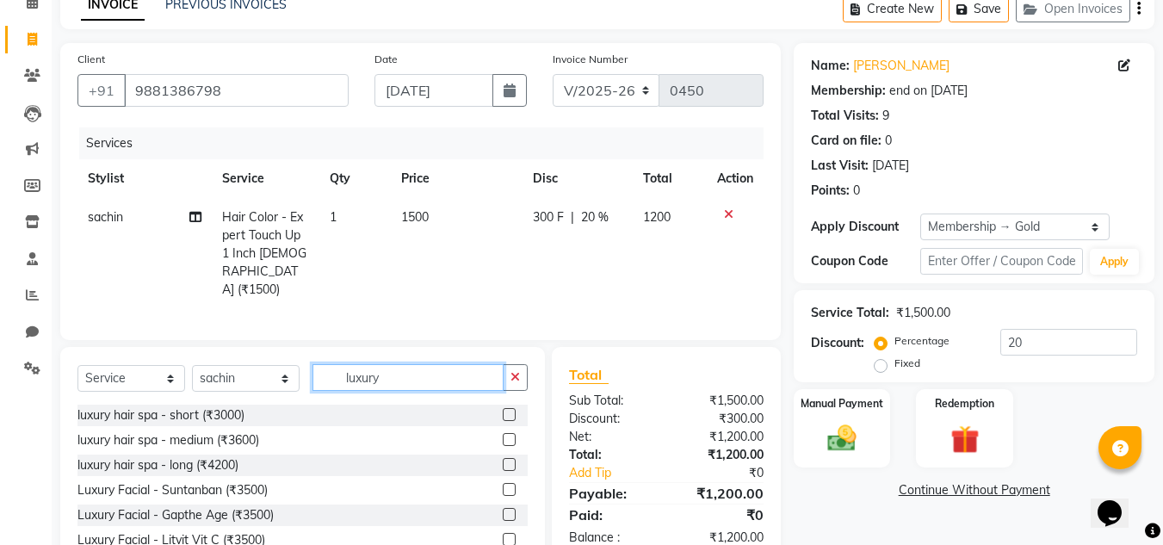
type input "luxury"
click at [503, 433] on label at bounding box center [509, 439] width 13 height 13
click at [503, 435] on input "checkbox" at bounding box center [508, 440] width 11 height 11
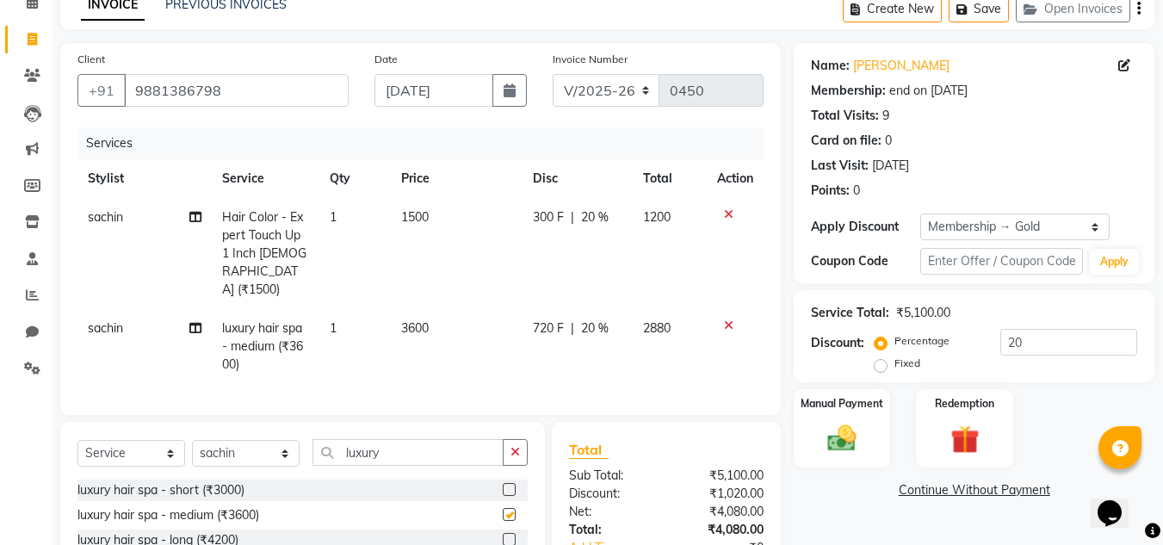
checkbox input "false"
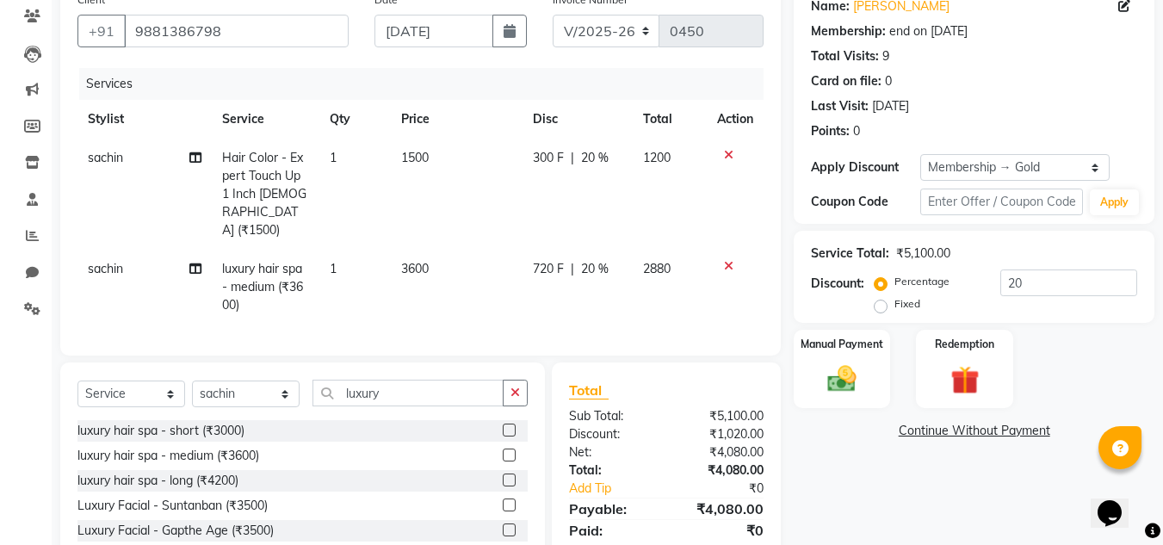
scroll to position [172, 0]
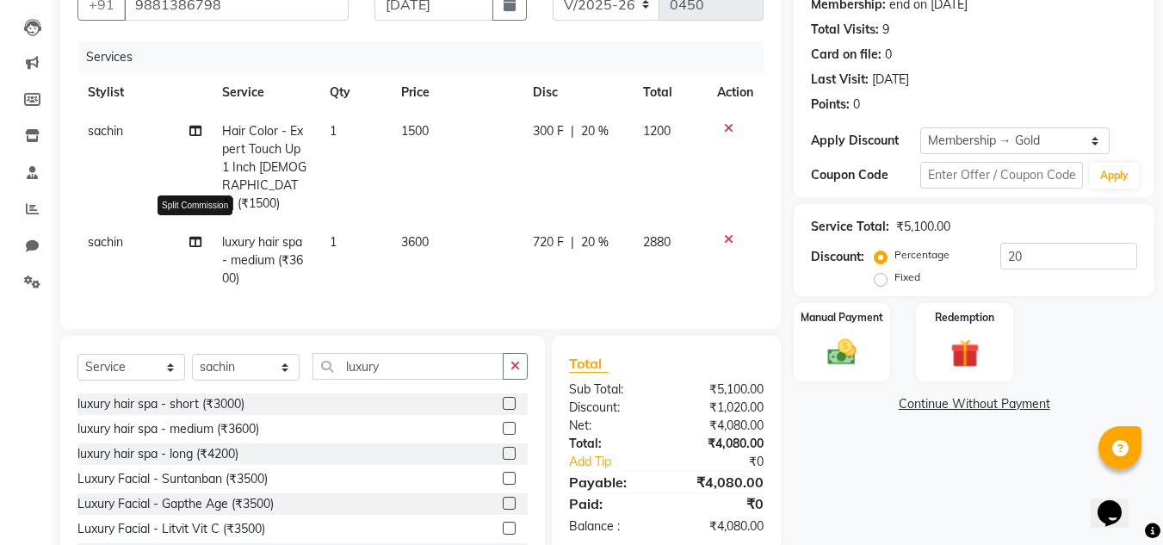
click at [193, 236] on icon at bounding box center [195, 242] width 12 height 12
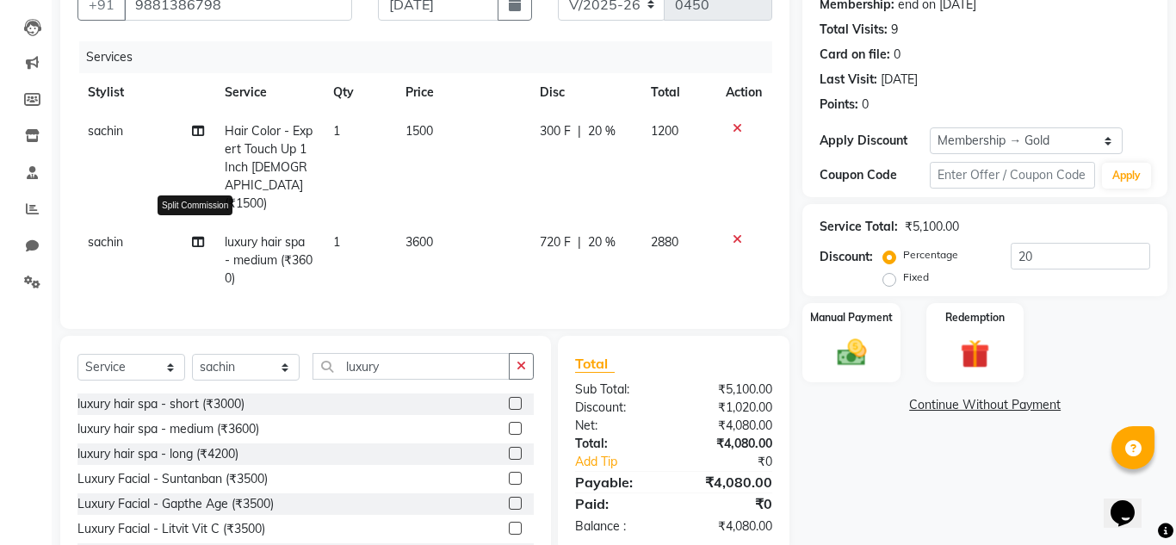
select select "87943"
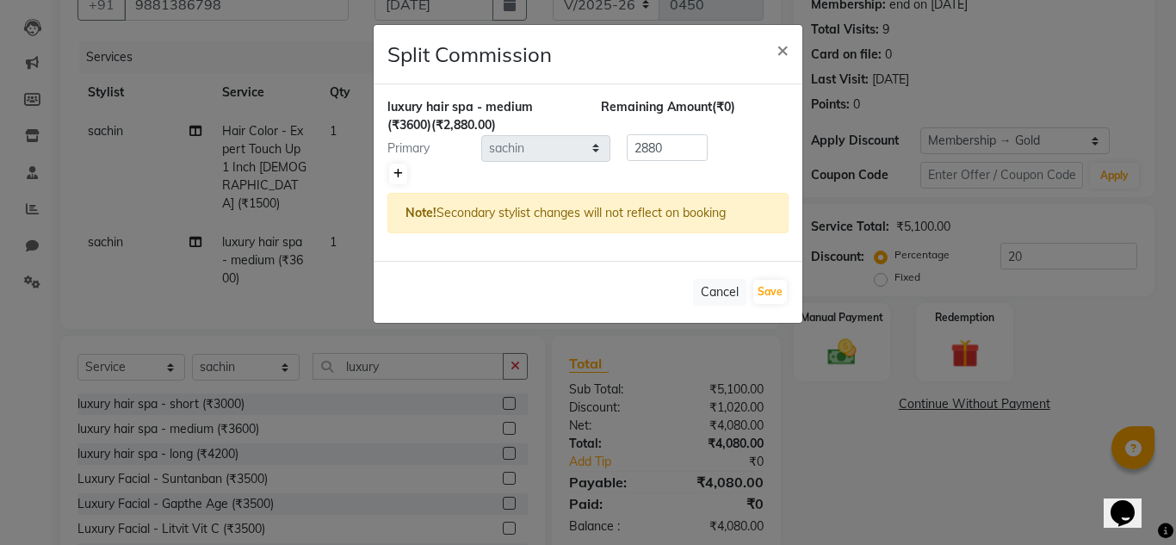
click at [398, 176] on icon at bounding box center [397, 174] width 9 height 10
type input "1440"
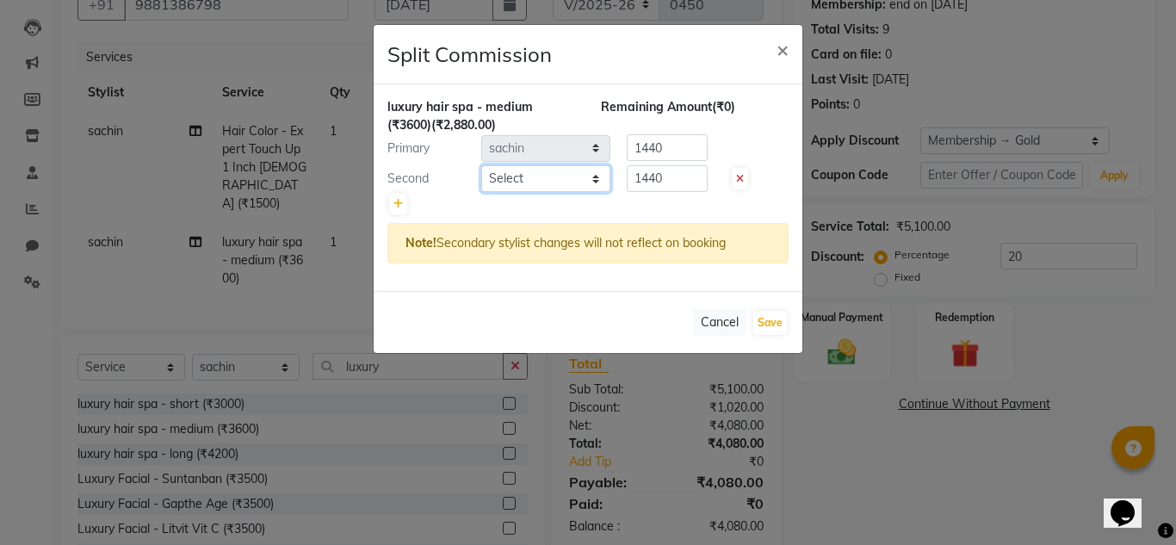
click at [503, 175] on select "Select [PERSON_NAME] [PERSON_NAME] krishi [PERSON_NAME] sachin" at bounding box center [545, 178] width 129 height 27
select select "75574"
click at [481, 165] on select "Select [PERSON_NAME] [PERSON_NAME] krishi [PERSON_NAME] sachin" at bounding box center [545, 178] width 129 height 27
click at [764, 313] on button "Save" at bounding box center [770, 323] width 34 height 24
select select "Select"
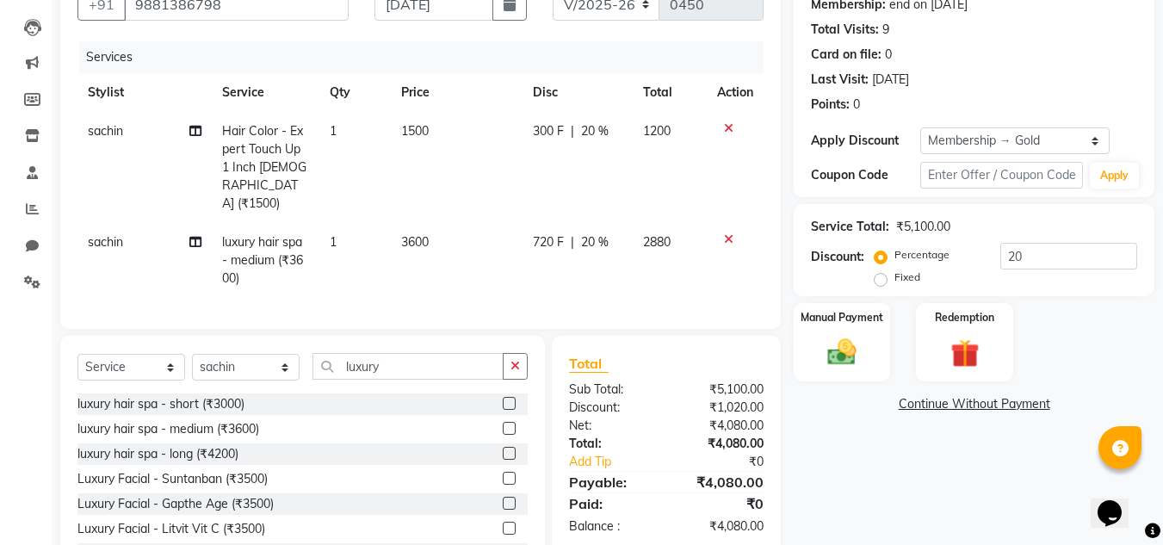
scroll to position [238, 0]
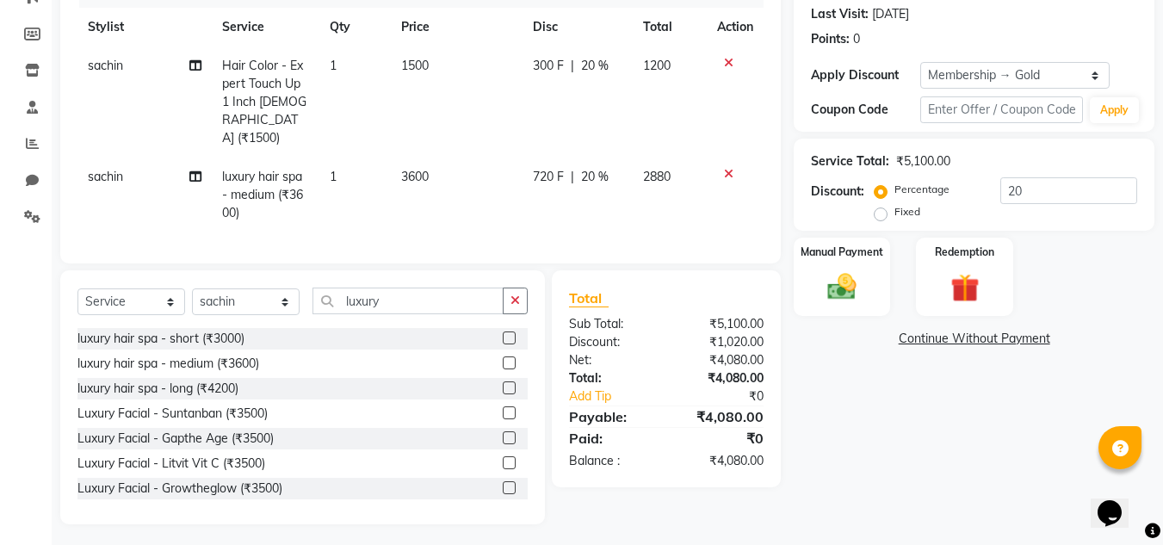
click at [519, 294] on icon "button" at bounding box center [515, 300] width 9 height 12
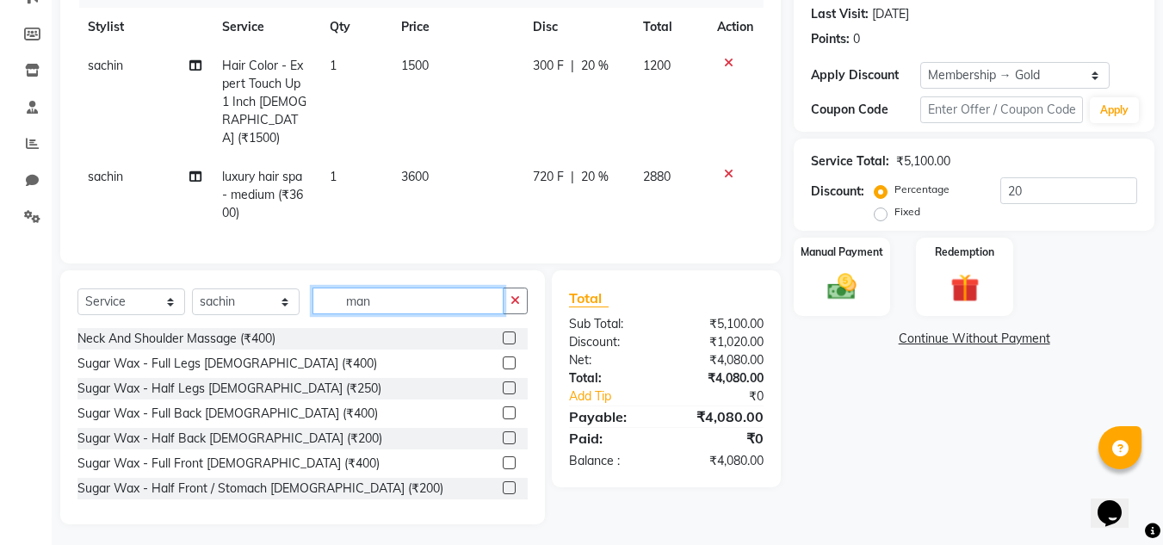
scroll to position [201, 0]
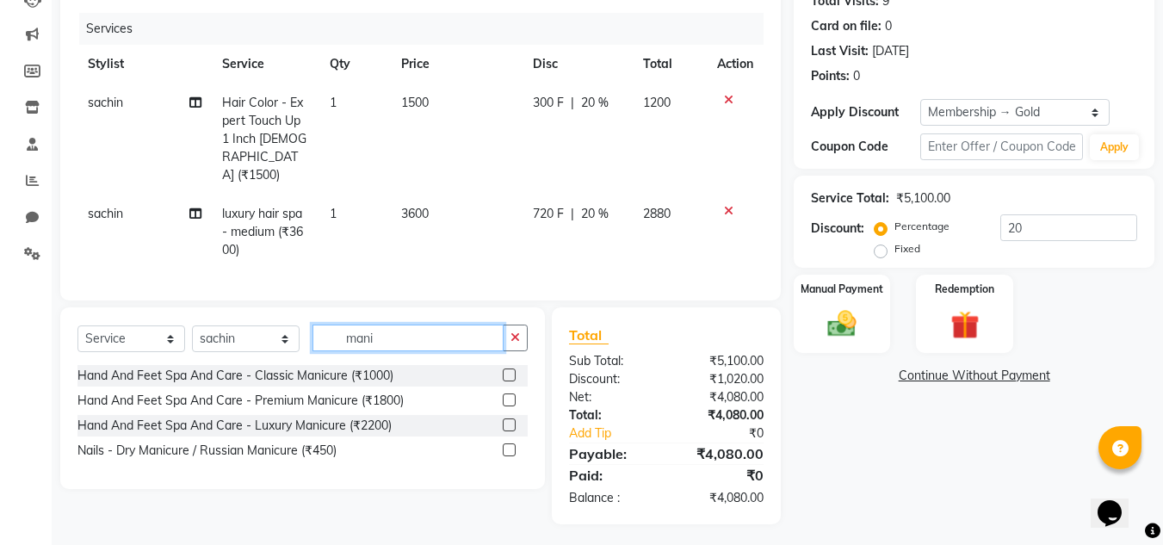
type input "mani"
click at [512, 396] on label at bounding box center [509, 399] width 13 height 13
click at [512, 396] on input "checkbox" at bounding box center [508, 400] width 11 height 11
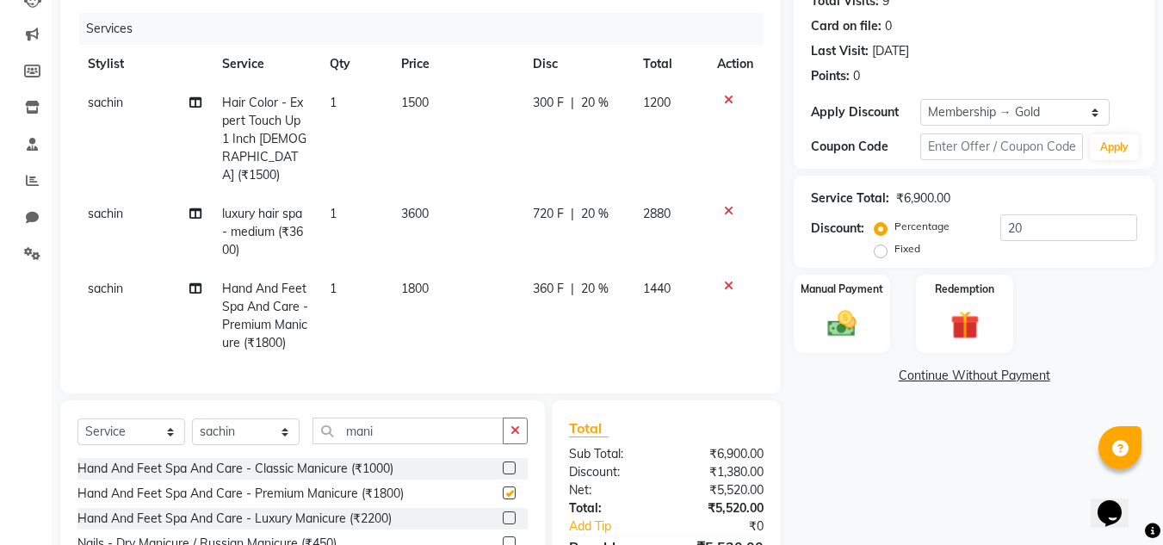
checkbox input "false"
click at [515, 424] on icon "button" at bounding box center [515, 430] width 9 height 12
type input "pedi"
click at [510, 490] on label at bounding box center [509, 492] width 13 height 13
click at [510, 490] on input "checkbox" at bounding box center [508, 493] width 11 height 11
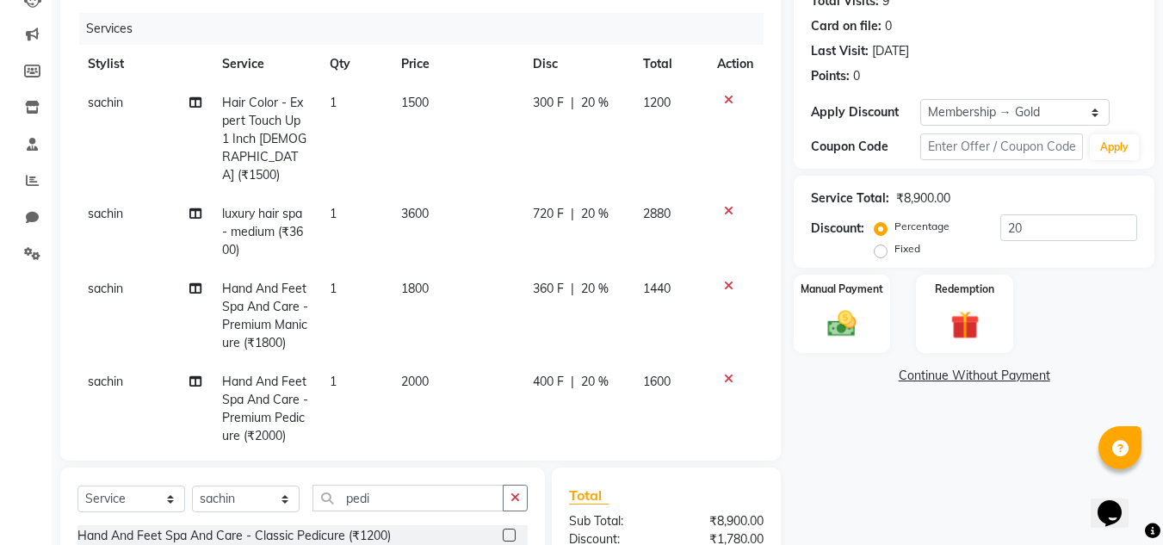
checkbox input "false"
click at [506, 504] on button "button" at bounding box center [515, 498] width 25 height 27
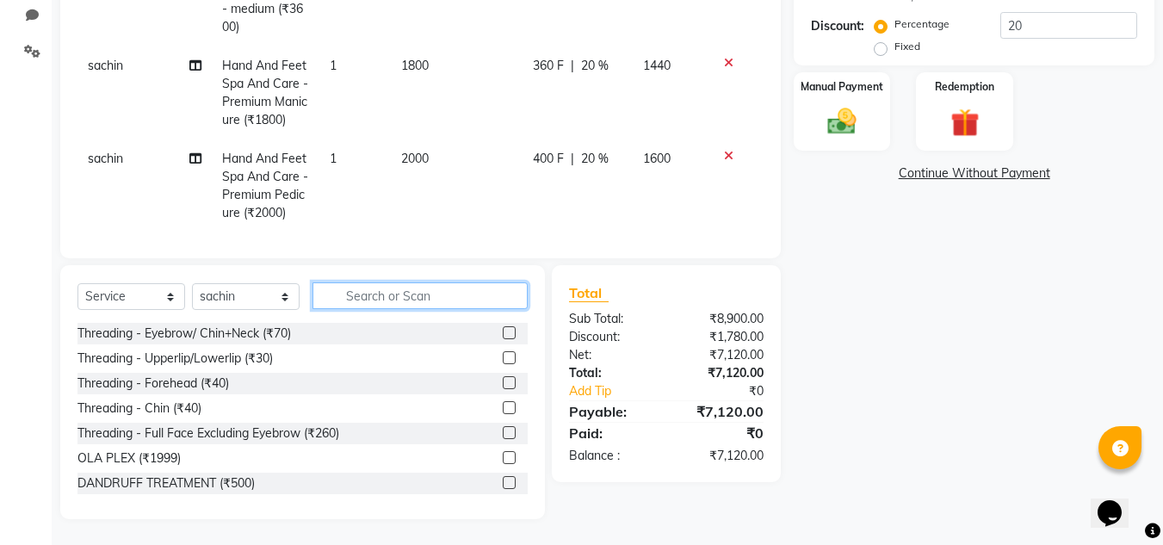
scroll to position [0, 0]
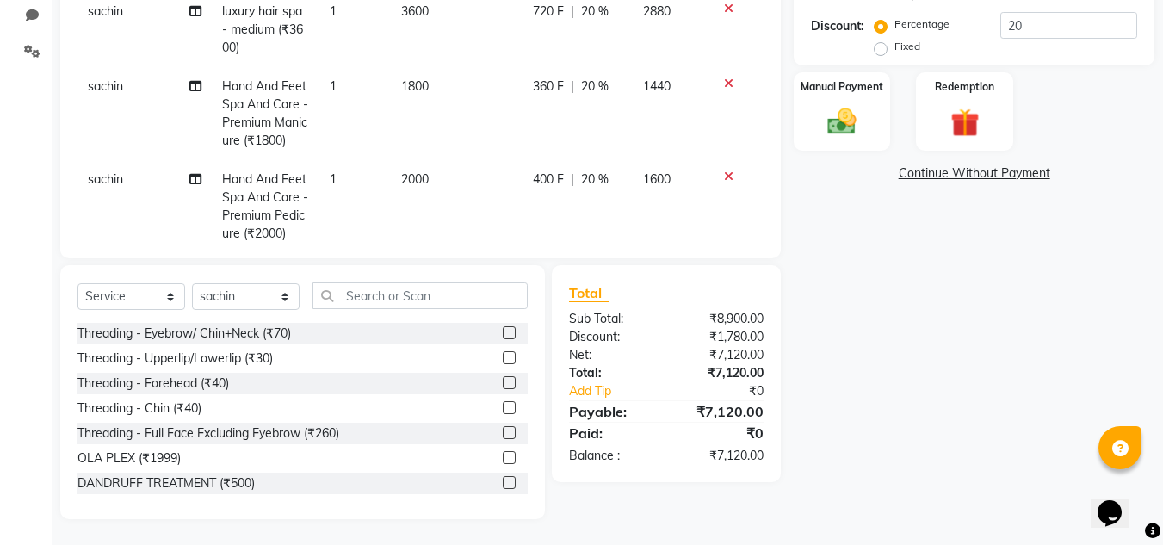
click at [94, 171] on span "sachin" at bounding box center [105, 178] width 35 height 15
select select "87943"
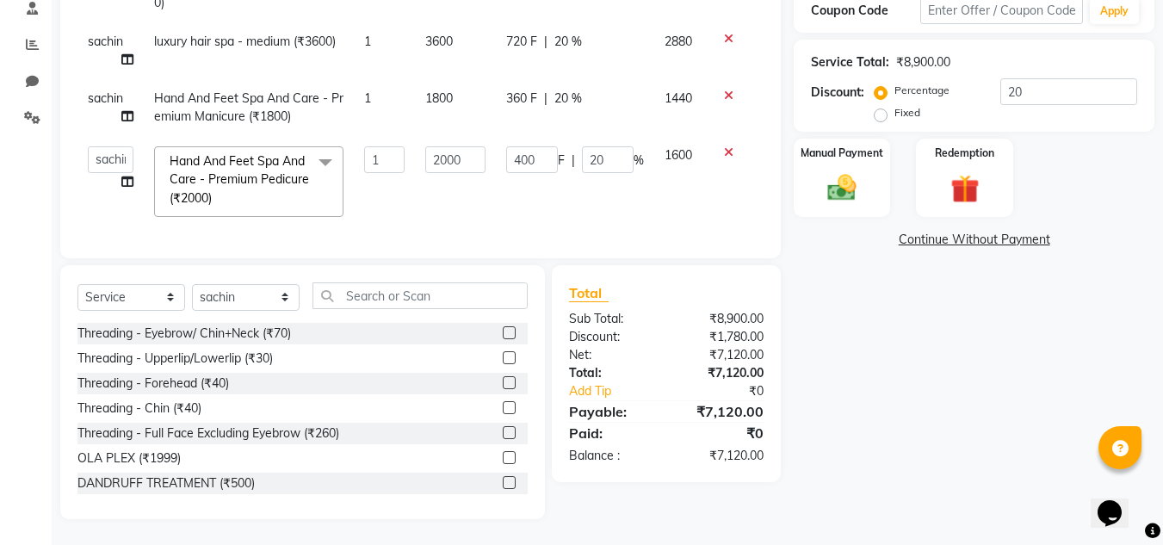
scroll to position [319, 0]
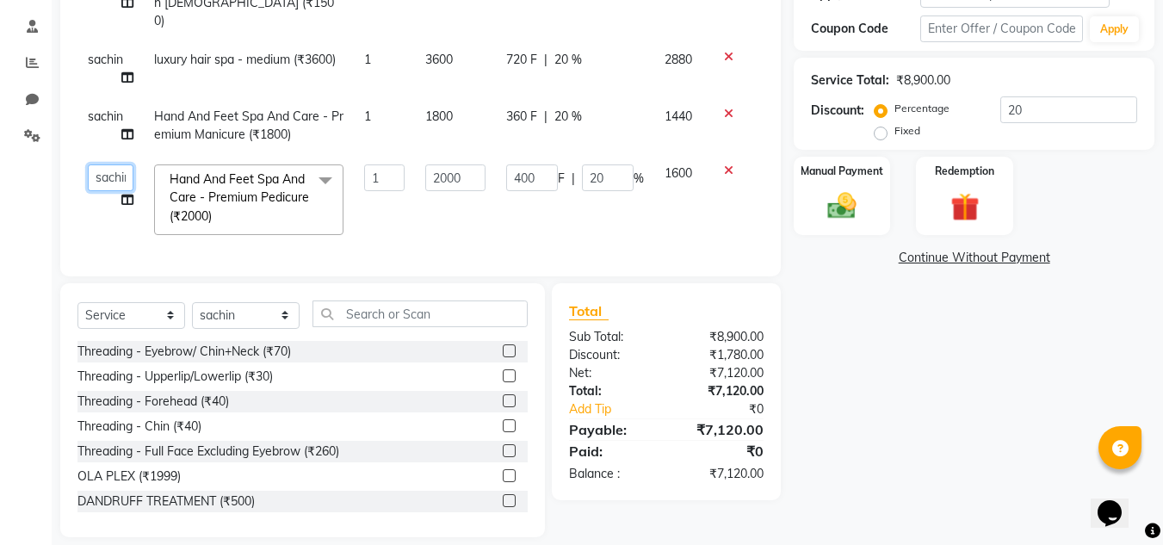
click at [98, 164] on select "[PERSON_NAME] [PERSON_NAME] krishi [PERSON_NAME] sachin" at bounding box center [111, 177] width 46 height 27
click at [112, 108] on span "sachin" at bounding box center [105, 115] width 35 height 15
select select "87943"
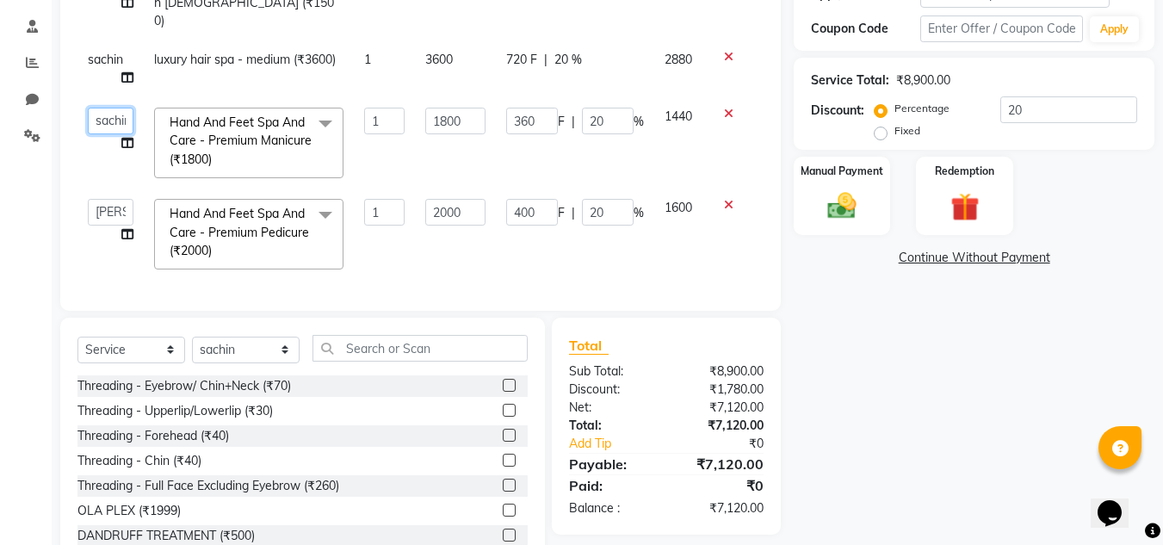
click at [111, 108] on select "[PERSON_NAME] [PERSON_NAME] krishi [PERSON_NAME] sachin" at bounding box center [111, 121] width 46 height 27
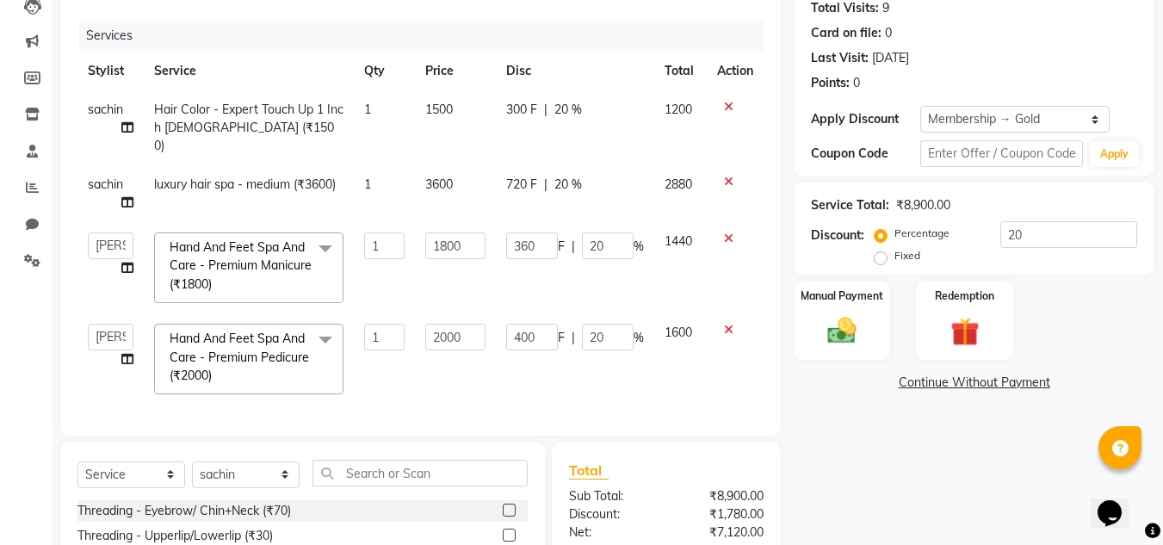
scroll to position [280, 0]
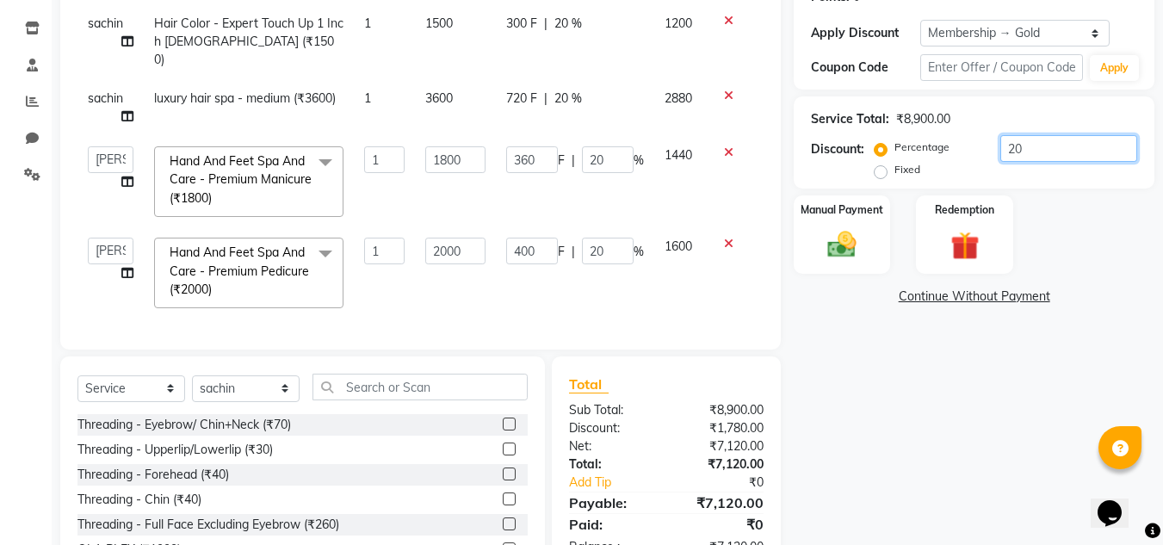
click at [1056, 156] on input "20" at bounding box center [1068, 148] width 137 height 27
type input "2"
type input "40"
type input "2"
type input "36"
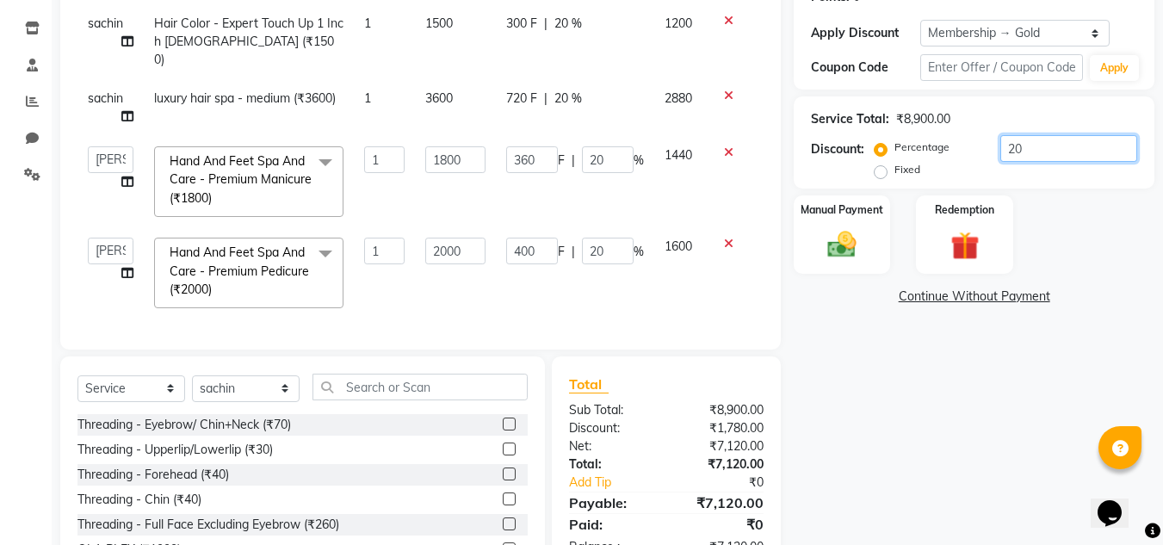
type input "2"
type input "0"
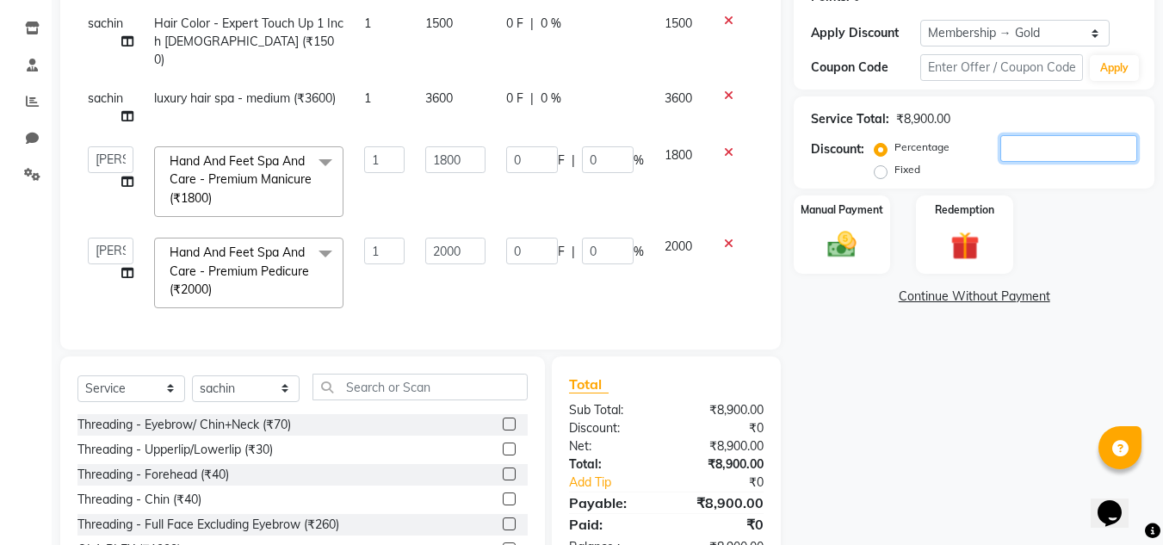
type input "3"
type input "60"
type input "3"
type input "54"
type input "3"
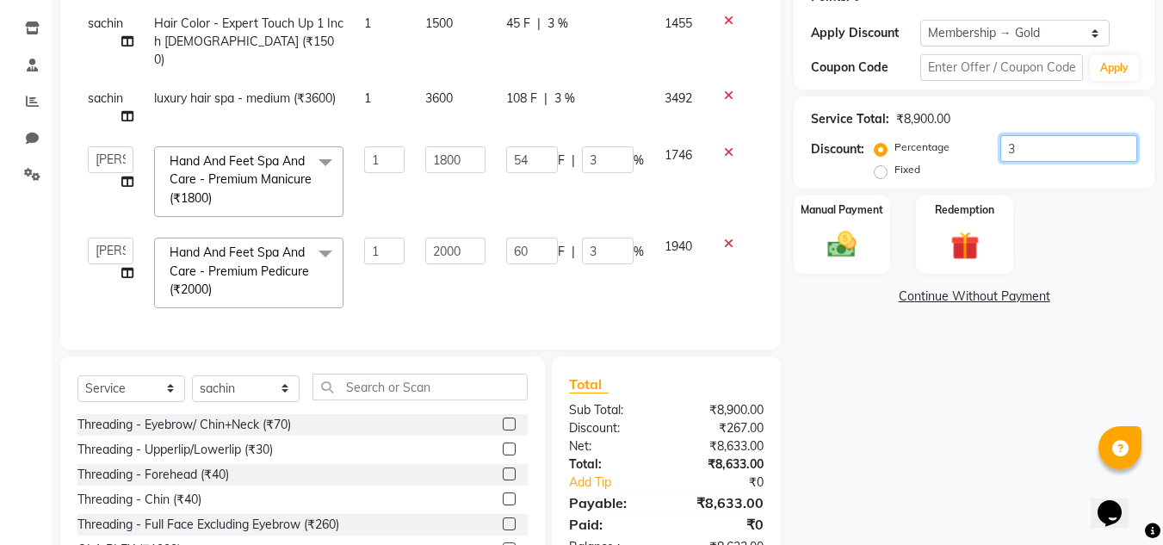
type input "30"
type input "600"
type input "30"
type input "540"
type input "30"
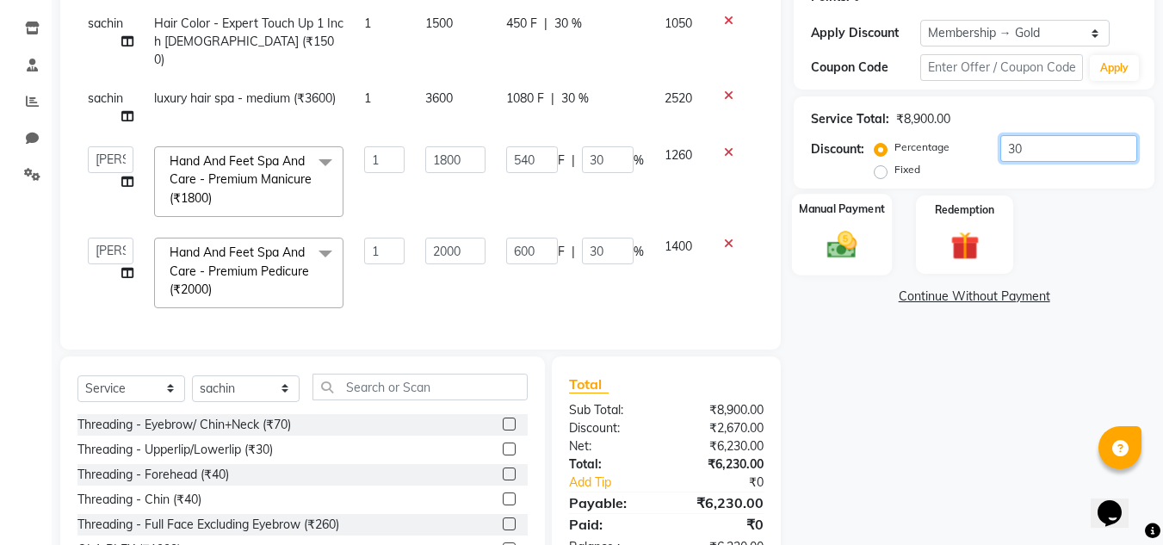
type input "30"
click at [879, 254] on div "Manual Payment" at bounding box center [842, 235] width 101 height 82
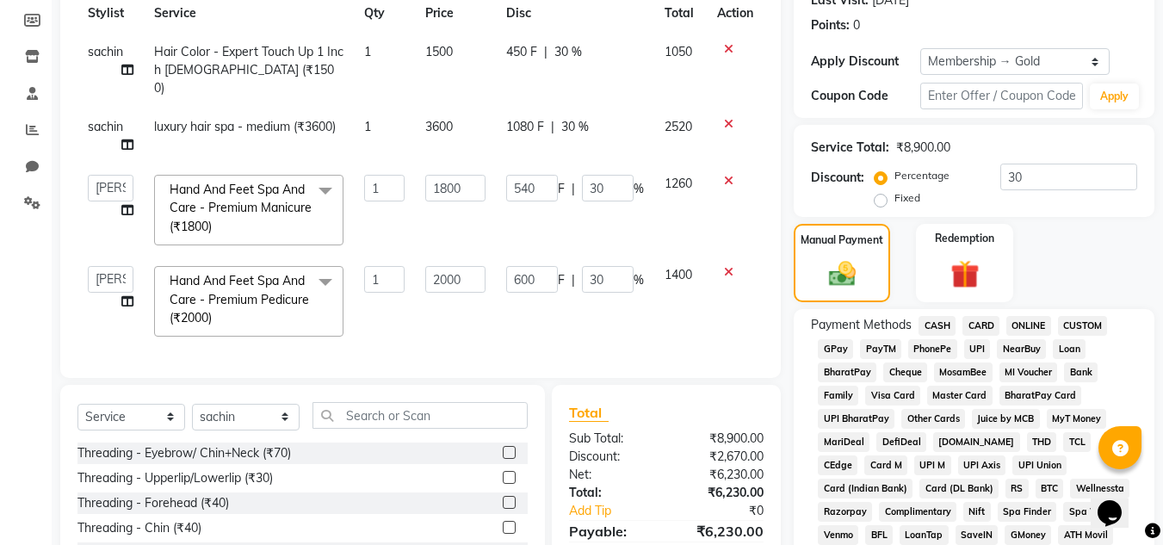
scroll to position [258, 0]
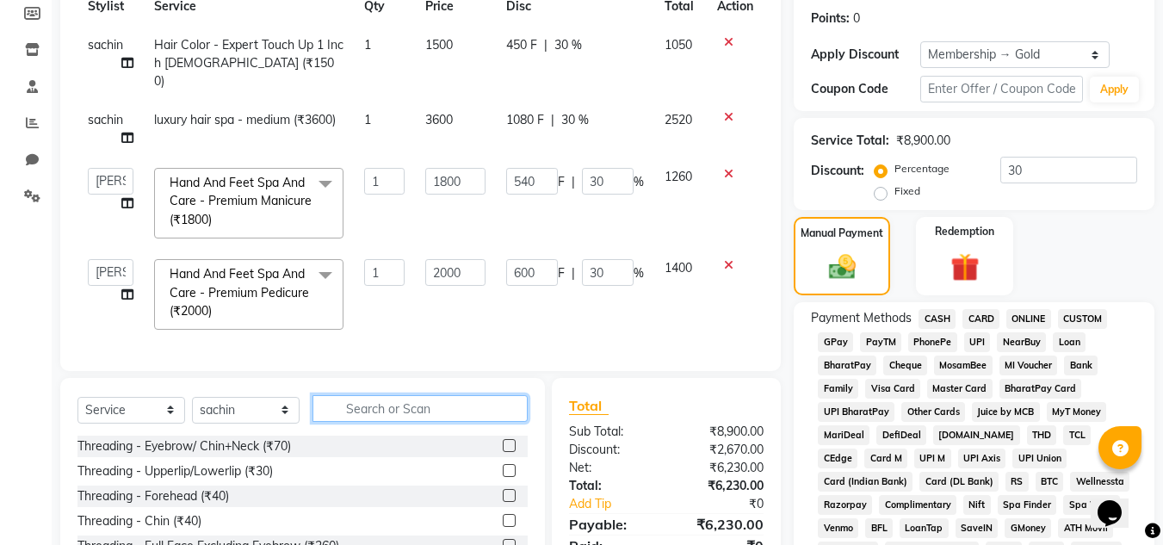
click at [430, 410] on input "text" at bounding box center [420, 408] width 215 height 27
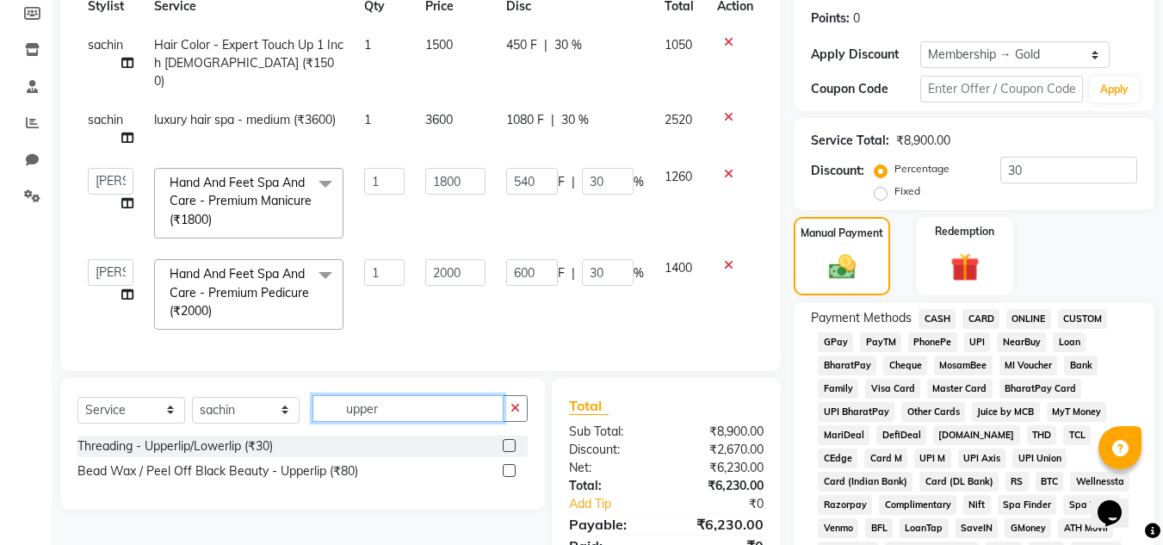
type input "upper"
click at [510, 467] on label at bounding box center [509, 470] width 13 height 13
click at [510, 467] on input "checkbox" at bounding box center [508, 471] width 11 height 11
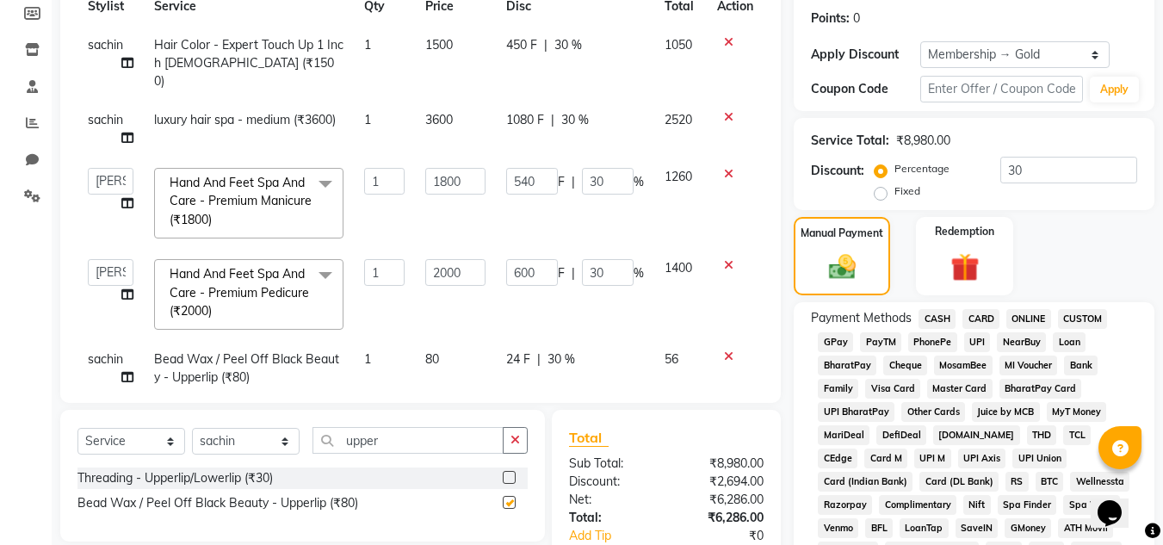
checkbox input "false"
click at [510, 446] on button "button" at bounding box center [515, 440] width 25 height 27
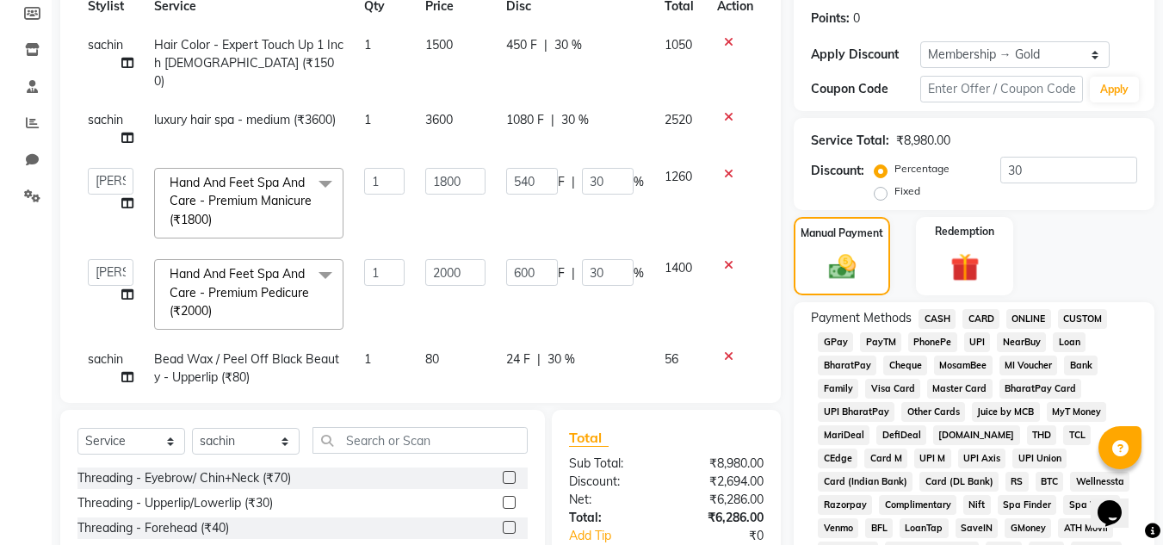
click at [503, 477] on label at bounding box center [509, 477] width 13 height 13
click at [503, 477] on input "checkbox" at bounding box center [508, 478] width 11 height 11
checkbox input "false"
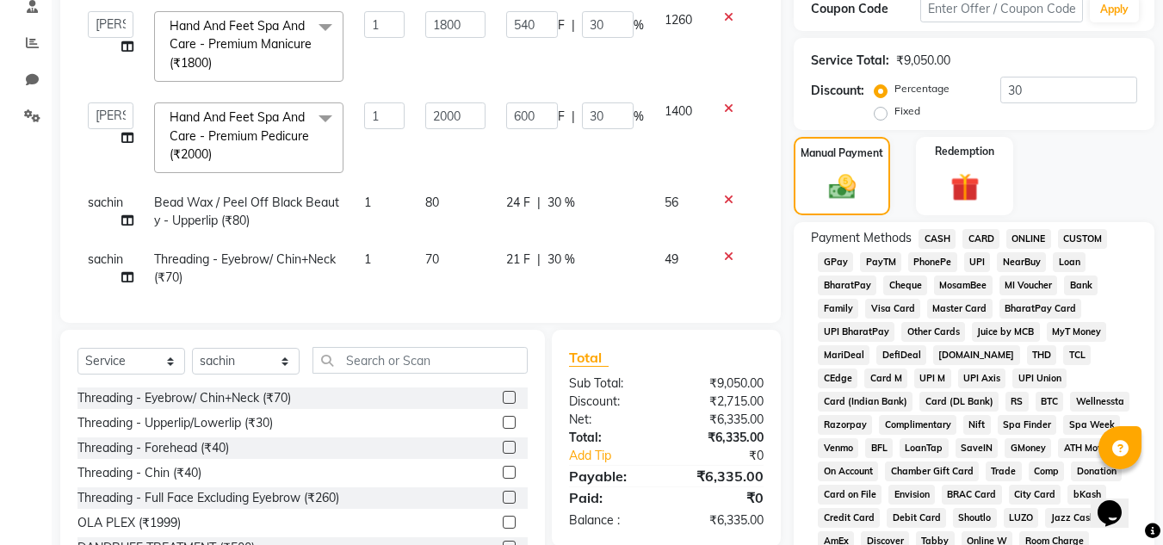
scroll to position [344, 0]
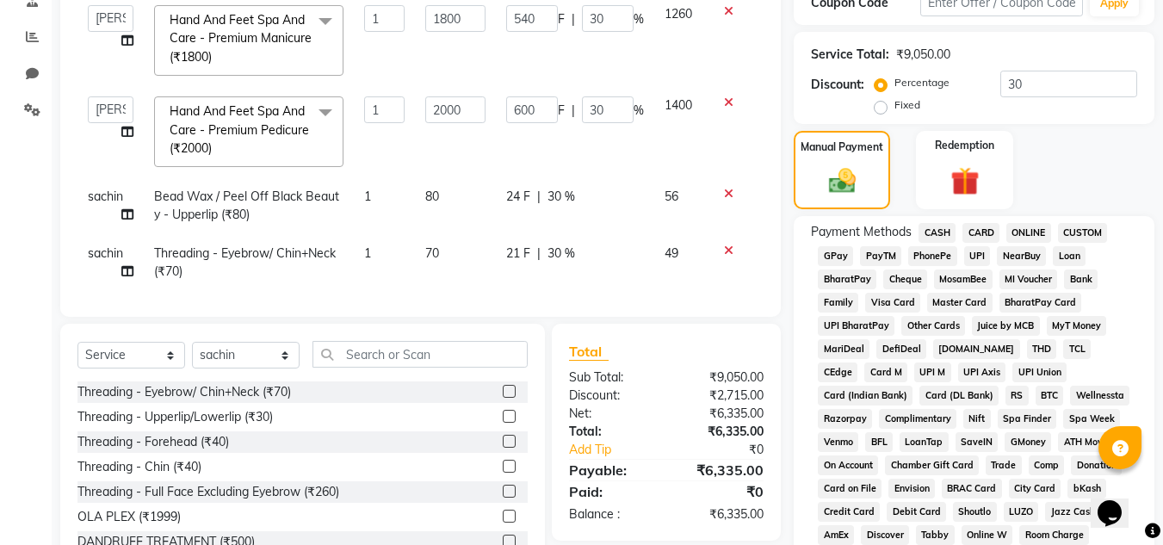
click at [96, 189] on span "sachin" at bounding box center [105, 196] width 35 height 15
select select "87943"
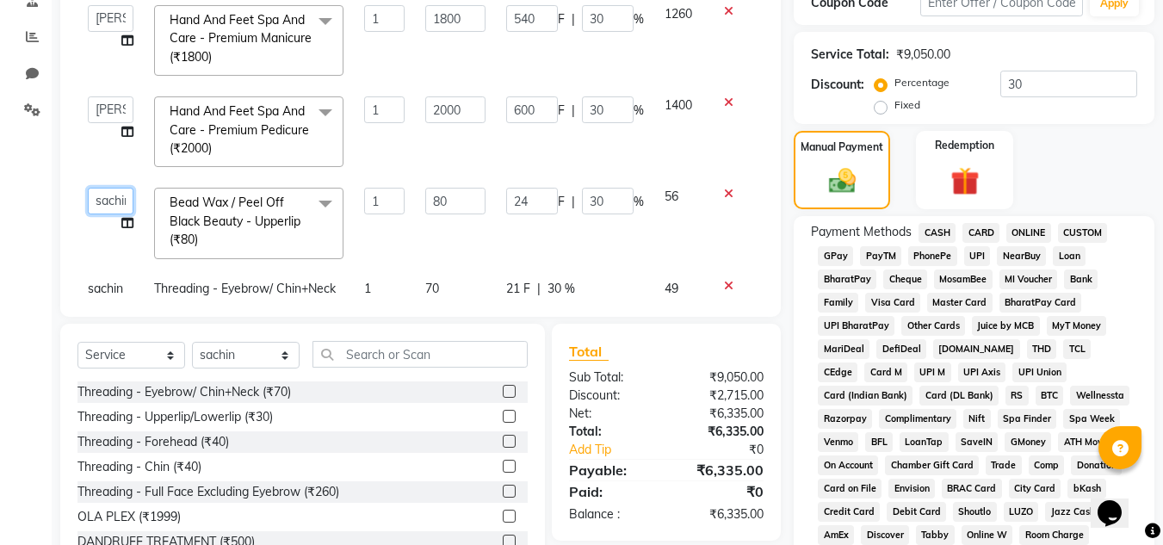
click at [99, 188] on select "[PERSON_NAME] [PERSON_NAME] krishi [PERSON_NAME] sachin" at bounding box center [111, 201] width 46 height 27
click at [99, 281] on span "sachin" at bounding box center [105, 288] width 35 height 15
select select "87943"
click at [111, 280] on select "[PERSON_NAME] [PERSON_NAME] krishi [PERSON_NAME] sachin" at bounding box center [111, 293] width 46 height 27
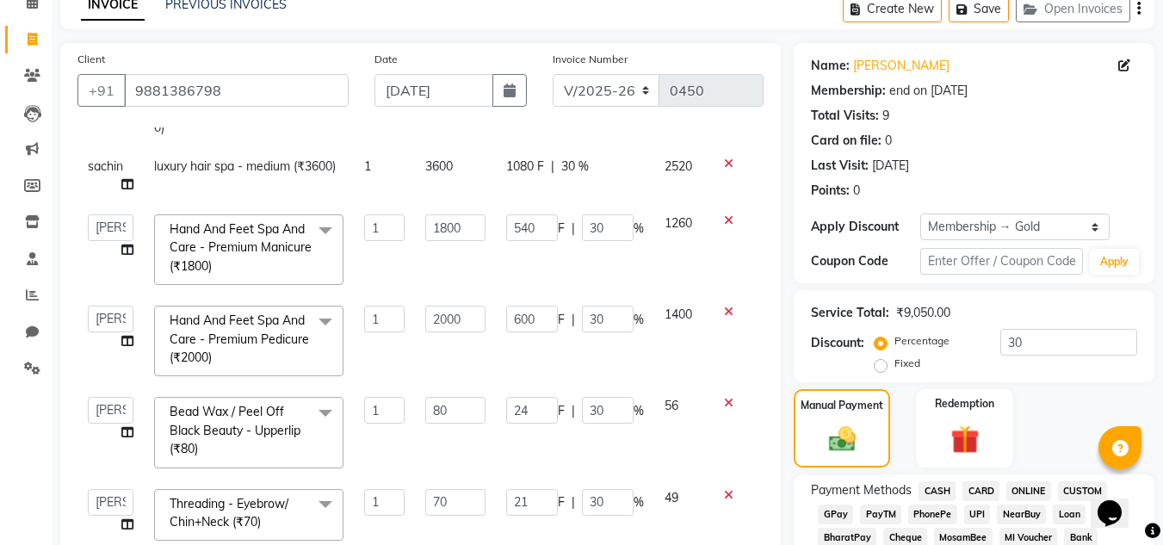
scroll to position [127, 0]
click at [119, 213] on select "[PERSON_NAME] [PERSON_NAME] krishi [PERSON_NAME] sachin" at bounding box center [111, 226] width 46 height 27
select select "90493"
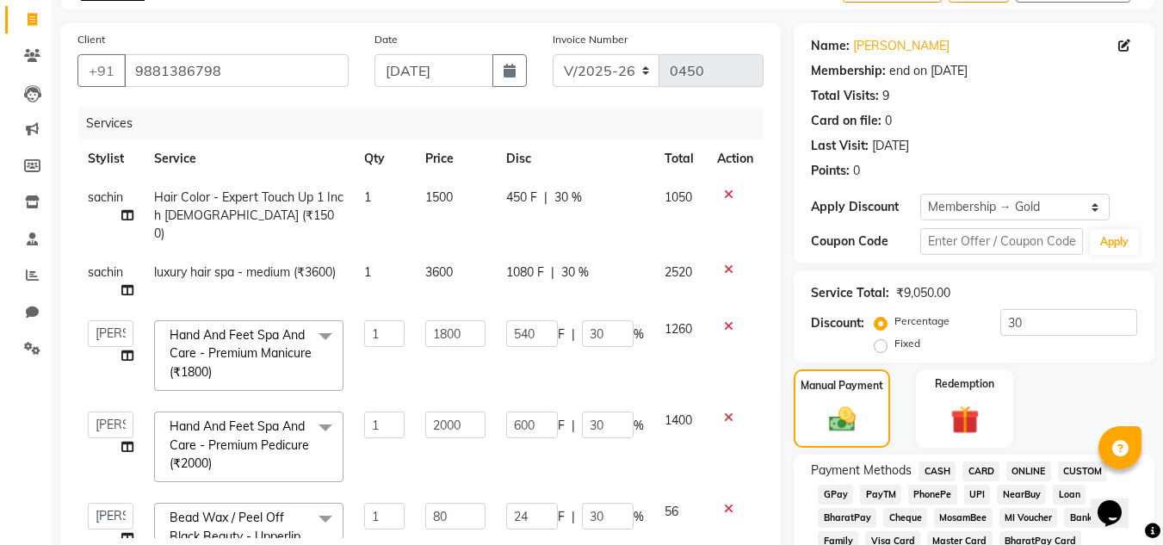
scroll to position [105, 0]
click at [845, 411] on img at bounding box center [843, 420] width 46 height 33
click at [1030, 467] on span "ONLINE" at bounding box center [1028, 472] width 45 height 20
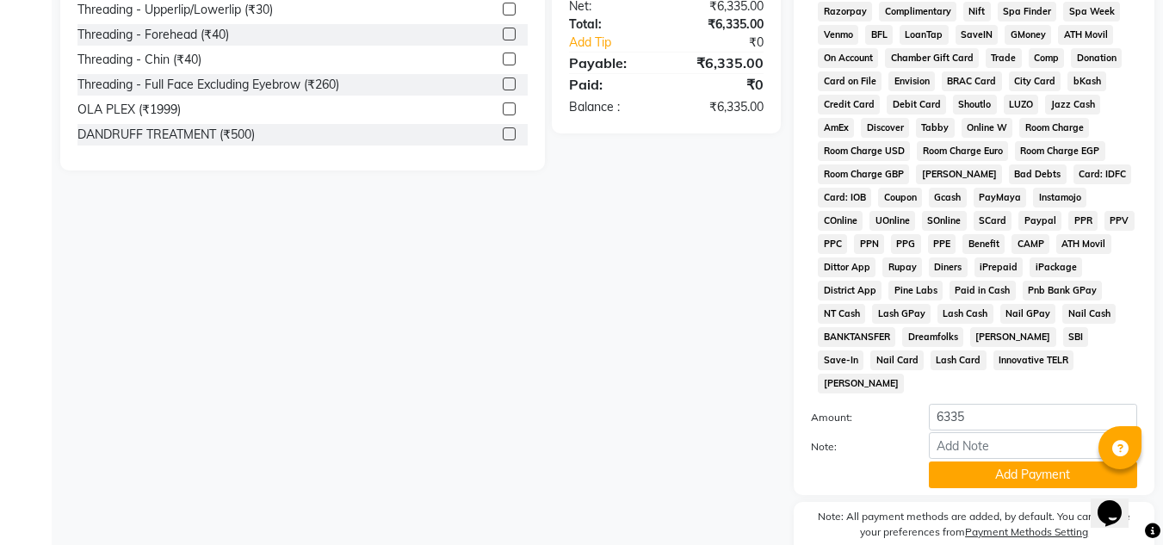
scroll to position [805, 0]
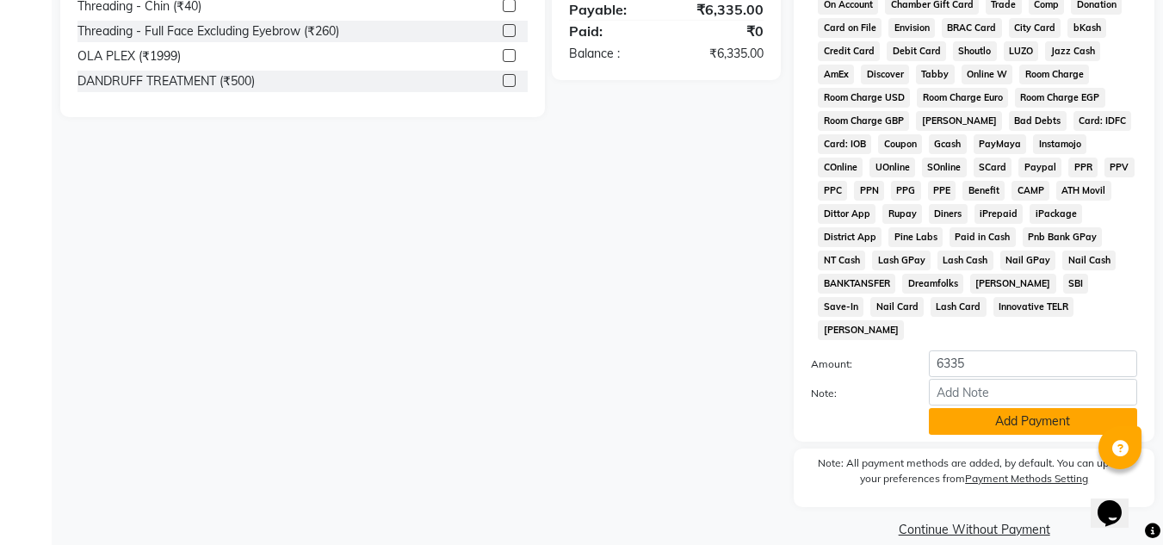
click at [1021, 408] on button "Add Payment" at bounding box center [1033, 421] width 208 height 27
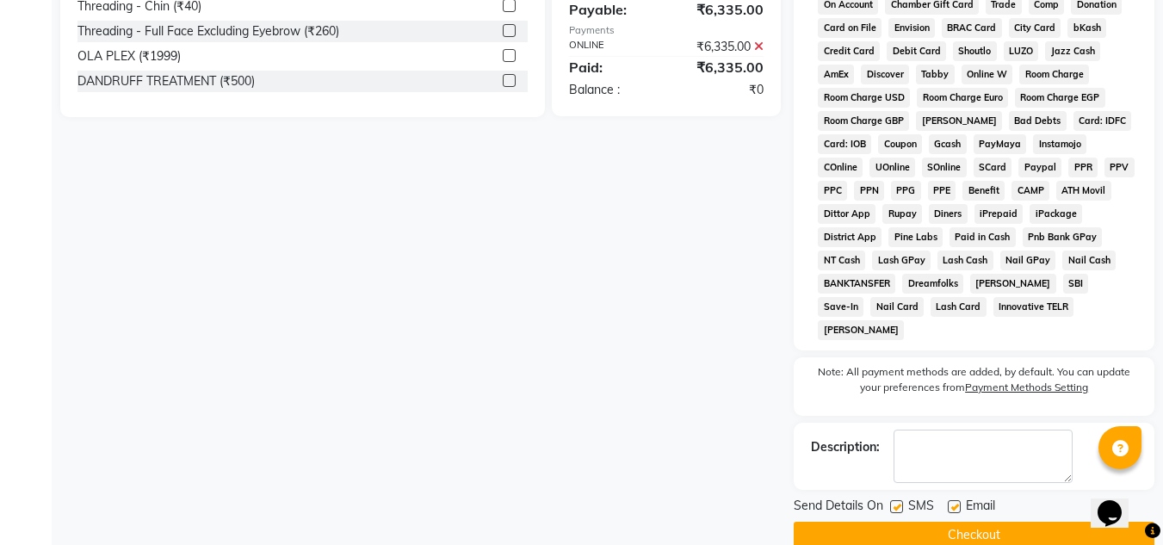
click at [965, 522] on button "Checkout" at bounding box center [974, 535] width 361 height 27
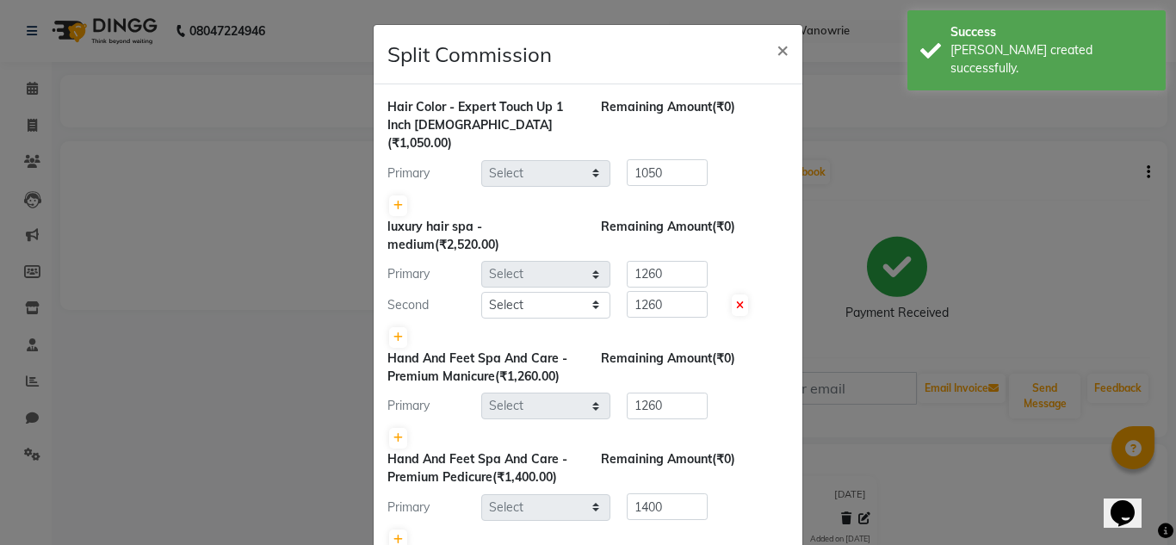
select select "87943"
select select "75574"
select select "90493"
select select "75574"
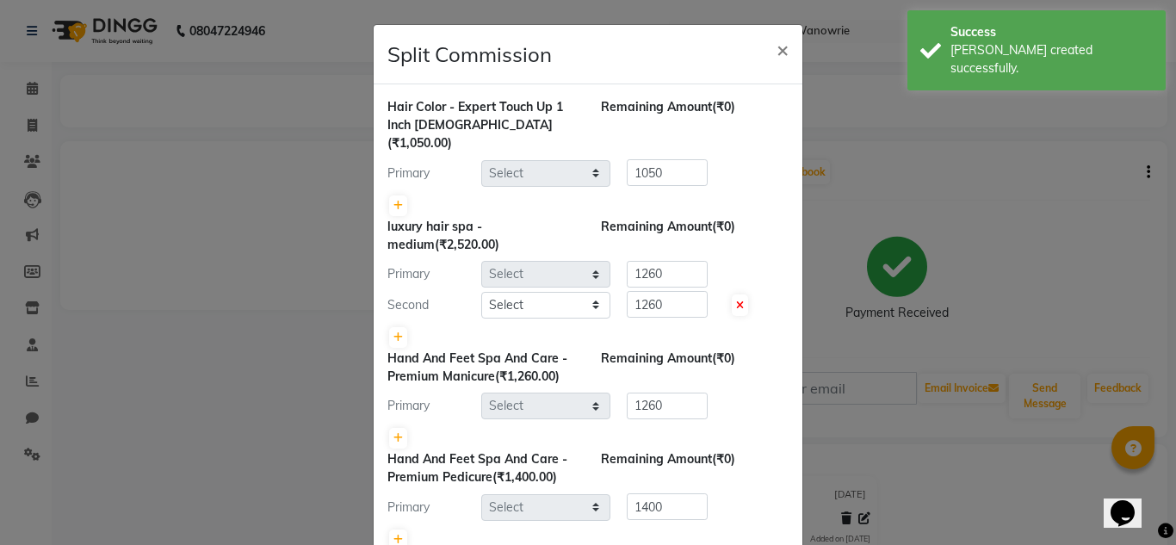
select select "75574"
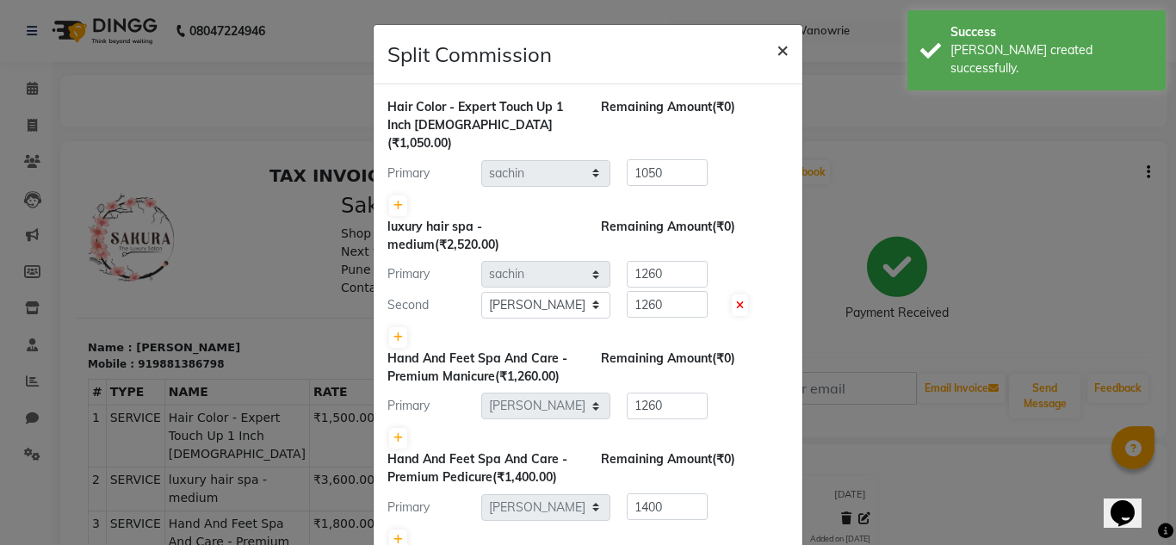
click at [777, 42] on span "×" at bounding box center [783, 49] width 12 height 26
